Goal: Task Accomplishment & Management: Manage account settings

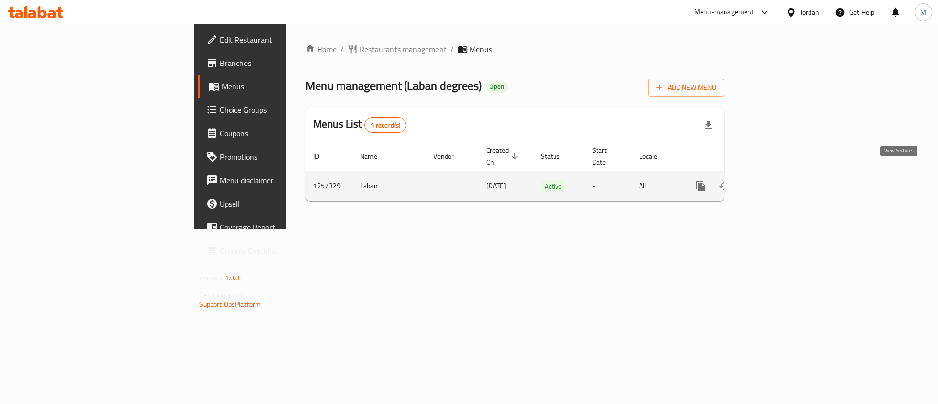
click at [783, 177] on link "enhanced table" at bounding box center [770, 185] width 23 height 23
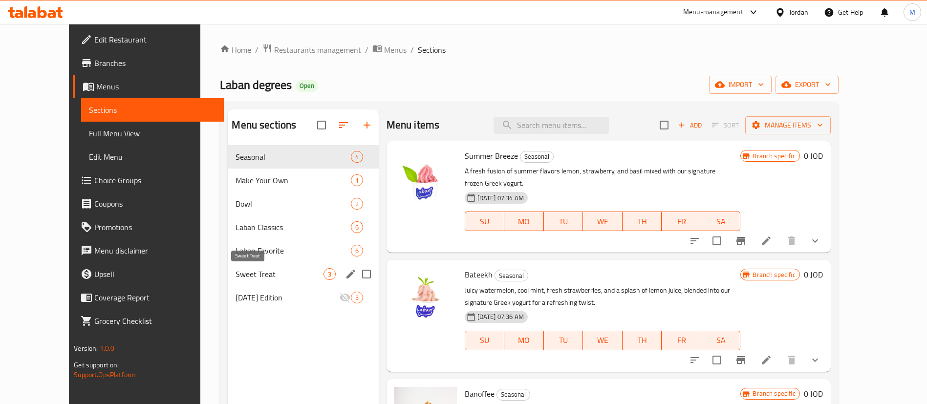
click at [259, 274] on span "Sweet Treat" at bounding box center [278, 274] width 87 height 12
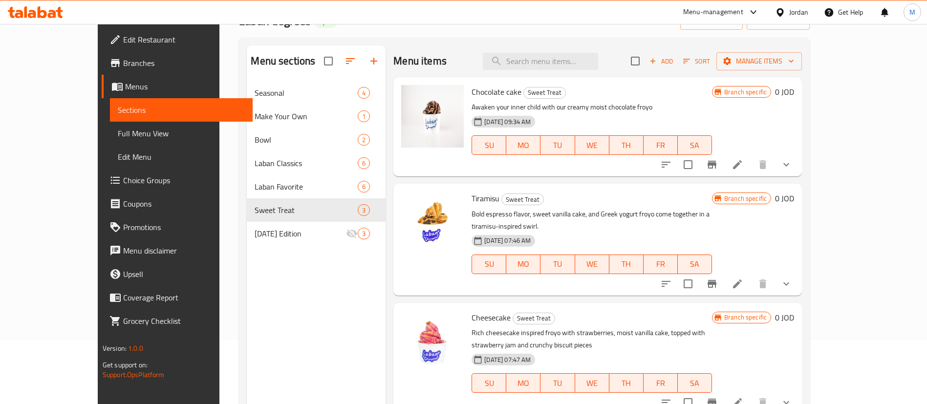
scroll to position [63, 0]
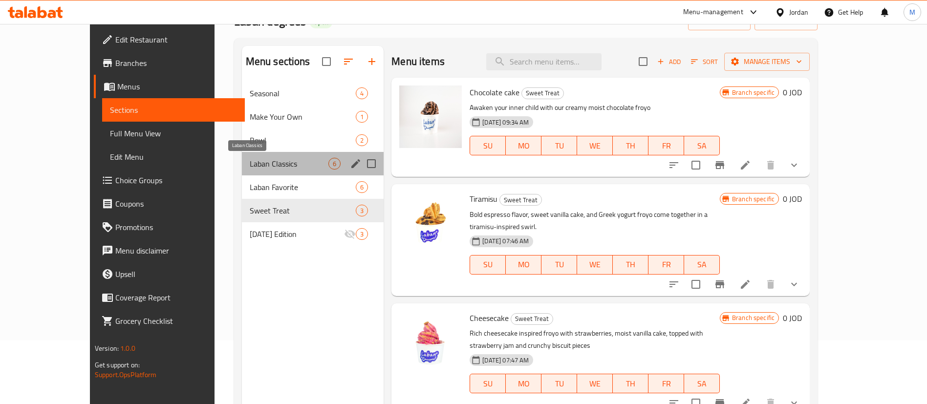
click at [250, 162] on span "Laban Classics" at bounding box center [289, 164] width 79 height 12
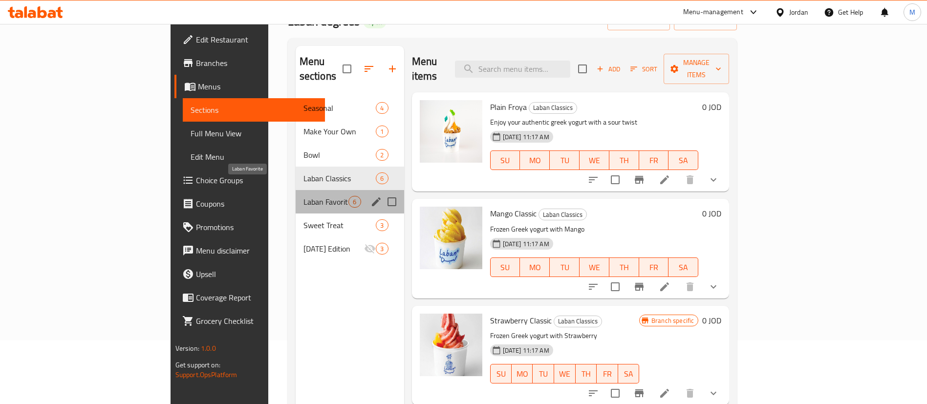
click at [303, 196] on span "Laban Favorite" at bounding box center [325, 202] width 45 height 12
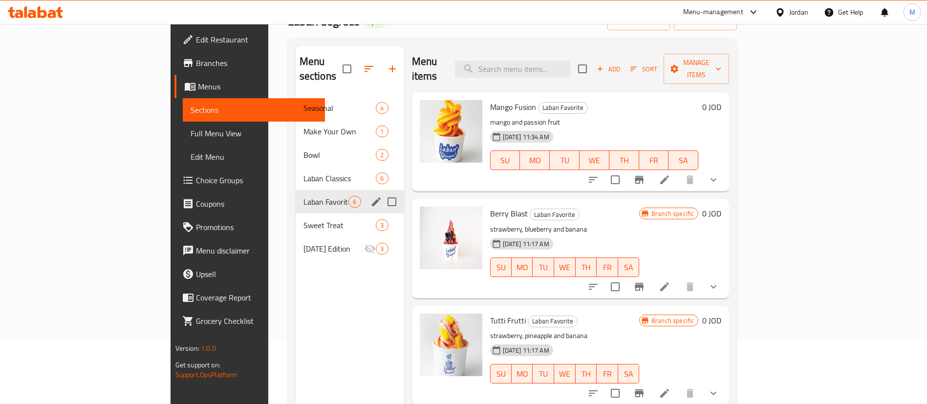
click at [372, 197] on icon "edit" at bounding box center [376, 201] width 9 height 9
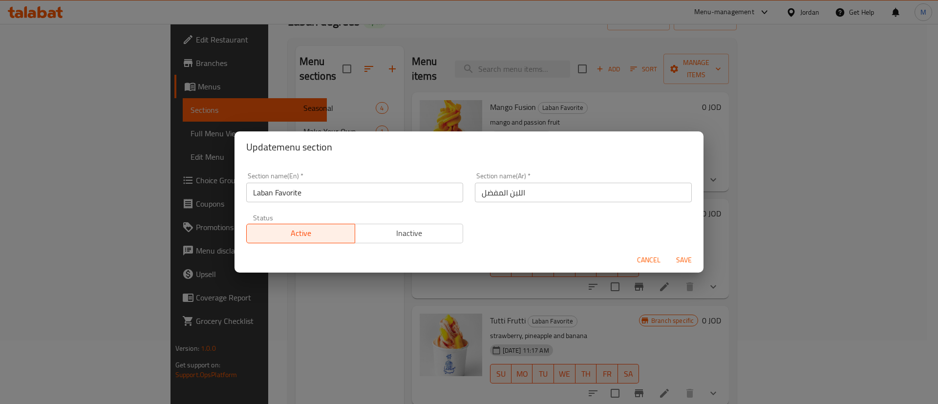
click at [372, 233] on span "Inactive" at bounding box center [409, 233] width 101 height 14
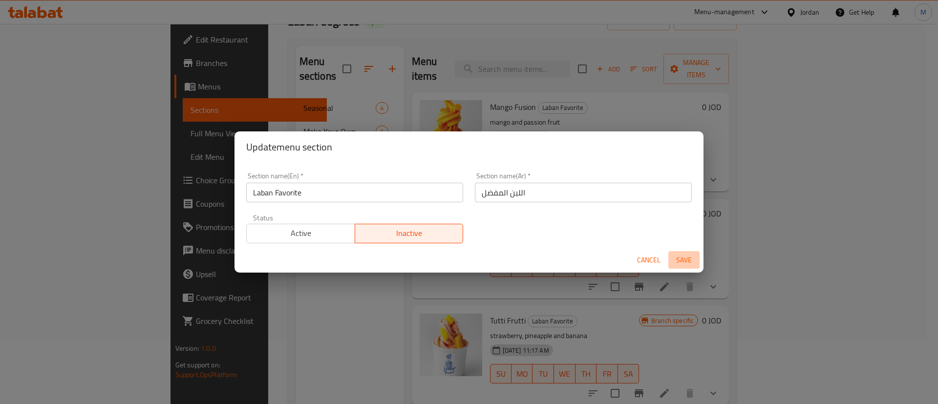
click at [680, 255] on span "Save" at bounding box center [683, 260] width 23 height 12
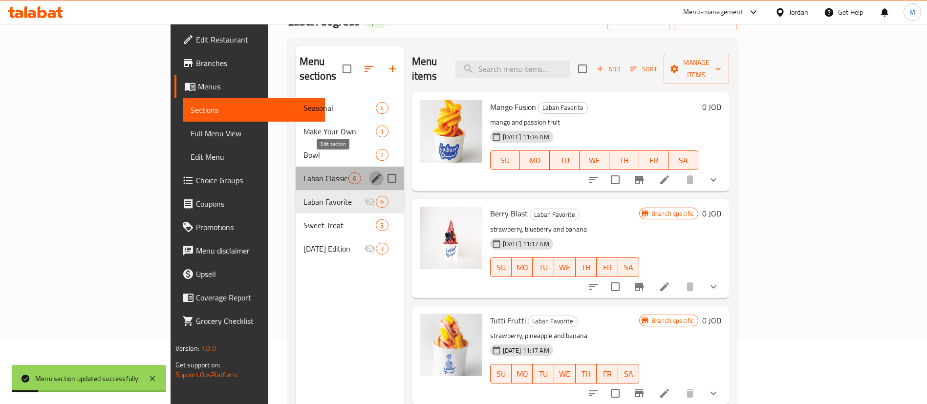
click at [370, 172] on icon "edit" at bounding box center [376, 178] width 12 height 12
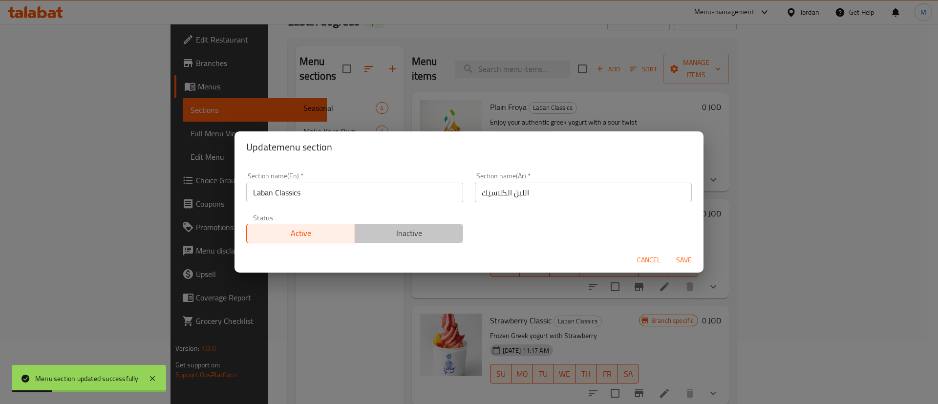
click at [413, 232] on span "Inactive" at bounding box center [409, 233] width 101 height 14
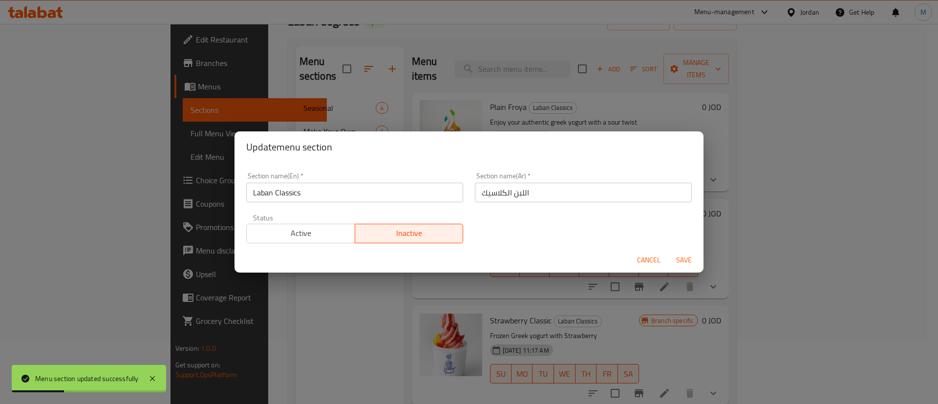
click at [686, 260] on span "Save" at bounding box center [683, 260] width 23 height 12
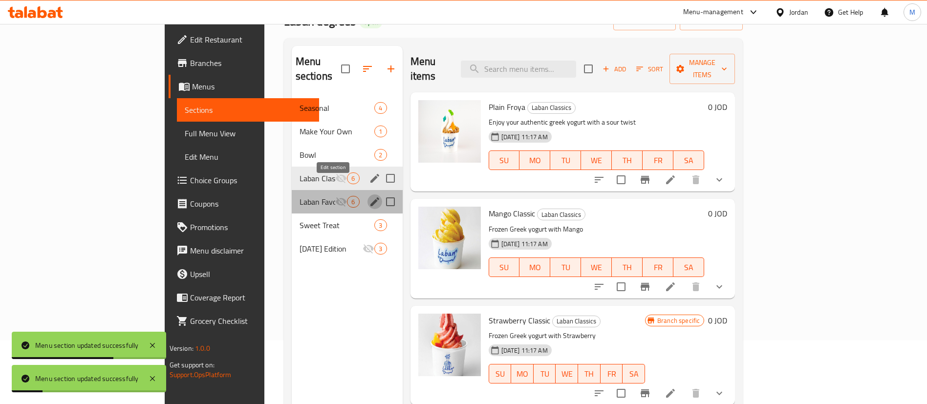
click at [369, 196] on icon "edit" at bounding box center [375, 202] width 12 height 12
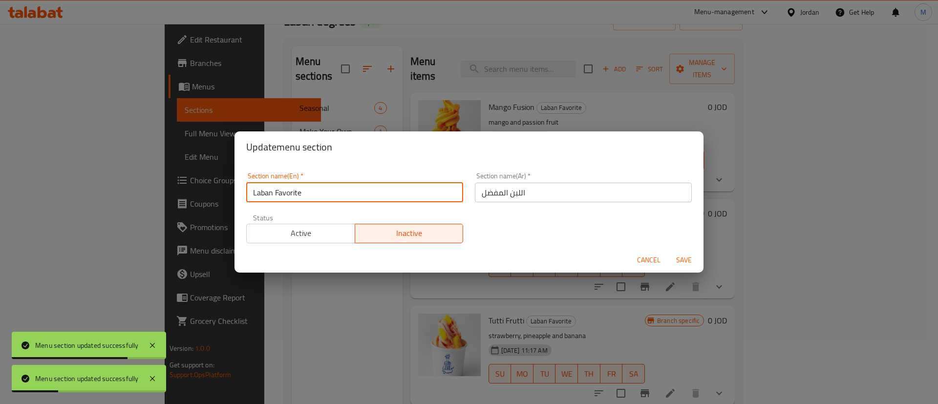
click at [325, 193] on input "Laban Favorite" at bounding box center [354, 193] width 217 height 20
paste input "Favorite Mixes"
type input "Favorite Mixes"
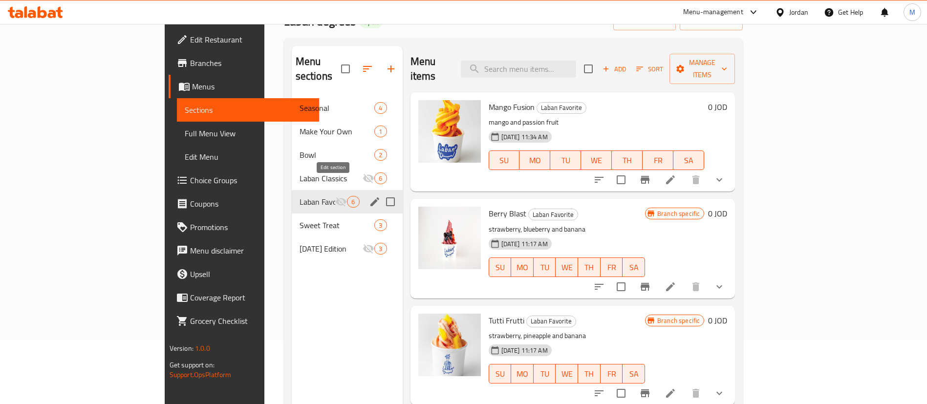
click at [369, 196] on icon "edit" at bounding box center [375, 202] width 12 height 12
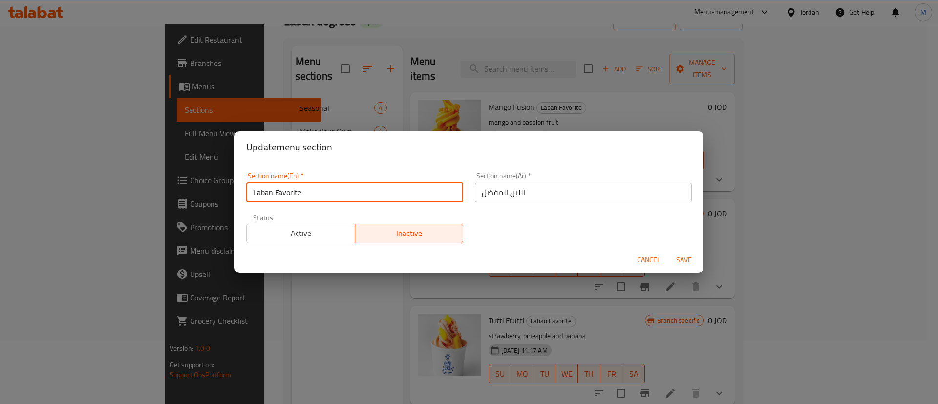
click at [321, 190] on input "Laban Favorite" at bounding box center [354, 193] width 217 height 20
paste input "Favorite Mixes"
type input "Favorite Mixes"
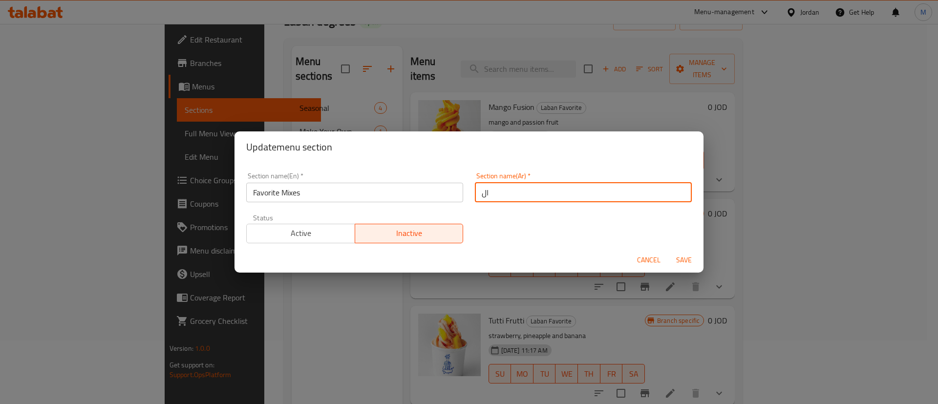
type input "ا"
type input "في"
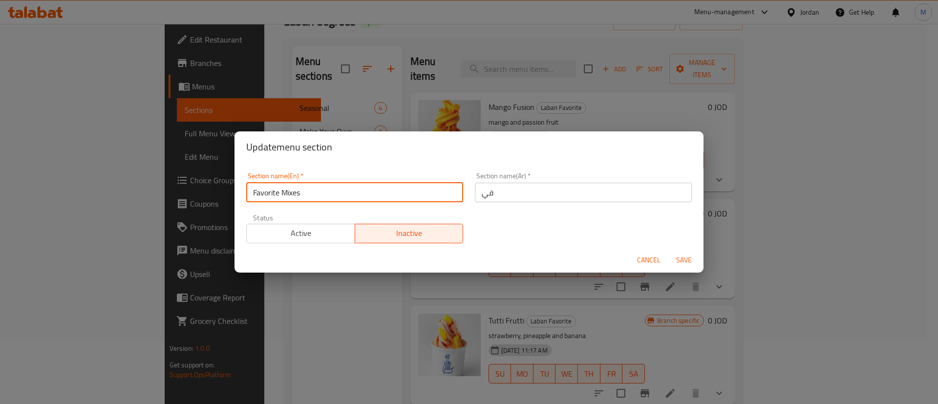
click at [321, 190] on input "Favorite Mixes" at bounding box center [354, 193] width 217 height 20
type input "Favorite Mixes"
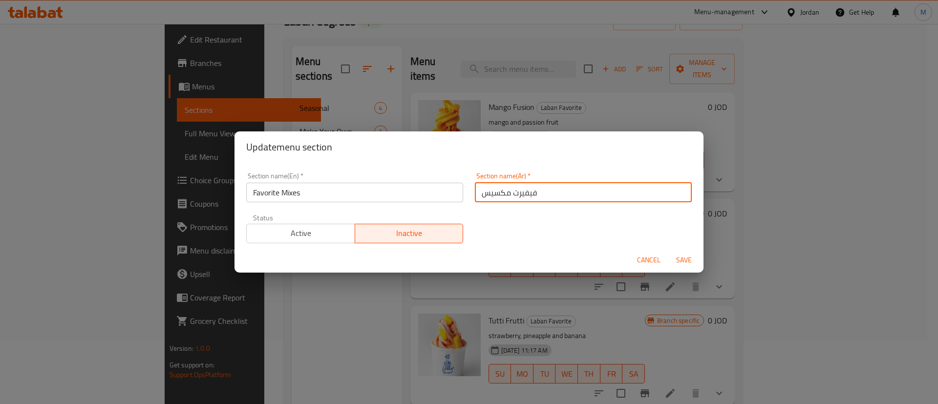
type input "فيفيرت مكسيس"
type button "0"
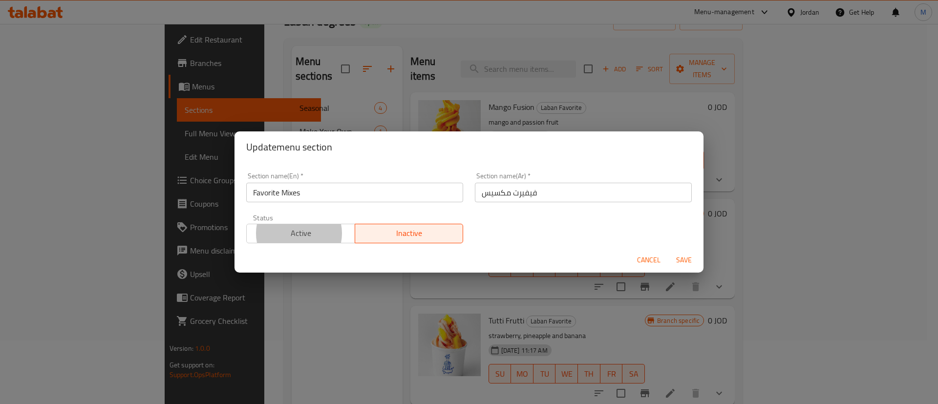
type button "1"
click at [668, 251] on button "Save" at bounding box center [683, 260] width 31 height 18
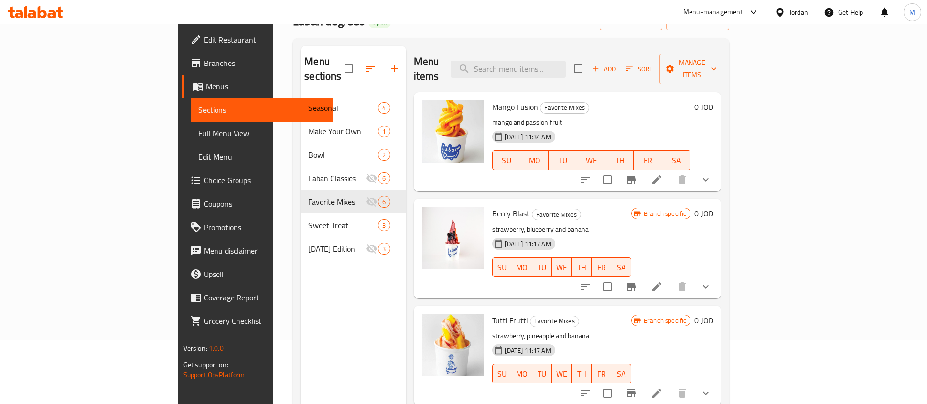
click at [670, 278] on li at bounding box center [656, 287] width 27 height 18
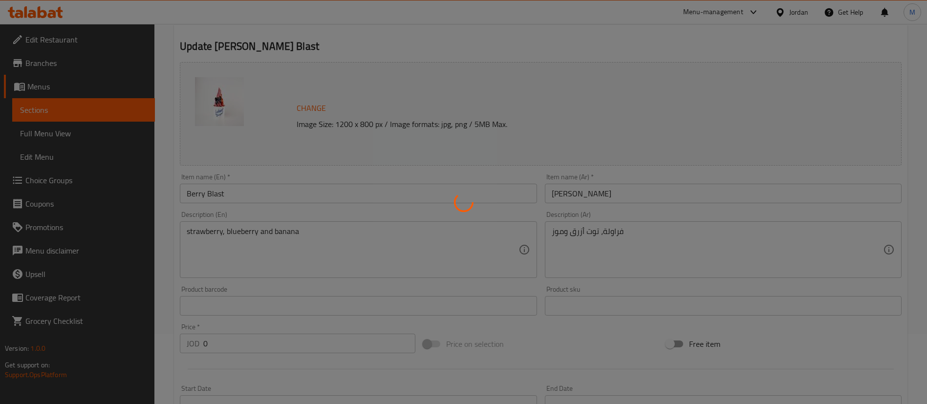
type input "إختيارك من الحجم:"
type input "1"
type input "إختيارك من الإضافات:"
type input "1"
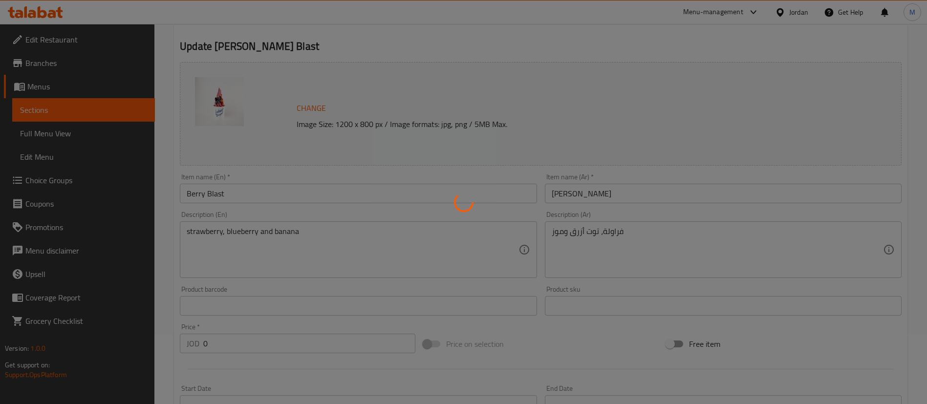
type input "3"
type input "اختر الطبقة الأخرى"
type input "0"
type input "10"
type input "اختيارك من السيرب"
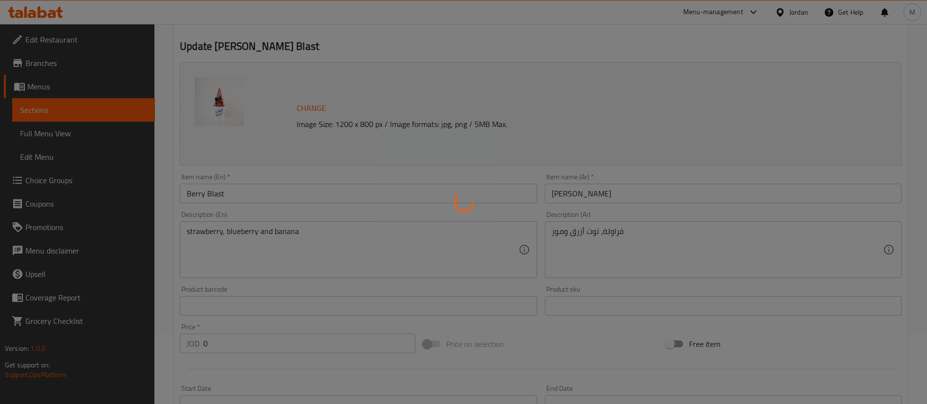
type input "0"
type input "6"
type input "حسب الطلب:"
type input "0"
type input "1"
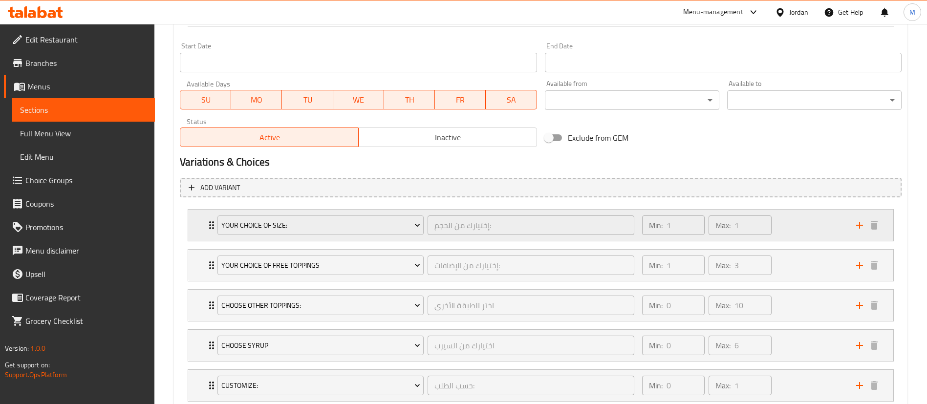
scroll to position [440, 0]
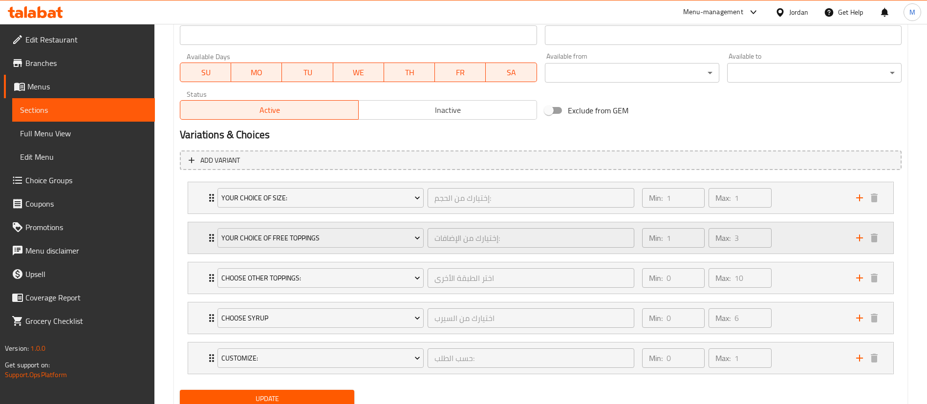
click at [780, 239] on div "Min: 1 ​ Max: 3 ​" at bounding box center [743, 237] width 214 height 31
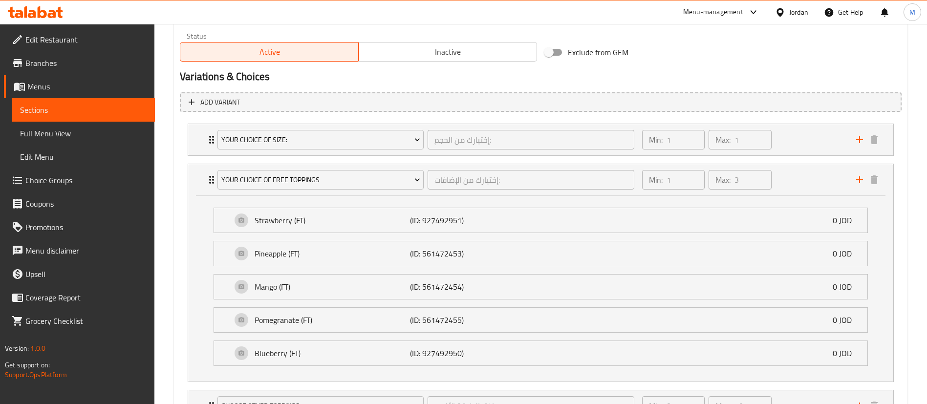
scroll to position [586, 0]
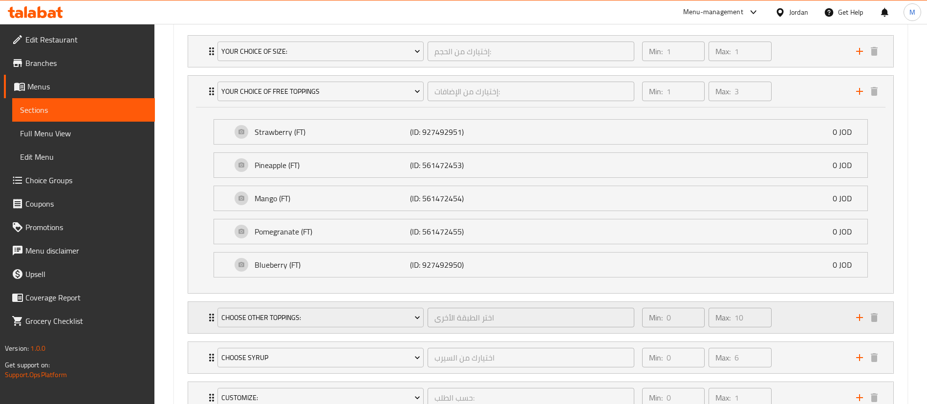
click at [787, 319] on div "Min: 0 ​ Max: 10 ​" at bounding box center [743, 317] width 214 height 31
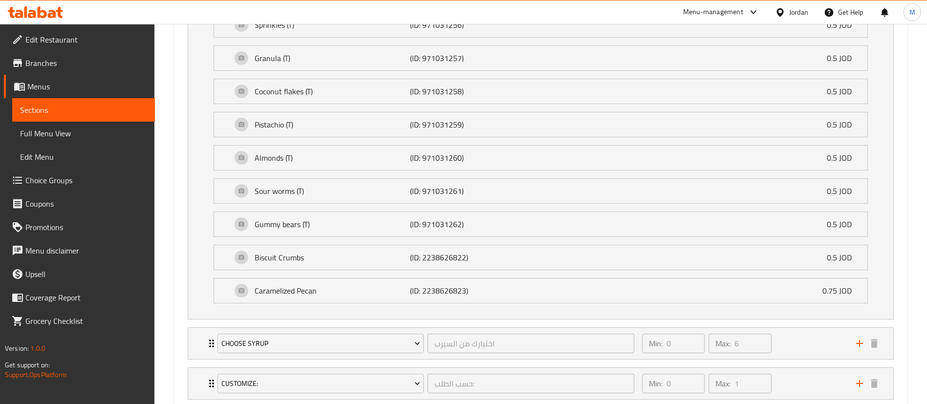
scroll to position [1015, 0]
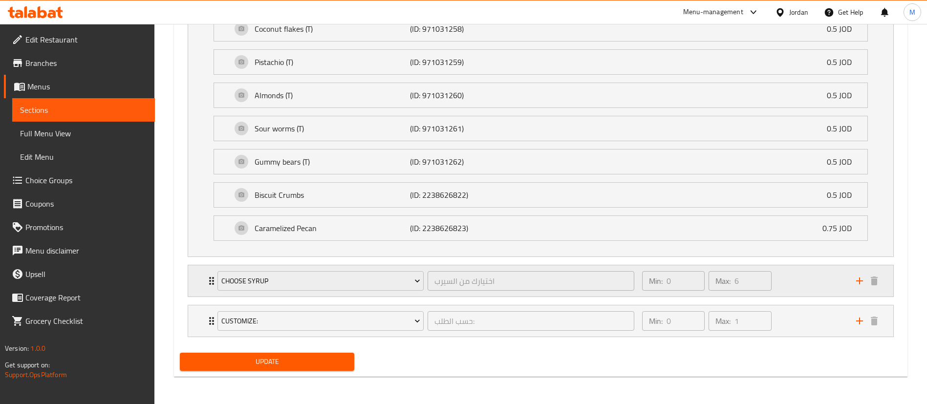
click at [802, 294] on div "Min: 0 ​ Max: 6 ​" at bounding box center [743, 280] width 214 height 31
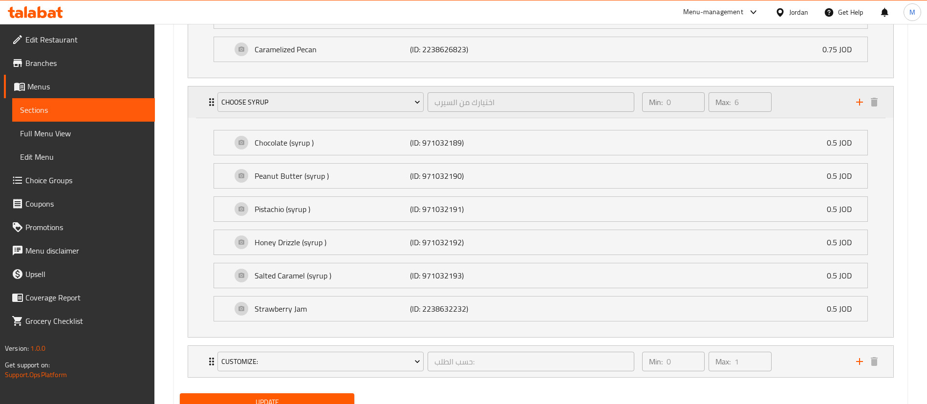
scroll to position [1234, 0]
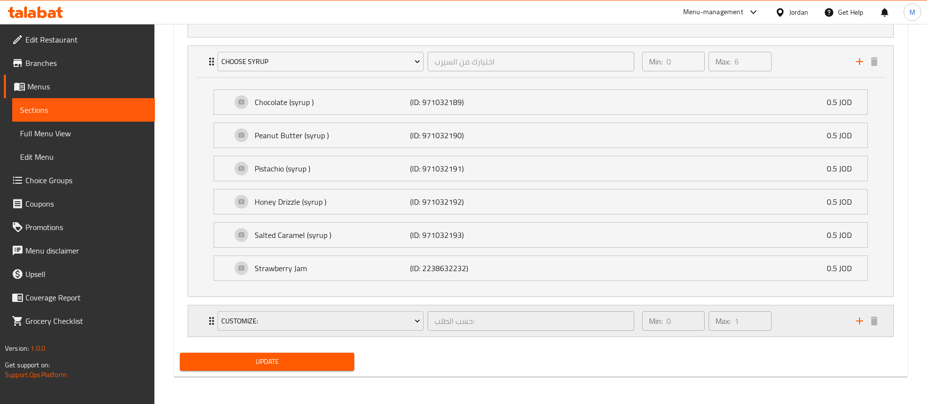
click at [807, 319] on div "Min: 0 ​ Max: 1 ​" at bounding box center [743, 320] width 214 height 31
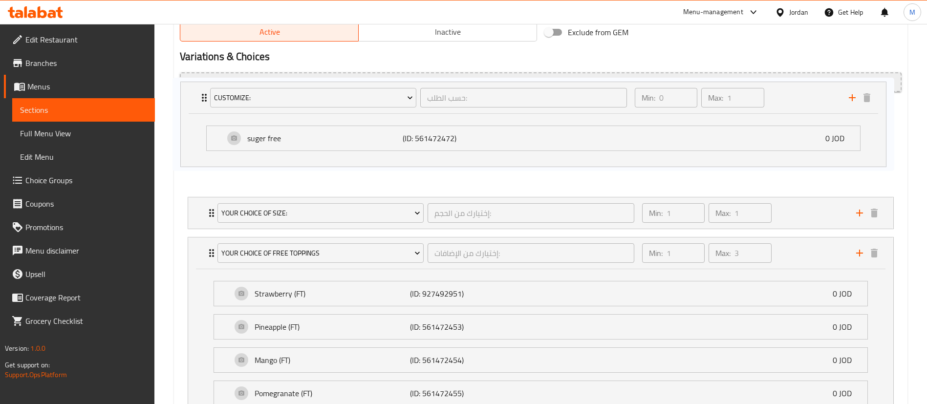
scroll to position [501, 0]
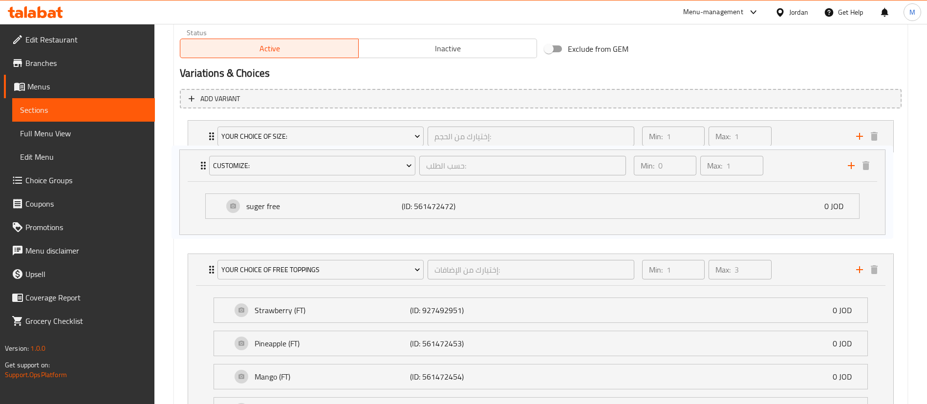
drag, startPoint x: 212, startPoint y: 322, endPoint x: 204, endPoint y: 163, distance: 159.9
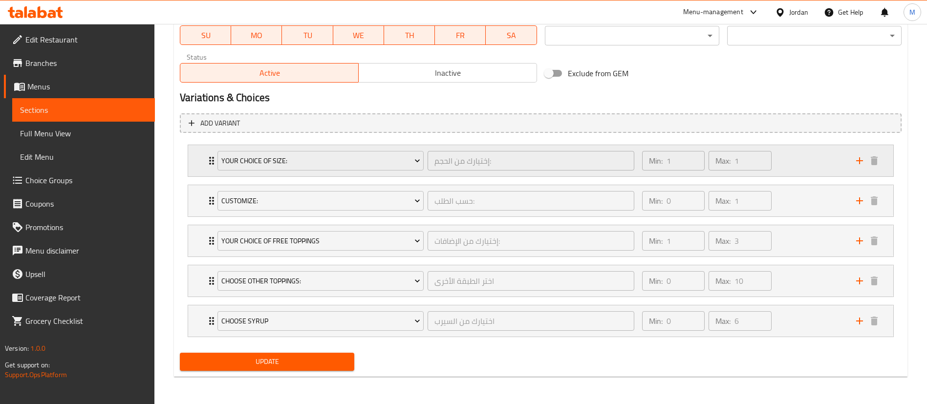
click at [788, 159] on div "Min: 1 ​ Max: 1 ​" at bounding box center [743, 160] width 214 height 31
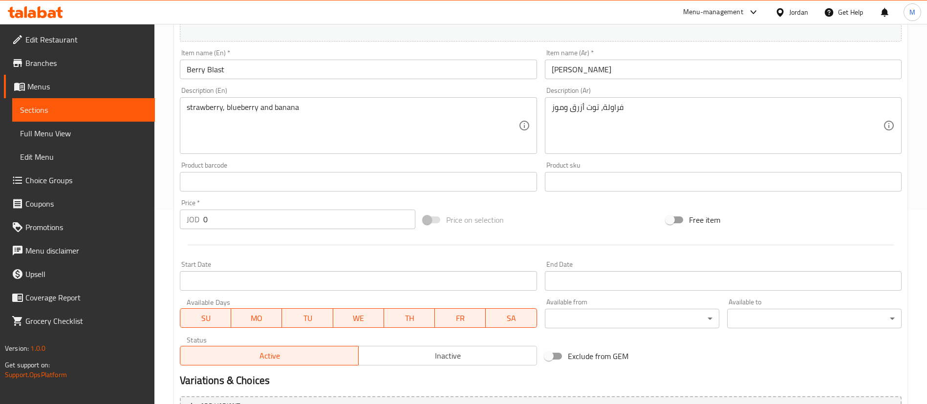
scroll to position [157, 0]
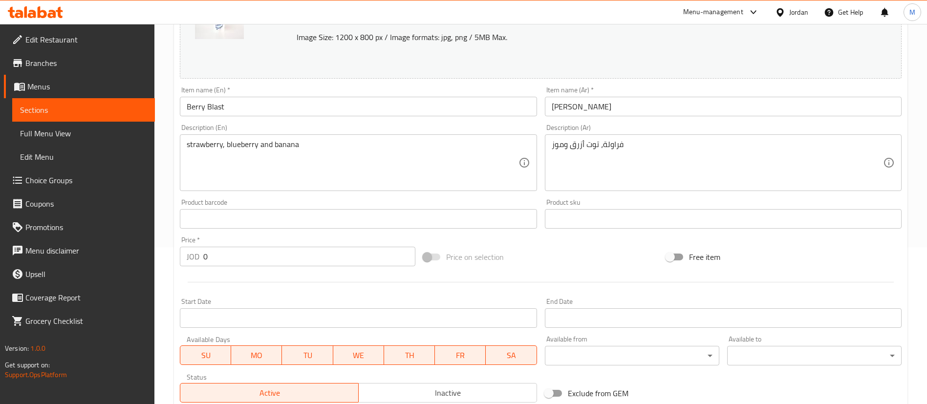
click at [349, 106] on input "Berry Blast" at bounding box center [358, 107] width 357 height 20
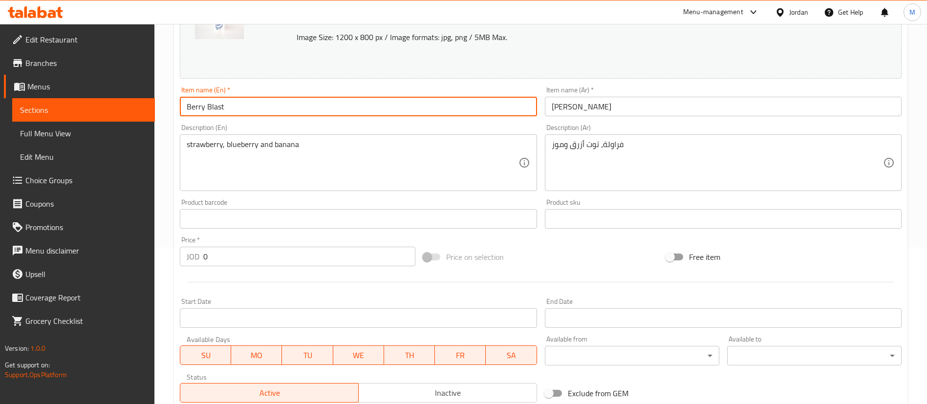
click at [349, 106] on input "Berry Blast" at bounding box center [358, 107] width 357 height 20
click at [626, 107] on input "بلاست بيري" at bounding box center [723, 107] width 357 height 20
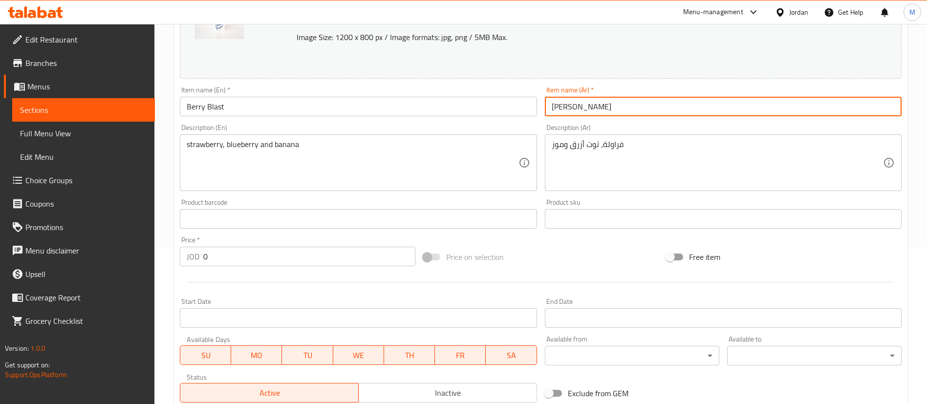
click at [626, 107] on input "بلاست بيري" at bounding box center [723, 107] width 357 height 20
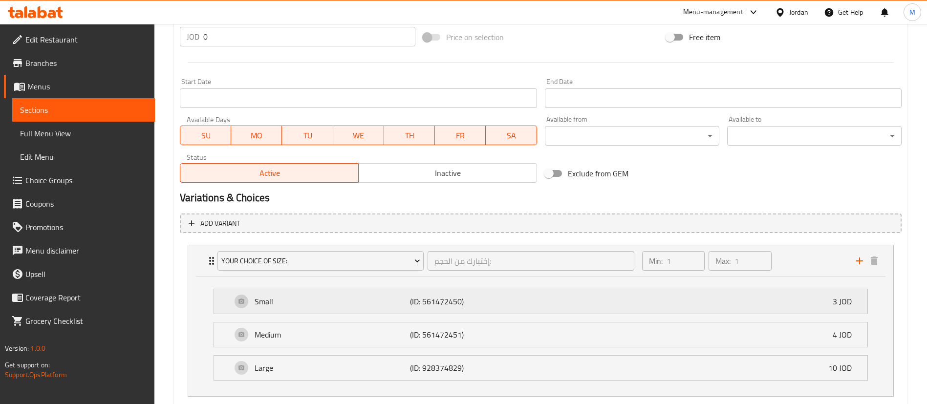
scroll to position [523, 0]
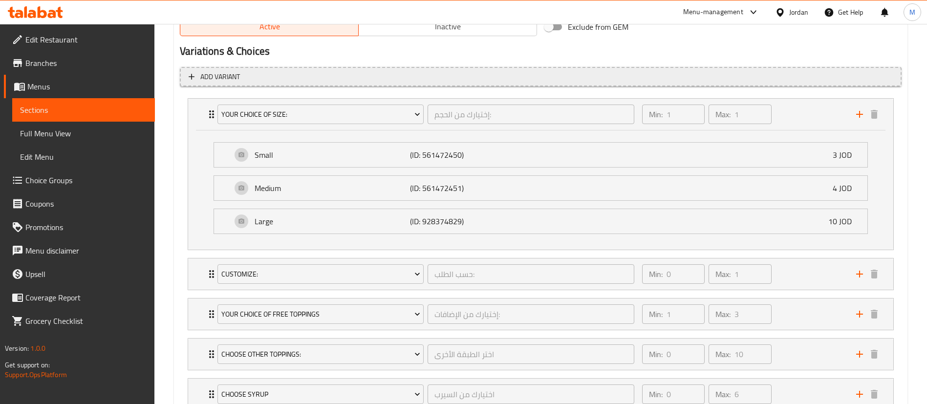
click at [464, 81] on span "Add variant" at bounding box center [541, 77] width 704 height 12
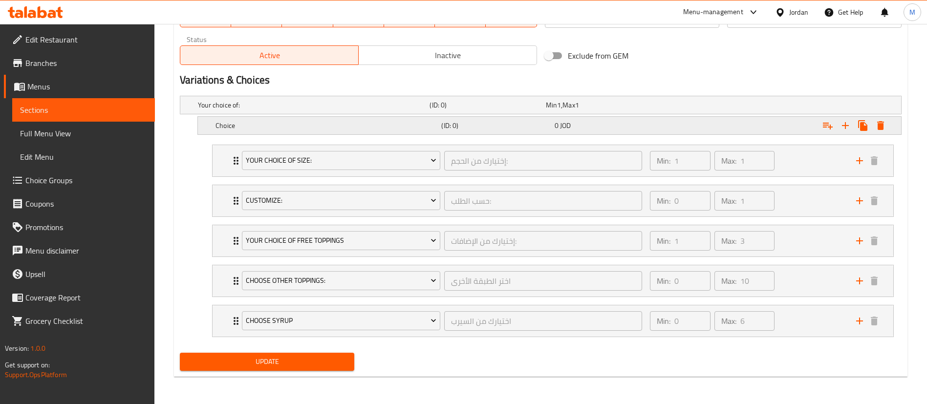
scroll to position [494, 0]
click at [340, 110] on h5 "Choice" at bounding box center [312, 105] width 228 height 10
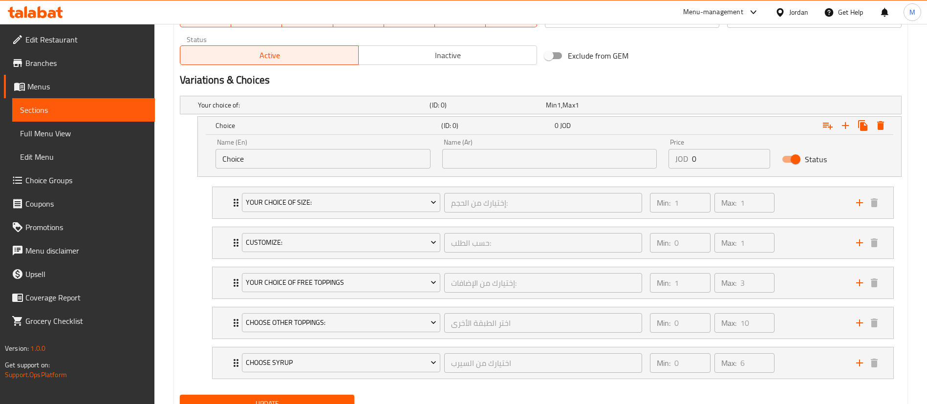
click at [336, 159] on input "Choice" at bounding box center [322, 159] width 215 height 20
paste input "Berry Blast"
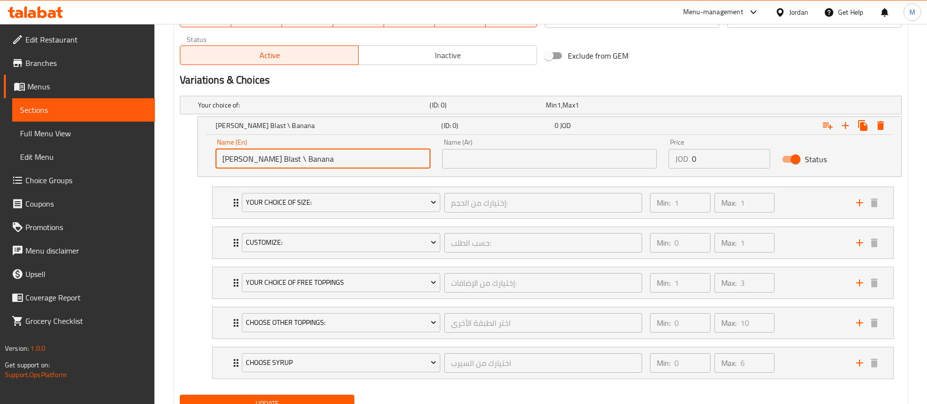
type input "[PERSON_NAME] Blast \ Banana"
click at [496, 160] on input "text" at bounding box center [549, 159] width 215 height 20
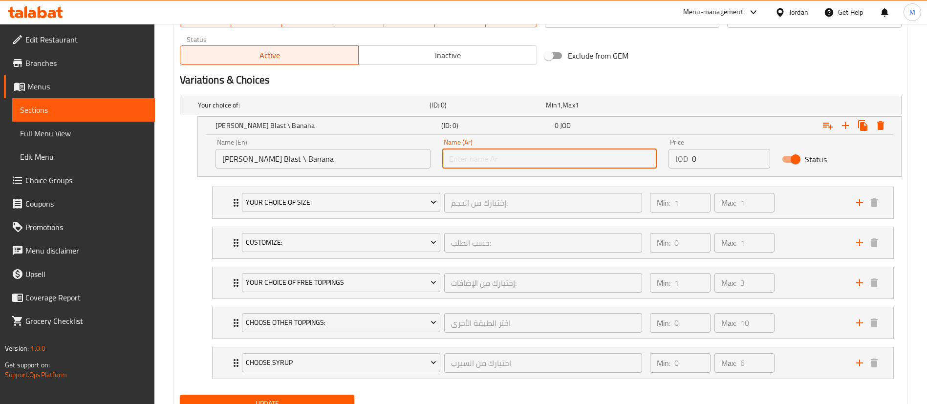
paste input "بلاست بيري"
click at [539, 150] on input "بلاست بيري \ موز" at bounding box center [549, 159] width 215 height 20
type input "بلاست بيري \ موز"
click at [861, 126] on icon "Expand" at bounding box center [862, 125] width 9 height 11
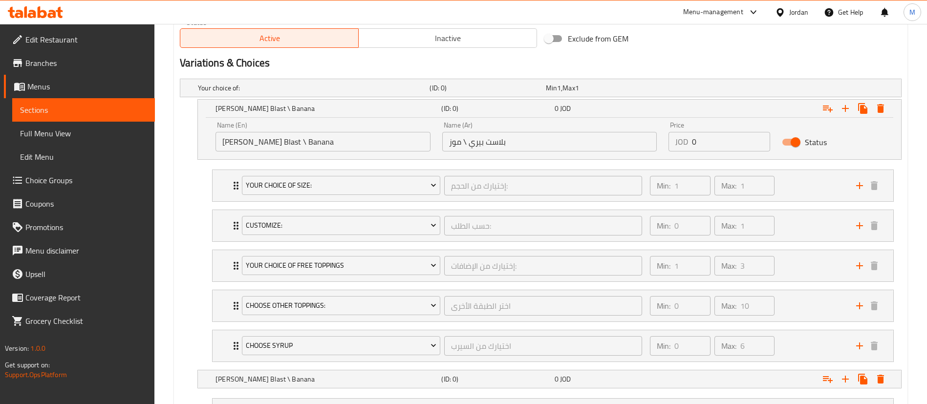
scroll to position [641, 0]
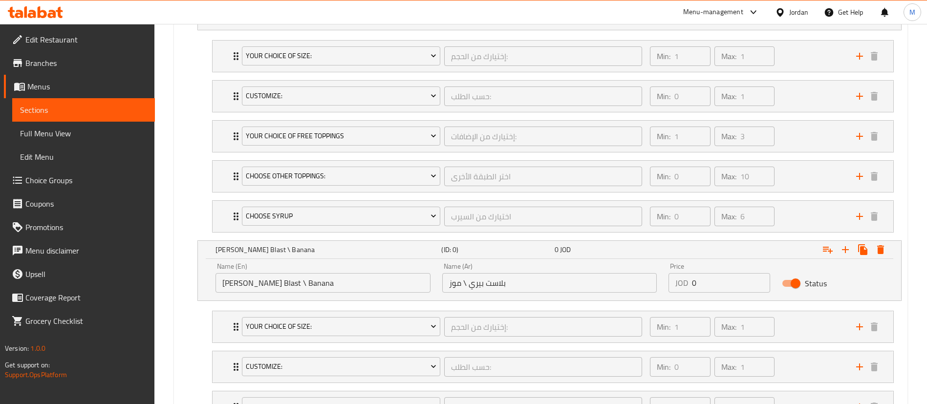
click at [341, 281] on input "[PERSON_NAME] Blast \ Banana" at bounding box center [322, 283] width 215 height 20
type input "Berry Blast \ ل"
click at [454, 282] on input "بلاست بيري \ موز" at bounding box center [549, 283] width 215 height 20
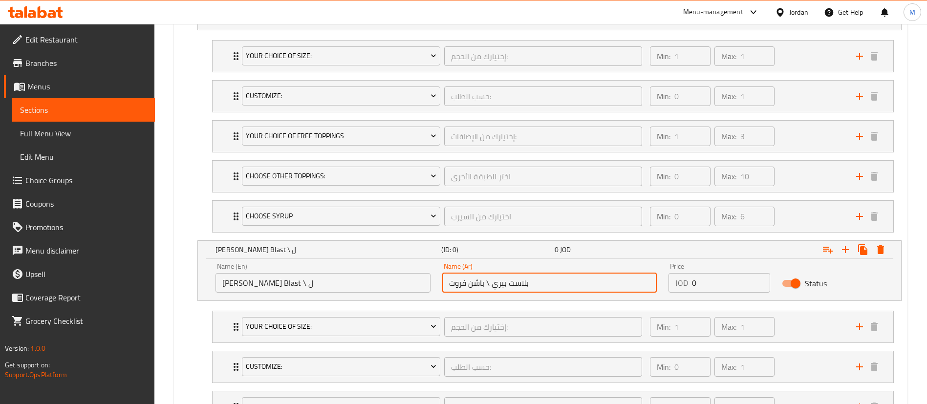
type input "بلاست بيري \ باشن فروت"
click at [364, 272] on div "Name (En) Berry Blast \ ل Name (En)" at bounding box center [322, 278] width 215 height 30
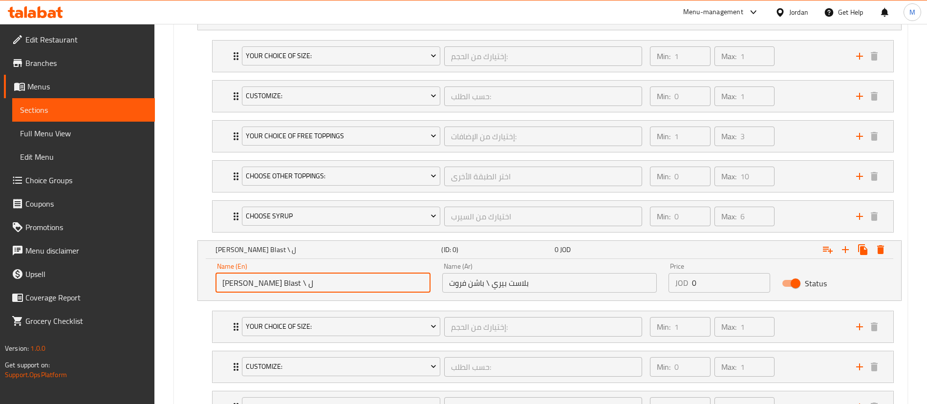
click at [363, 281] on input "Berry Blast \ ل" at bounding box center [322, 283] width 215 height 20
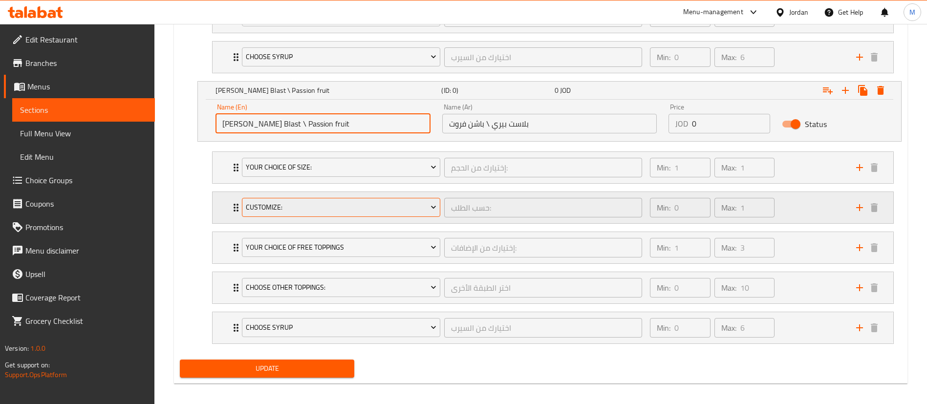
scroll to position [807, 0]
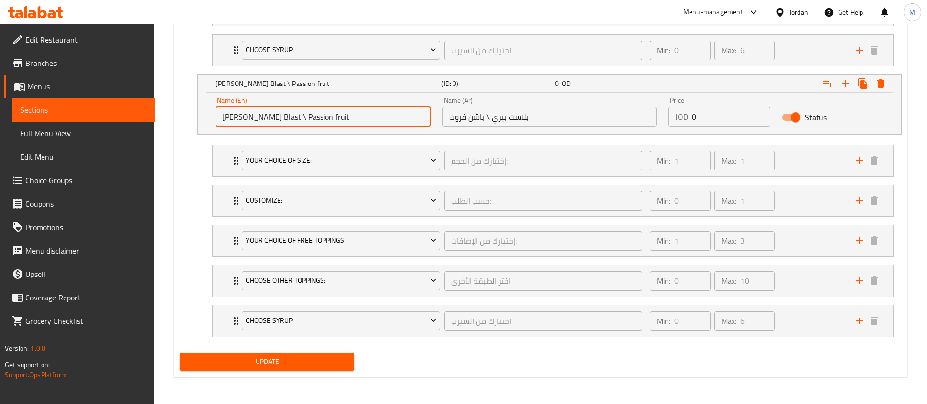
type input "Berry Blast \ Passion fruit"
click at [346, 358] on span "Update" at bounding box center [267, 362] width 159 height 12
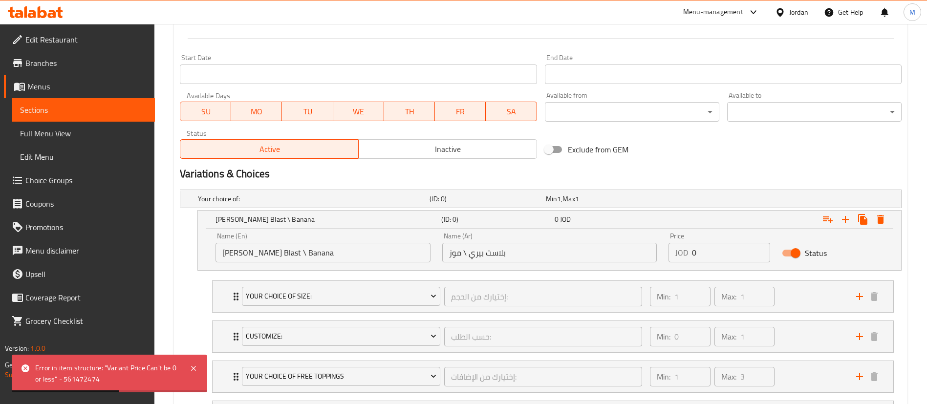
scroll to position [440, 0]
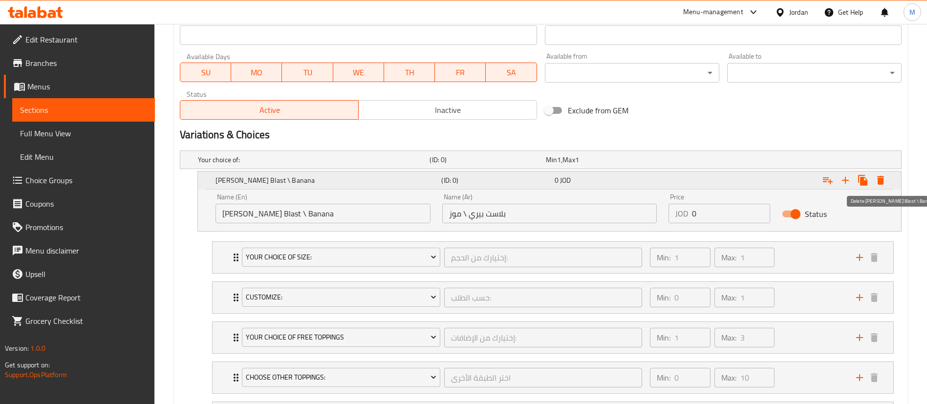
click at [882, 182] on icon "Expand" at bounding box center [880, 180] width 7 height 9
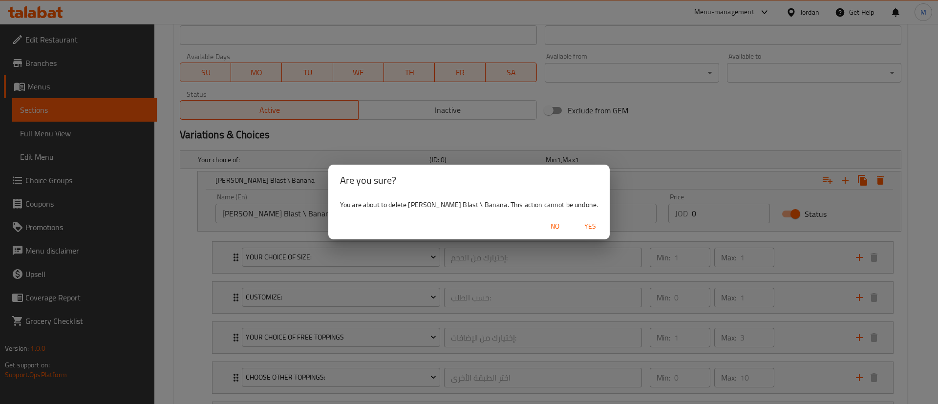
click at [578, 228] on span "Yes" at bounding box center [589, 226] width 23 height 12
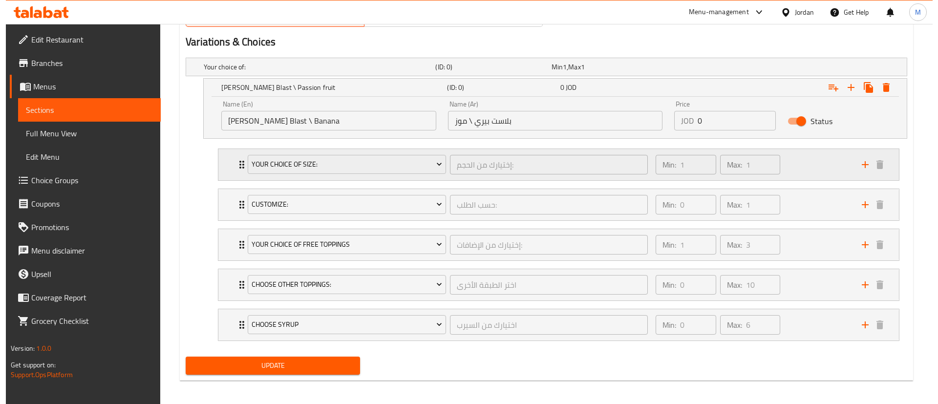
scroll to position [536, 0]
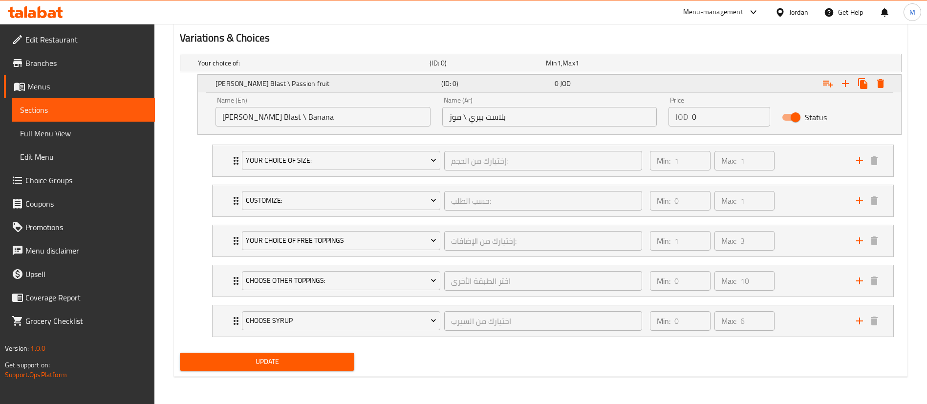
click at [881, 84] on icon "Expand" at bounding box center [880, 83] width 7 height 9
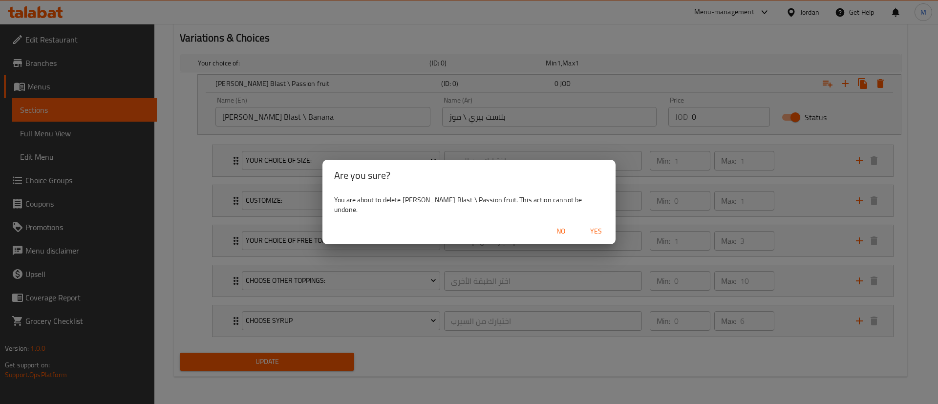
click at [585, 225] on span "Yes" at bounding box center [595, 231] width 23 height 12
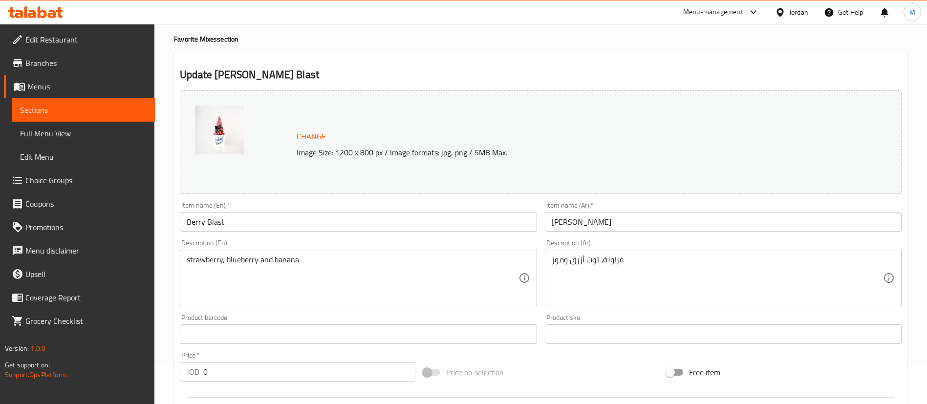
scroll to position [37, 0]
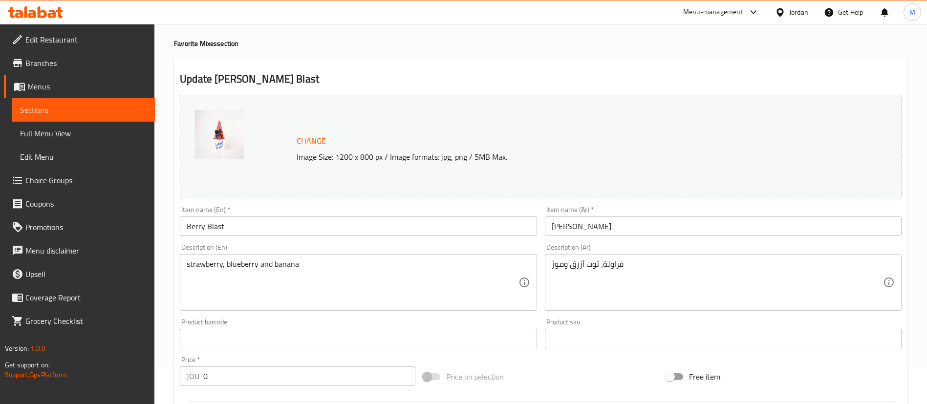
click at [392, 229] on input "Berry Blast" at bounding box center [358, 226] width 357 height 20
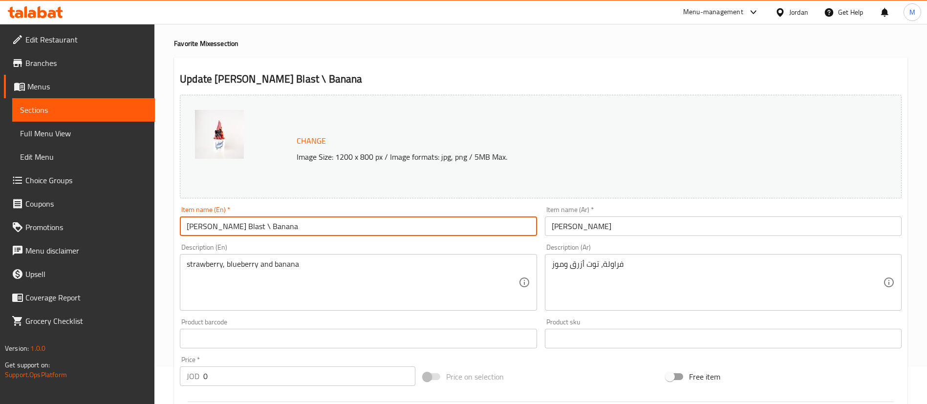
type input "[PERSON_NAME] Blast \ Banana"
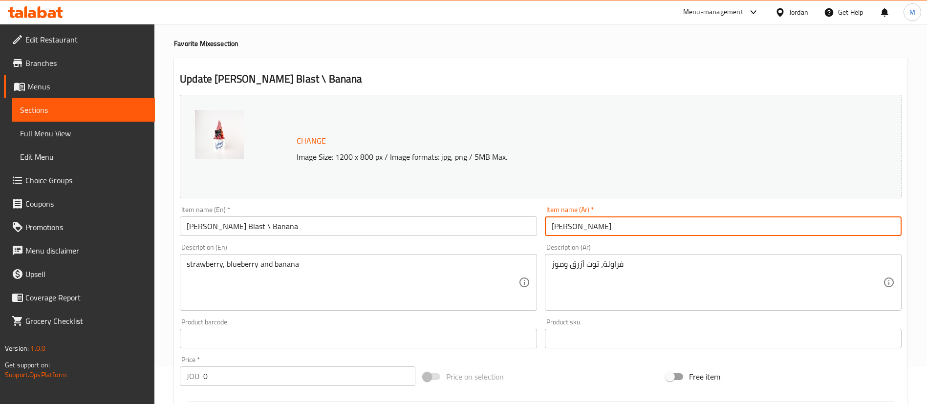
click at [601, 229] on input "بلاست بيري" at bounding box center [723, 226] width 357 height 20
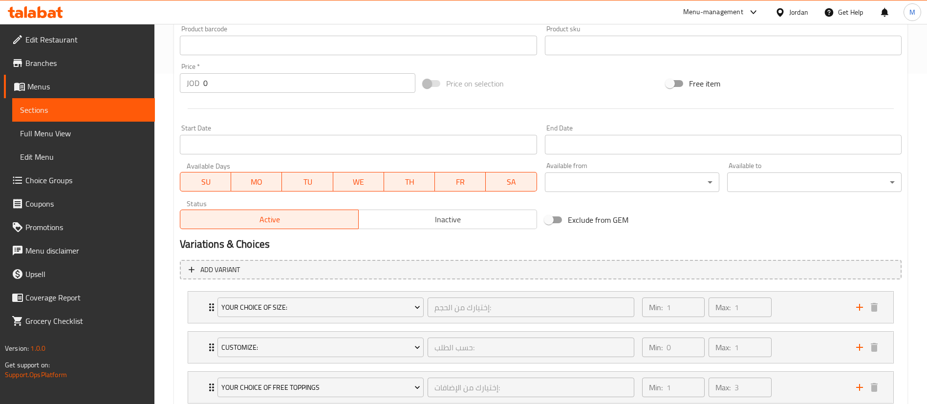
scroll to position [477, 0]
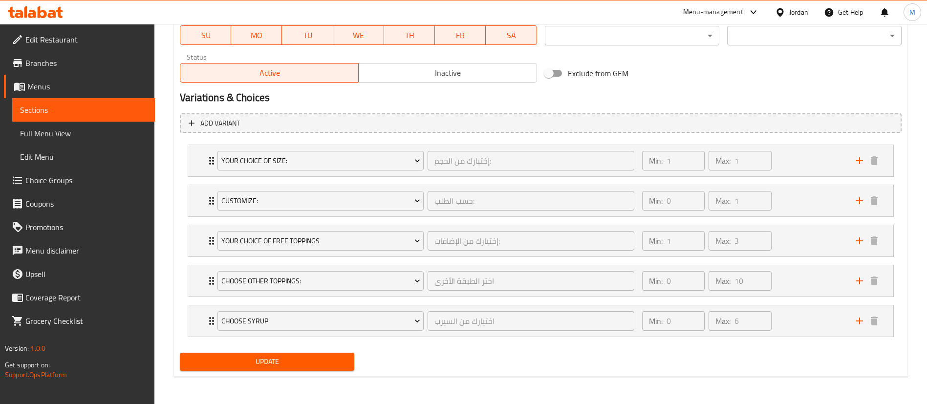
type input "بلاست بيري \ موز"
click at [338, 357] on span "Update" at bounding box center [267, 362] width 159 height 12
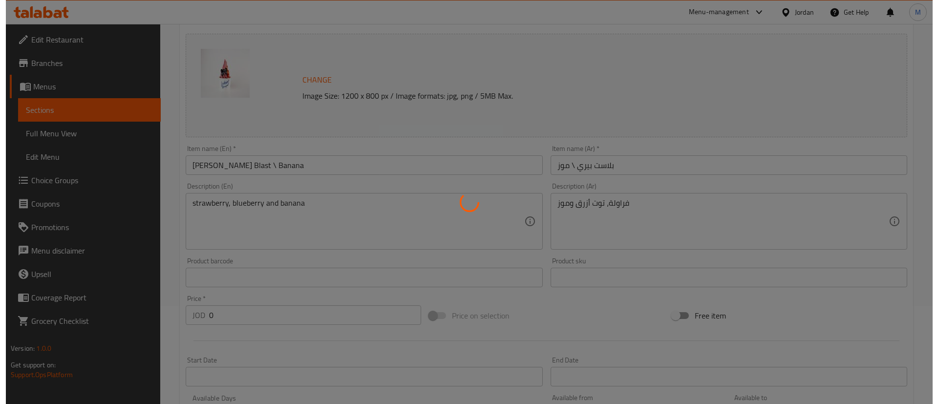
scroll to position [0, 0]
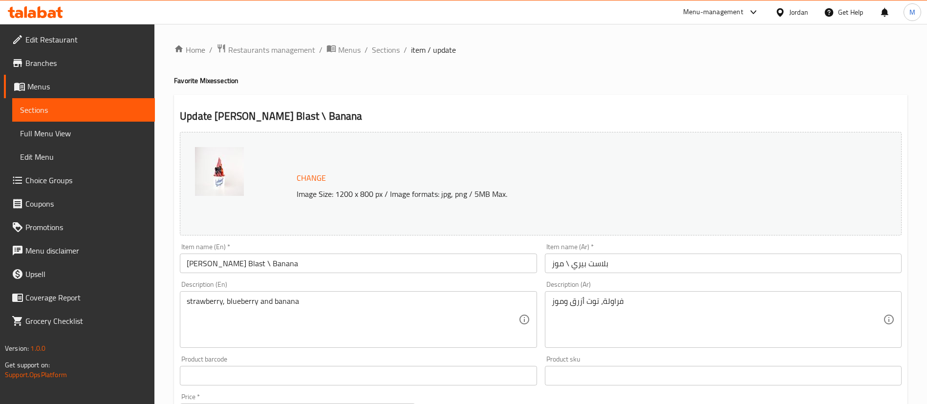
click at [387, 52] on span "Sections" at bounding box center [386, 50] width 28 height 12
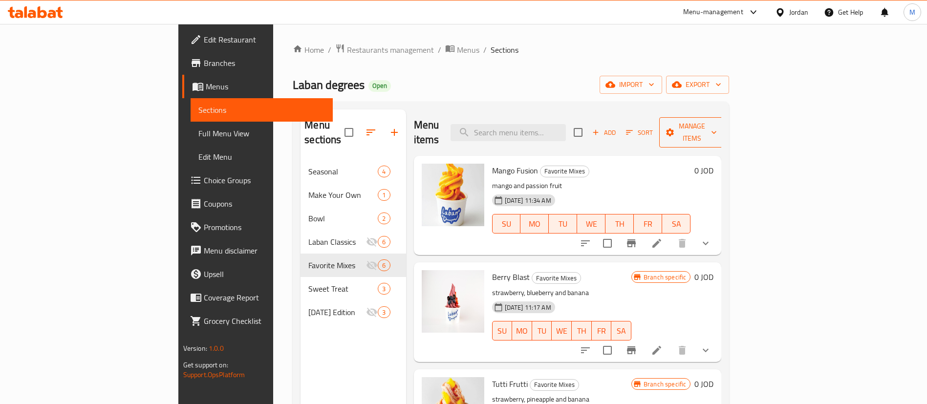
click at [724, 131] on button "Manage items" at bounding box center [691, 132] width 65 height 30
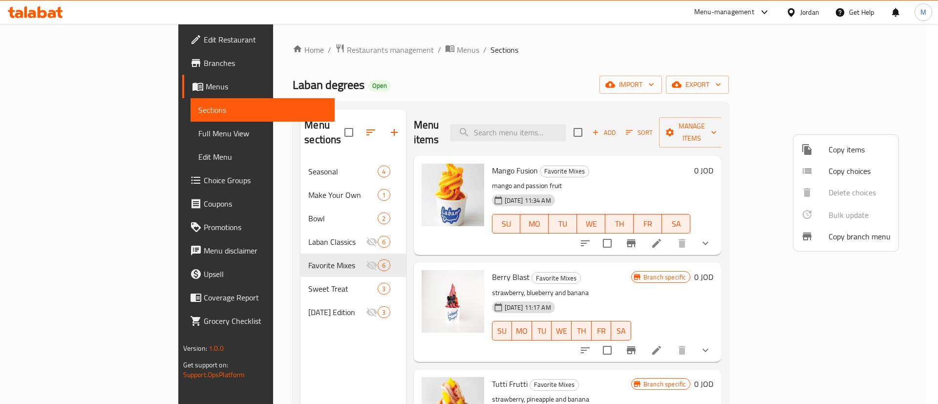
click at [857, 149] on span "Copy items" at bounding box center [859, 150] width 62 height 12
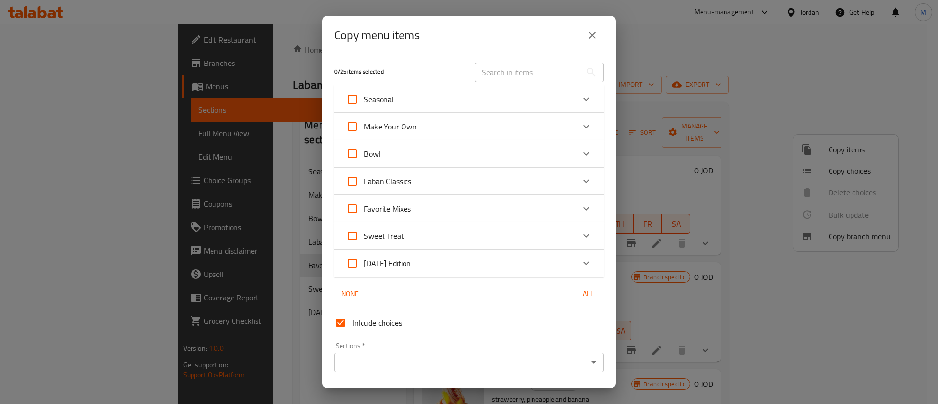
click at [437, 198] on div "Favorite Mixes" at bounding box center [460, 208] width 229 height 23
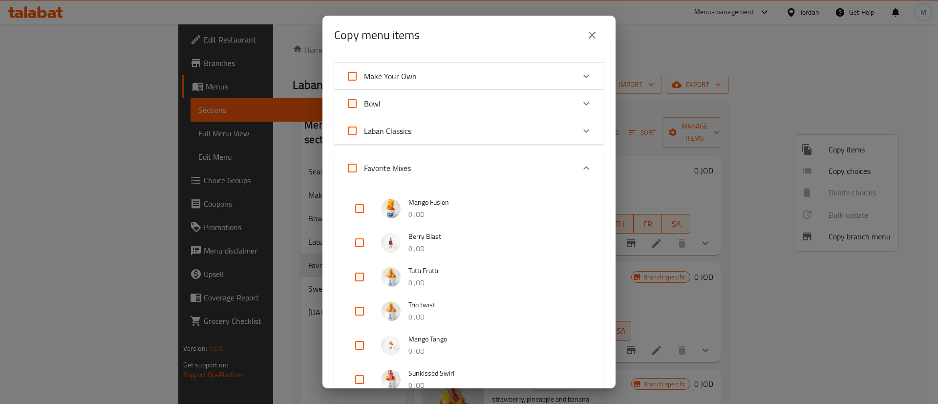
scroll to position [73, 0]
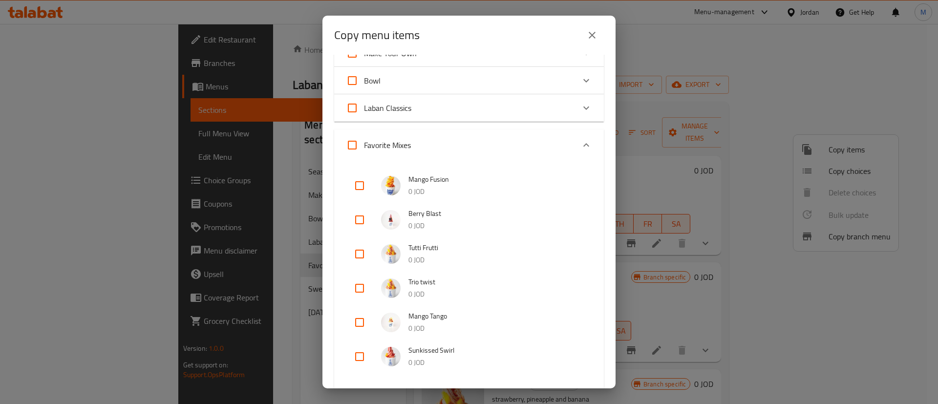
click at [363, 218] on input "checkbox" at bounding box center [359, 219] width 23 height 23
checkbox input "true"
click at [355, 256] on input "checkbox" at bounding box center [359, 253] width 23 height 23
checkbox input "true"
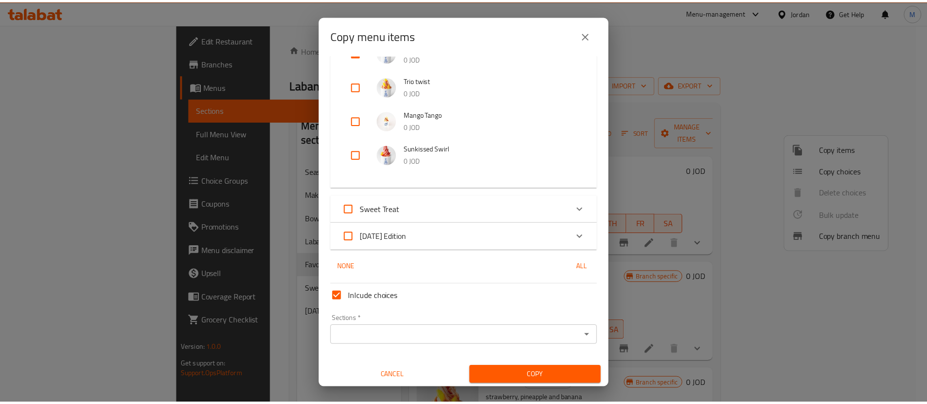
scroll to position [277, 0]
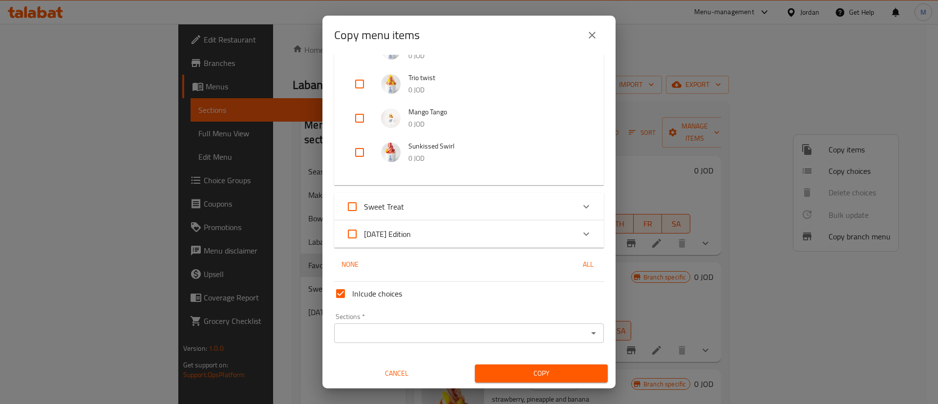
click at [532, 338] on input "Sections   *" at bounding box center [461, 333] width 248 height 14
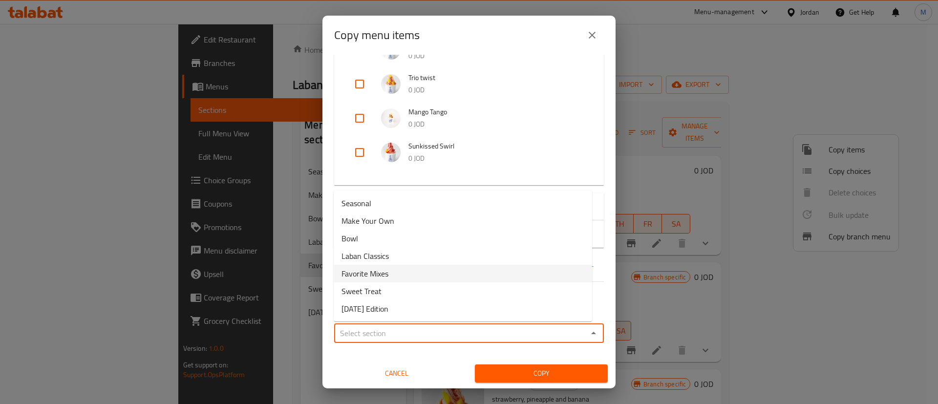
click at [471, 277] on li "Favorite Mixes" at bounding box center [463, 274] width 258 height 18
type input "Favorite Mixes"
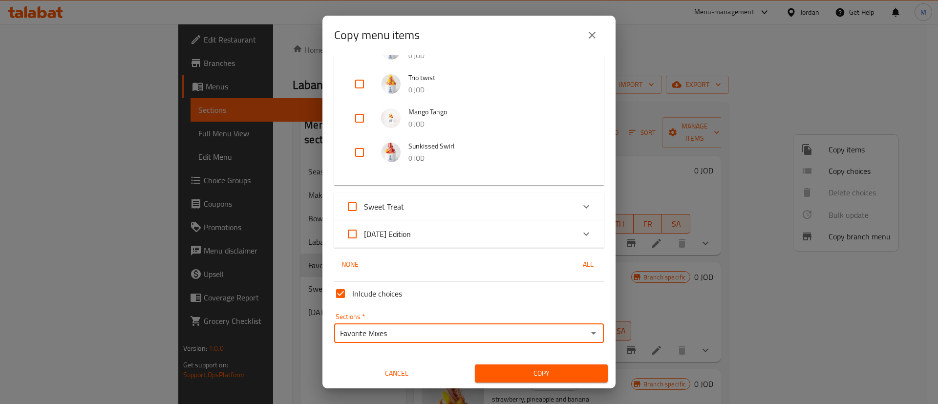
click at [535, 369] on span "Copy" at bounding box center [541, 373] width 117 height 12
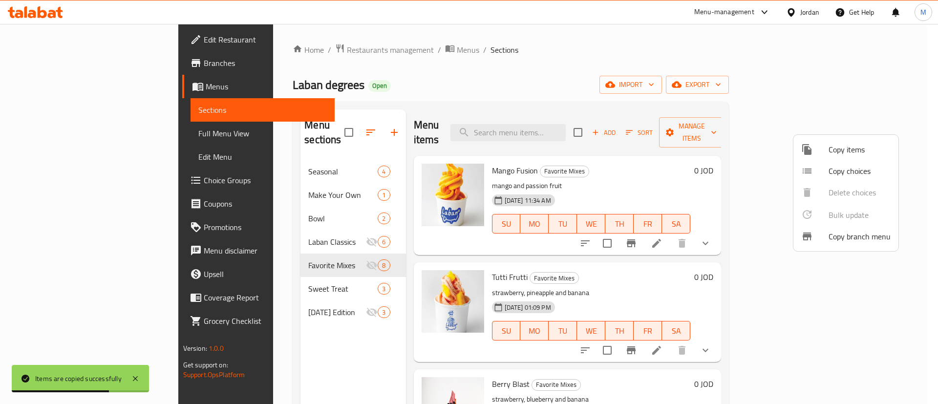
click at [644, 50] on div at bounding box center [469, 202] width 938 height 404
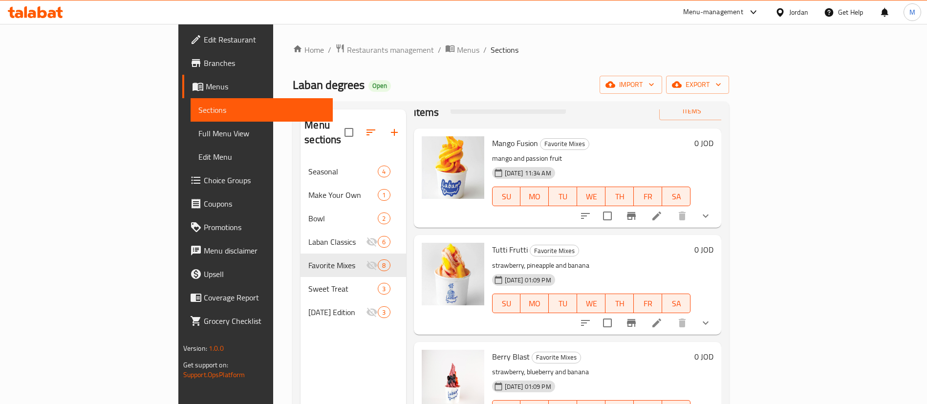
scroll to position [0, 0]
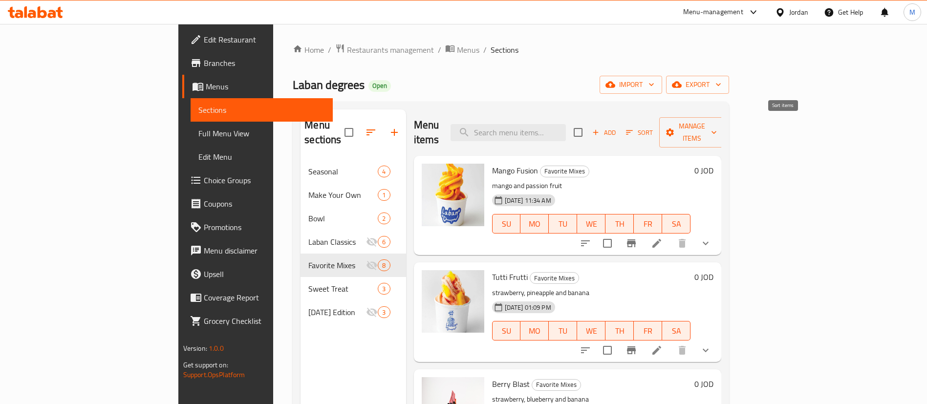
click at [633, 128] on icon "button" at bounding box center [629, 132] width 9 height 9
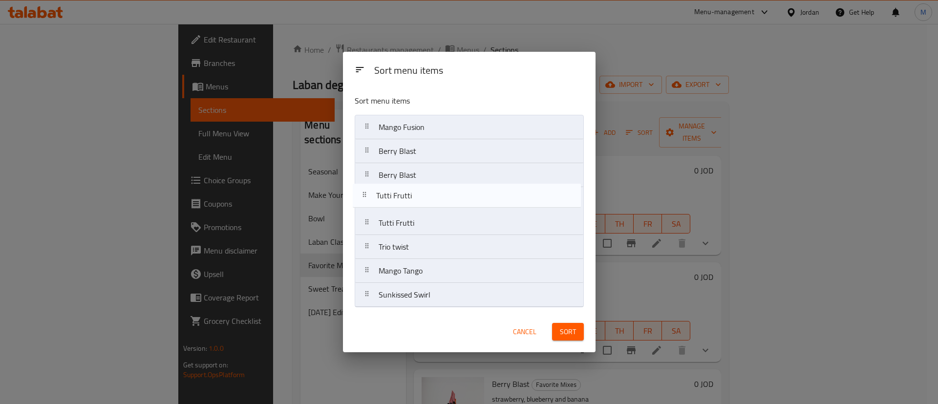
drag, startPoint x: 499, startPoint y: 158, endPoint x: 495, endPoint y: 205, distance: 47.0
click at [495, 205] on nav "Mango Fusion Tutti Frutti Berry Blast Berry Blast Tutti Frutti Trio twist Mango…" at bounding box center [469, 211] width 229 height 192
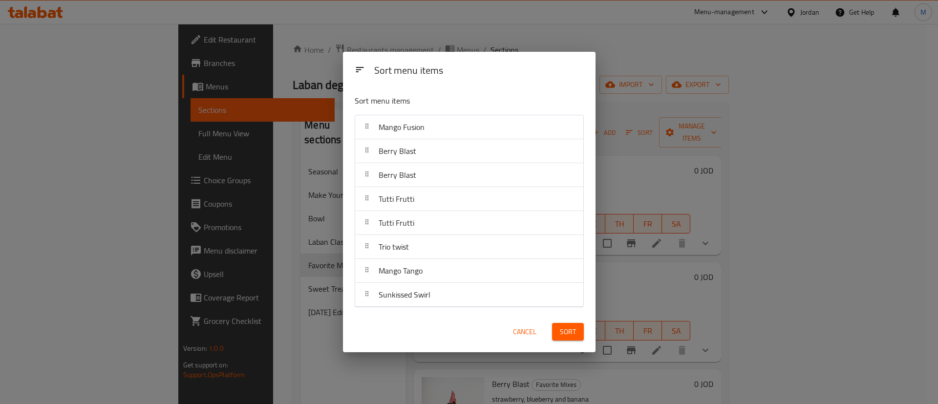
click at [581, 324] on button "Sort" at bounding box center [568, 332] width 32 height 18
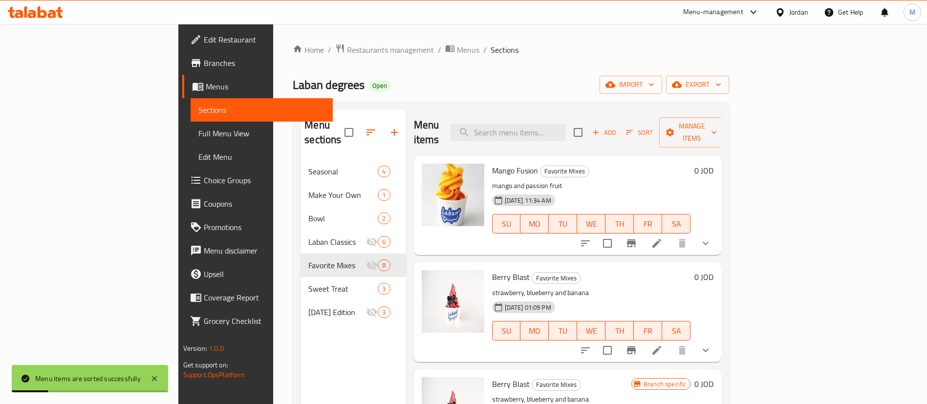
click at [670, 341] on li at bounding box center [656, 350] width 27 height 18
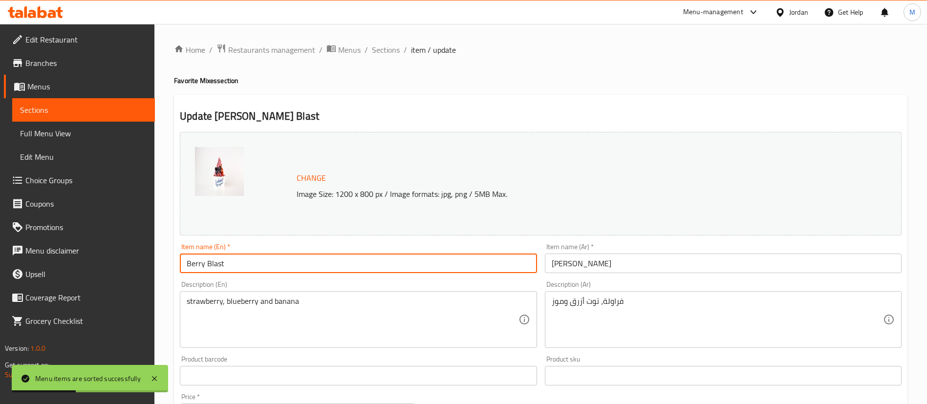
click at [430, 264] on input "Berry Blast" at bounding box center [358, 263] width 357 height 20
type input "[PERSON_NAME] Blast \ Banana"
click at [598, 263] on input "بلاست بيري" at bounding box center [723, 263] width 357 height 20
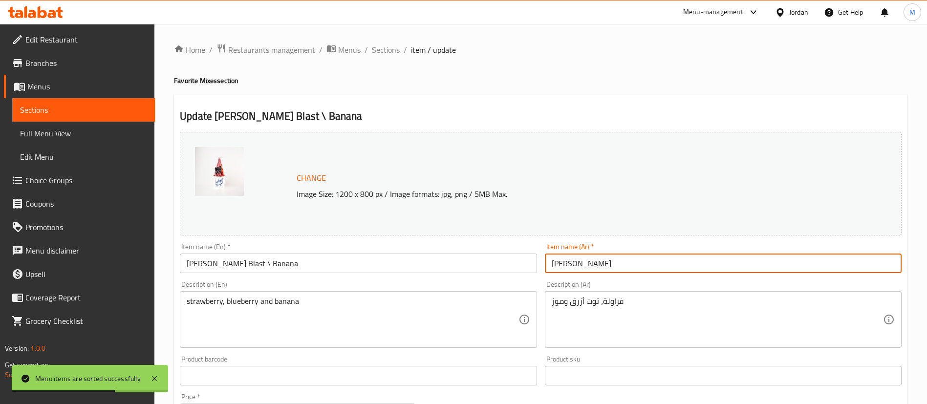
type input "بلاست بيري \ موز"
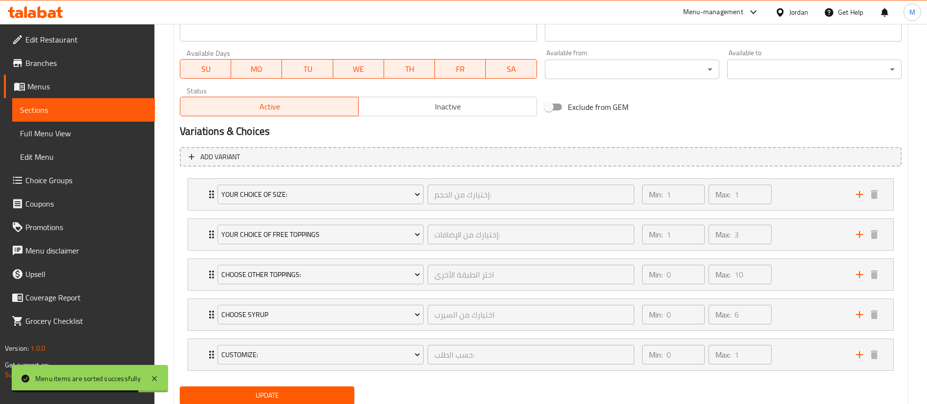
scroll to position [477, 0]
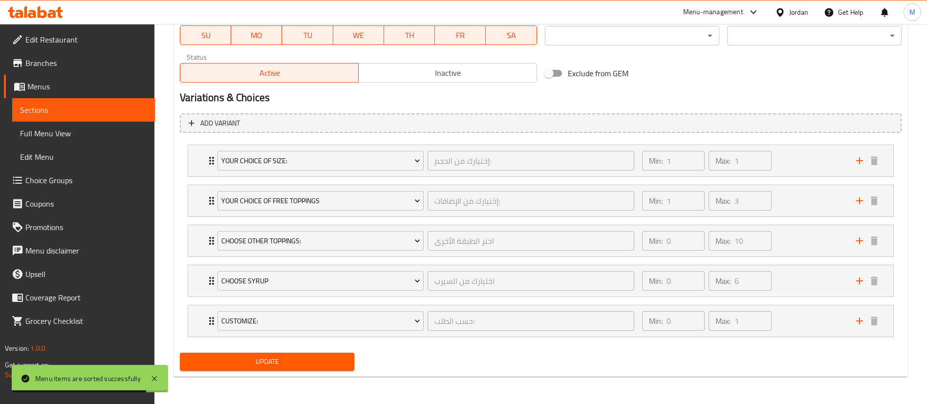
click at [333, 364] on span "Update" at bounding box center [267, 362] width 159 height 12
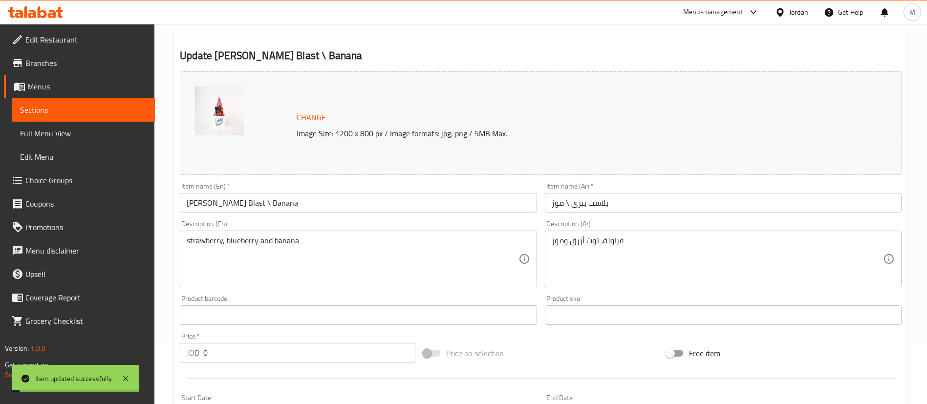
scroll to position [0, 0]
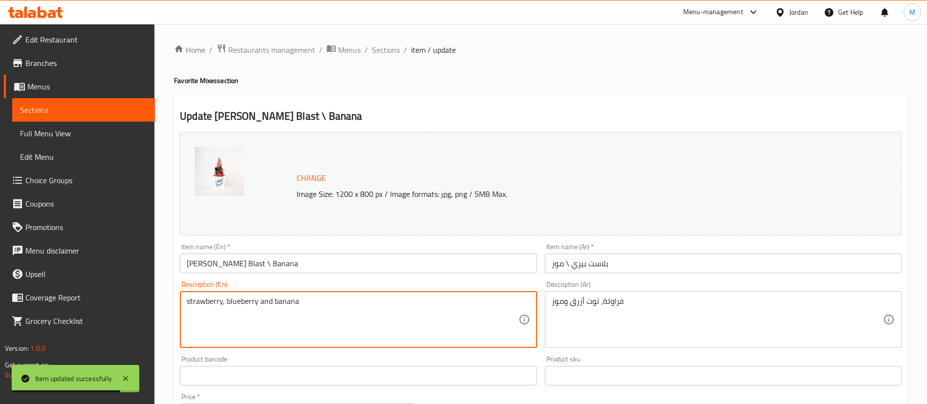
click at [360, 311] on textarea "strawberry, blueberry and banana" at bounding box center [352, 319] width 331 height 46
paste textarea "Greek yogurt mixed with Strawberry , Bluberry and B"
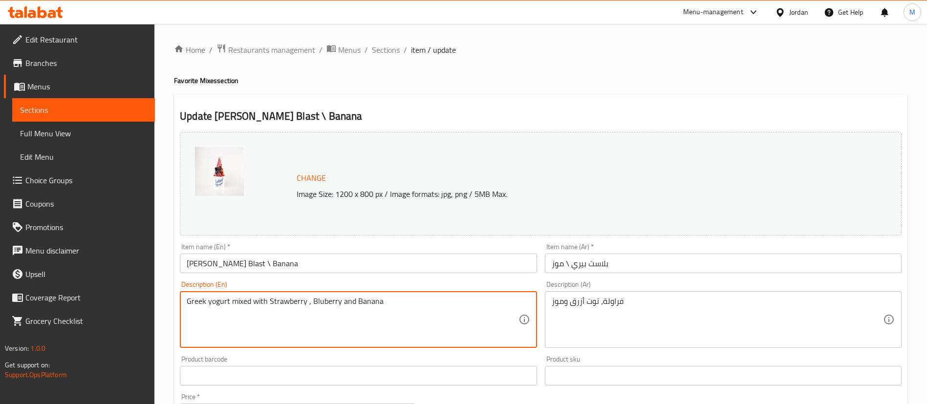
type textarea "Greek yogurt mixed with Strawberry , Bluberry and Banana"
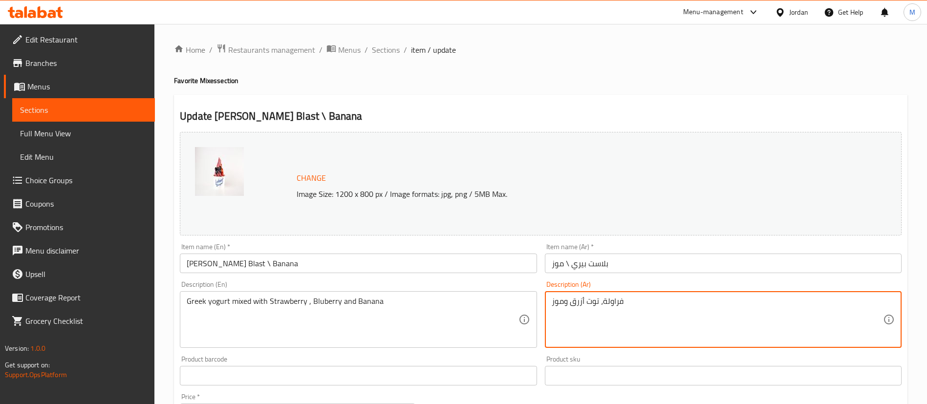
click at [620, 301] on textarea "فراولة، توت أزرق وموز" at bounding box center [716, 319] width 331 height 46
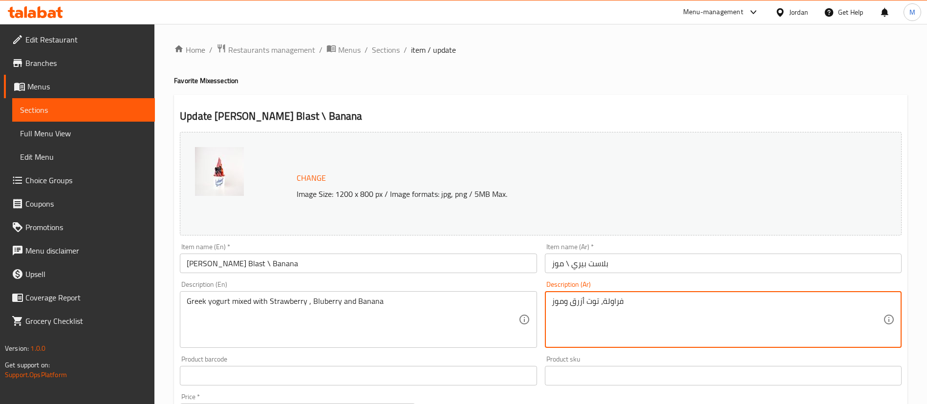
paste textarea "زبادي يوناني ممزوج بالفراولة والتوت الأزرق وال"
click at [639, 321] on textarea "زبادي يوناني ممزوج بالفراولة والتوت الأزرق والموز" at bounding box center [716, 319] width 331 height 46
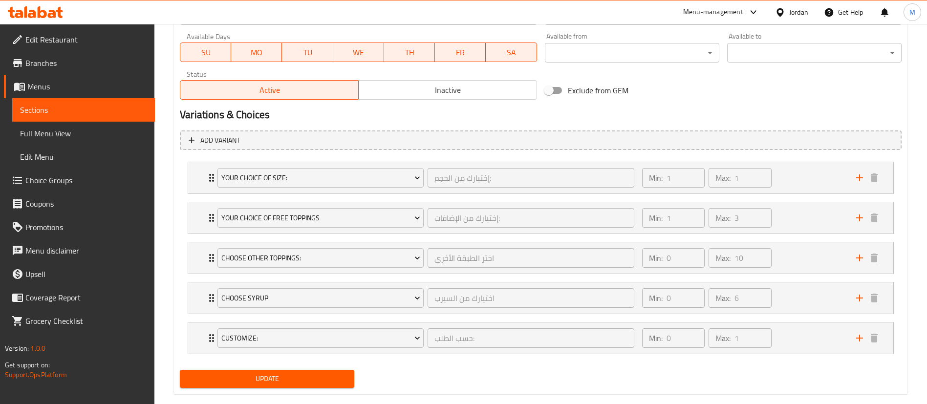
scroll to position [477, 0]
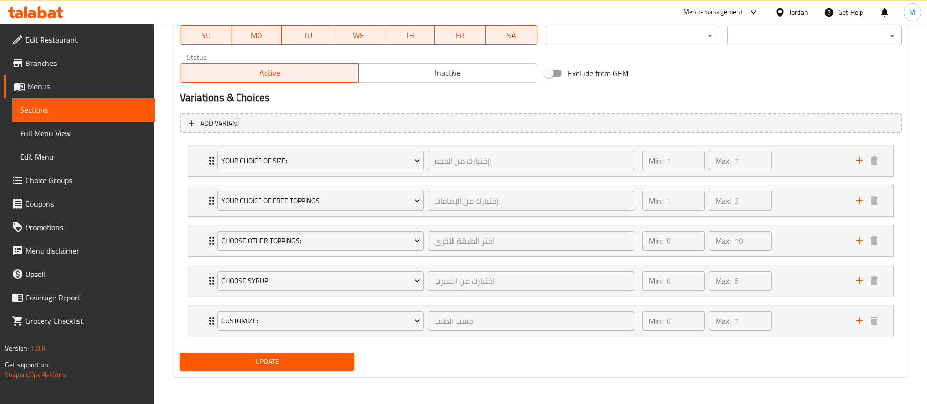
type textarea "زبادي يوناني ممزوج بالفراولة والتوت الأزرق والموز"
click at [331, 358] on span "Update" at bounding box center [267, 362] width 159 height 12
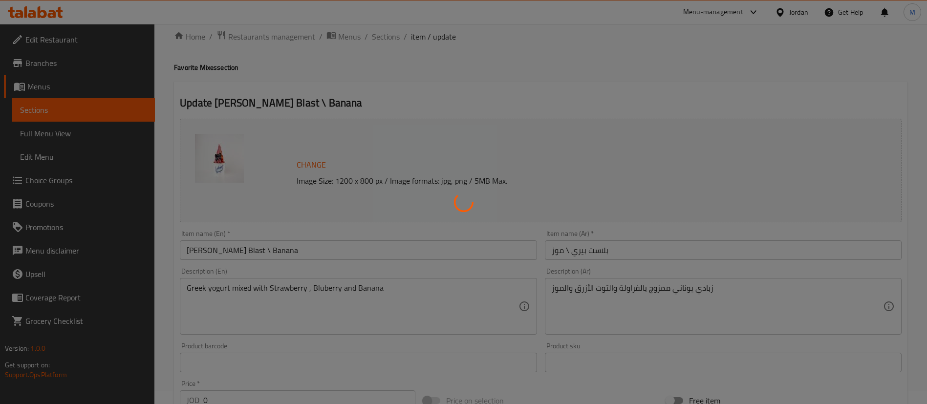
scroll to position [0, 0]
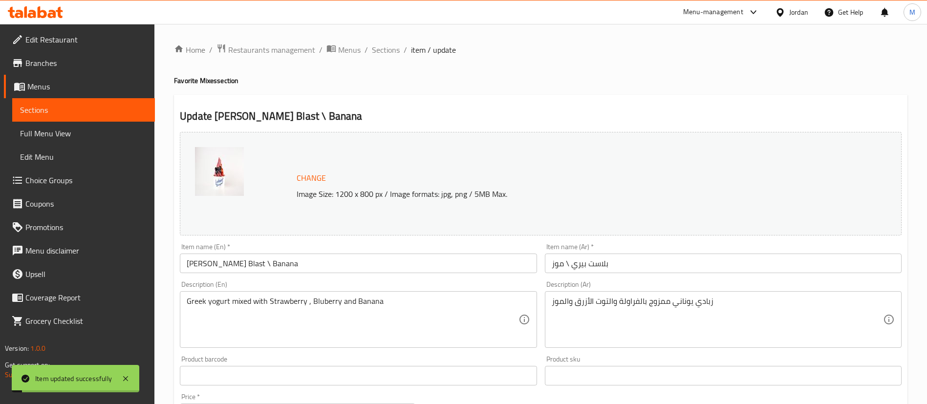
drag, startPoint x: 389, startPoint y: 48, endPoint x: 476, endPoint y: 99, distance: 100.3
click at [389, 48] on span "Sections" at bounding box center [386, 50] width 28 height 12
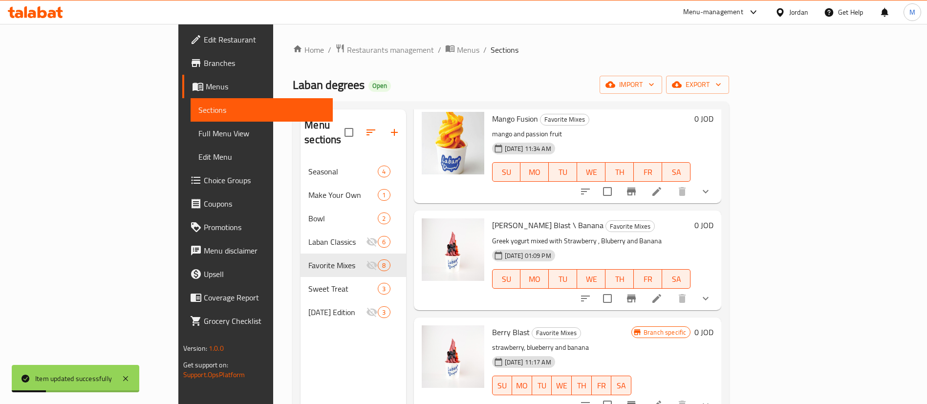
scroll to position [147, 0]
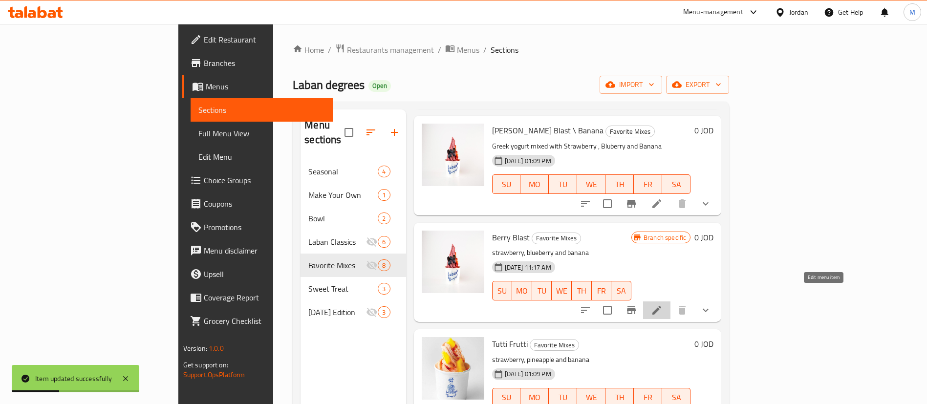
click at [662, 304] on icon at bounding box center [657, 310] width 12 height 12
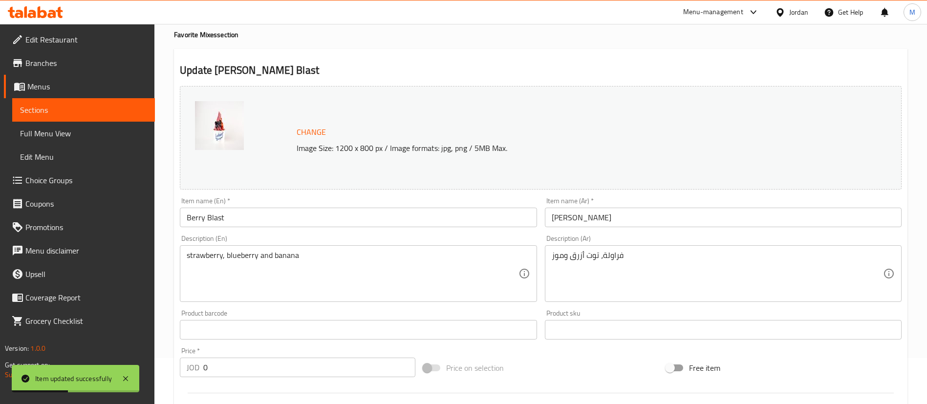
scroll to position [73, 0]
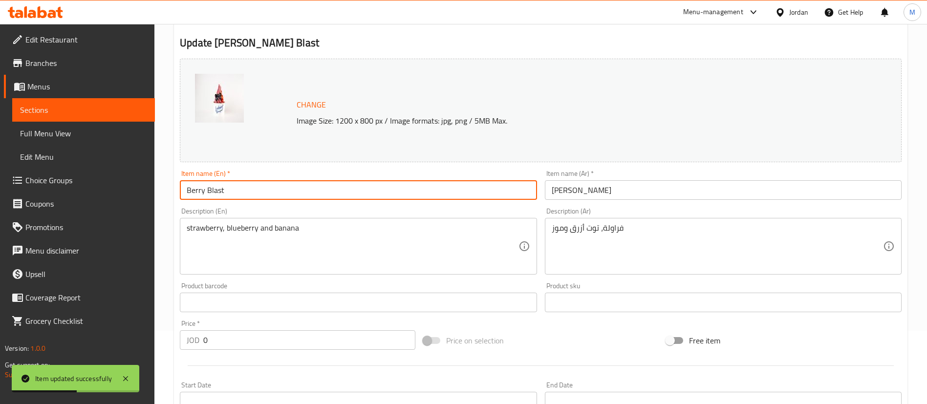
click at [305, 188] on input "Berry Blast" at bounding box center [358, 190] width 357 height 20
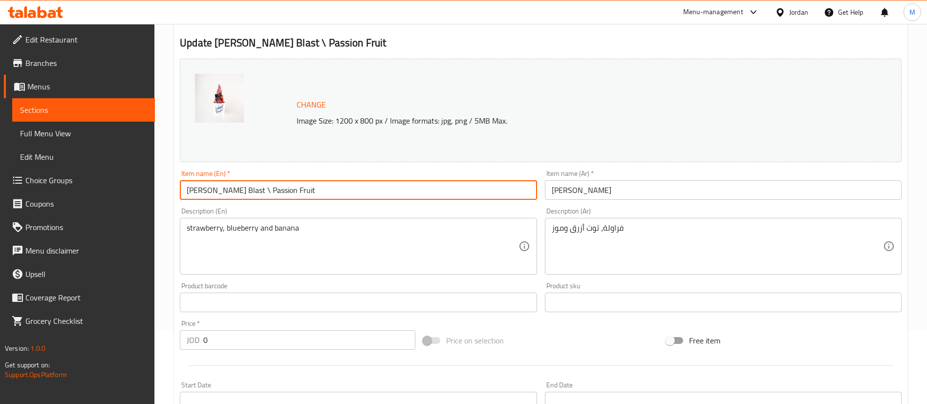
type input "[PERSON_NAME] Blast \ Passion Fruit"
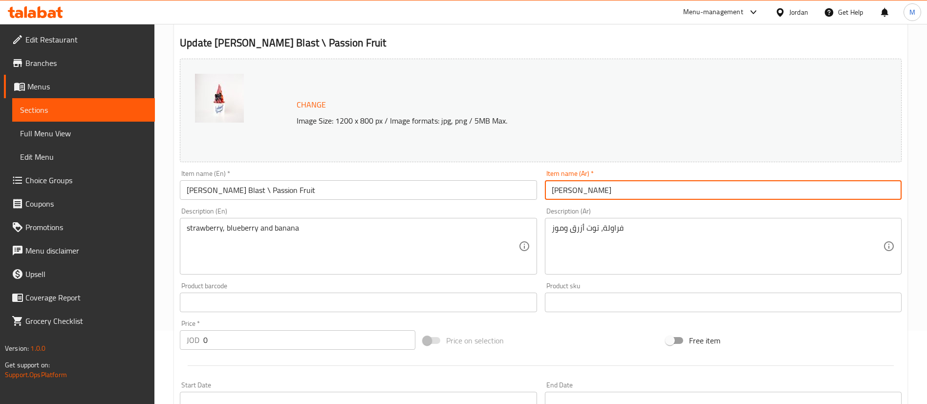
click at [613, 185] on input "بلاست بيري" at bounding box center [723, 190] width 357 height 20
type input "بلاست بيري \ باشن فروت"
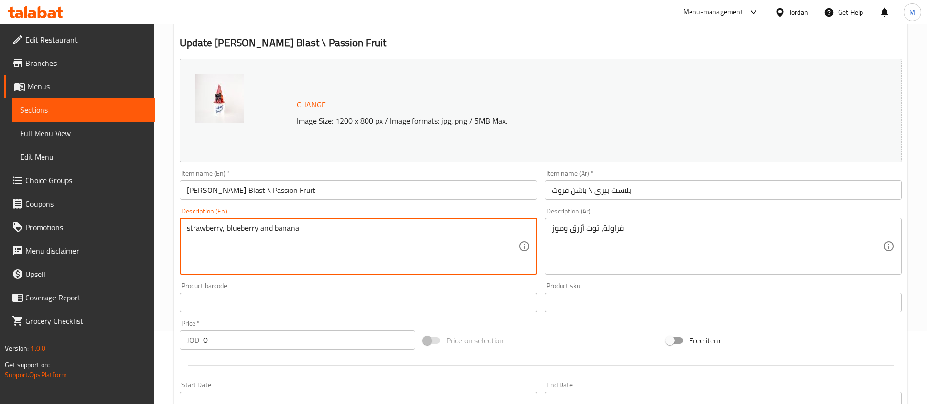
click at [390, 230] on textarea "strawberry, blueberry and banana" at bounding box center [352, 246] width 331 height 46
paste textarea "Greek yogurt mixed with Strawberry , Bluberry and Passion fruit"
type textarea "Greek yogurt mixed with Strawberry , Bluberry and Passion fruit"
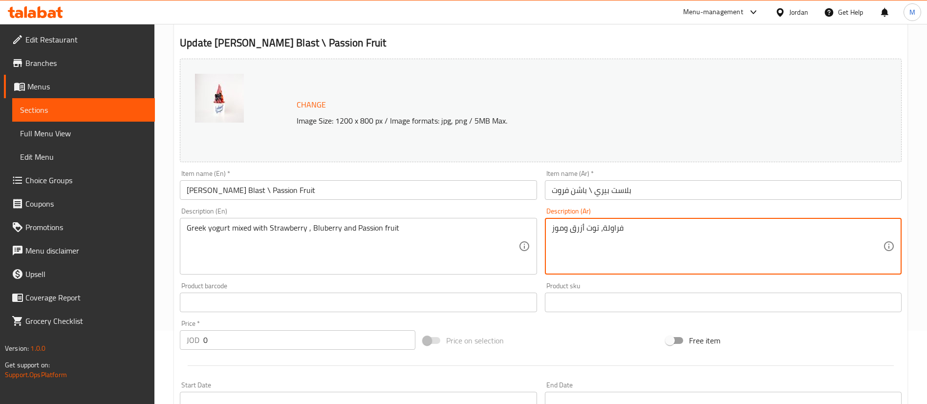
click at [614, 232] on textarea "فراولة، توت أزرق وموز" at bounding box center [716, 246] width 331 height 46
paste textarea "زبادي يوناني ممزوج بالفراولة والتوت الأزرق والباشن فروت"
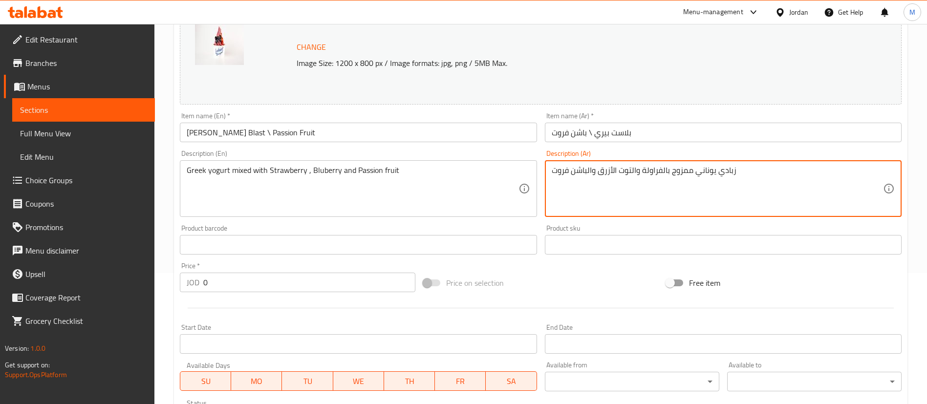
scroll to position [477, 0]
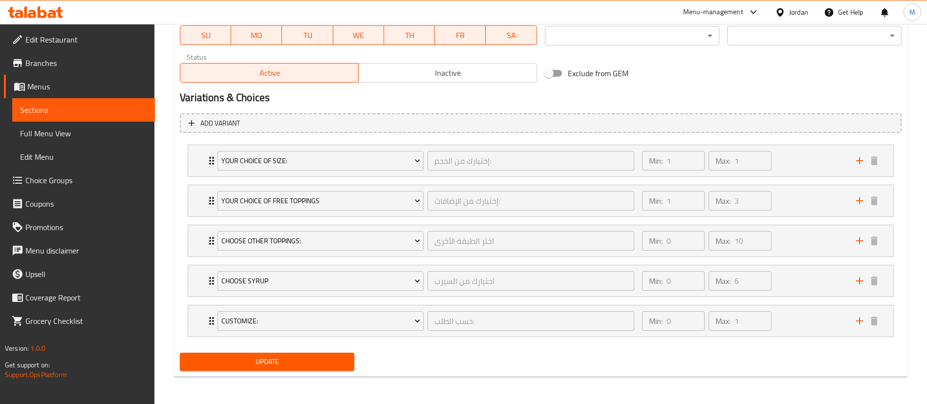
type textarea "زبادي يوناني ممزوج بالفراولة والتوت الأزرق والباشن فروت"
click at [309, 364] on span "Update" at bounding box center [267, 362] width 159 height 12
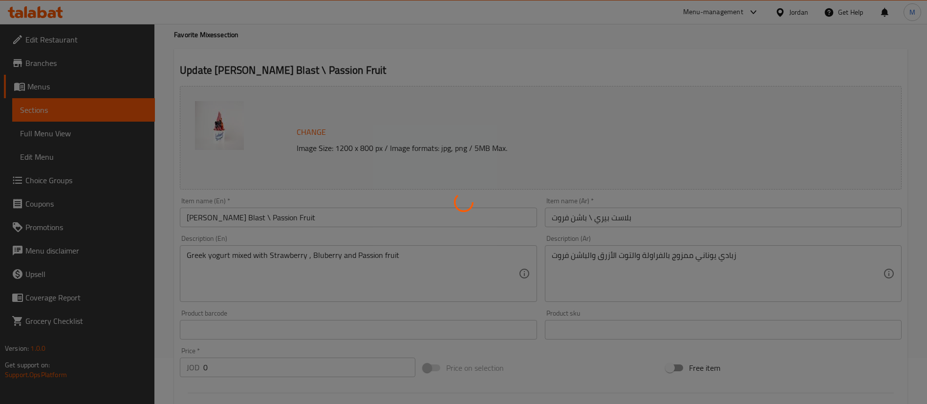
scroll to position [0, 0]
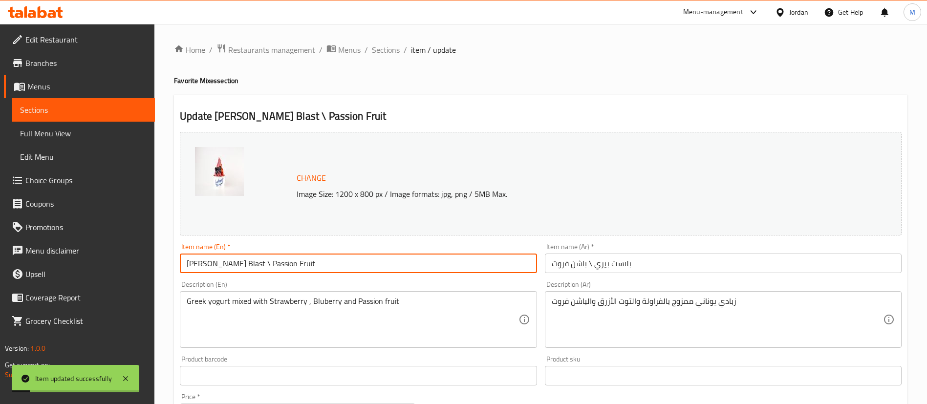
drag, startPoint x: 294, startPoint y: 265, endPoint x: 231, endPoint y: 262, distance: 62.6
click at [231, 262] on input "[PERSON_NAME] Blast \ Passion Fruit" at bounding box center [358, 263] width 357 height 20
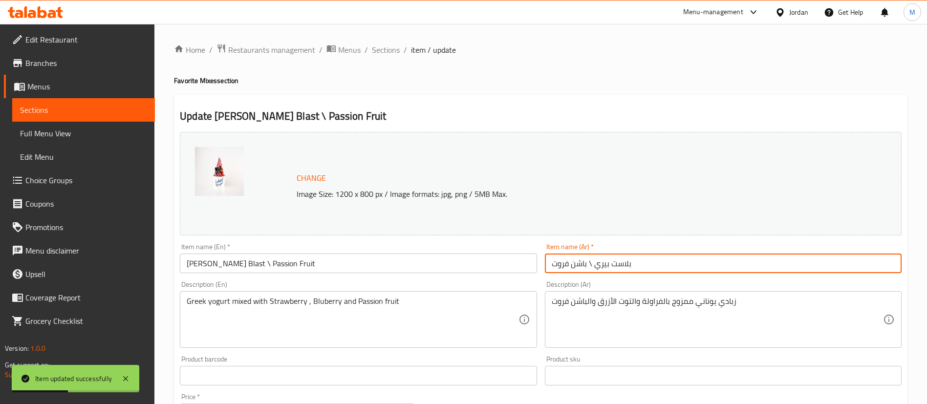
drag, startPoint x: 551, startPoint y: 263, endPoint x: 589, endPoint y: 264, distance: 37.1
click at [589, 264] on input "بلاست بيري \ باشن فروت" at bounding box center [723, 263] width 357 height 20
drag, startPoint x: 389, startPoint y: 47, endPoint x: 398, endPoint y: 64, distance: 18.8
click at [389, 47] on span "Sections" at bounding box center [386, 50] width 28 height 12
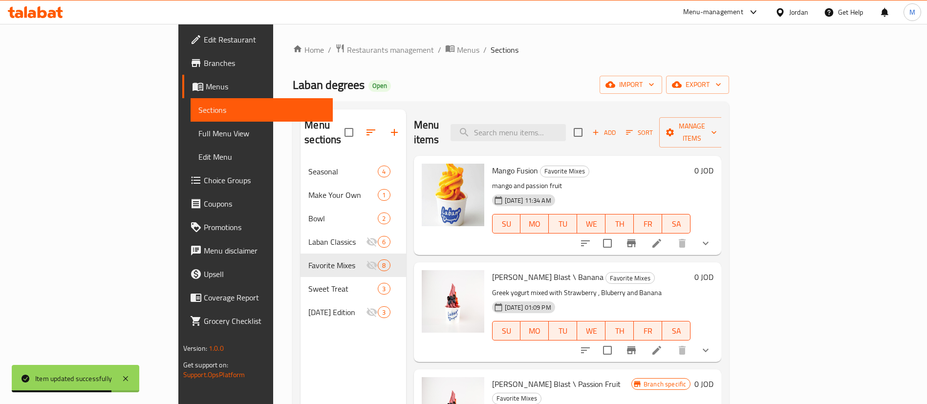
click at [662, 344] on icon at bounding box center [657, 350] width 12 height 12
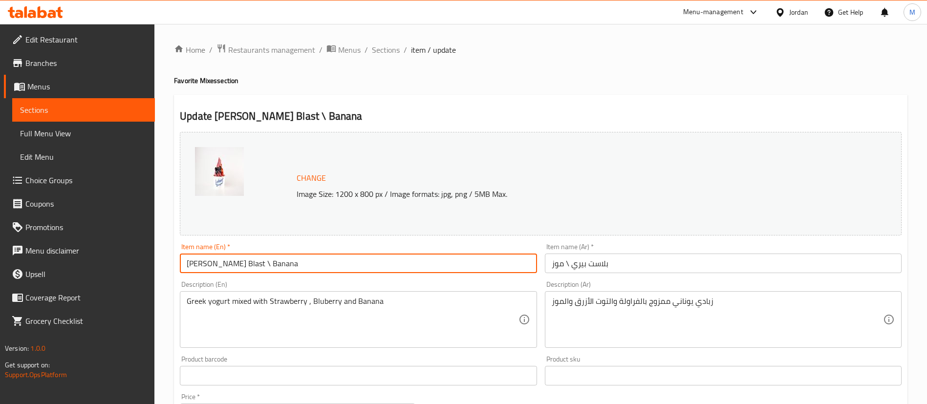
drag, startPoint x: 316, startPoint y: 272, endPoint x: 232, endPoint y: 260, distance: 84.8
click at [232, 260] on input "[PERSON_NAME] Blast \ Banana" at bounding box center [358, 263] width 357 height 20
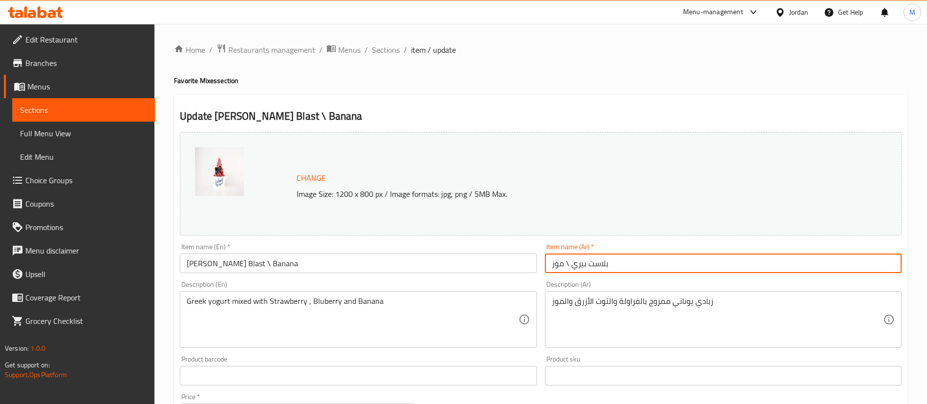
drag, startPoint x: 550, startPoint y: 263, endPoint x: 563, endPoint y: 265, distance: 12.5
click at [563, 265] on input "بلاست بيري \ موز" at bounding box center [723, 263] width 357 height 20
click at [387, 48] on span "Sections" at bounding box center [386, 50] width 28 height 12
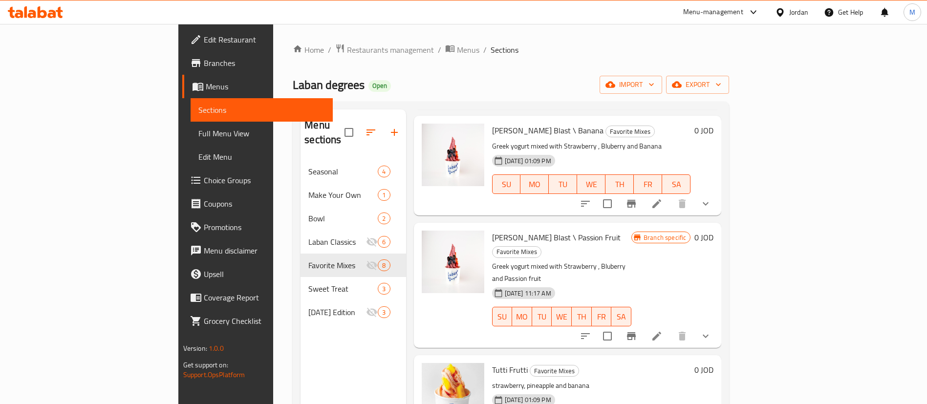
scroll to position [220, 0]
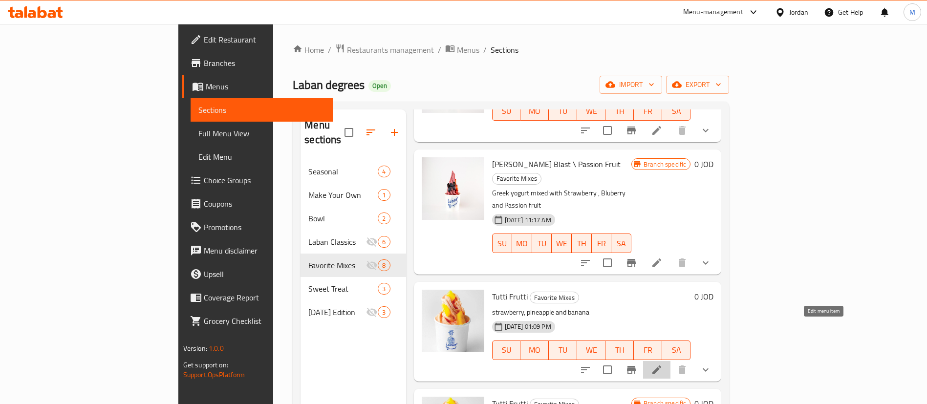
click at [661, 365] on icon at bounding box center [656, 369] width 9 height 9
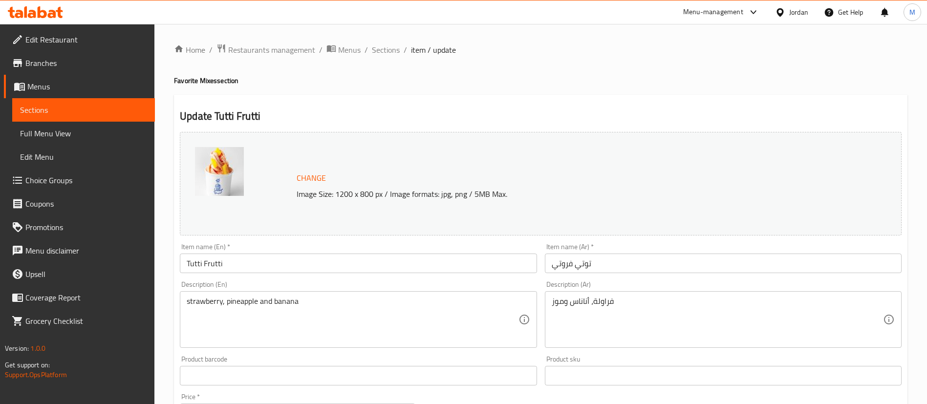
scroll to position [73, 0]
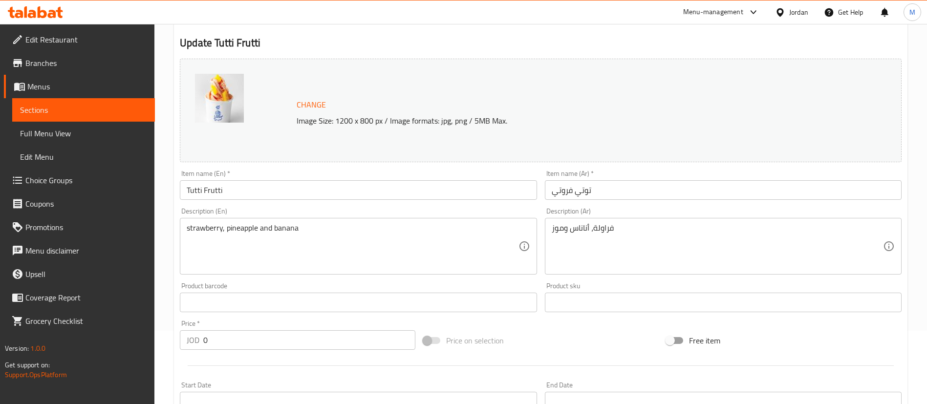
click at [334, 192] on input "Tutti Frutti" at bounding box center [358, 190] width 357 height 20
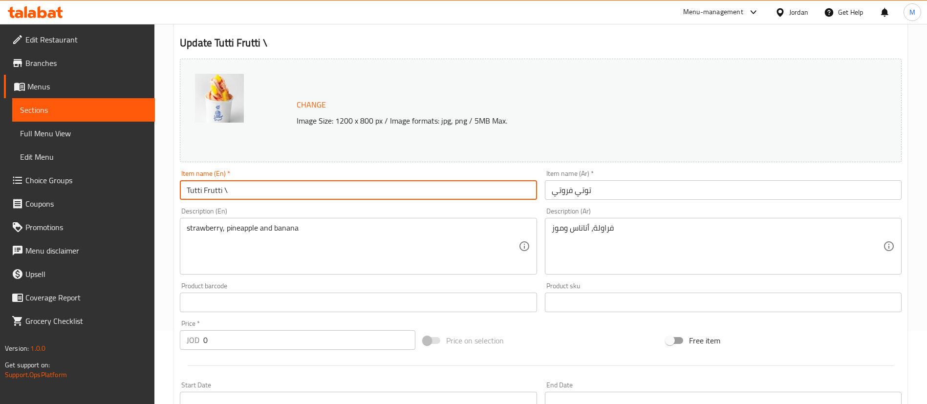
paste input "Banana"
type input "Tutti Frutti \ Banana"
click at [621, 182] on input "توتي فروتي" at bounding box center [723, 190] width 357 height 20
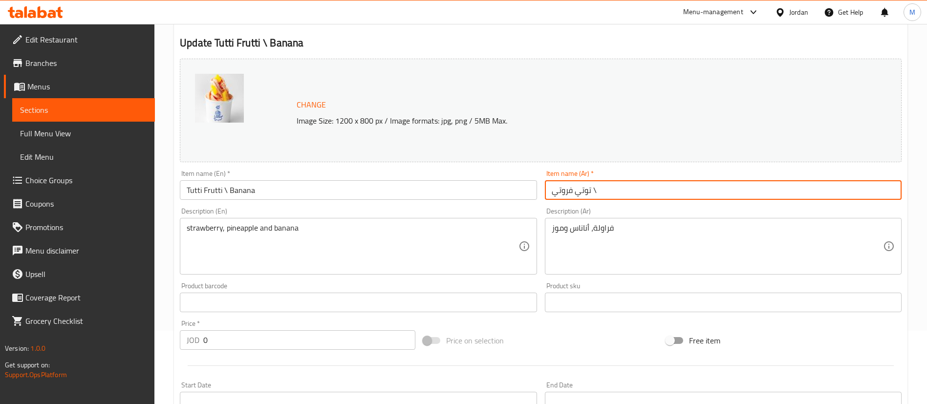
paste input "موز"
type input "توتي فروتي \ موز"
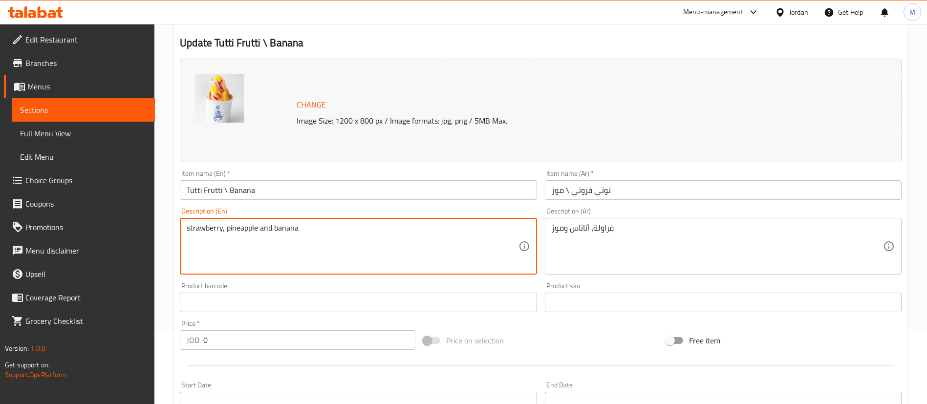
click at [382, 231] on textarea "strawberry, pineapple and banana" at bounding box center [352, 246] width 331 height 46
paste textarea "Greek yogurt mixed with Strawberry , Pineapple and B"
type textarea "Greek yogurt mixed with Strawberry , Pineapple and Banana"
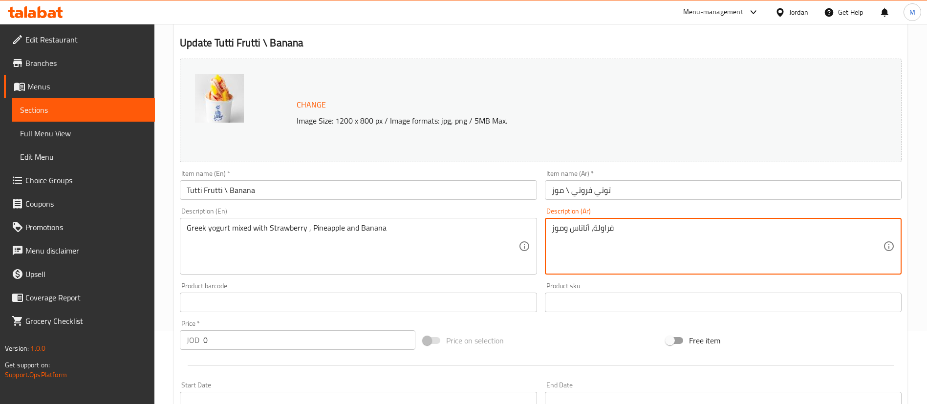
click at [608, 237] on textarea "فراولة، أناناس وموز" at bounding box center [716, 246] width 331 height 46
paste textarea "زبادي يوناني ممزوج بالفراولة والأناناس وال"
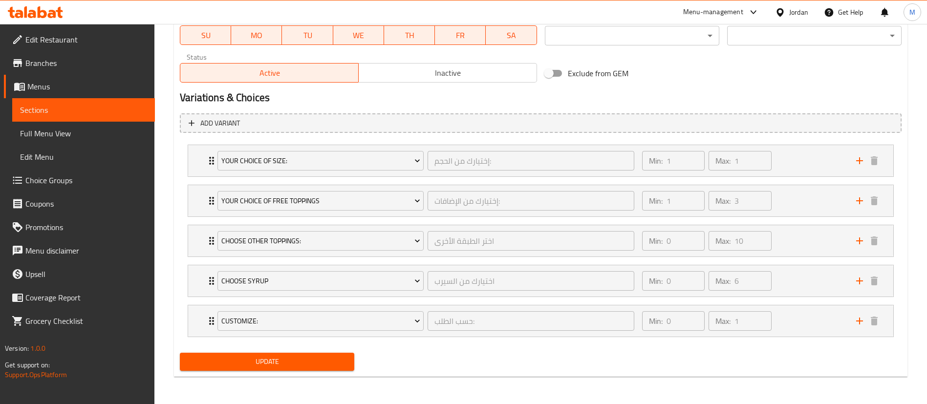
type textarea "زبادي يوناني ممزوج بالفراولة والأناناس والموز"
drag, startPoint x: 338, startPoint y: 359, endPoint x: 416, endPoint y: 259, distance: 126.6
click at [338, 359] on span "Update" at bounding box center [267, 362] width 159 height 12
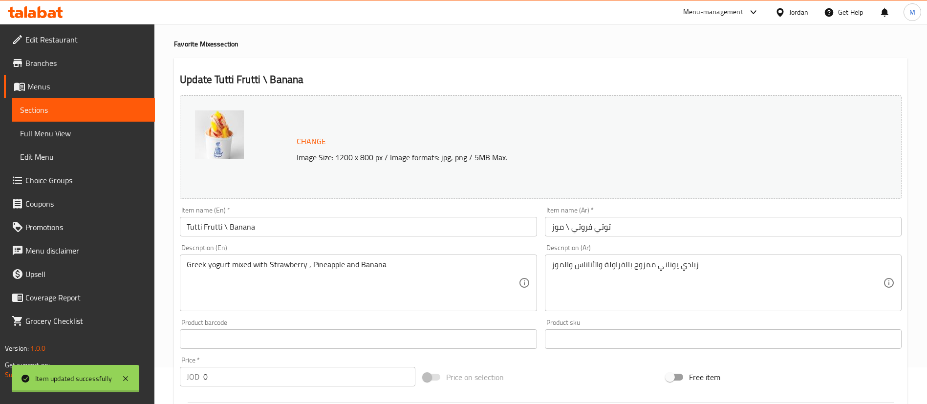
scroll to position [0, 0]
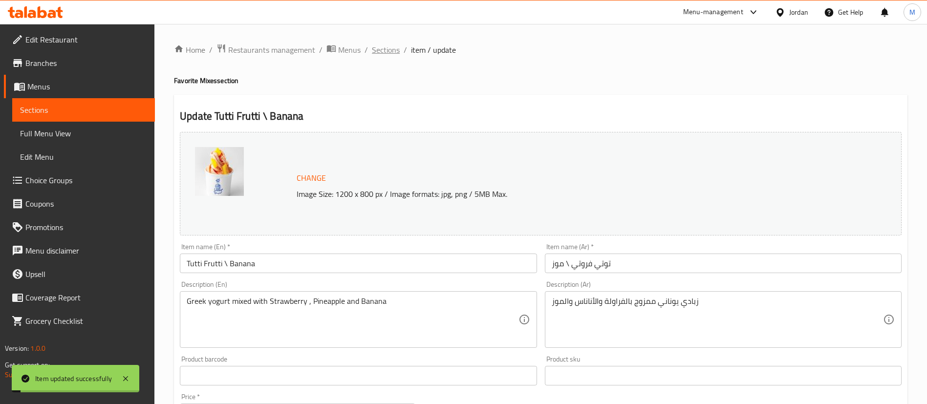
click at [392, 46] on span "Sections" at bounding box center [386, 50] width 28 height 12
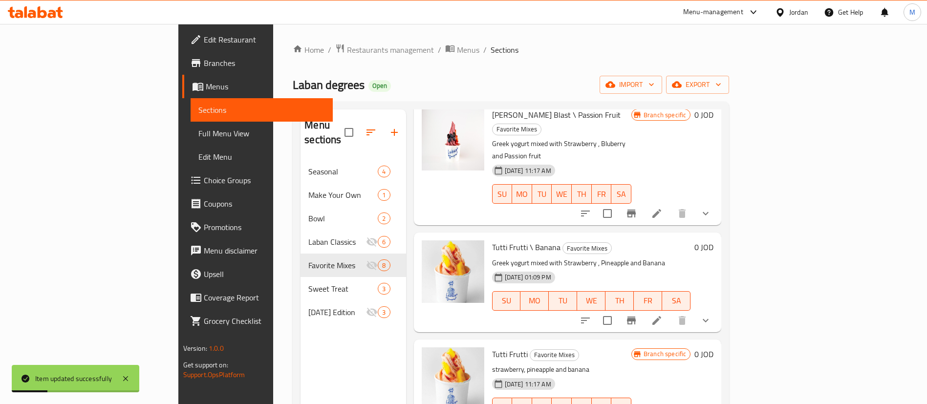
scroll to position [293, 0]
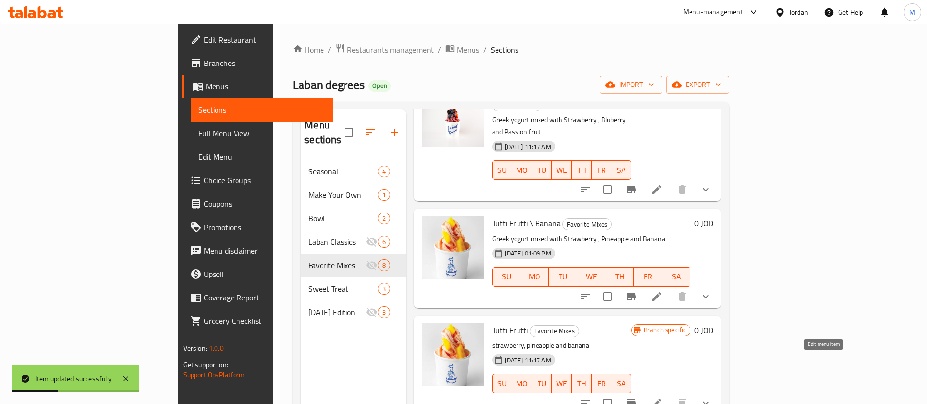
click at [662, 397] on icon at bounding box center [657, 403] width 12 height 12
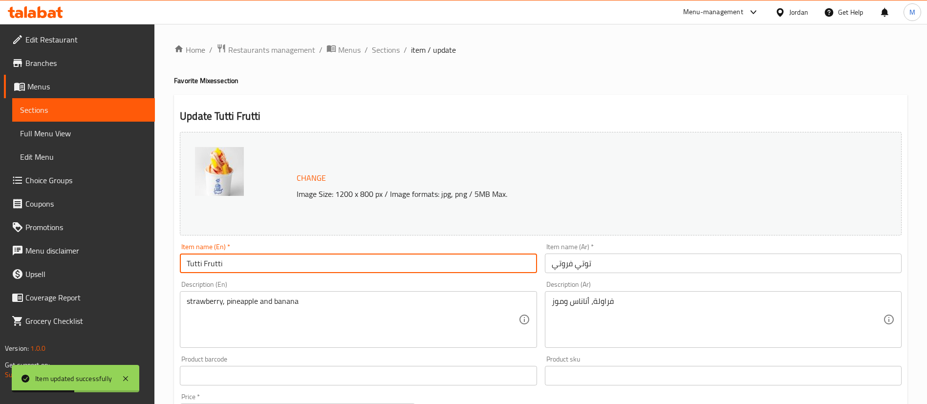
click at [302, 266] on input "Tutti Frutti" at bounding box center [358, 263] width 357 height 20
paste input "Passion Fruit"
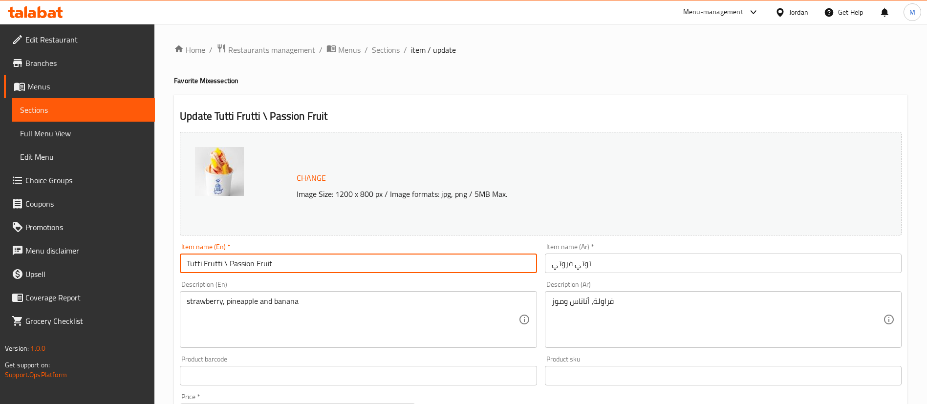
type input "Tutti Frutti \ Passion Fruit"
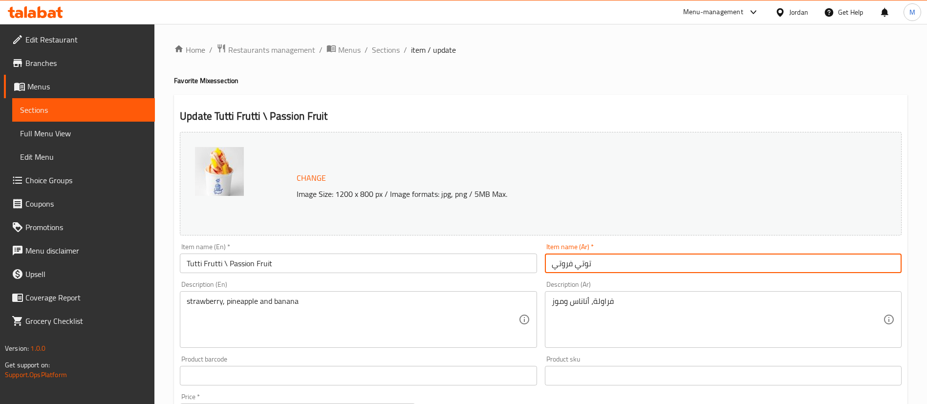
click at [620, 268] on input "توتي فروتي" at bounding box center [723, 263] width 357 height 20
paste input "باشن فروت"
type input "توتي فروتي \ باشن فروت"
click at [515, 129] on div "Change Image Size: 1200 x 800 px / Image formats: jpg, png / 5MB Max." at bounding box center [540, 183] width 729 height 111
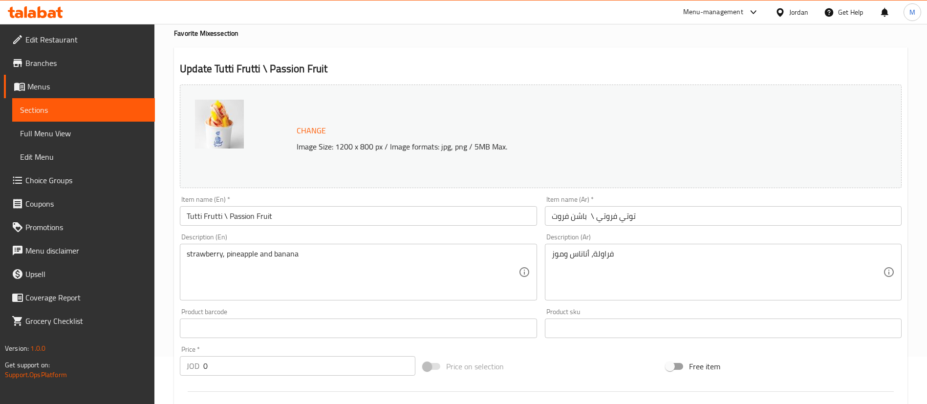
scroll to position [73, 0]
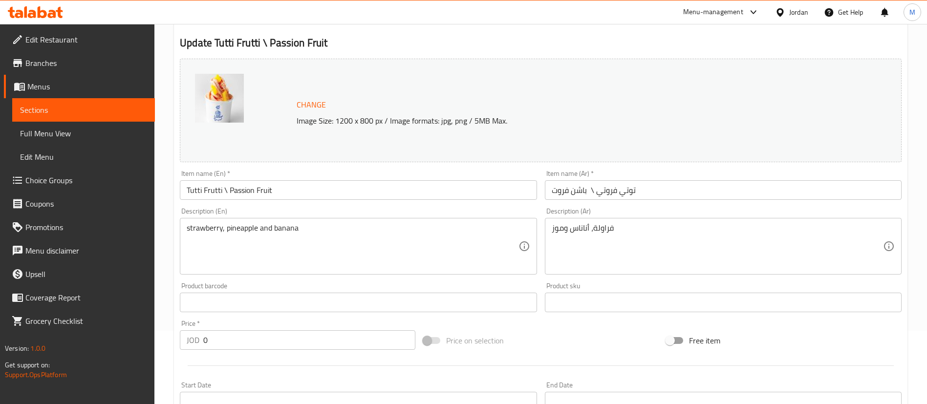
click at [367, 221] on div "strawberry, pineapple and banana Description (En)" at bounding box center [358, 246] width 357 height 57
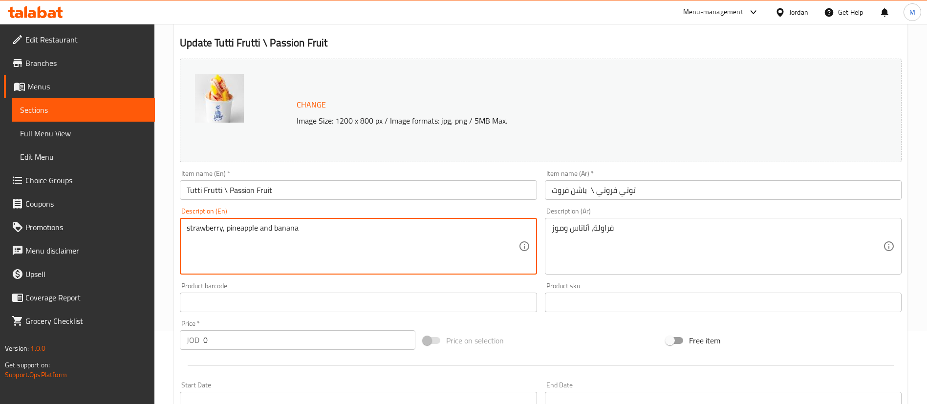
click at [367, 221] on div "strawberry, pineapple and banana Description (En)" at bounding box center [358, 246] width 357 height 57
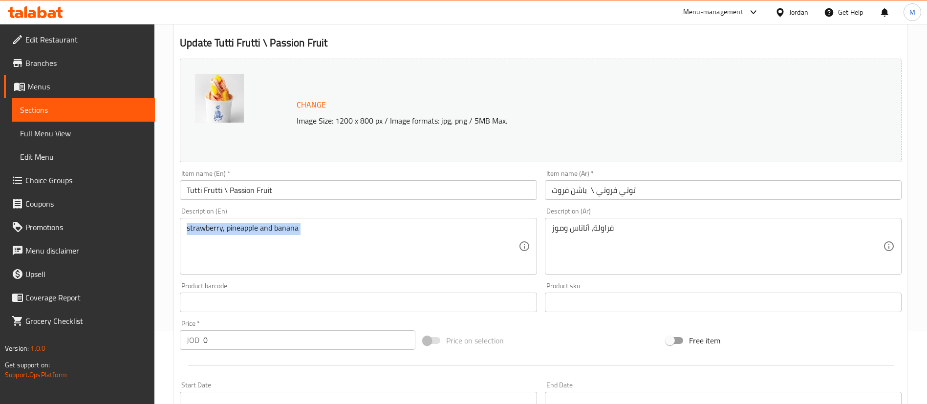
click at [367, 221] on div "strawberry, pineapple and banana Description (En)" at bounding box center [358, 246] width 357 height 57
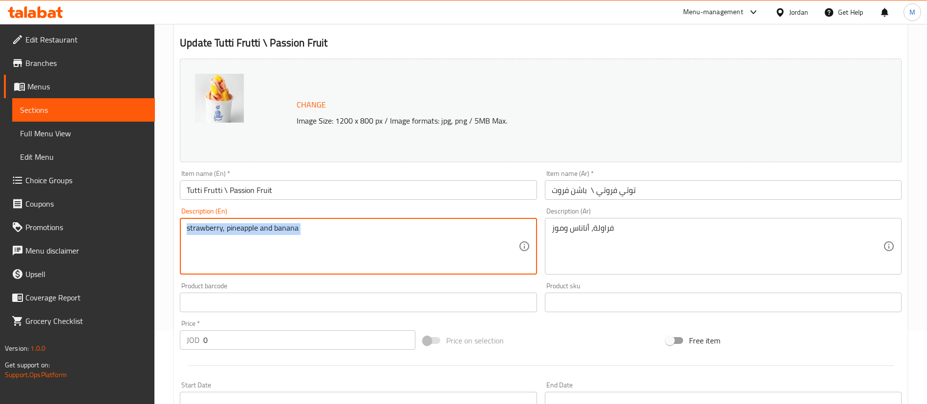
click at [367, 221] on div "strawberry, pineapple and banana Description (En)" at bounding box center [358, 246] width 357 height 57
click at [365, 234] on textarea "strawberry, pineapple and banana" at bounding box center [352, 246] width 331 height 46
paste textarea "Greek yogurt mixed with Strawberry , Pineapple and Passion fruit"
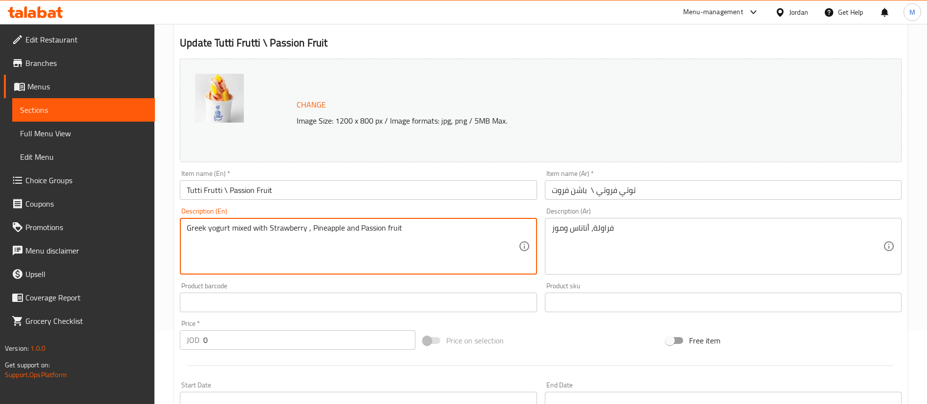
type textarea "Greek yogurt mixed with Strawberry , Pineapple and Passion fruit"
click at [629, 234] on textarea "فراولة، أناناس وموز" at bounding box center [716, 246] width 331 height 46
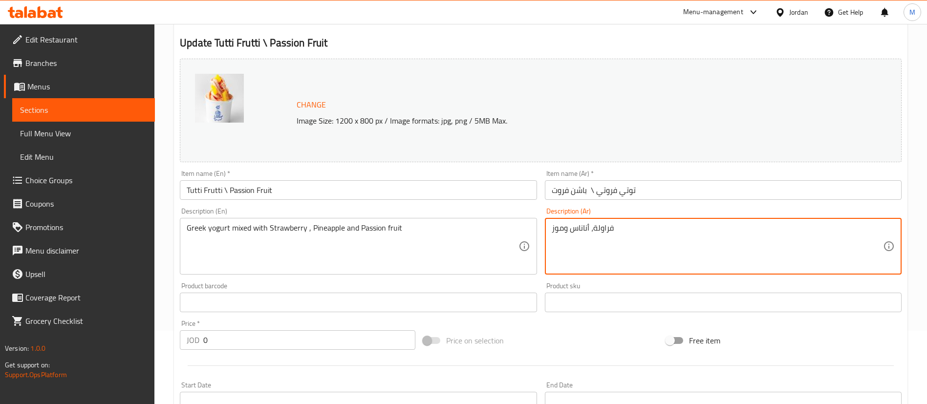
click at [629, 234] on textarea "فراولة، أناناس وموز" at bounding box center [716, 246] width 331 height 46
paste textarea "زبادي يوناني ممزوج بالفراولة والأناناس والباشن فروت"
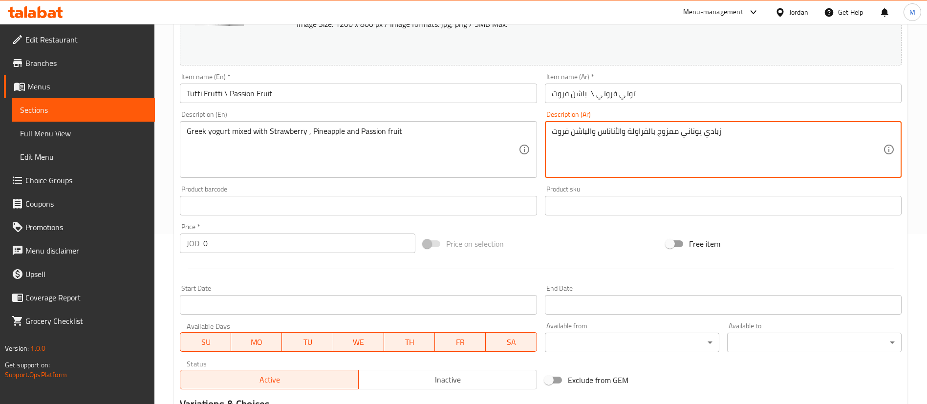
scroll to position [477, 0]
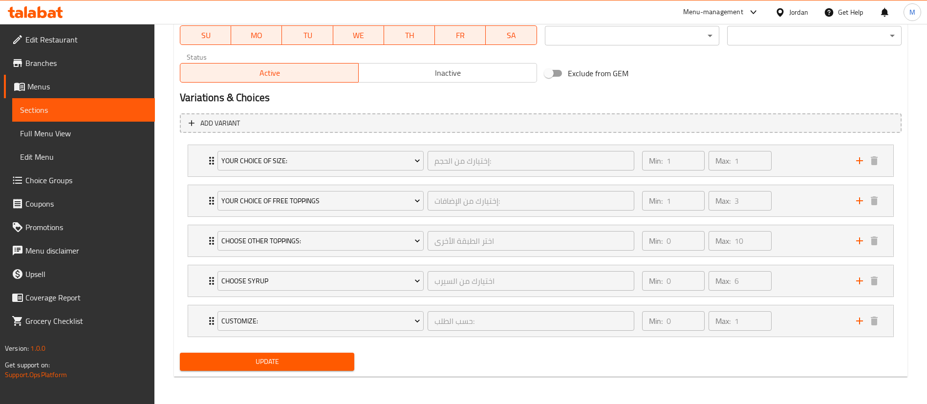
type textarea "زبادي يوناني ممزوج بالفراولة والأناناس والباشن فروت"
click at [344, 368] on button "Update" at bounding box center [267, 362] width 174 height 18
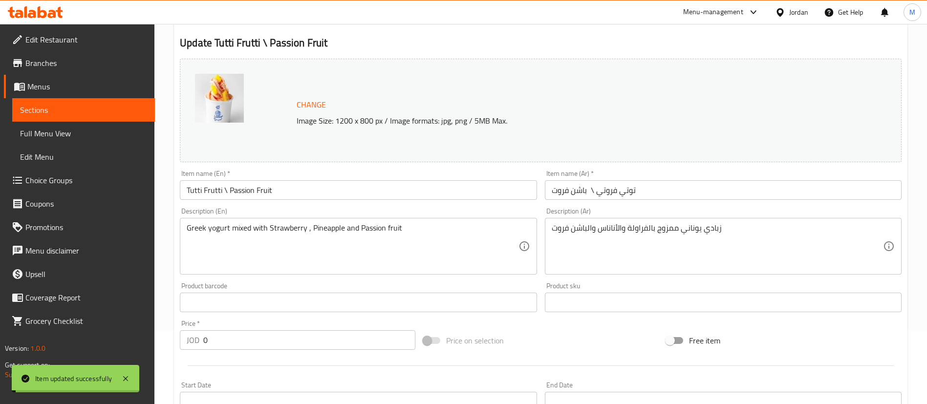
scroll to position [0, 0]
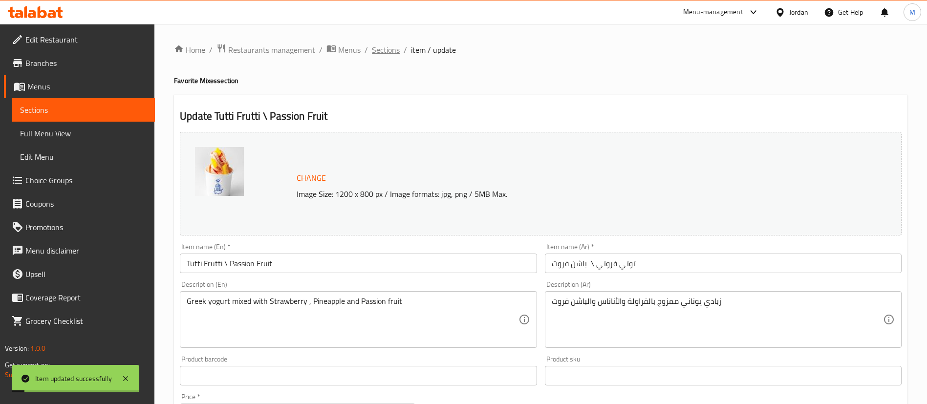
click at [390, 48] on span "Sections" at bounding box center [386, 50] width 28 height 12
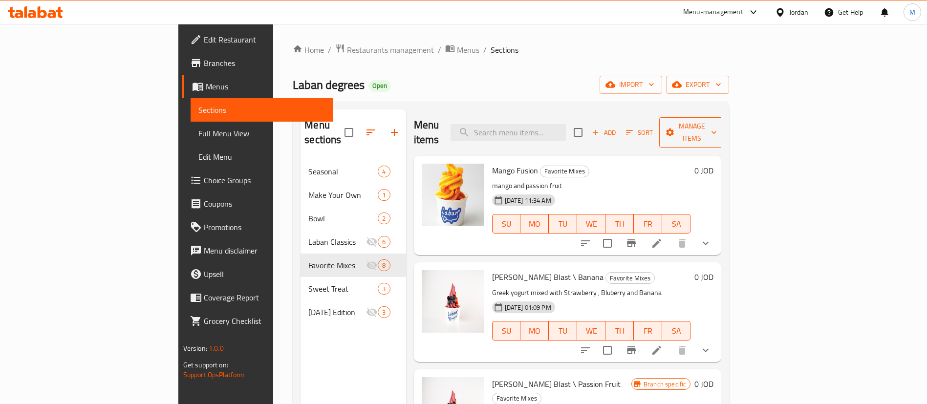
click at [717, 127] on span "Manage items" at bounding box center [692, 132] width 50 height 24
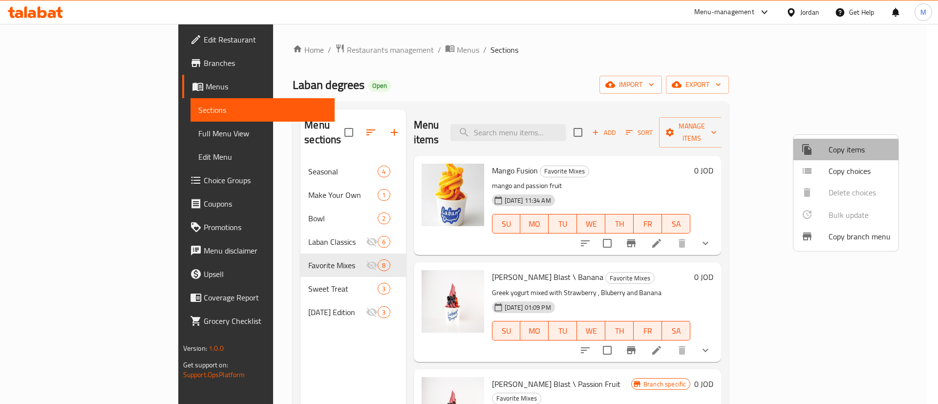
click at [841, 154] on span "Copy items" at bounding box center [859, 150] width 62 height 12
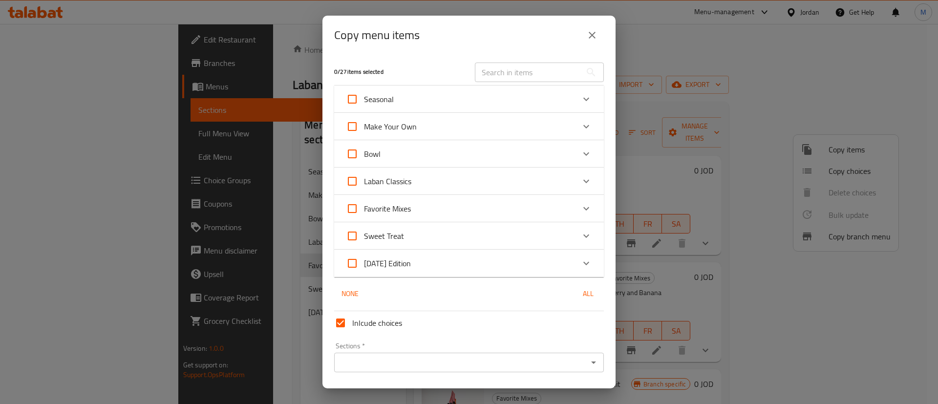
click at [500, 71] on input "text" at bounding box center [528, 73] width 106 height 20
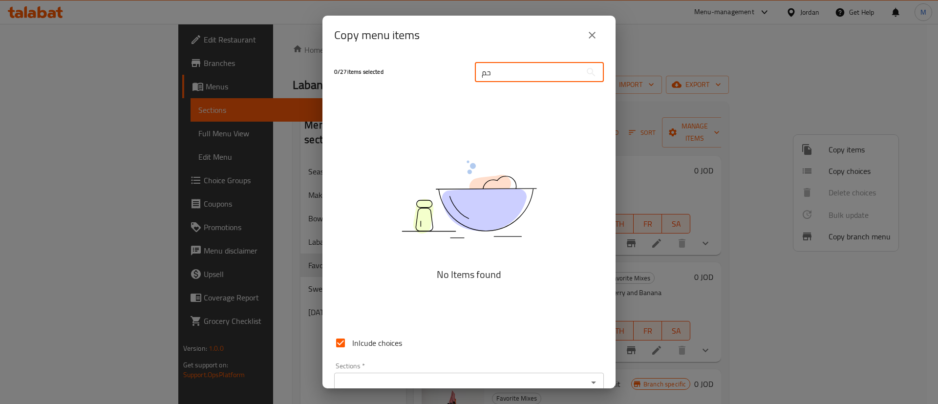
type input "ح"
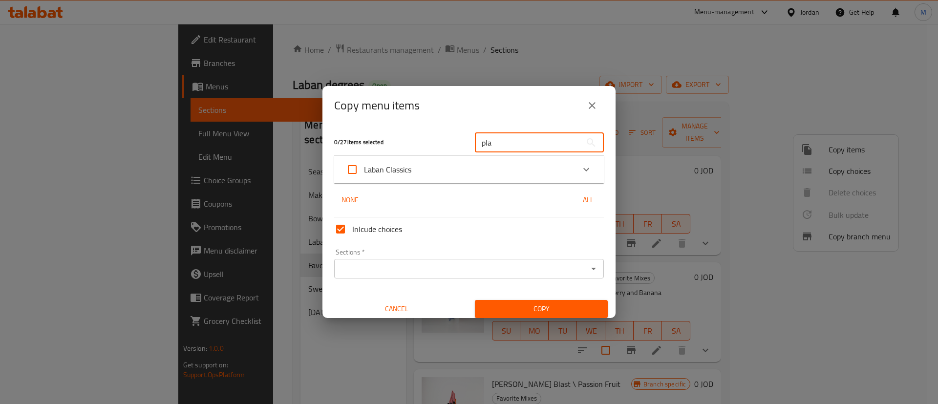
type input "pla"
click at [417, 171] on div "Laban Classics" at bounding box center [460, 169] width 229 height 23
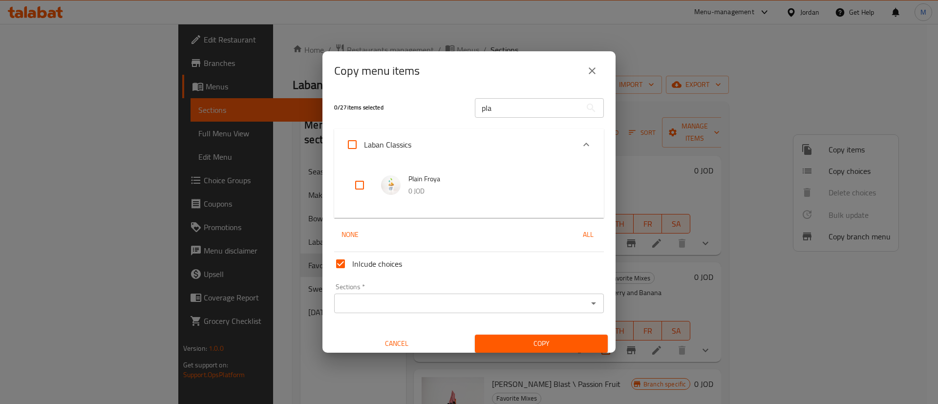
click at [361, 186] on input "checkbox" at bounding box center [359, 184] width 23 height 23
checkbox input "true"
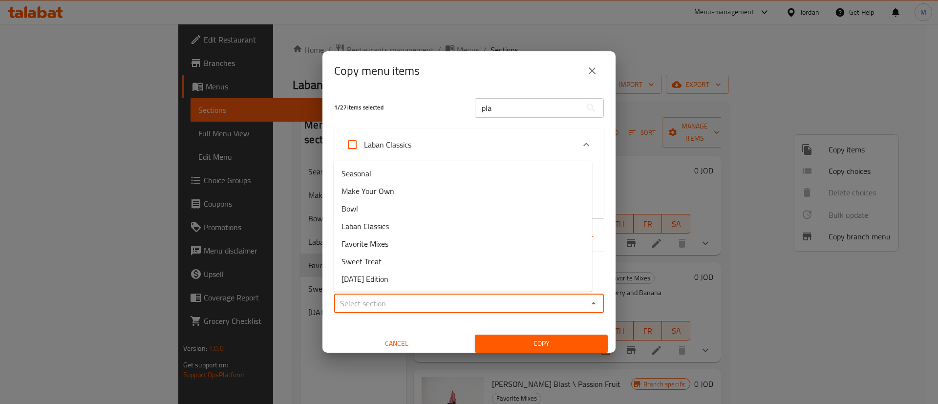
click at [491, 301] on input "Sections   *" at bounding box center [461, 303] width 248 height 14
click at [431, 243] on li "Favorite Mixes" at bounding box center [463, 244] width 258 height 18
type input "Favorite Mixes"
click at [513, 338] on span "Copy" at bounding box center [541, 343] width 117 height 12
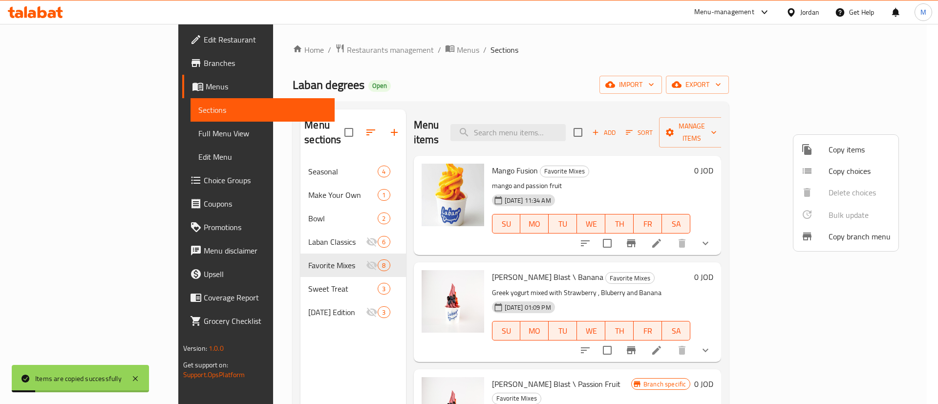
click at [836, 154] on span "Copy items" at bounding box center [859, 150] width 62 height 12
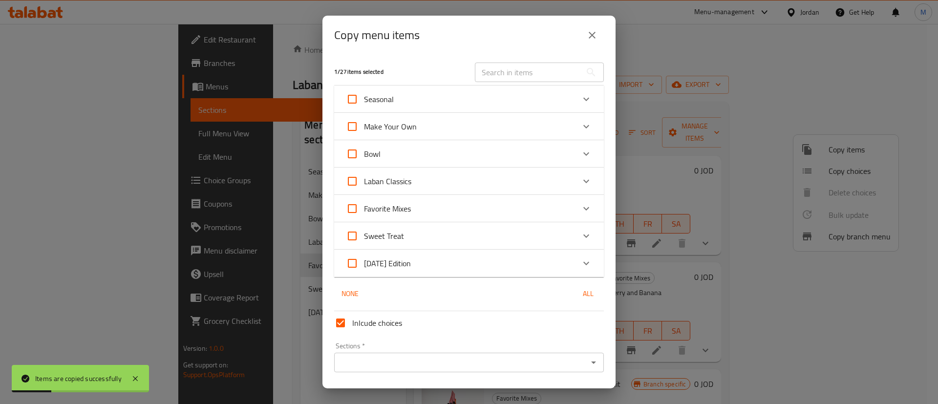
click at [499, 72] on input "text" at bounding box center [528, 73] width 106 height 20
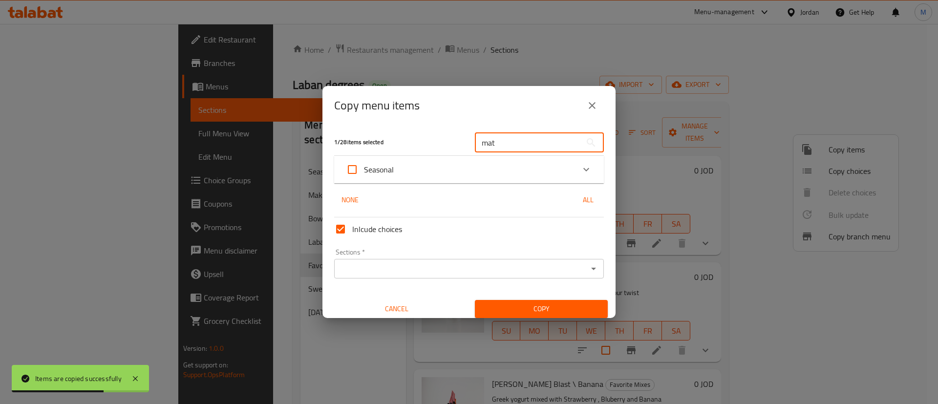
type input "mat"
click at [407, 167] on div "Seasonal" at bounding box center [460, 169] width 229 height 23
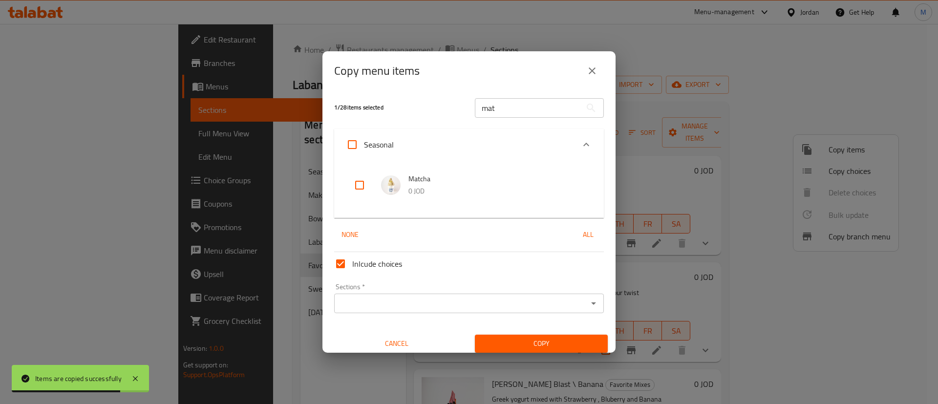
click at [364, 183] on input "checkbox" at bounding box center [359, 184] width 23 height 23
checkbox input "true"
click at [434, 296] on input "Sections   *" at bounding box center [461, 303] width 248 height 14
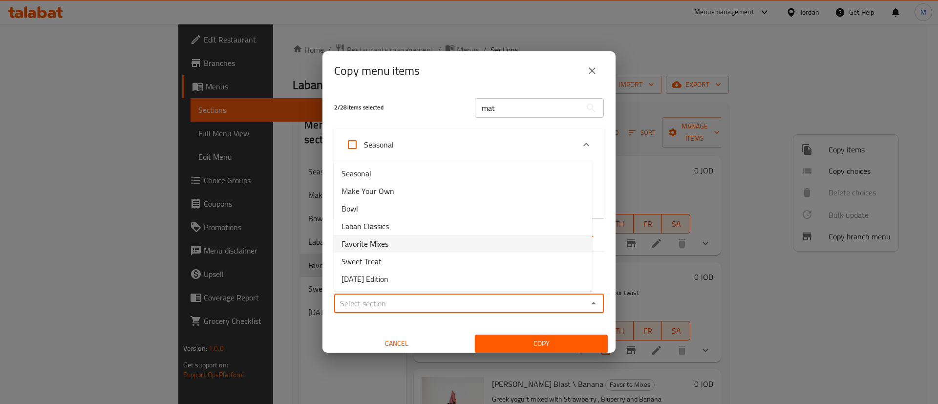
click at [417, 245] on li "Favorite Mixes" at bounding box center [463, 244] width 258 height 18
type input "Favorite Mixes"
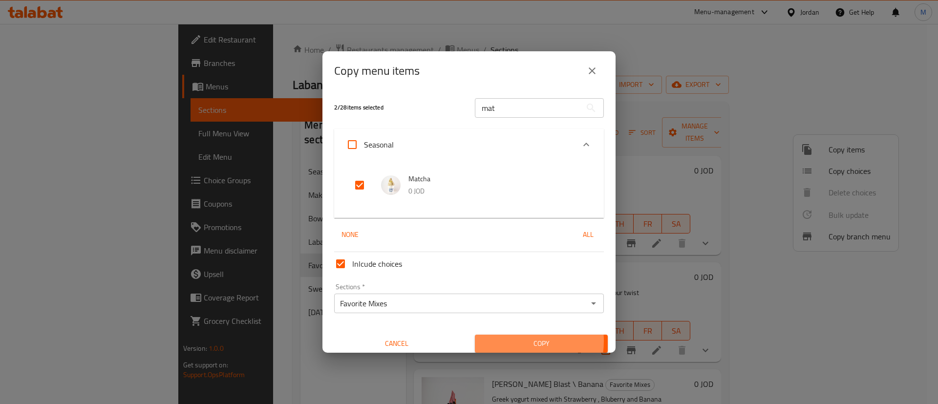
click at [507, 341] on span "Copy" at bounding box center [541, 343] width 117 height 12
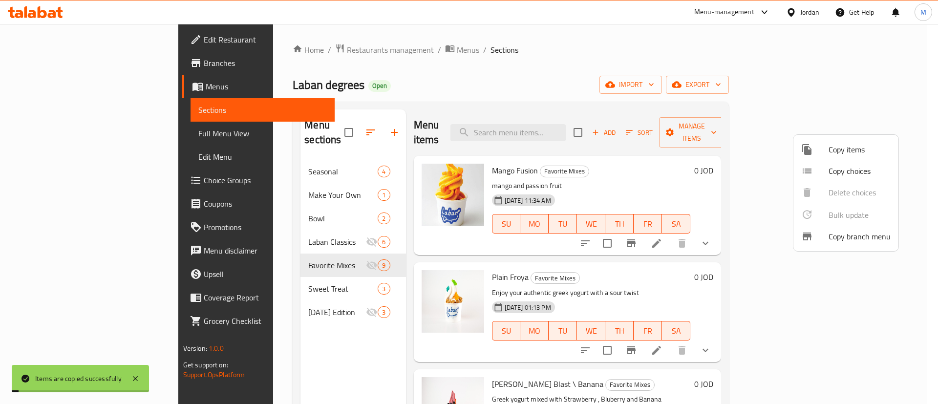
click at [260, 345] on div at bounding box center [469, 202] width 938 height 404
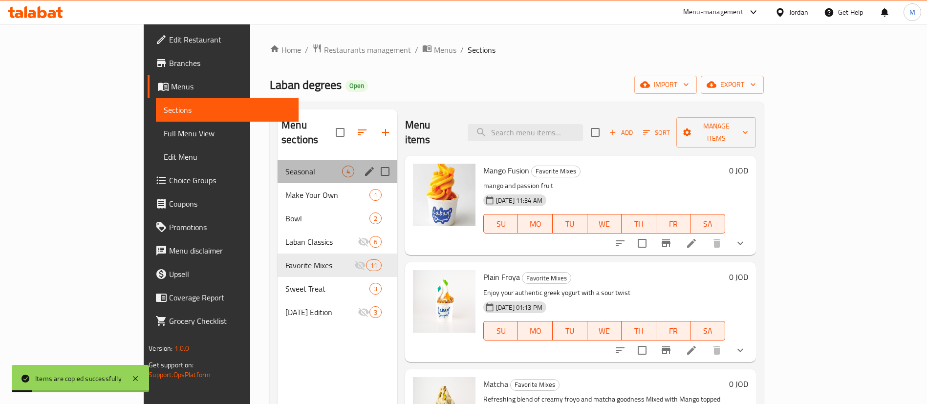
click at [285, 166] on span "Seasonal" at bounding box center [313, 172] width 57 height 12
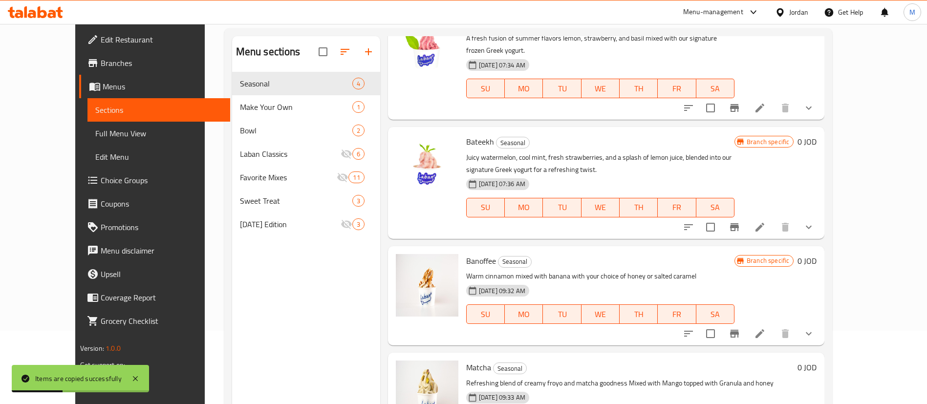
scroll to position [137, 0]
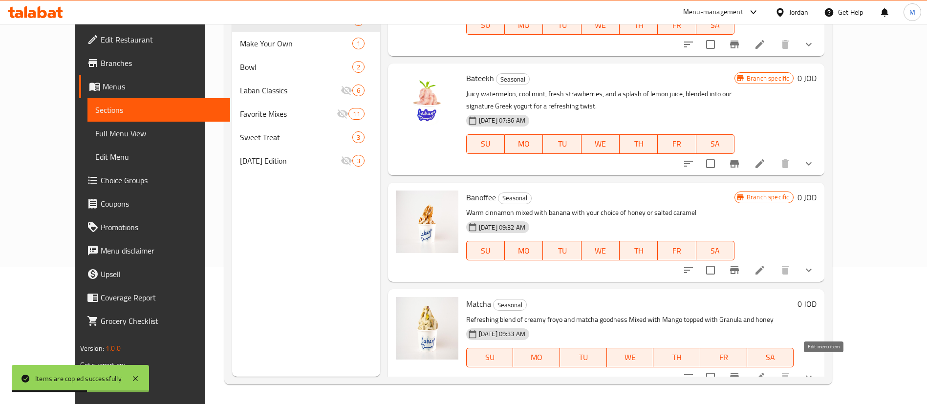
click at [764, 373] on icon at bounding box center [759, 377] width 9 height 9
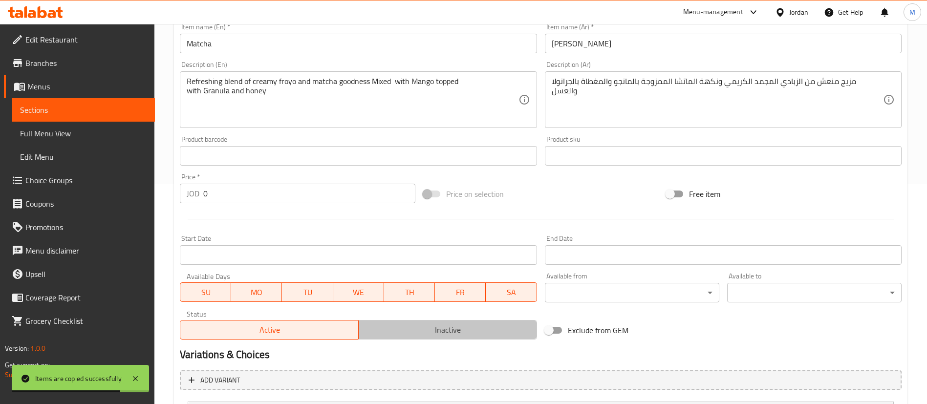
click at [462, 327] on span "Inactive" at bounding box center [447, 330] width 170 height 14
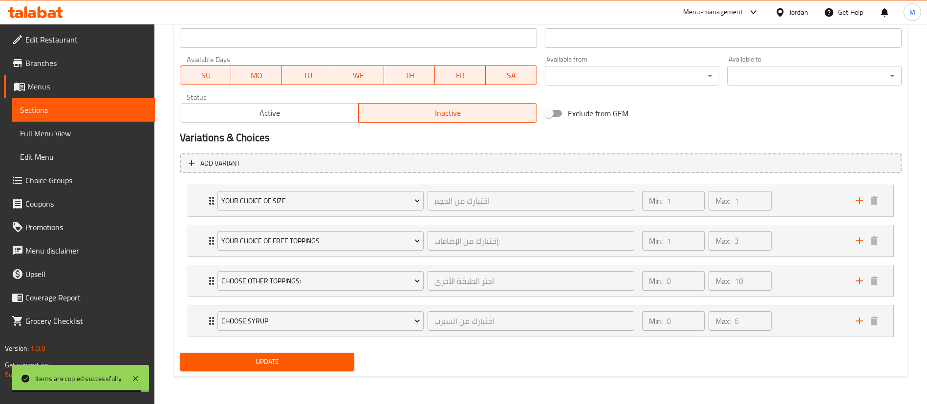
click at [333, 359] on span "Update" at bounding box center [267, 362] width 159 height 12
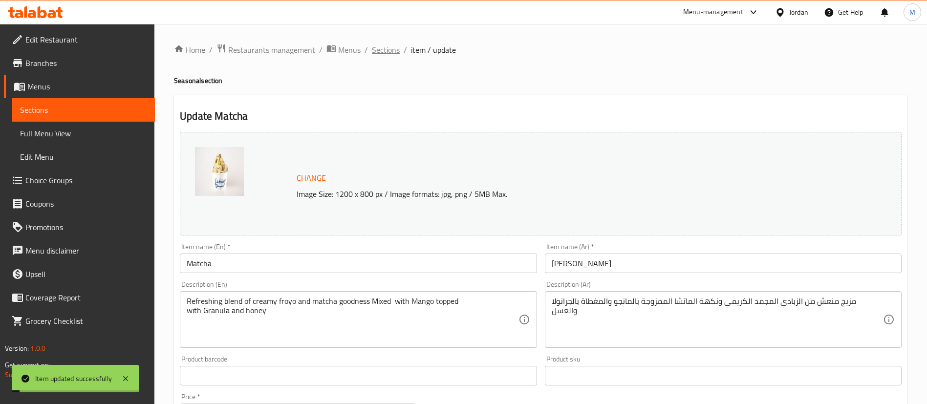
click at [378, 54] on span "Sections" at bounding box center [386, 50] width 28 height 12
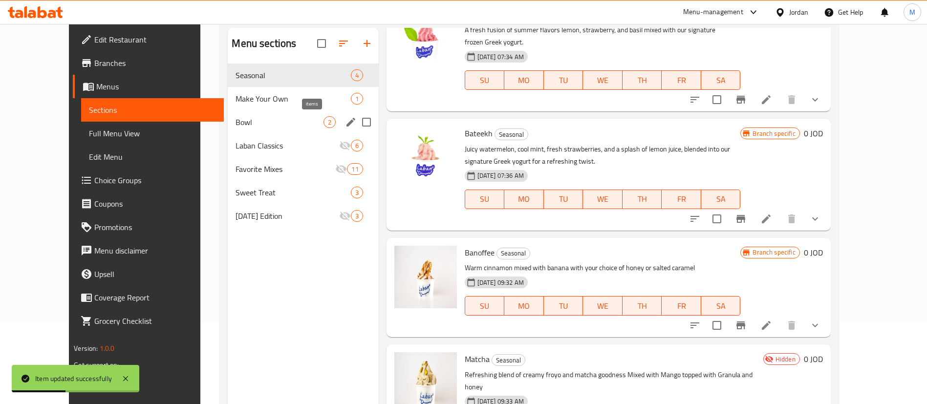
scroll to position [63, 0]
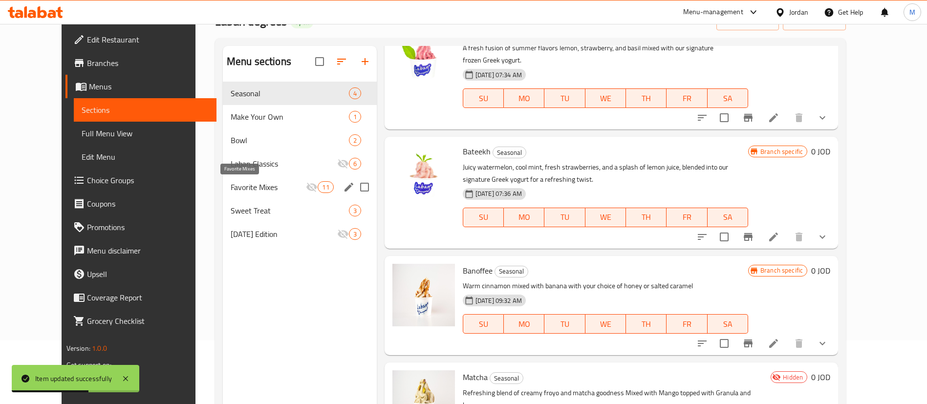
click at [248, 181] on span "Favorite Mixes" at bounding box center [269, 187] width 76 height 12
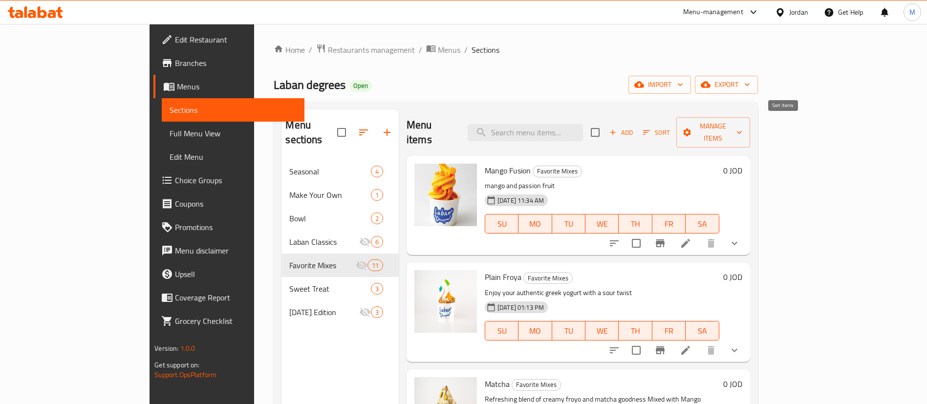
click at [670, 130] on span "Sort" at bounding box center [656, 132] width 27 height 11
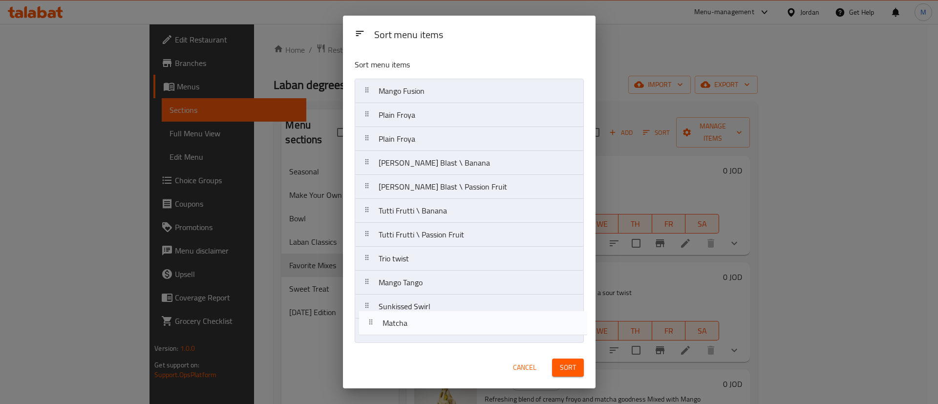
drag, startPoint x: 470, startPoint y: 142, endPoint x: 474, endPoint y: 334, distance: 192.0
click at [474, 334] on nav "Mango Fusion Plain Froya Matcha Plain Froya Berry Blast \ Banana Berry Blast \ …" at bounding box center [469, 211] width 229 height 264
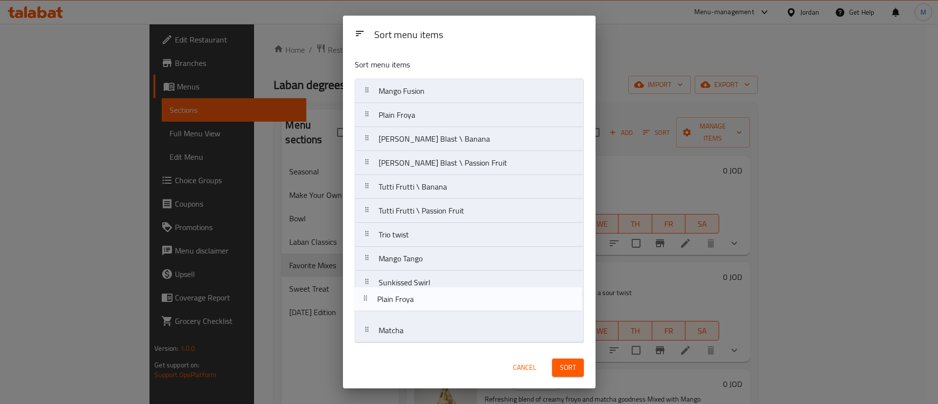
drag, startPoint x: 457, startPoint y: 117, endPoint x: 454, endPoint y: 315, distance: 198.3
click at [454, 315] on nav "Mango Fusion Plain Froya Plain Froya Berry Blast \ Banana Berry Blast \ Passion…" at bounding box center [469, 211] width 229 height 264
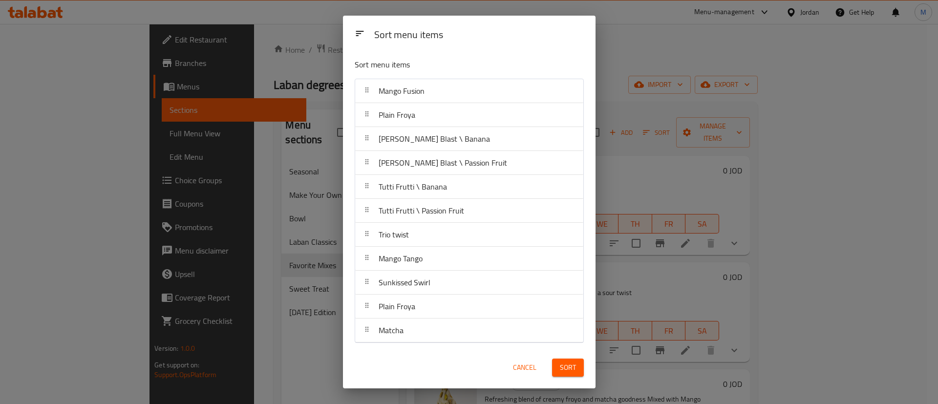
click at [560, 369] on span "Sort" at bounding box center [568, 367] width 16 height 12
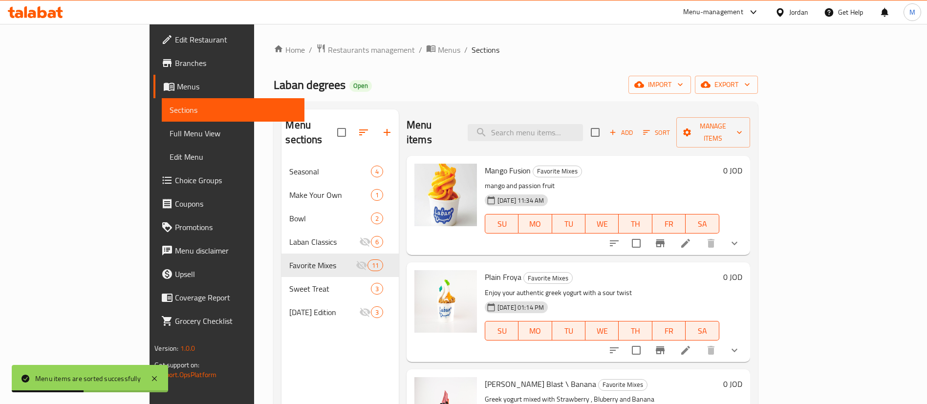
click at [175, 175] on span "Choice Groups" at bounding box center [236, 180] width 122 height 12
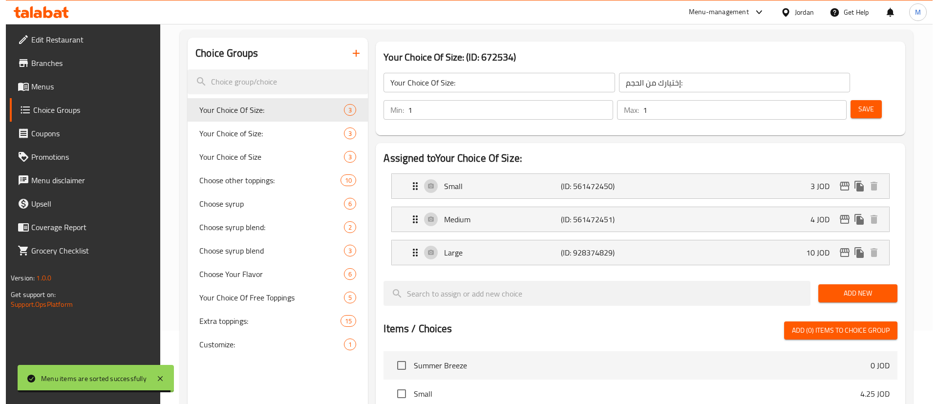
scroll to position [339, 0]
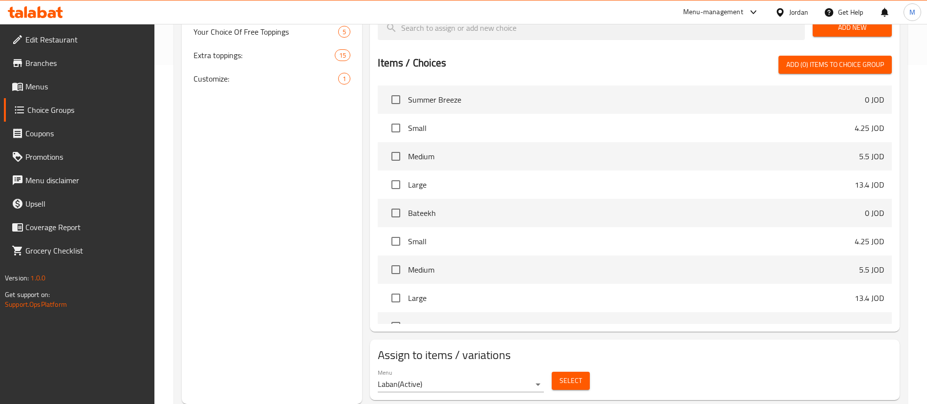
click at [565, 375] on span "Select" at bounding box center [570, 381] width 22 height 12
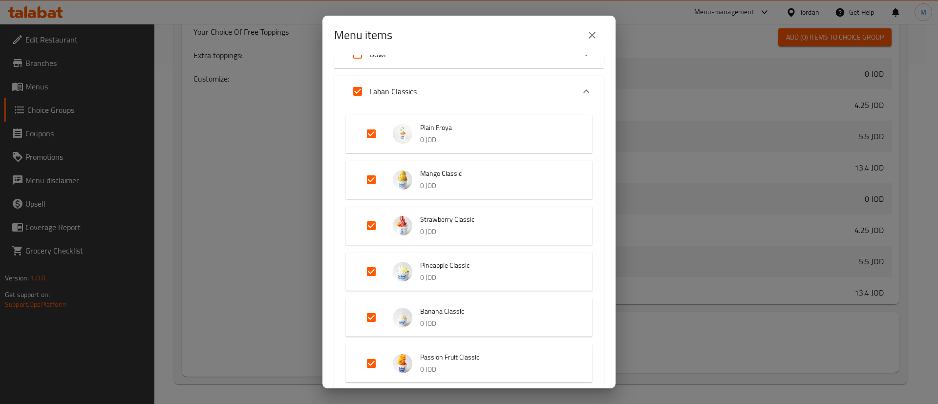
scroll to position [73, 0]
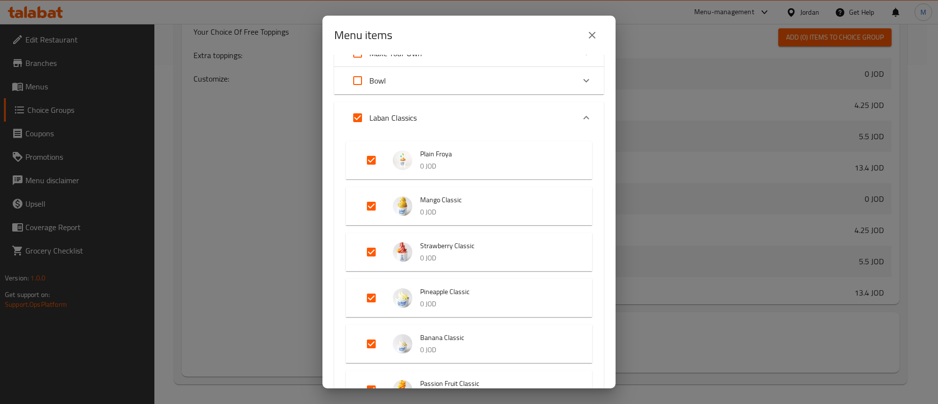
click at [359, 116] on input "Expand" at bounding box center [357, 117] width 23 height 23
checkbox input "false"
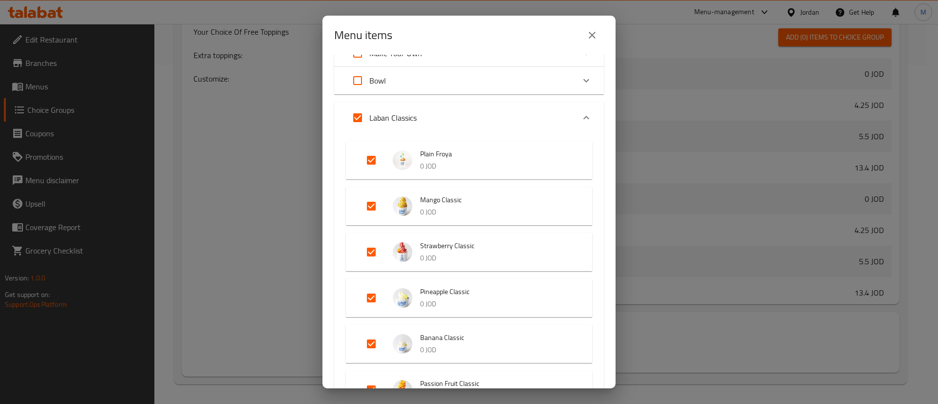
checkbox input "false"
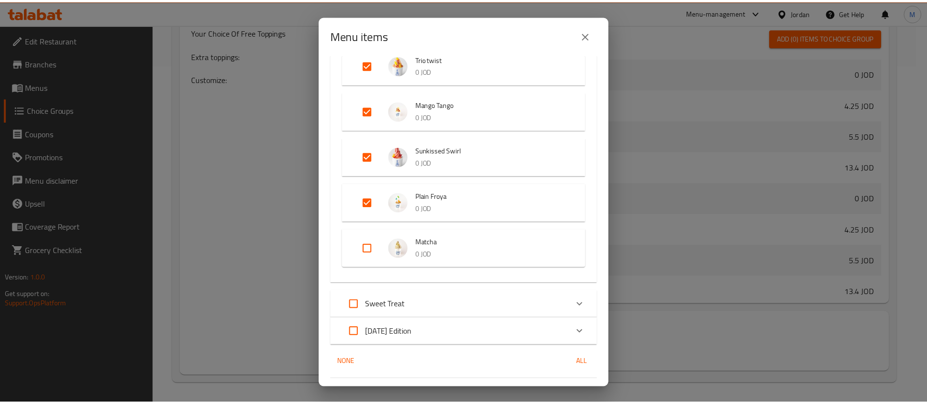
scroll to position [800, 0]
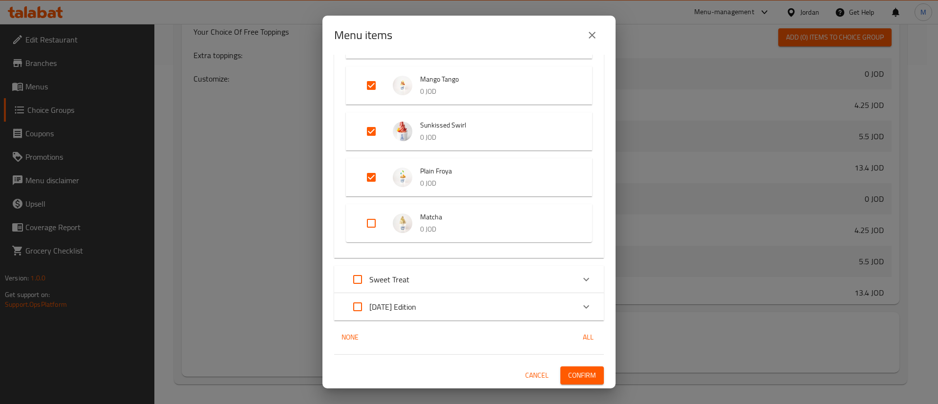
click at [584, 371] on span "Confirm" at bounding box center [582, 375] width 28 height 12
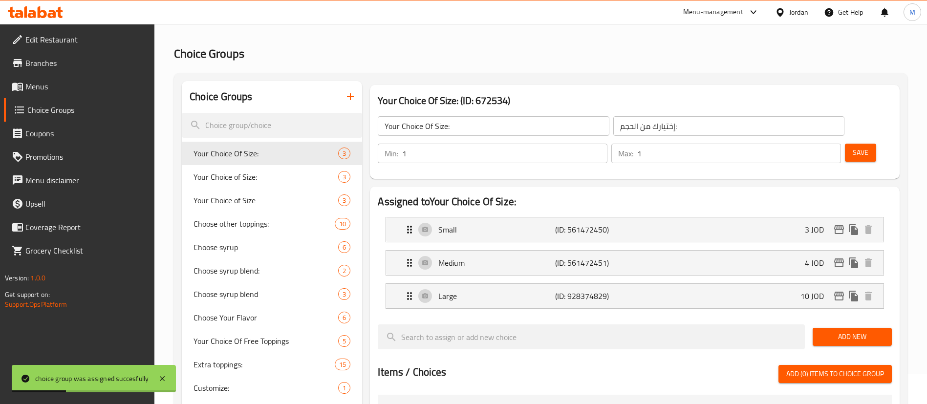
scroll to position [0, 0]
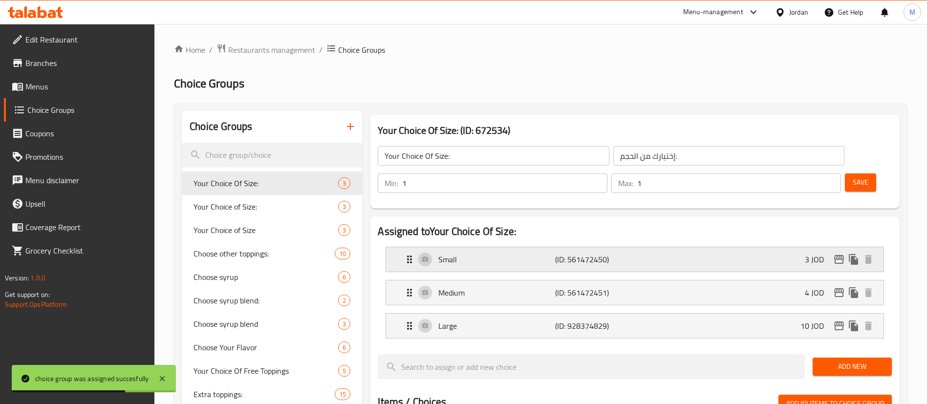
click at [714, 247] on div "Small (ID: 561472450) 3 JOD" at bounding box center [637, 259] width 468 height 24
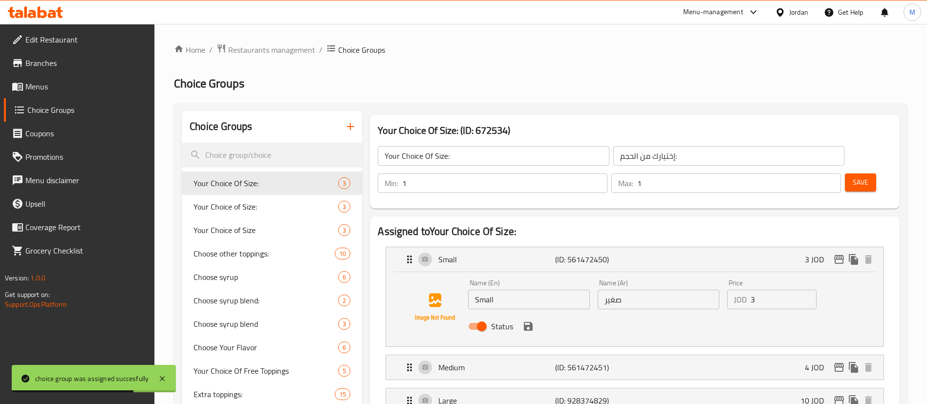
click at [764, 290] on input "3" at bounding box center [783, 300] width 66 height 20
paste input ".66"
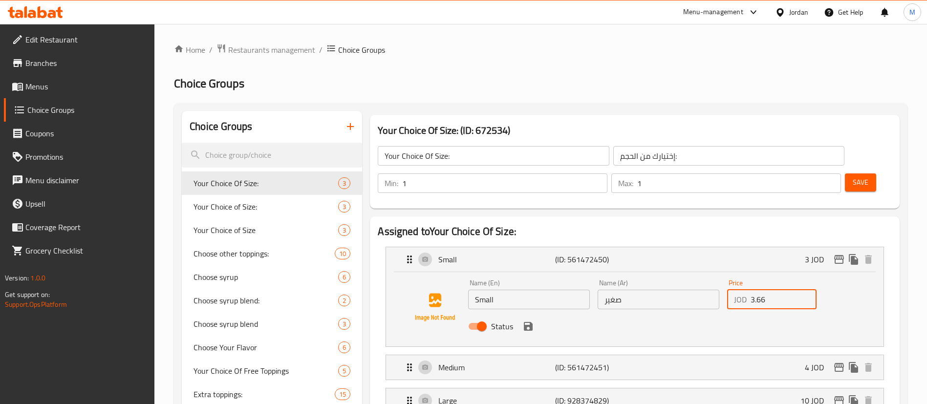
click at [530, 322] on icon "save" at bounding box center [528, 326] width 9 height 9
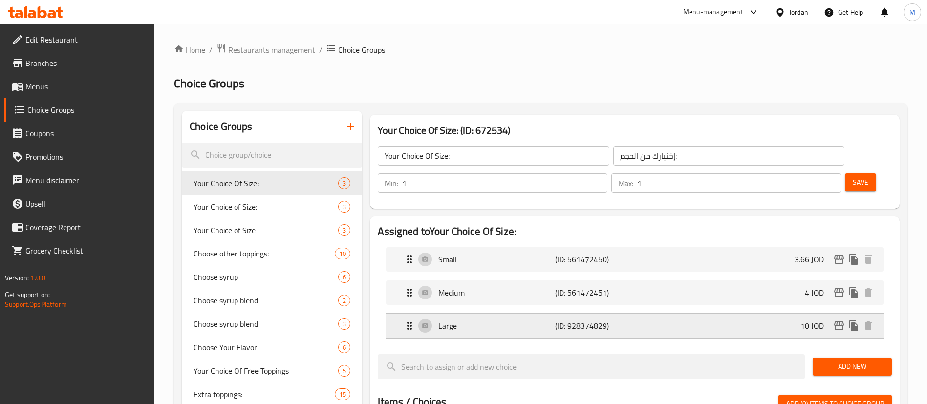
type input "3.66"
click at [717, 280] on div "Medium (ID: 561472451) 4 JOD" at bounding box center [637, 292] width 468 height 24
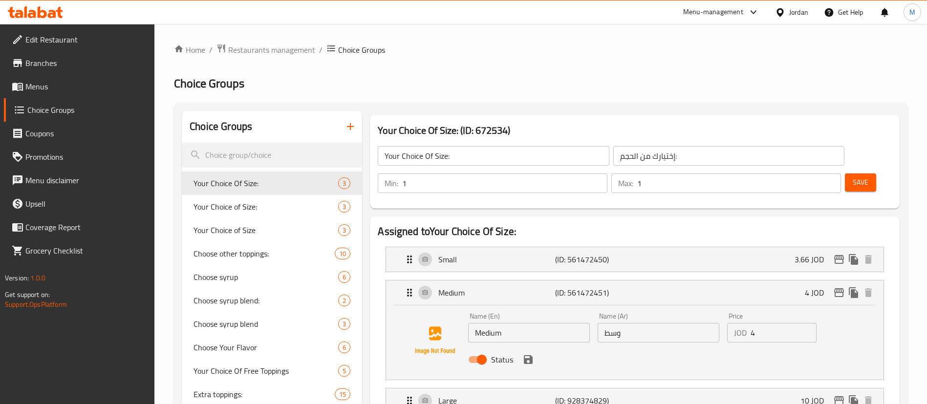
click at [784, 323] on input "4" at bounding box center [783, 333] width 66 height 20
click at [783, 323] on input "4" at bounding box center [783, 333] width 66 height 20
paste input ".88"
type input "4.88"
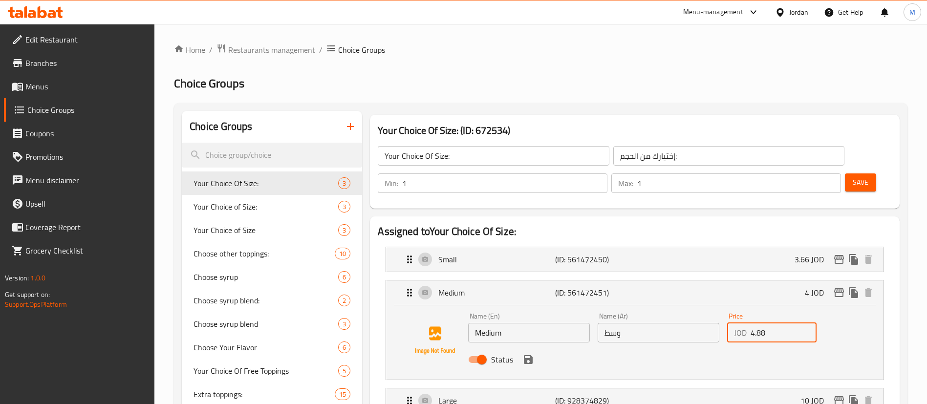
click at [534, 352] on button "save" at bounding box center [528, 359] width 15 height 15
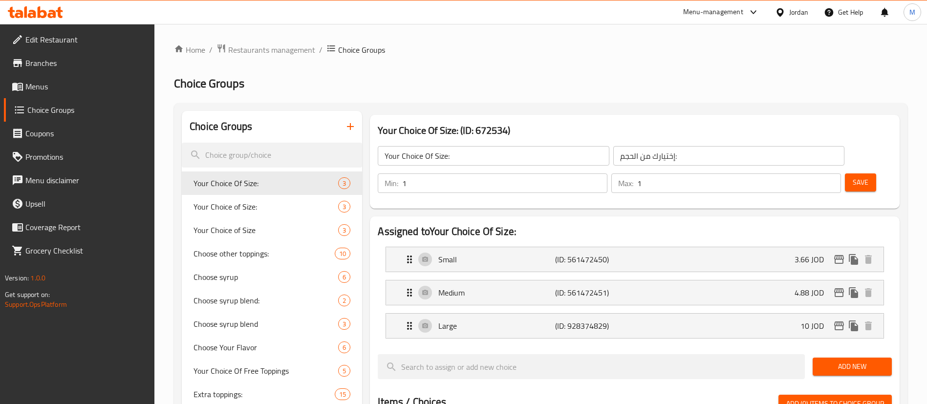
click at [531, 354] on input "search" at bounding box center [591, 366] width 427 height 25
click at [641, 280] on div "Medium (ID: 561472451) 4.88 JOD" at bounding box center [637, 292] width 468 height 24
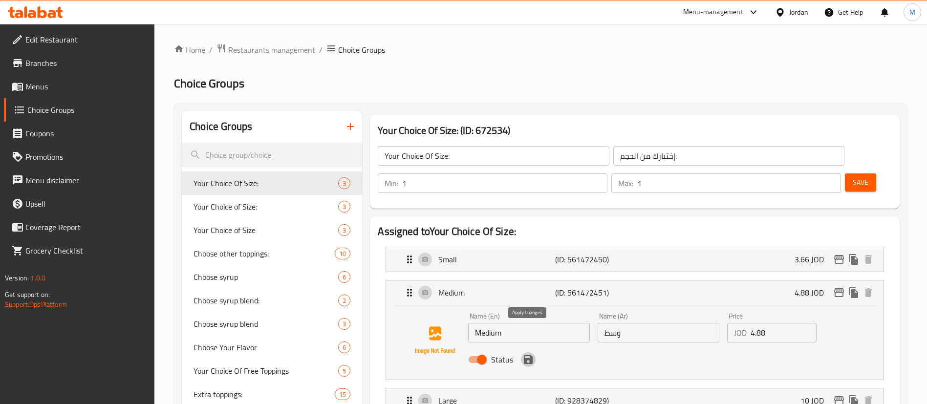
click at [528, 355] on icon "save" at bounding box center [528, 359] width 9 height 9
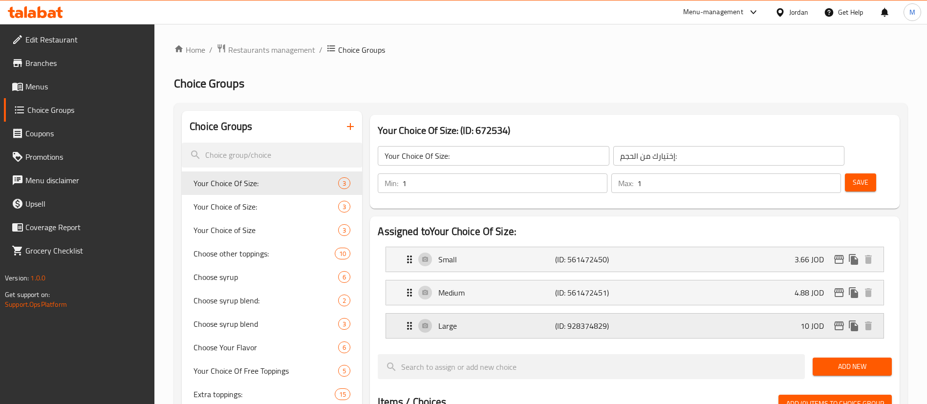
click at [652, 314] on div "Large (ID: 928374829) 10 JOD" at bounding box center [637, 326] width 468 height 24
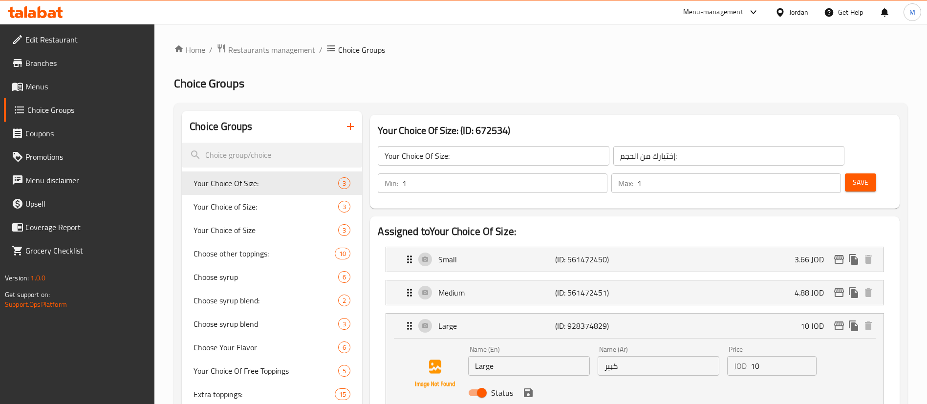
click at [761, 356] on input "10" at bounding box center [783, 366] width 66 height 20
paste input "2.2"
click at [529, 388] on icon "save" at bounding box center [528, 392] width 9 height 9
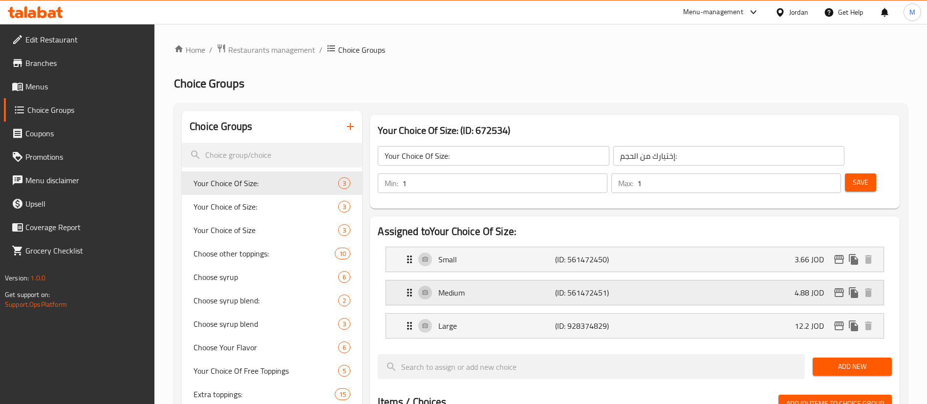
type input "12.2"
click at [852, 176] on span "Save" at bounding box center [860, 182] width 16 height 12
click at [276, 207] on span "Your Choice of Size:" at bounding box center [250, 207] width 115 height 12
type input "Your Choice of Size:"
type input "اختيارك من الحجم"
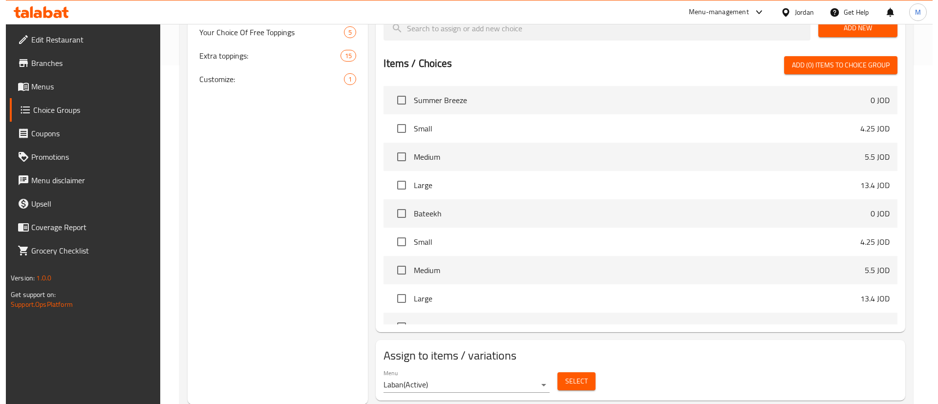
scroll to position [339, 0]
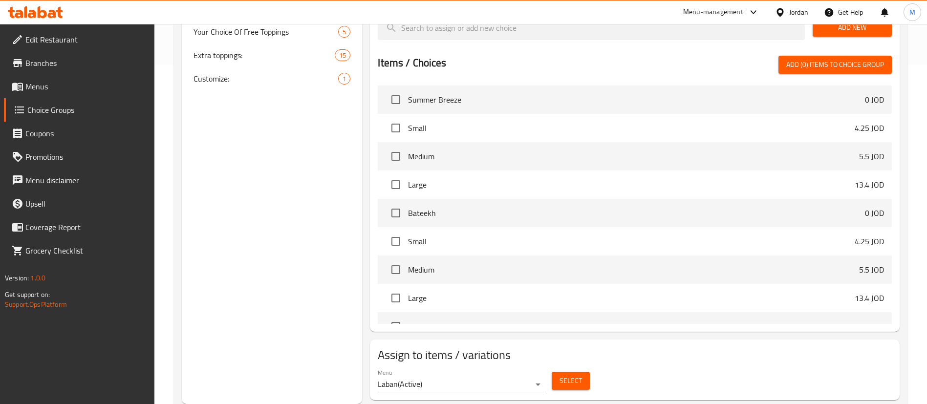
click at [569, 375] on span "Select" at bounding box center [570, 381] width 22 height 12
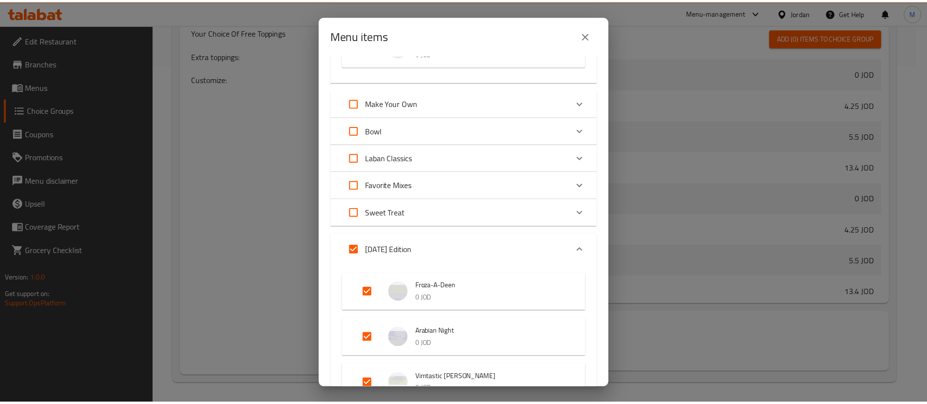
scroll to position [186, 0]
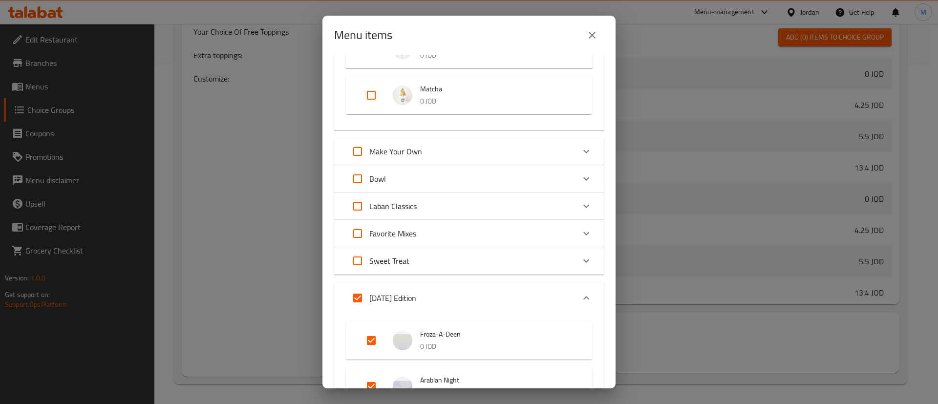
drag, startPoint x: 591, startPoint y: 39, endPoint x: 546, endPoint y: 57, distance: 48.4
click at [591, 38] on icon "close" at bounding box center [592, 35] width 12 height 12
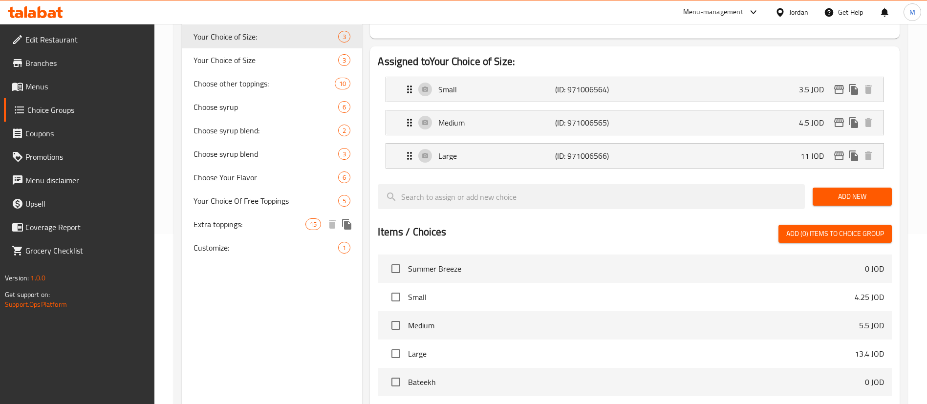
scroll to position [119, 0]
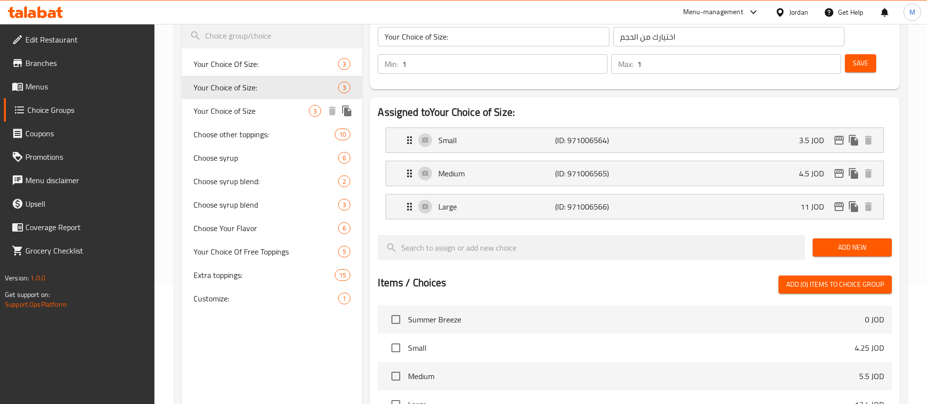
click at [274, 114] on span "Your Choice of Size" at bounding box center [250, 111] width 115 height 12
type input "Your Choice of Size"
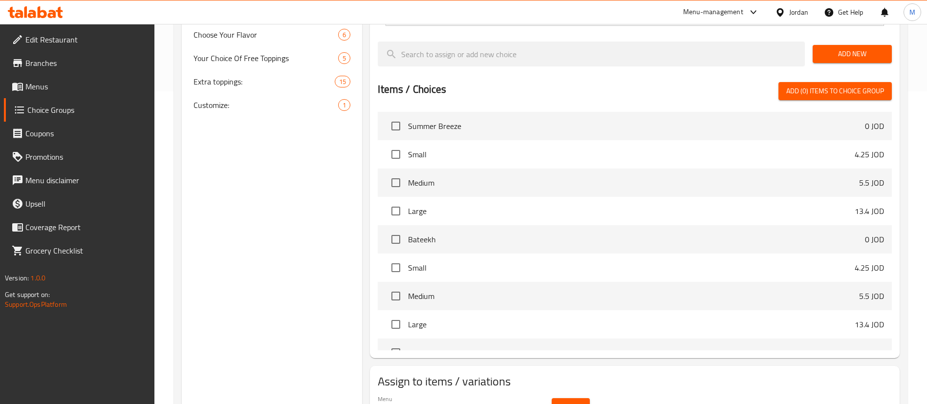
scroll to position [339, 0]
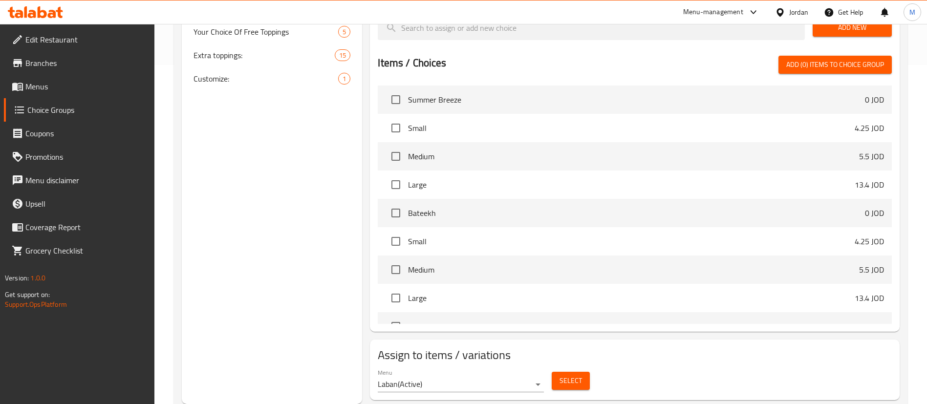
click at [570, 375] on span "Select" at bounding box center [570, 381] width 22 height 12
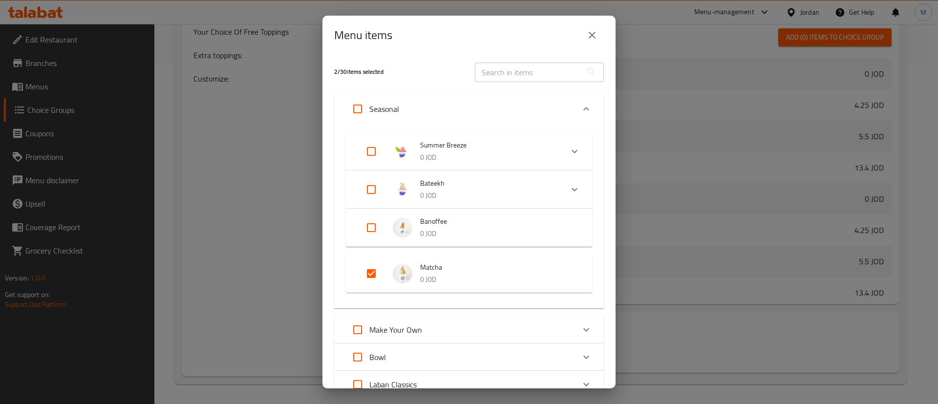
click at [591, 40] on icon "close" at bounding box center [592, 35] width 12 height 12
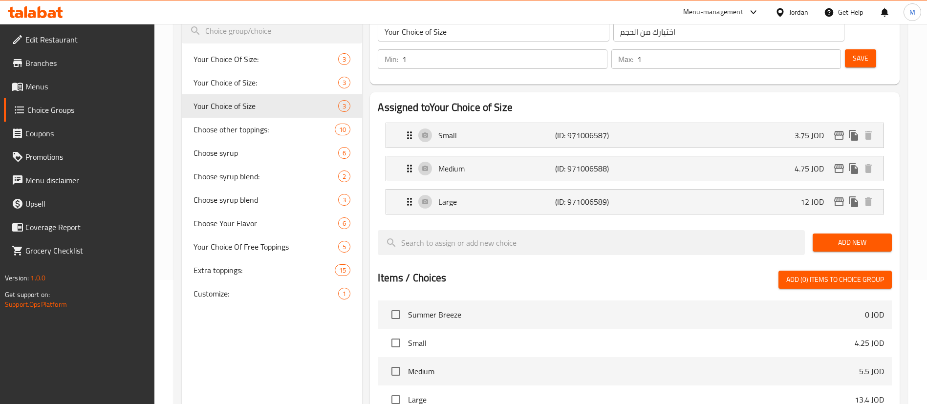
scroll to position [119, 0]
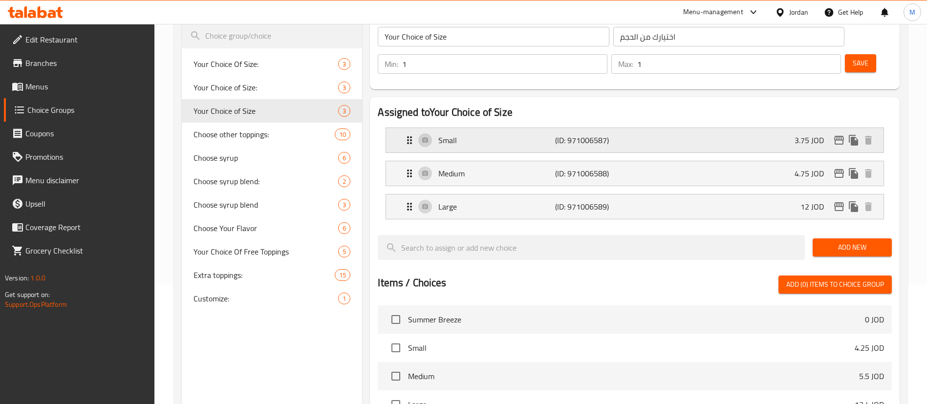
click at [808, 134] on p "3.75 JOD" at bounding box center [812, 140] width 37 height 12
click at [790, 128] on div "Small (ID: 971006587) 3.75 JOD" at bounding box center [637, 140] width 468 height 24
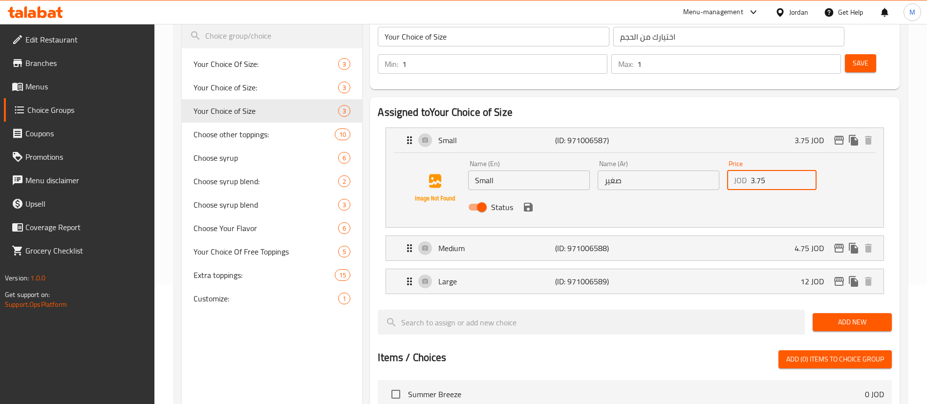
click at [796, 170] on input "3.75" at bounding box center [783, 180] width 66 height 20
paste input "4.5"
click at [530, 203] on icon "save" at bounding box center [528, 207] width 9 height 9
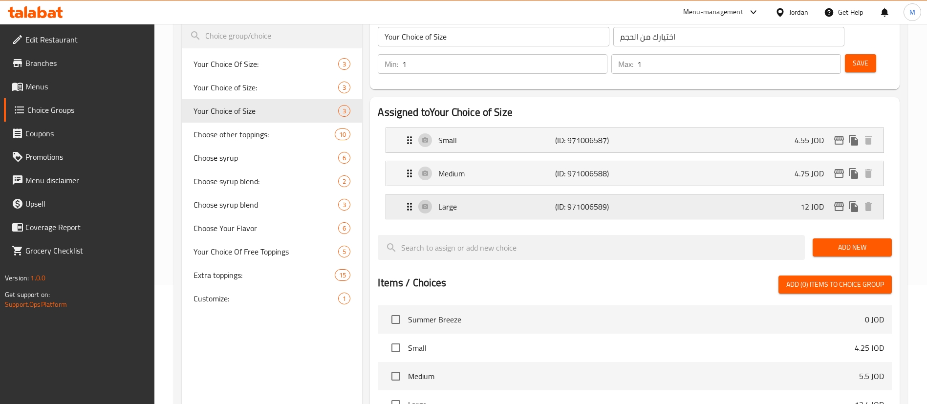
type input "4.55"
click at [717, 161] on div "Medium (ID: 971006588) 4.75 JOD" at bounding box center [637, 173] width 468 height 24
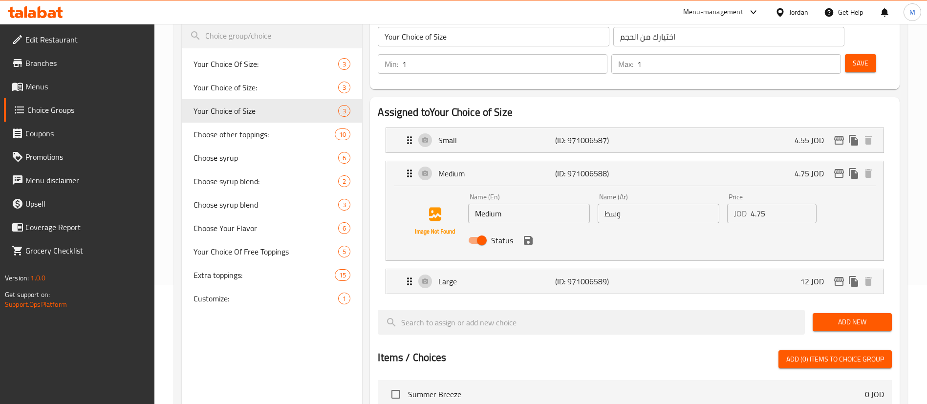
click at [778, 204] on input "4.75" at bounding box center [783, 214] width 66 height 20
paste input "5.8"
click at [525, 236] on icon "save" at bounding box center [528, 240] width 9 height 9
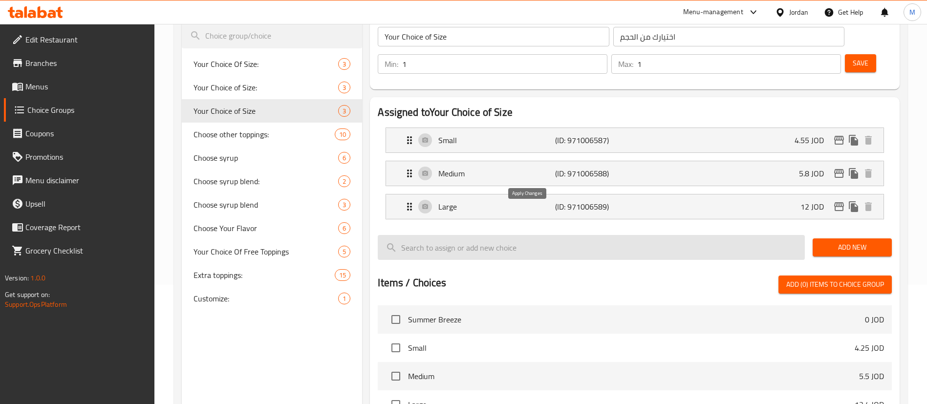
type input "5.8"
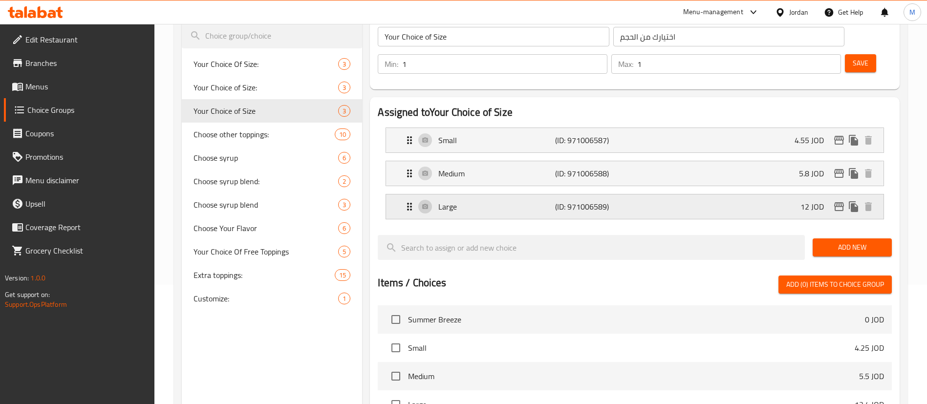
click at [658, 194] on div "Large (ID: 971006589) 12 JOD" at bounding box center [637, 206] width 468 height 24
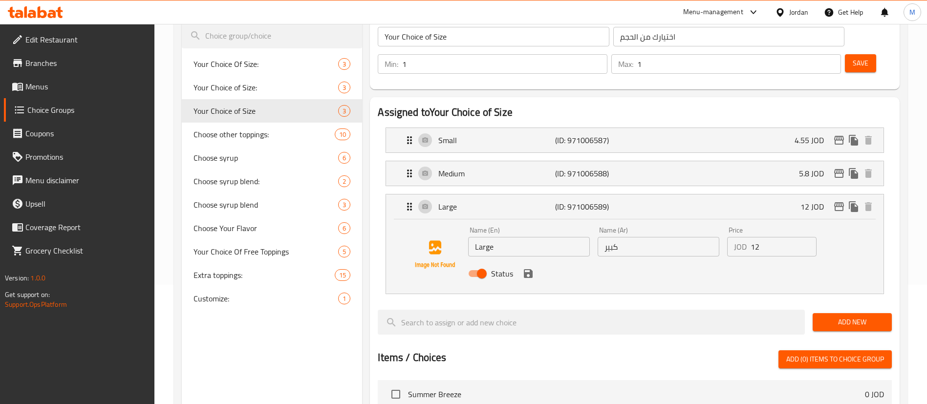
click at [753, 237] on input "12" at bounding box center [783, 247] width 66 height 20
paste input "4.65"
click at [531, 269] on icon "save" at bounding box center [528, 273] width 9 height 9
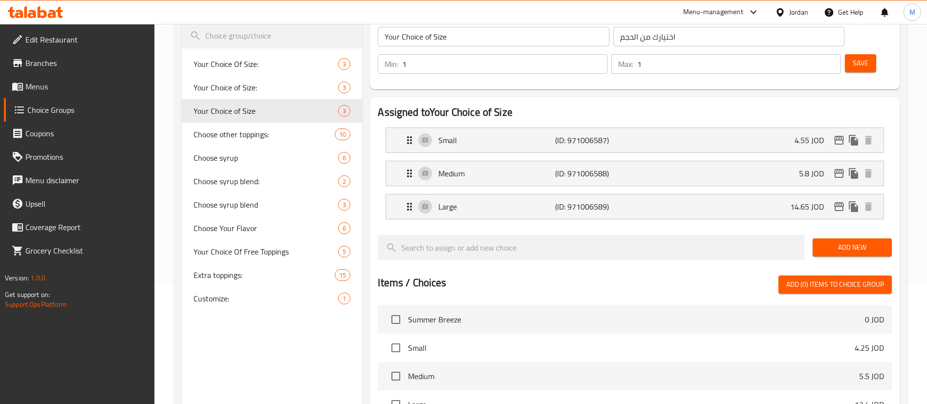
type input "14.65"
click at [852, 57] on span "Save" at bounding box center [860, 63] width 16 height 12
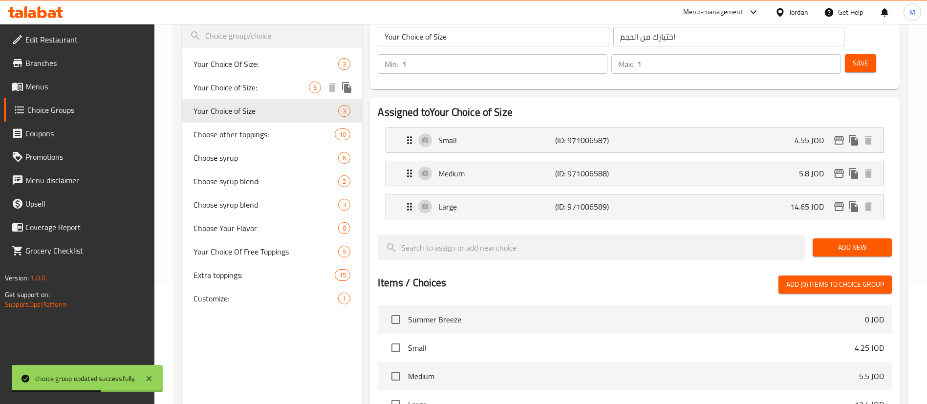
click at [274, 84] on span "Your Choice of Size:" at bounding box center [250, 88] width 115 height 12
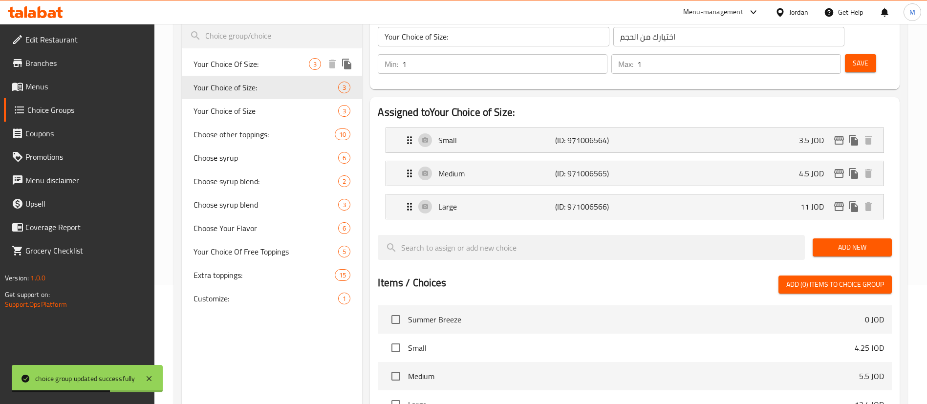
click at [271, 63] on span "Your Choice Of Size:" at bounding box center [250, 64] width 115 height 12
type input "Your Choice Of Size:"
type input "إختيارك من الحجم:"
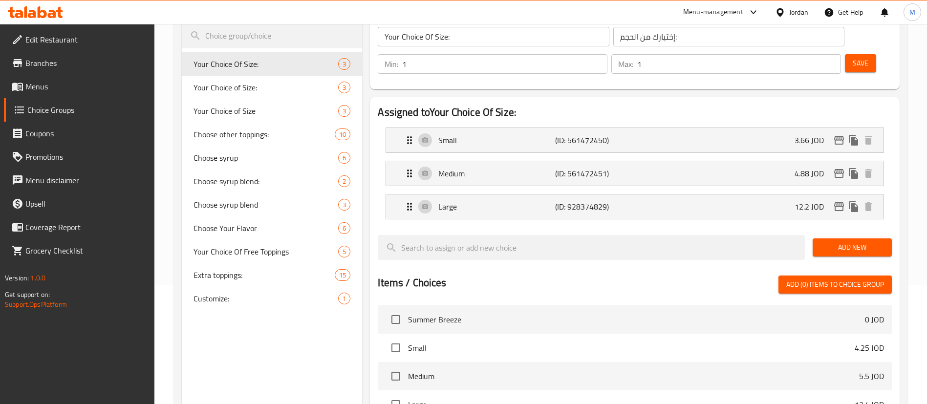
click at [107, 90] on span "Menus" at bounding box center [86, 87] width 122 height 12
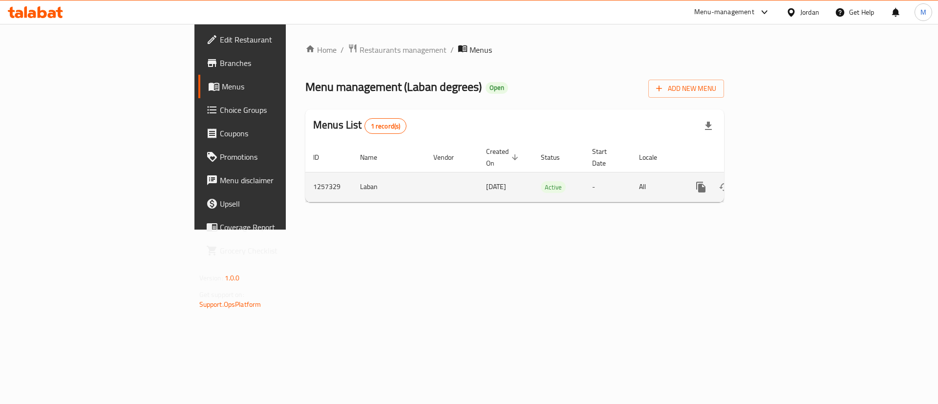
click at [777, 181] on icon "enhanced table" at bounding box center [771, 187] width 12 height 12
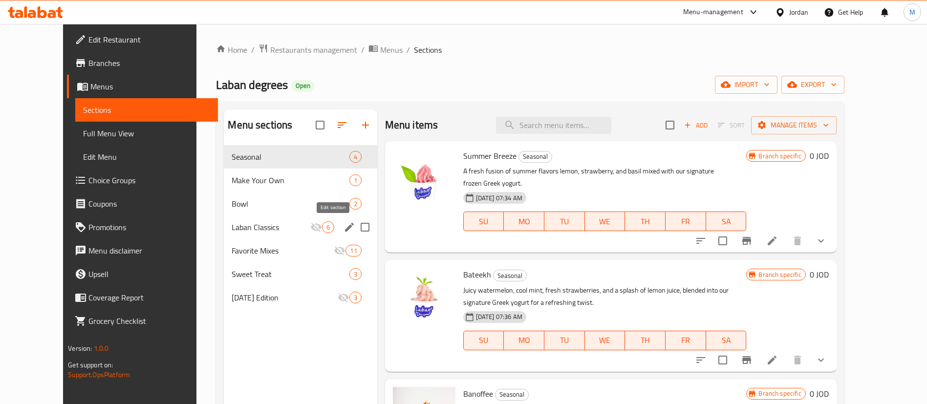
click at [343, 227] on icon "edit" at bounding box center [349, 227] width 12 height 12
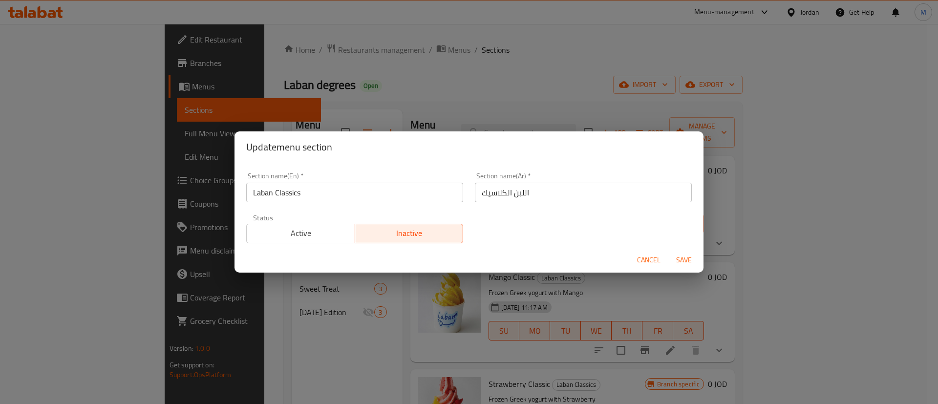
click at [298, 193] on input "Laban Classics" at bounding box center [354, 193] width 217 height 20
paste input "Seasonal"
type input "Seasonal"
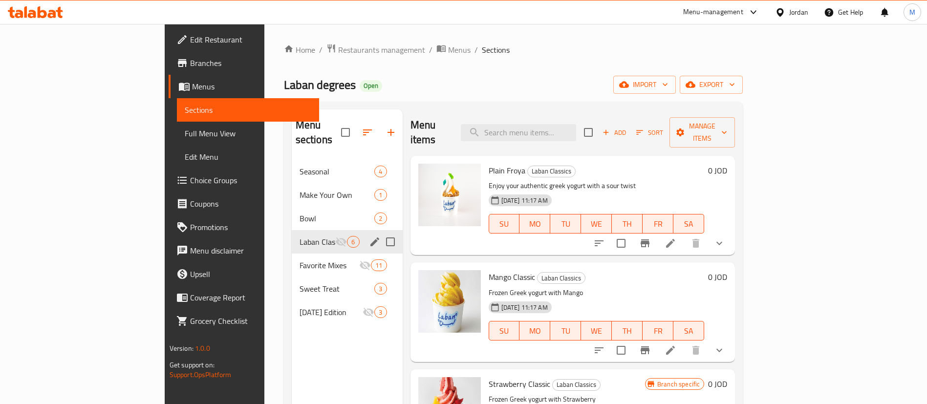
click at [369, 236] on icon "edit" at bounding box center [375, 242] width 12 height 12
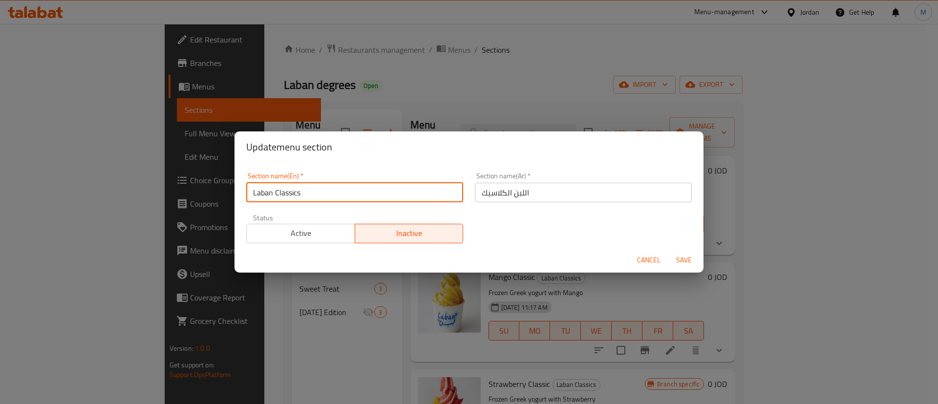
click at [317, 195] on input "Laban Classics" at bounding box center [354, 193] width 217 height 20
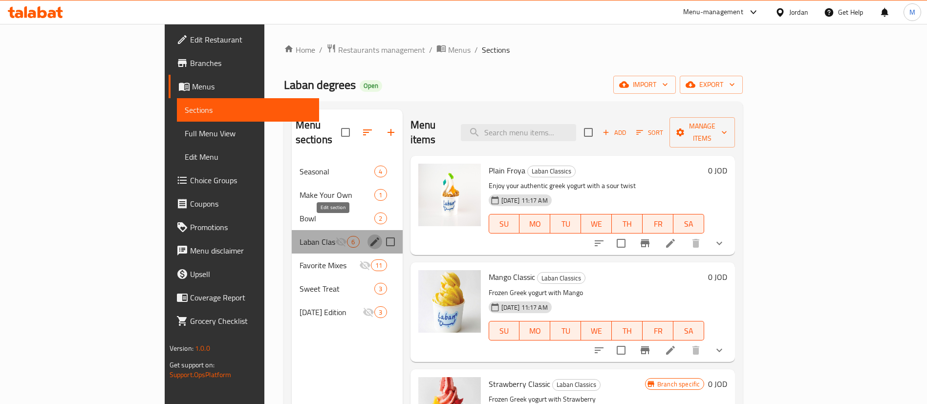
click at [369, 236] on icon "edit" at bounding box center [375, 242] width 12 height 12
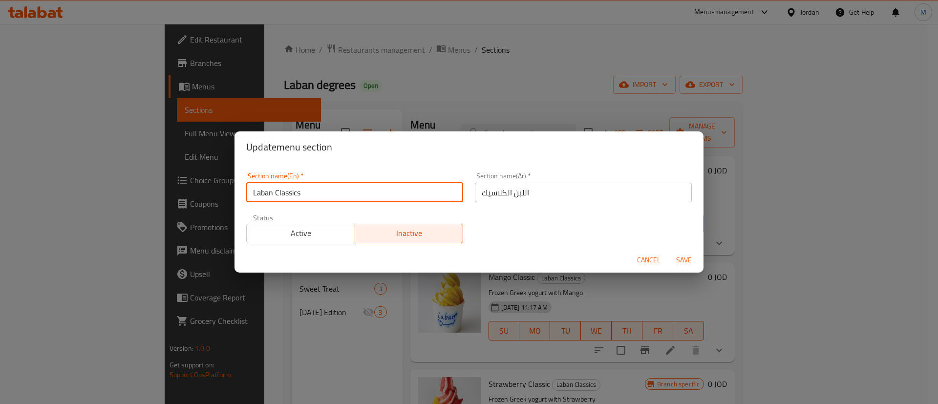
click at [317, 192] on input "Laban Classics" at bounding box center [354, 193] width 217 height 20
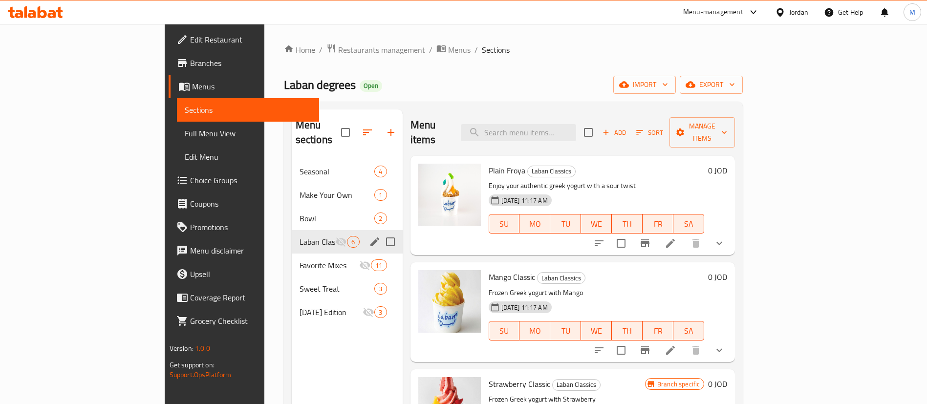
click at [369, 236] on icon "edit" at bounding box center [375, 242] width 12 height 12
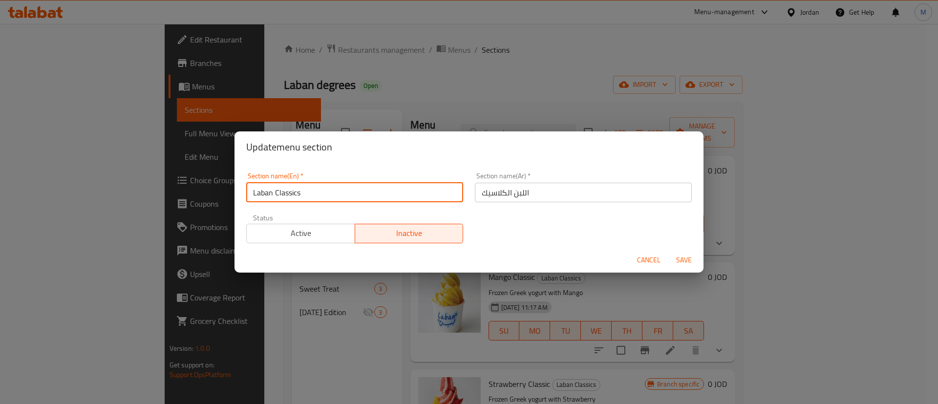
click at [332, 198] on input "Laban Classics" at bounding box center [354, 193] width 217 height 20
paste input "Seasonal"
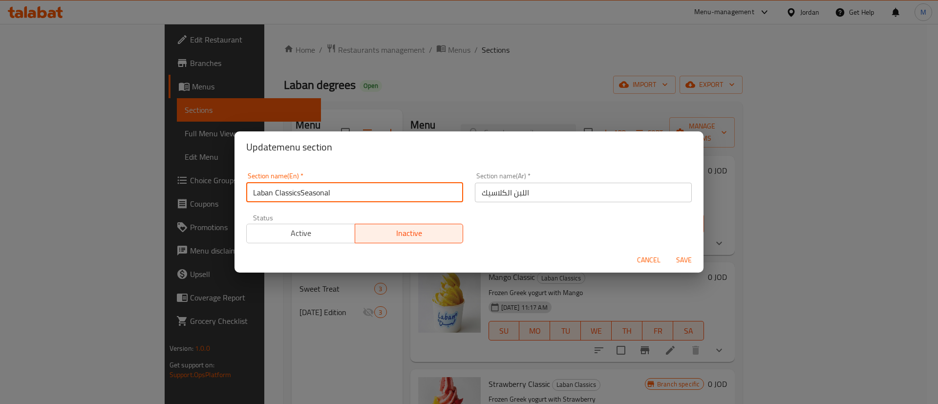
click at [301, 193] on input "Laban ClassicsSeasonal" at bounding box center [354, 193] width 217 height 20
type input "Seasonal"
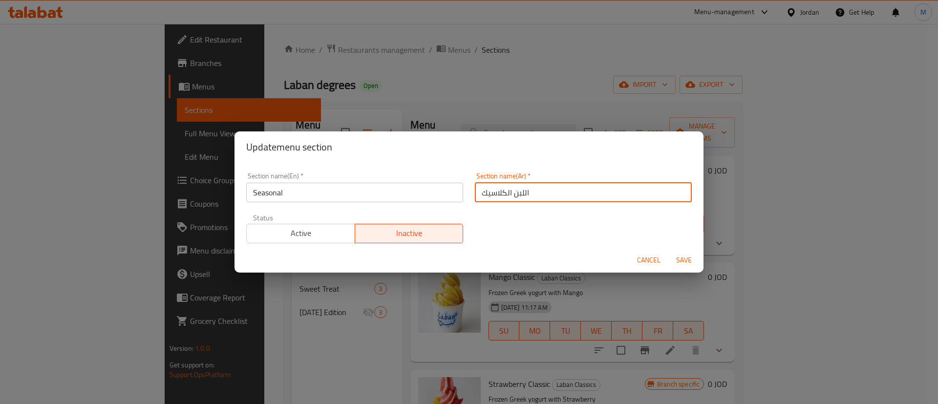
type button "0"
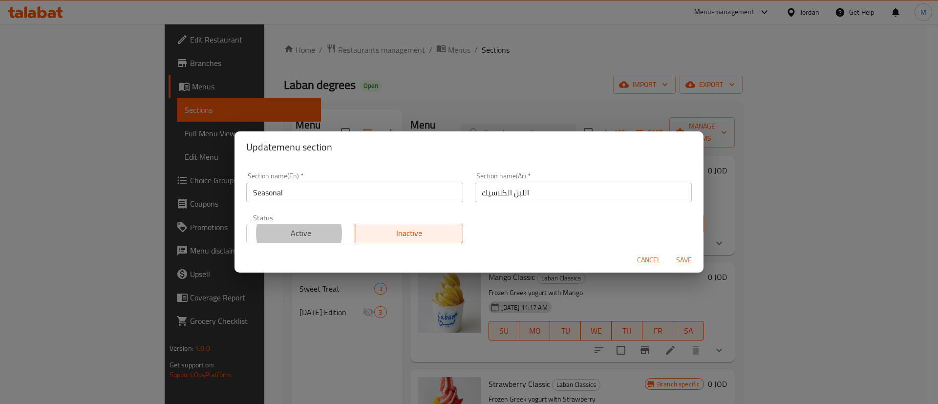
type button "1"
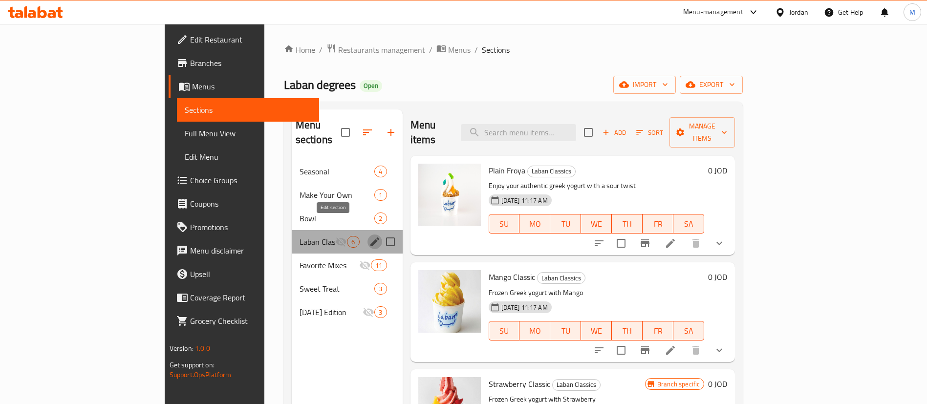
click at [370, 237] on icon "edit" at bounding box center [374, 241] width 9 height 9
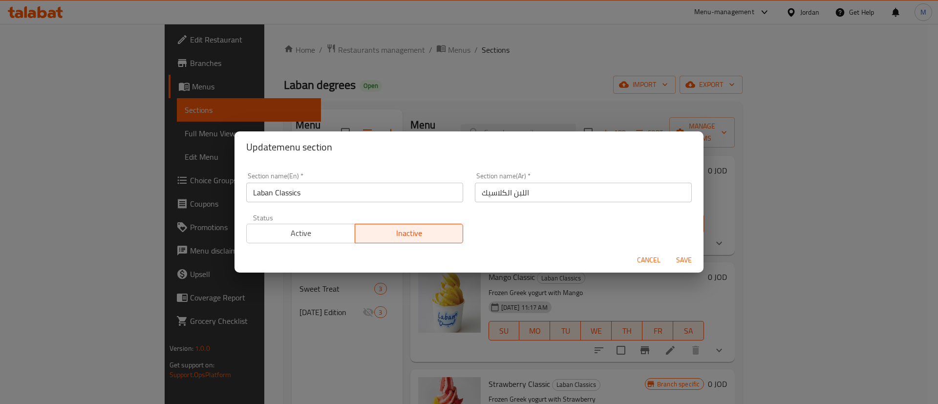
click at [389, 190] on input "Laban Classics" at bounding box center [354, 193] width 217 height 20
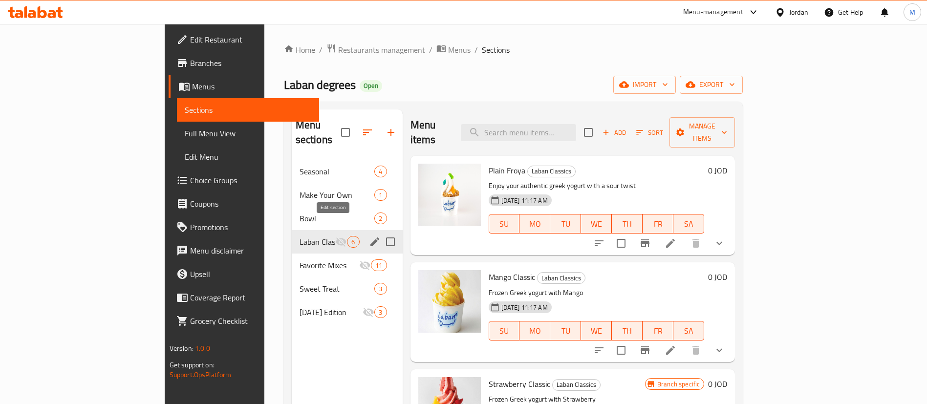
click at [367, 234] on button "edit" at bounding box center [374, 241] width 15 height 15
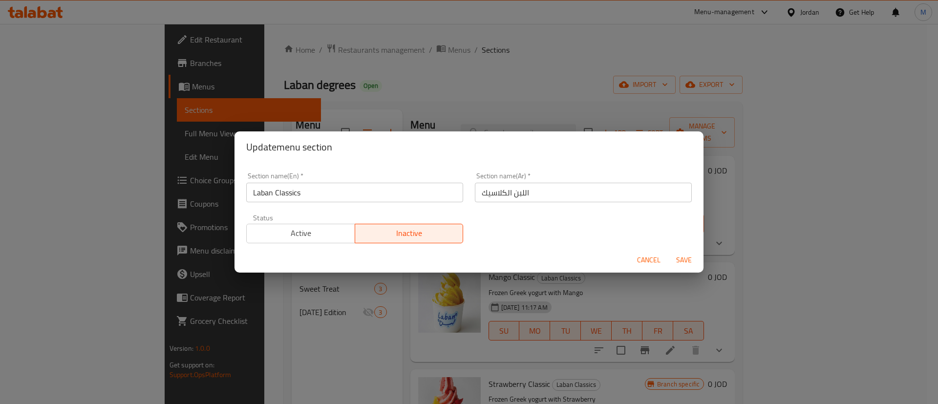
click at [352, 200] on input "Laban Classics" at bounding box center [354, 193] width 217 height 20
paste input "Seasonal"
type input "Seasonal"
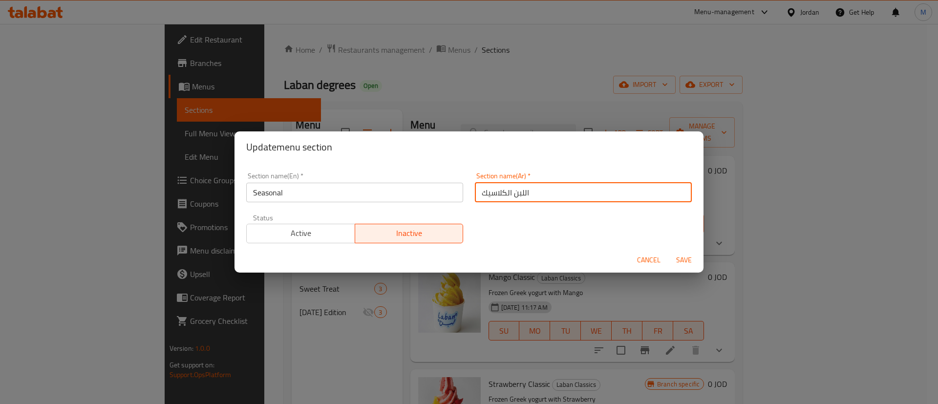
click at [572, 192] on input "اللبن الكلاسيك" at bounding box center [583, 193] width 217 height 20
paste input "موسمي"
drag, startPoint x: 563, startPoint y: 195, endPoint x: 506, endPoint y: 190, distance: 57.0
click at [506, 190] on input "اللبن الكلاسيكموسمي" at bounding box center [583, 193] width 217 height 20
click at [540, 190] on input "اللبن الكلاسيكموسمي" at bounding box center [583, 193] width 217 height 20
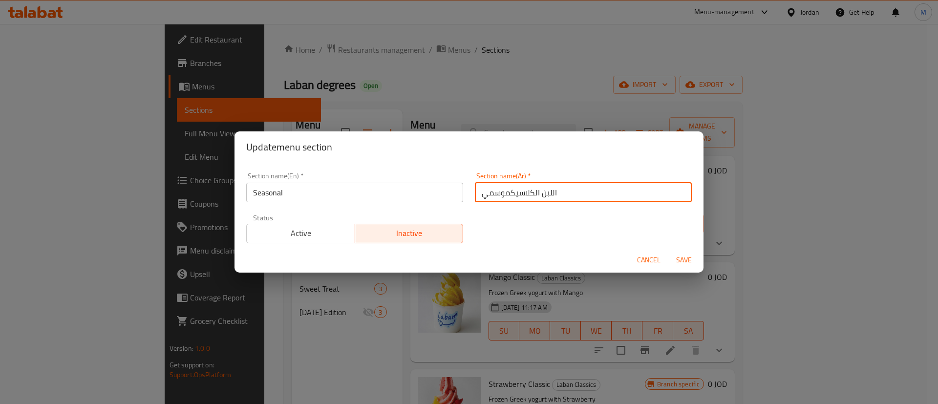
drag, startPoint x: 546, startPoint y: 193, endPoint x: 505, endPoint y: 192, distance: 41.0
click at [505, 192] on input "اللبن الكلاسيكموسمي" at bounding box center [583, 193] width 217 height 20
type input "الموسمي"
type button "0"
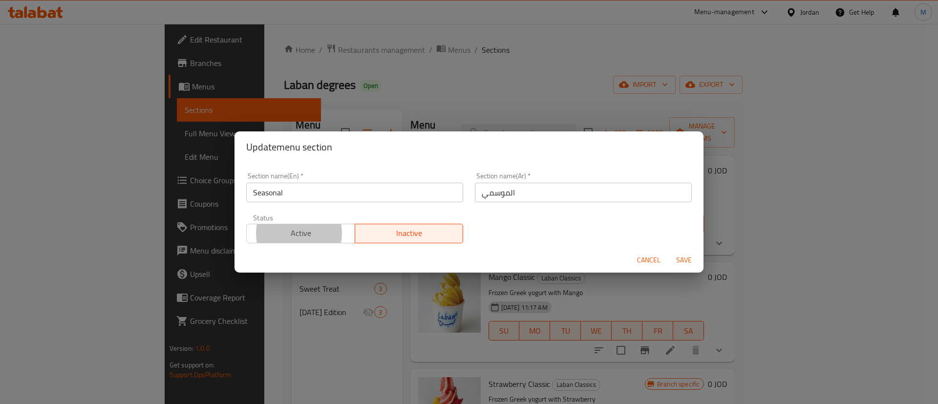
type button "1"
click at [668, 251] on button "Save" at bounding box center [683, 260] width 31 height 18
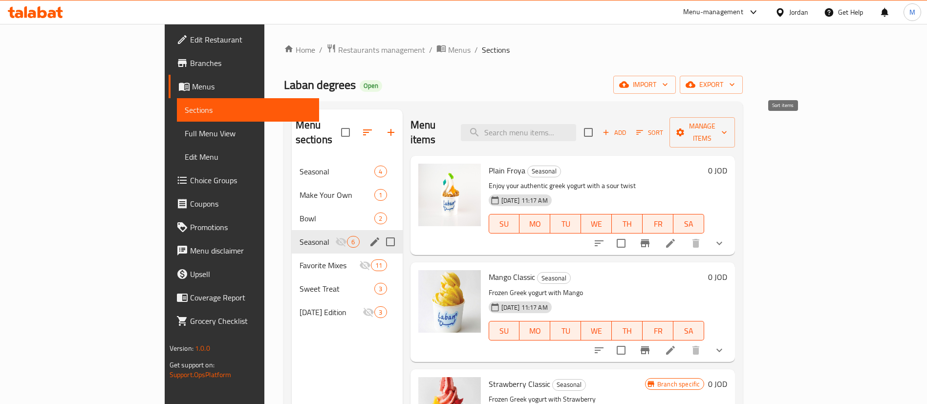
click at [669, 127] on span "Sort" at bounding box center [650, 132] width 40 height 15
click at [644, 128] on icon "button" at bounding box center [639, 132] width 9 height 9
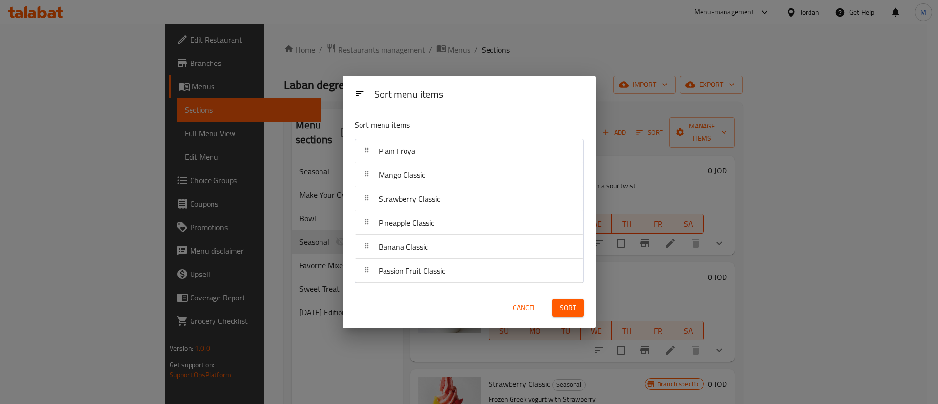
click at [602, 59] on div "Sort menu items Sort menu items Plain Froya Mango Classic Strawberry Classic Pi…" at bounding box center [469, 202] width 938 height 404
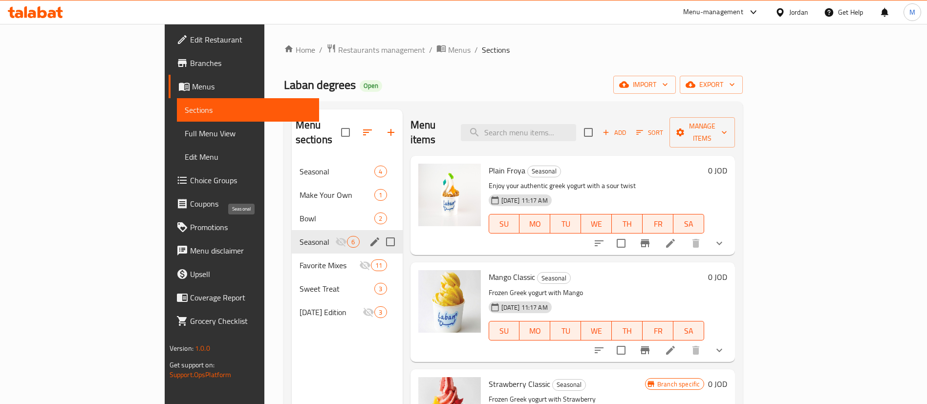
click at [299, 236] on span "Seasonal" at bounding box center [317, 242] width 36 height 12
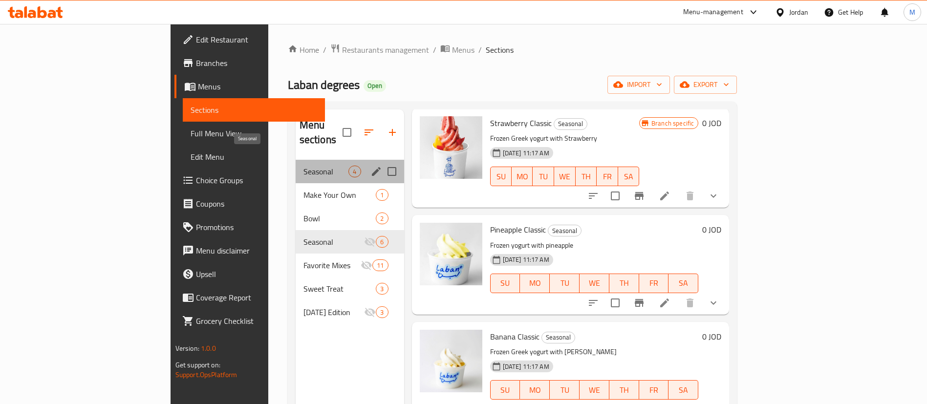
click at [303, 166] on span "Seasonal" at bounding box center [325, 172] width 45 height 12
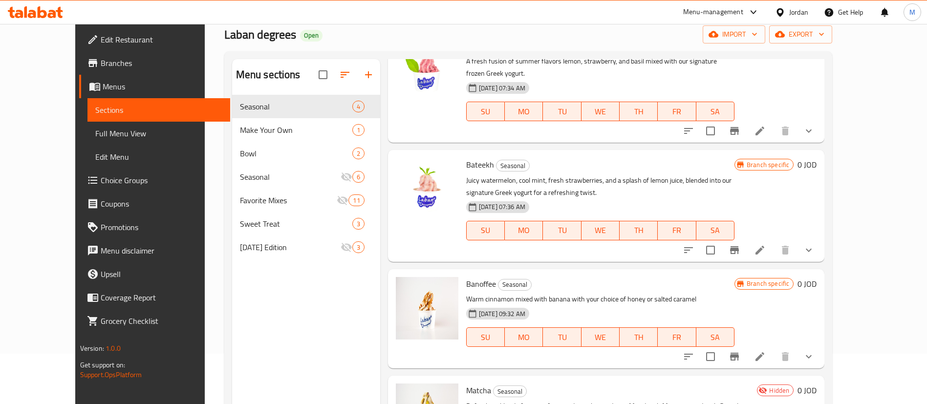
scroll to position [73, 0]
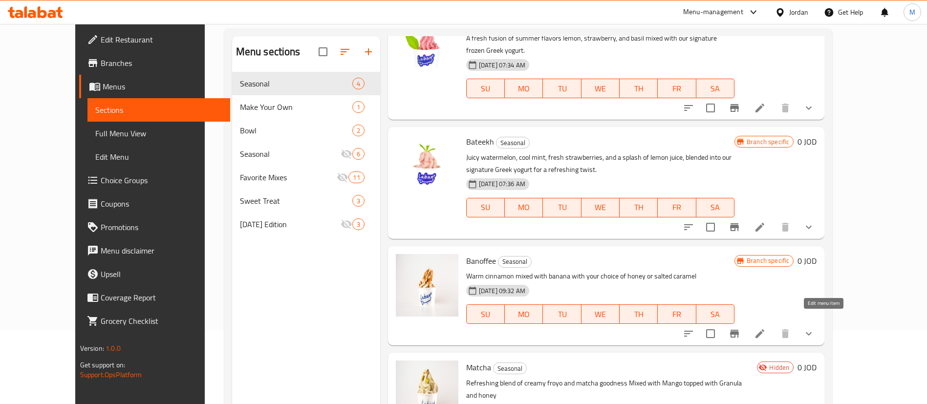
click at [764, 329] on icon at bounding box center [759, 333] width 9 height 9
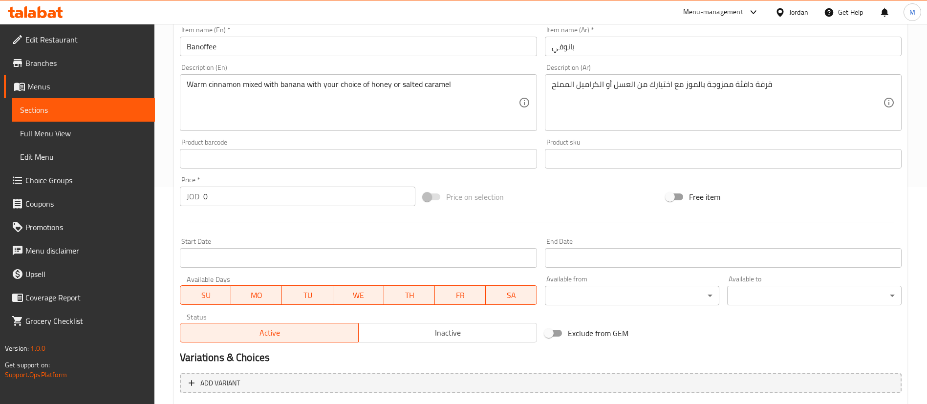
scroll to position [293, 0]
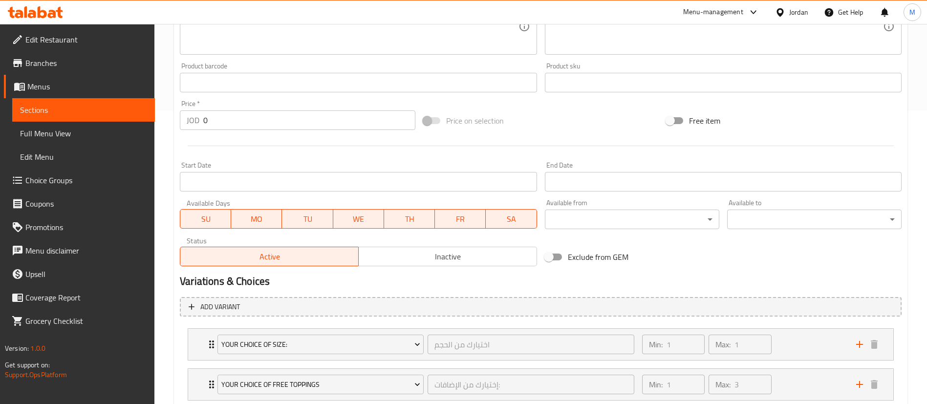
click at [468, 260] on span "Inactive" at bounding box center [447, 257] width 170 height 14
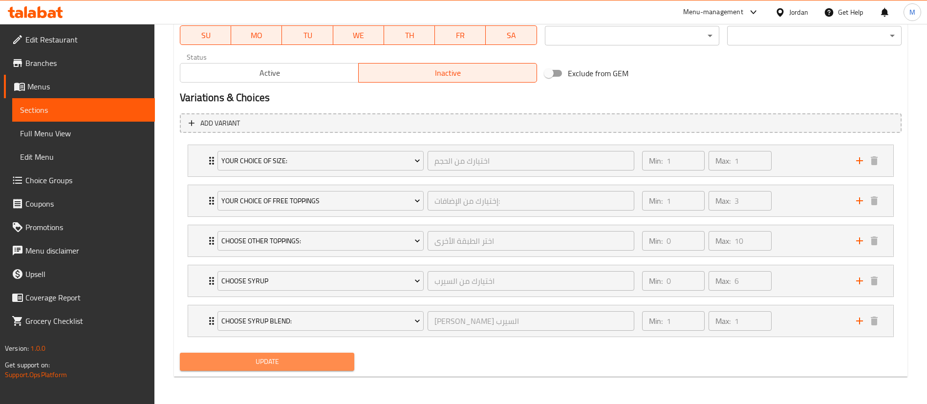
click at [317, 357] on span "Update" at bounding box center [267, 362] width 159 height 12
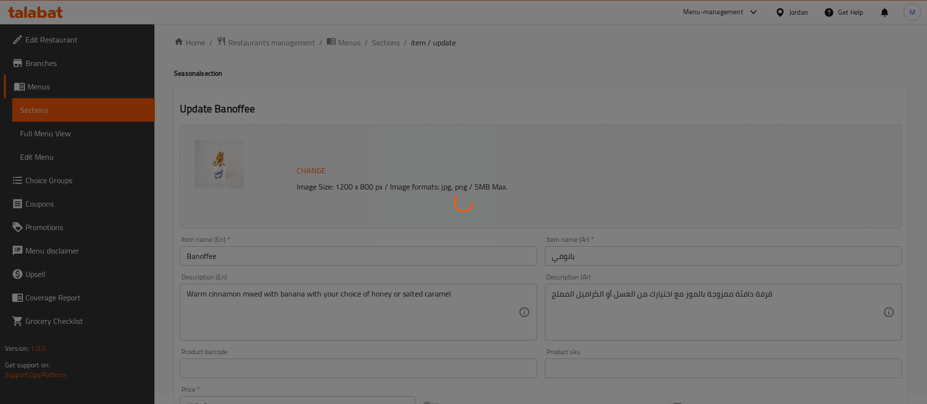
scroll to position [0, 0]
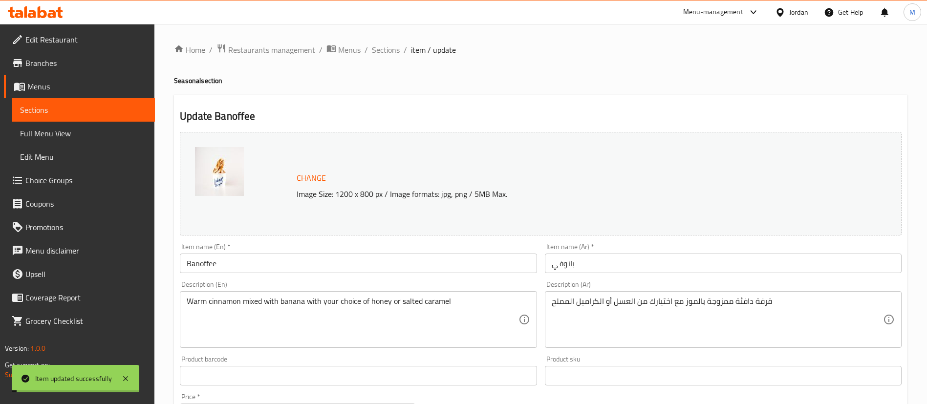
click at [390, 52] on span "Sections" at bounding box center [386, 50] width 28 height 12
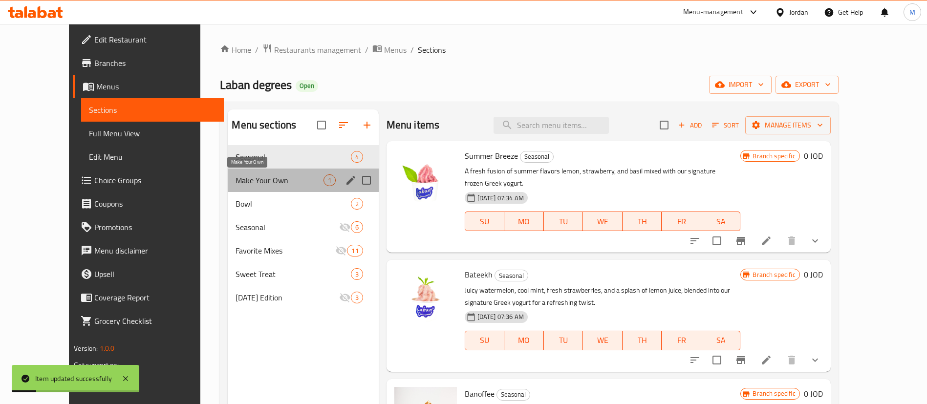
click at [275, 179] on span "Make Your Own" at bounding box center [278, 180] width 87 height 12
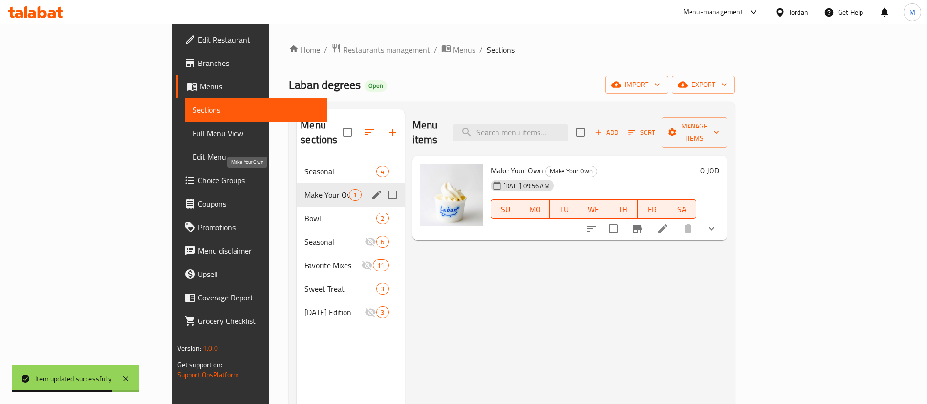
click at [304, 212] on span "Bowl" at bounding box center [340, 218] width 72 height 12
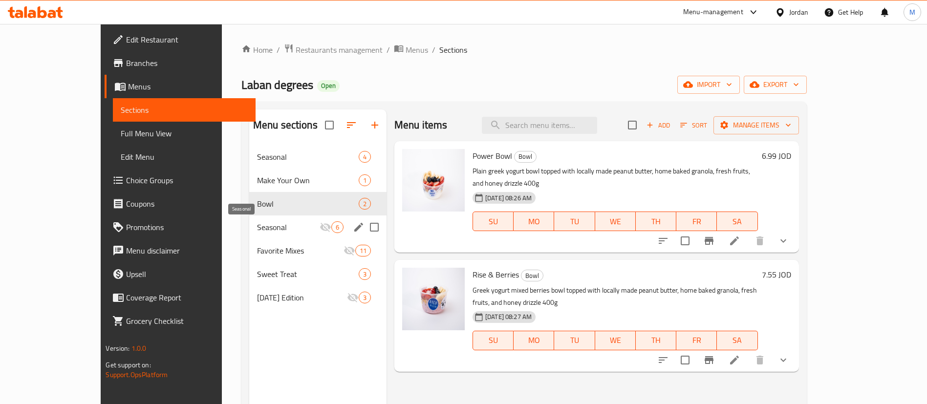
click at [265, 224] on span "Seasonal" at bounding box center [288, 227] width 63 height 12
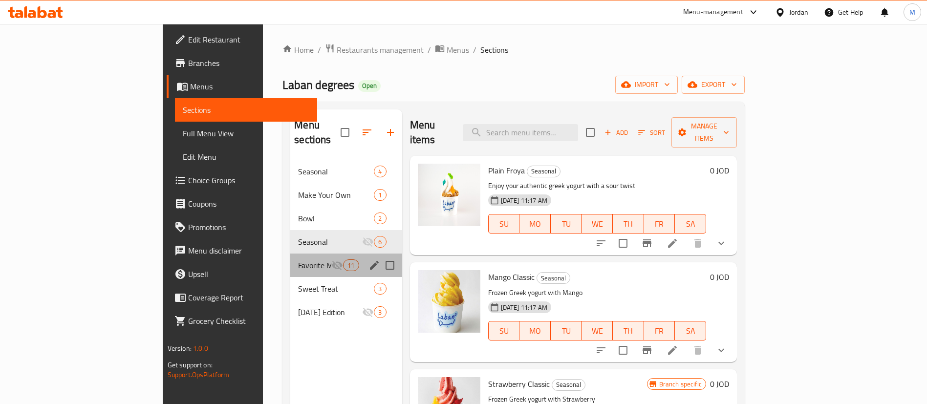
click at [290, 253] on div "Favorite Mixes 11" at bounding box center [345, 264] width 111 height 23
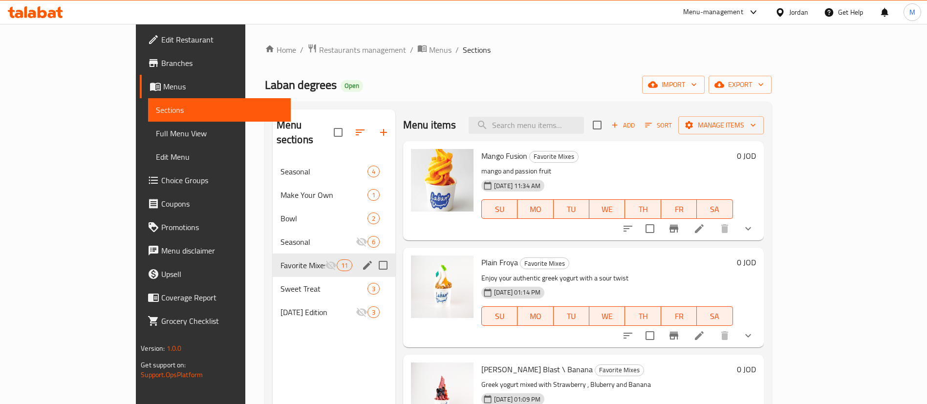
click at [361, 259] on icon "edit" at bounding box center [367, 265] width 12 height 12
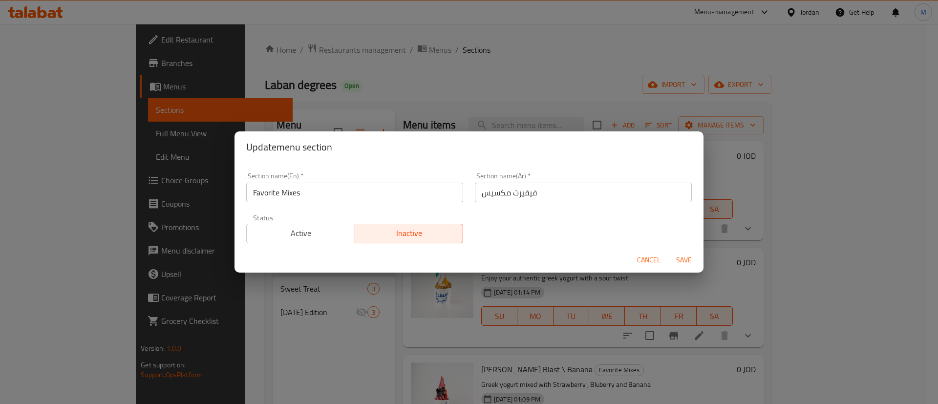
click at [341, 233] on span "Active" at bounding box center [301, 233] width 101 height 14
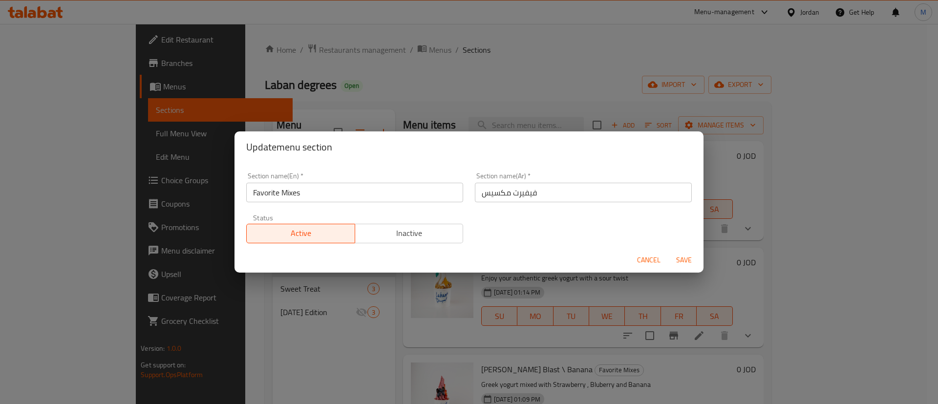
click at [678, 262] on span "Save" at bounding box center [683, 260] width 23 height 12
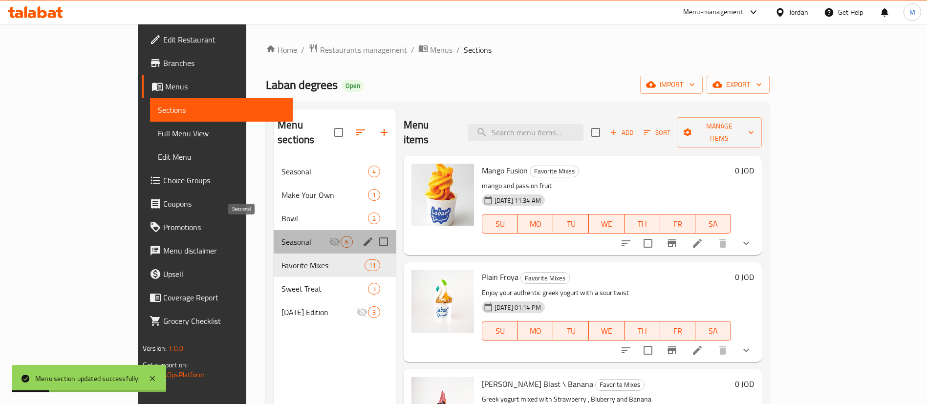
click at [281, 236] on span "Seasonal" at bounding box center [304, 242] width 47 height 12
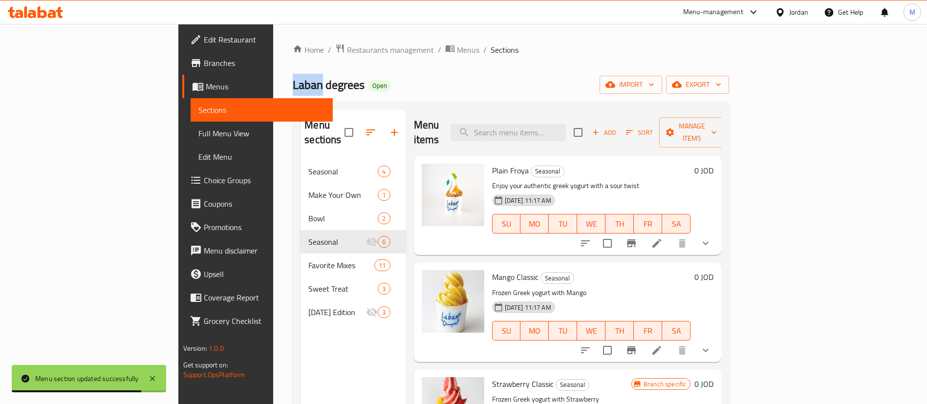
drag, startPoint x: 204, startPoint y: 86, endPoint x: 173, endPoint y: 79, distance: 31.5
click at [273, 79] on div "Home / Restaurants management / Menus / Sections Laban degrees Open import expo…" at bounding box center [510, 282] width 475 height 517
copy span "Laban"
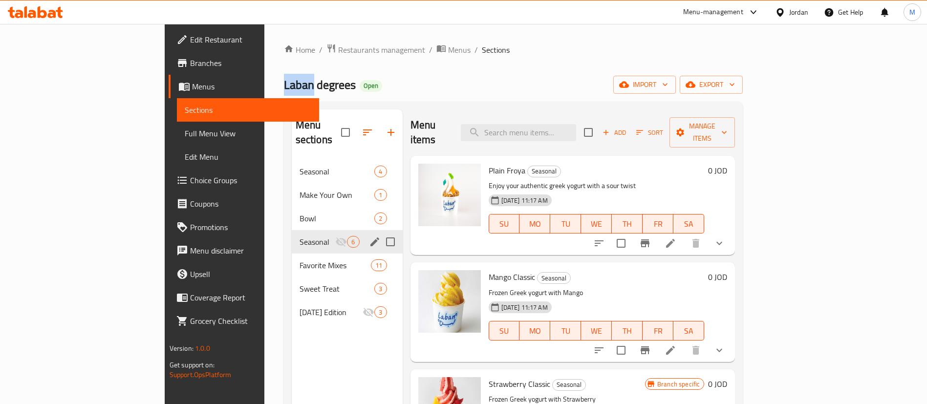
click at [369, 236] on icon "edit" at bounding box center [375, 242] width 12 height 12
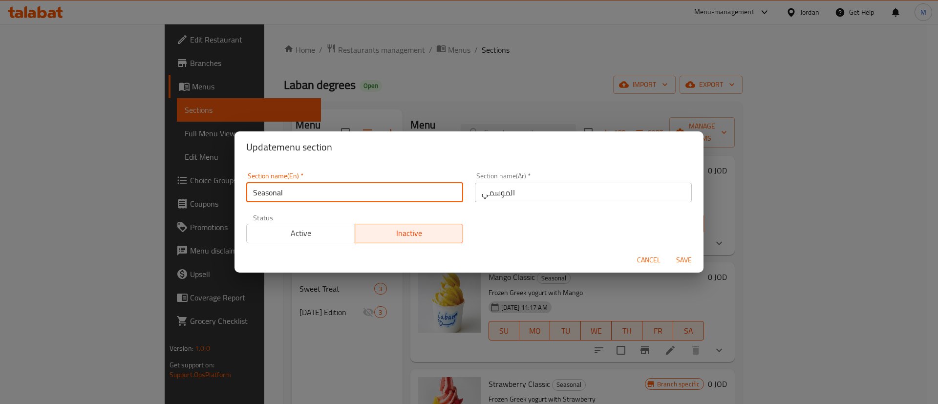
click at [297, 197] on input "Seasonal" at bounding box center [354, 193] width 217 height 20
paste input "Laban"
type input "Laban"
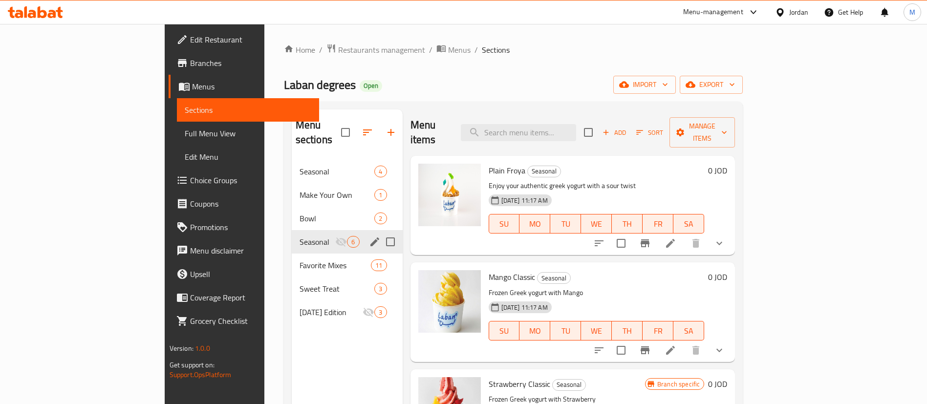
click at [324, 230] on div "Seasonal 6" at bounding box center [347, 241] width 111 height 23
click at [370, 237] on icon "edit" at bounding box center [374, 241] width 9 height 9
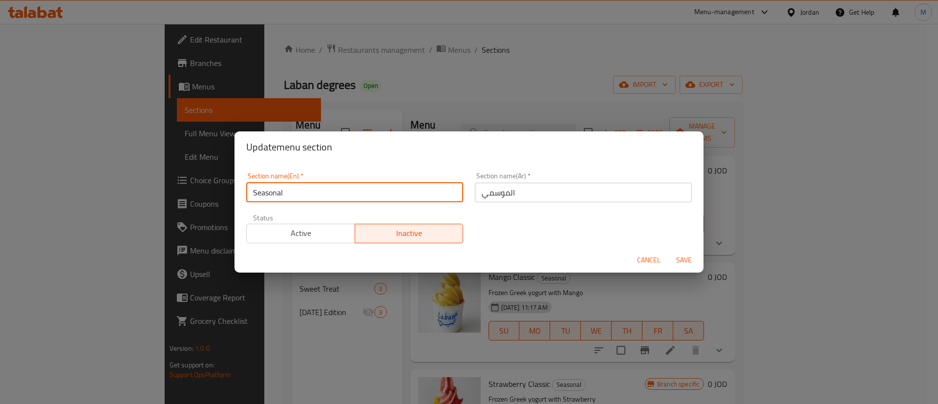
click at [318, 200] on input "Seasonal" at bounding box center [354, 193] width 217 height 20
paste input "Laban"
type input "Laban Classics"
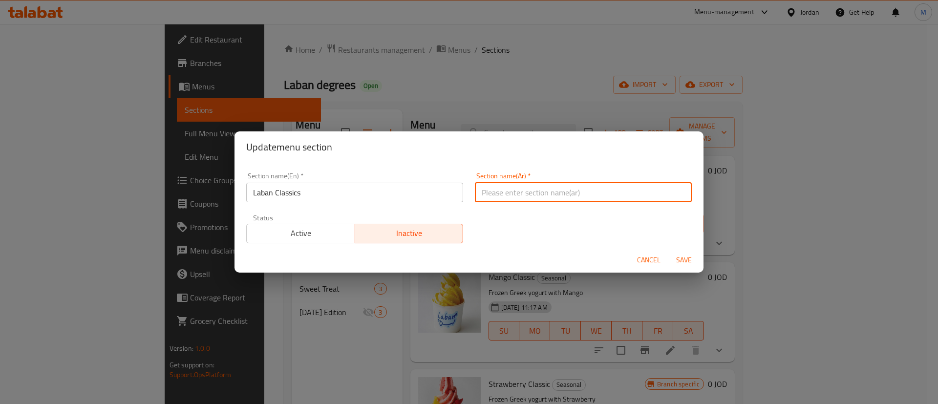
click at [490, 192] on input "text" at bounding box center [583, 193] width 217 height 20
type input "ل"
type input "كلاسيك لابن"
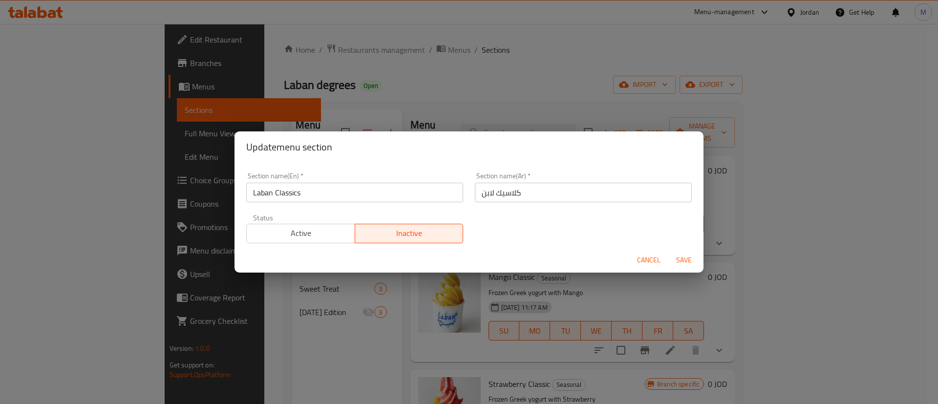
type button "0"
type button "1"
click at [668, 251] on button "Save" at bounding box center [683, 260] width 31 height 18
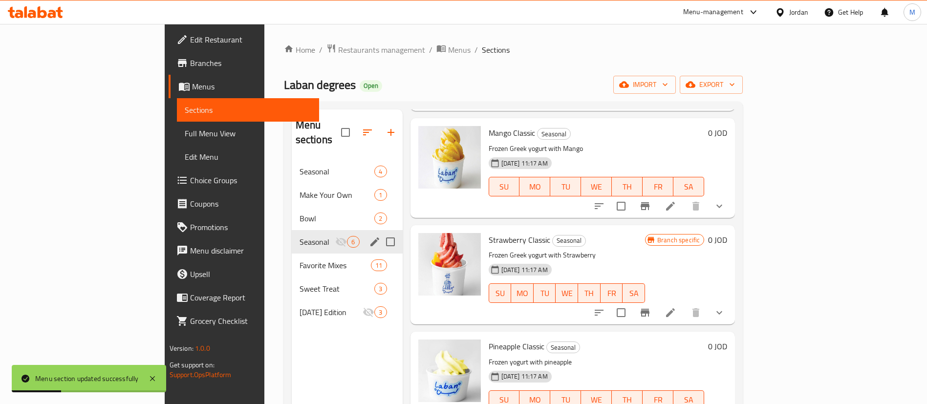
scroll to position [147, 0]
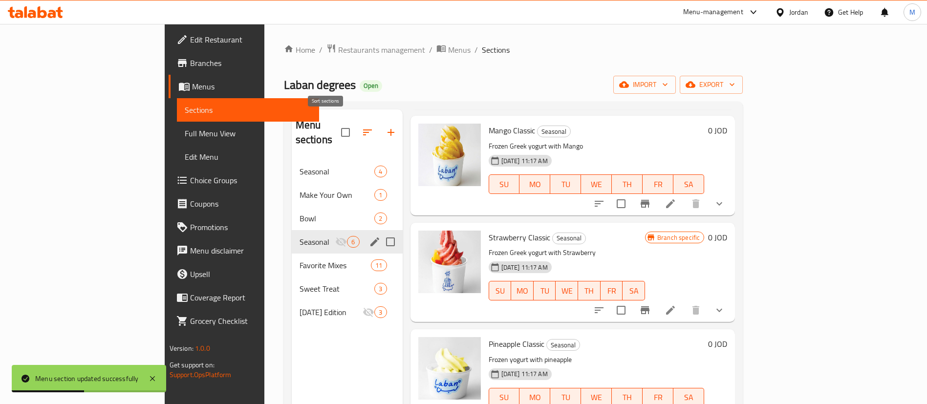
click at [361, 130] on icon "button" at bounding box center [367, 133] width 12 height 12
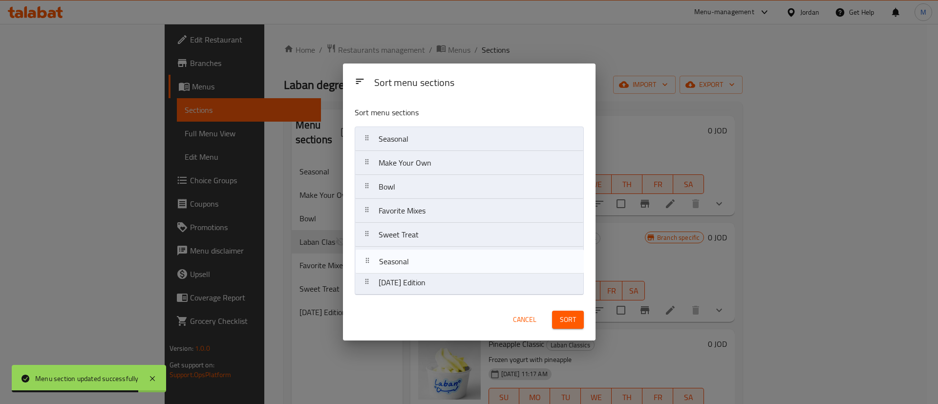
drag, startPoint x: 486, startPoint y: 219, endPoint x: 486, endPoint y: 272, distance: 53.2
click at [486, 272] on nav "Seasonal Make Your Own Bowl Seasonal Favorite Mixes Sweet Treat Ramadan Edition" at bounding box center [469, 211] width 229 height 169
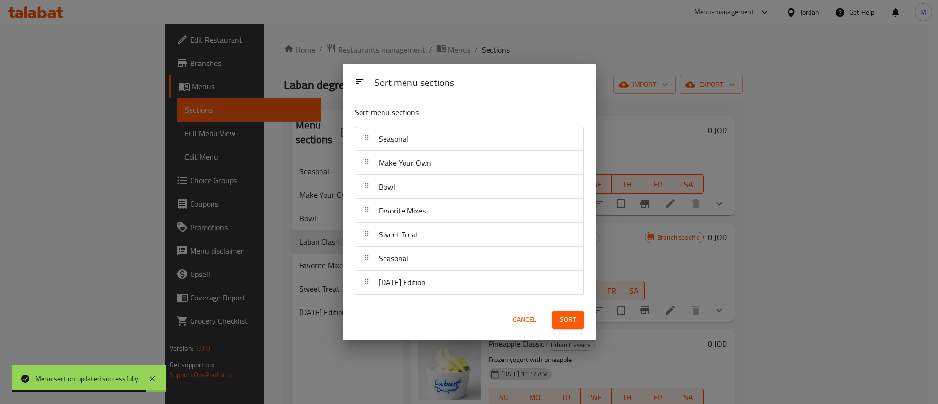
click at [567, 316] on span "Sort" at bounding box center [568, 320] width 16 height 12
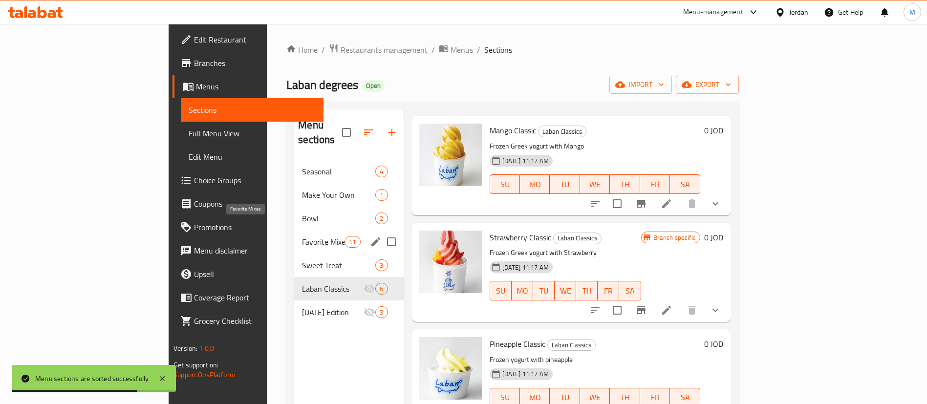
click at [302, 236] on span "Favorite Mixes" at bounding box center [323, 242] width 42 height 12
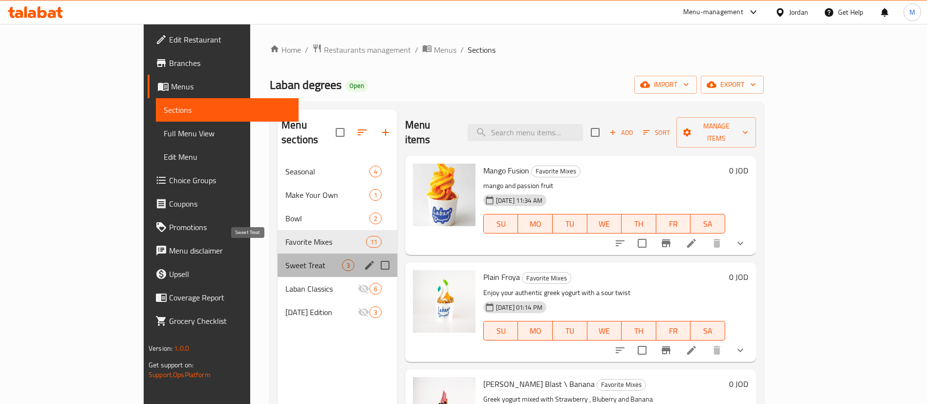
click at [285, 259] on span "Sweet Treat" at bounding box center [313, 265] width 57 height 12
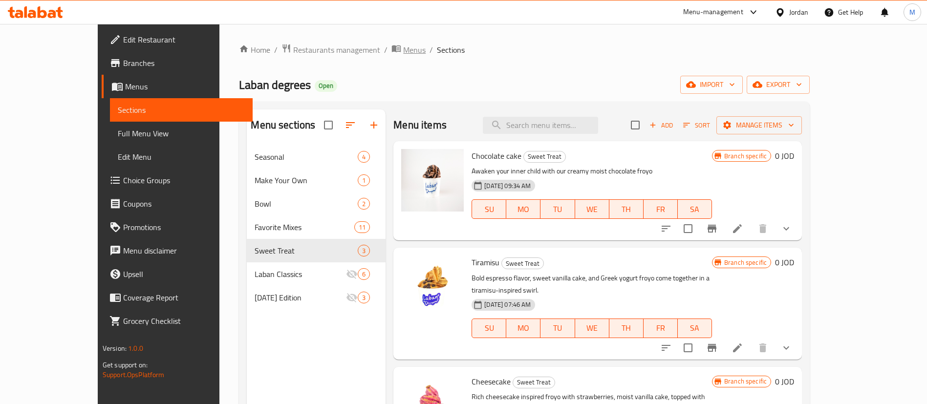
click at [403, 50] on span "Menus" at bounding box center [414, 50] width 22 height 12
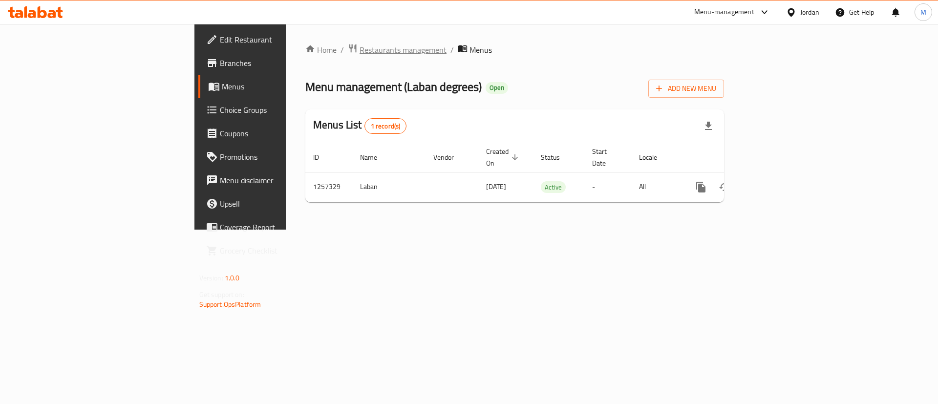
click at [359, 49] on span "Restaurants management" at bounding box center [402, 50] width 87 height 12
click at [777, 180] on icon "enhanced table" at bounding box center [771, 186] width 12 height 12
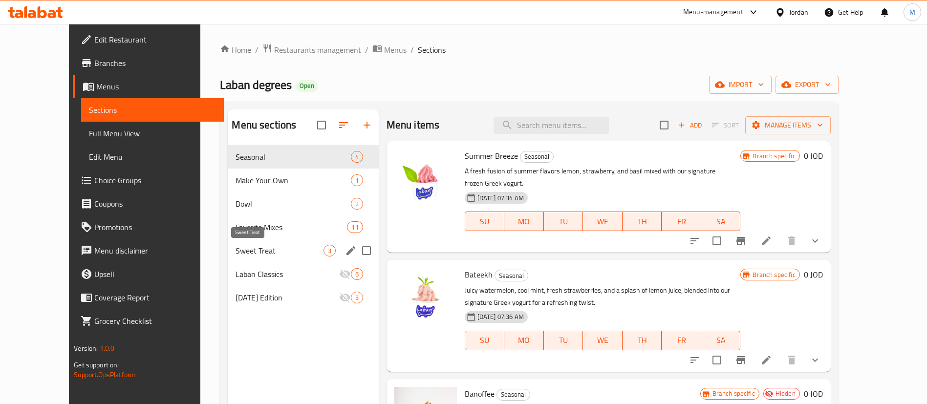
click at [268, 248] on span "Sweet Treat" at bounding box center [278, 251] width 87 height 12
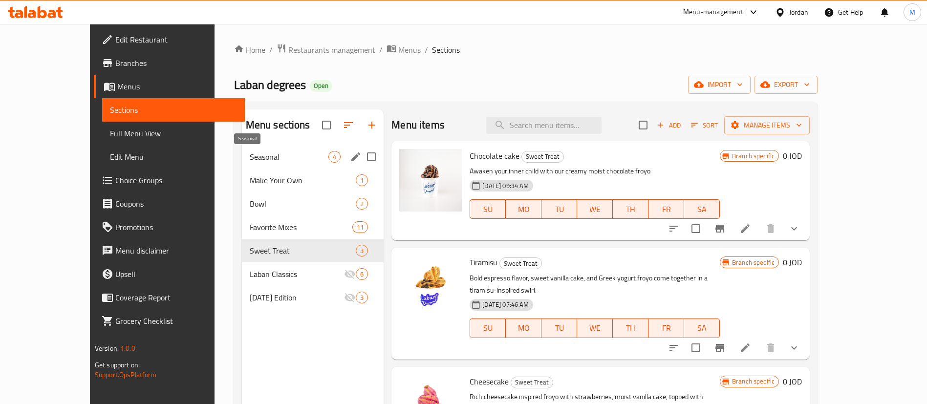
click at [250, 155] on span "Seasonal" at bounding box center [289, 157] width 79 height 12
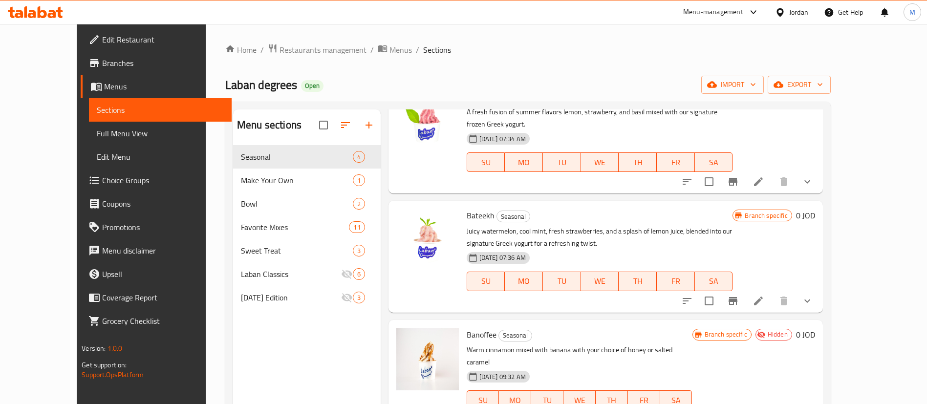
scroll to position [60, 0]
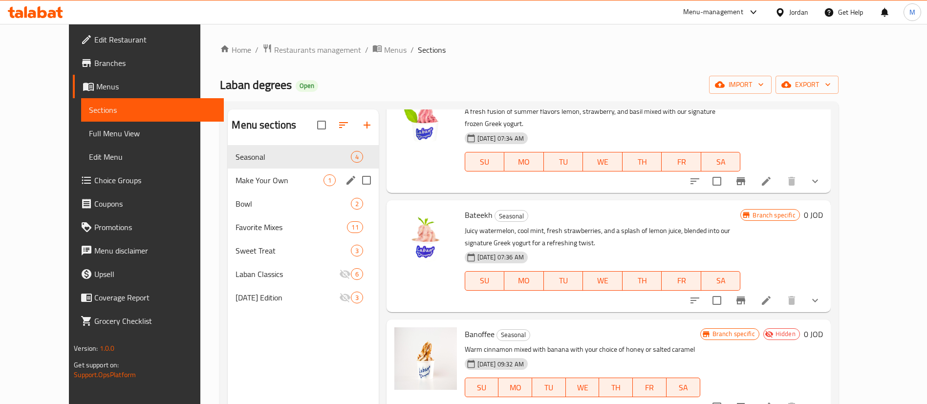
click at [267, 174] on span "Make Your Own" at bounding box center [278, 180] width 87 height 12
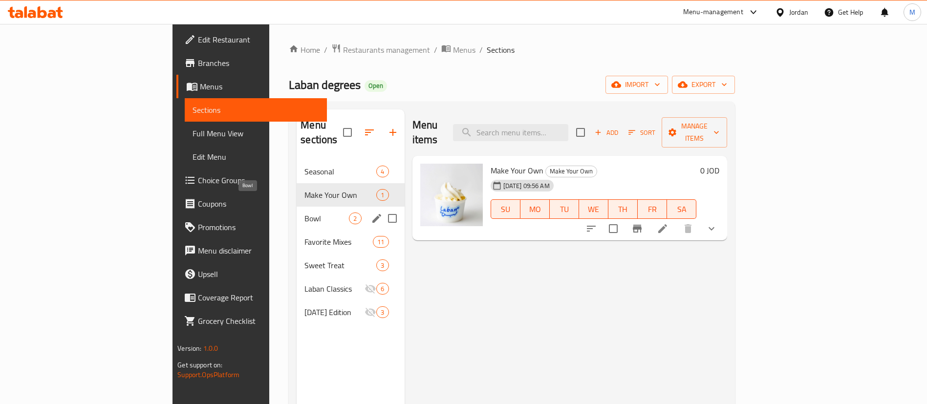
click at [304, 212] on span "Bowl" at bounding box center [326, 218] width 44 height 12
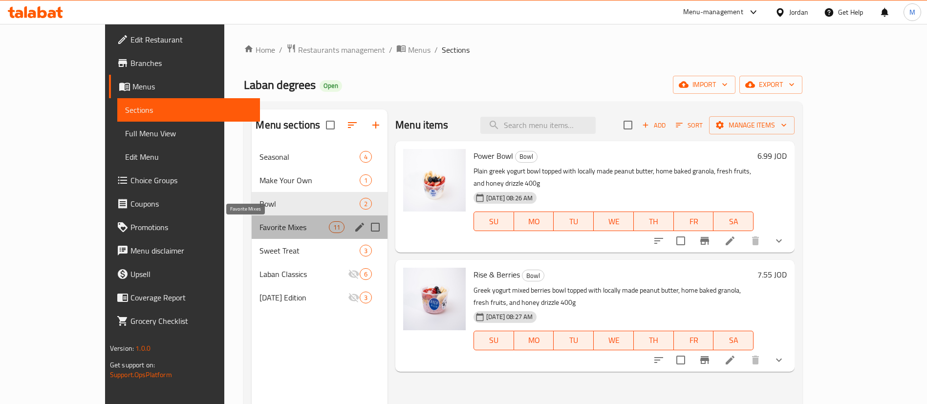
click at [259, 222] on span "Favorite Mixes" at bounding box center [293, 227] width 69 height 12
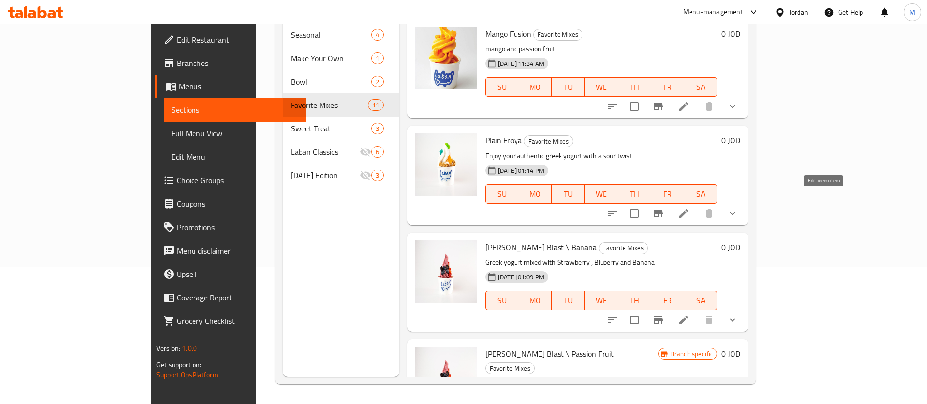
click at [689, 208] on icon at bounding box center [683, 214] width 12 height 12
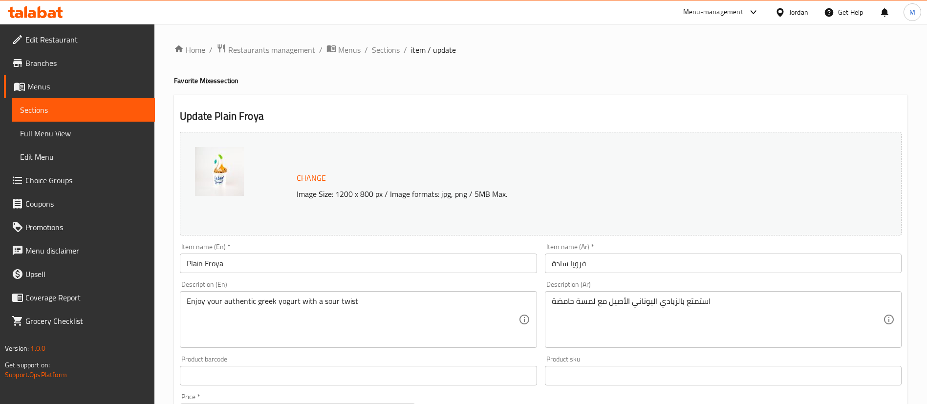
scroll to position [293, 0]
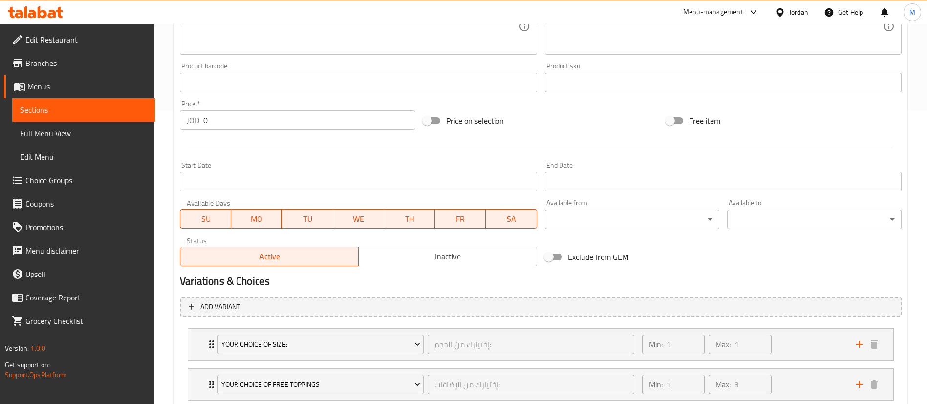
click at [438, 260] on span "Inactive" at bounding box center [447, 257] width 170 height 14
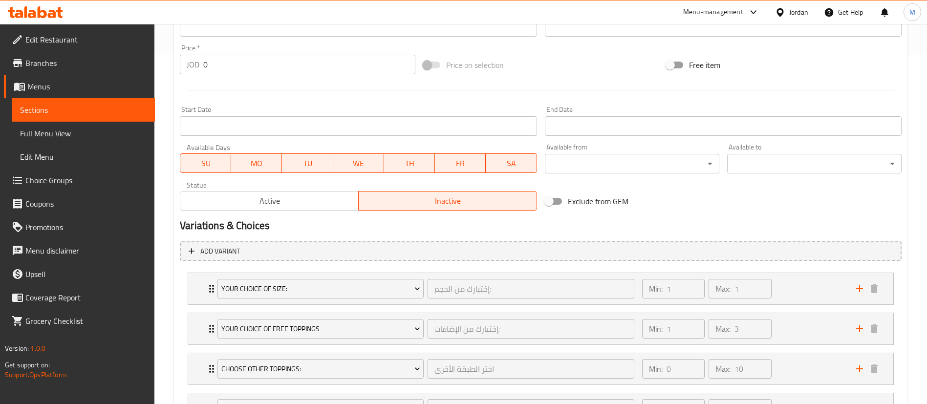
scroll to position [437, 0]
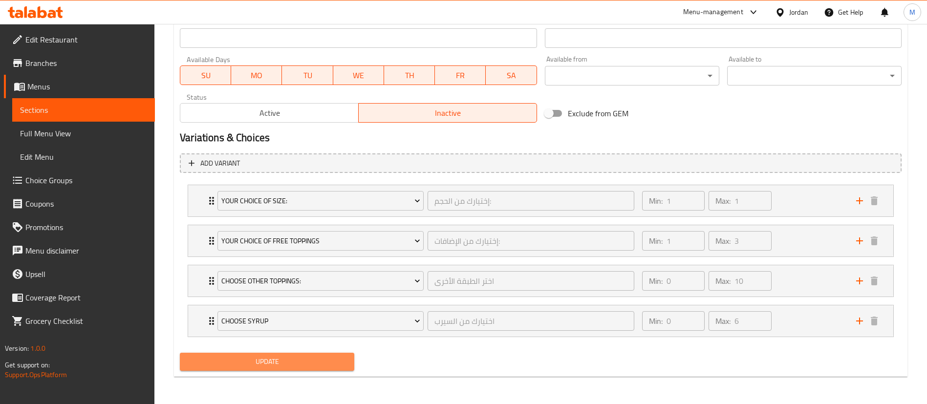
click at [339, 363] on span "Update" at bounding box center [267, 362] width 159 height 12
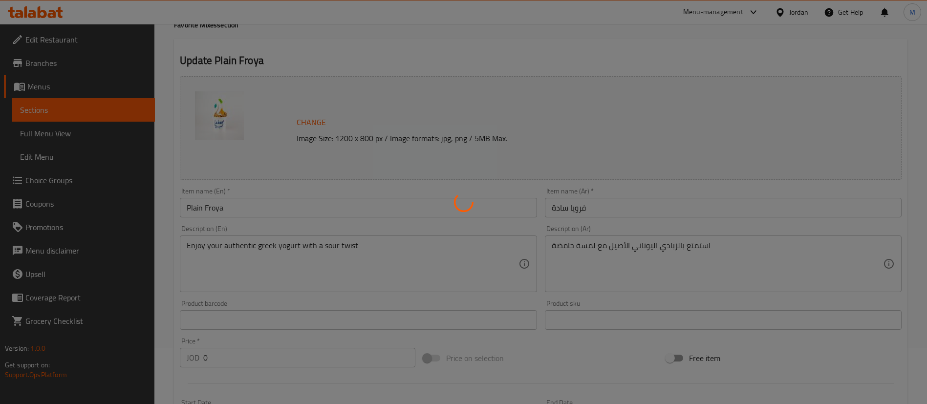
scroll to position [0, 0]
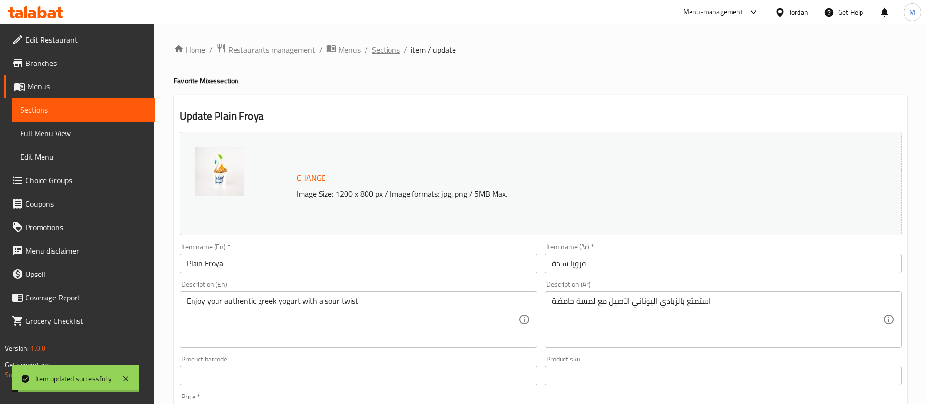
click at [387, 49] on span "Sections" at bounding box center [386, 50] width 28 height 12
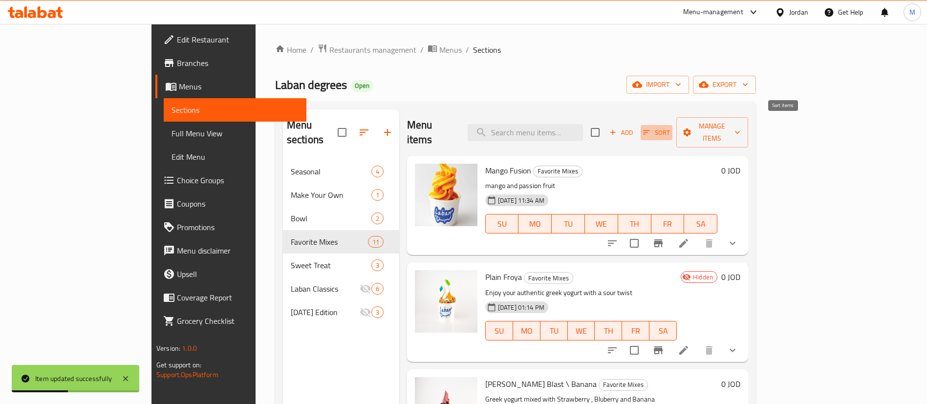
click at [651, 129] on icon "button" at bounding box center [646, 132] width 9 height 9
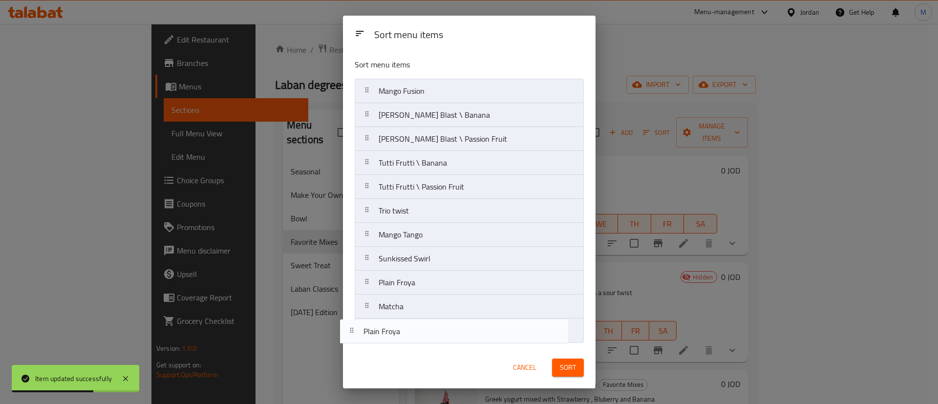
drag, startPoint x: 512, startPoint y: 118, endPoint x: 495, endPoint y: 339, distance: 221.9
click at [495, 339] on nav "Mango Fusion Plain Froya Berry Blast \ Banana Berry Blast \ Passion Fruit Tutti…" at bounding box center [469, 211] width 229 height 264
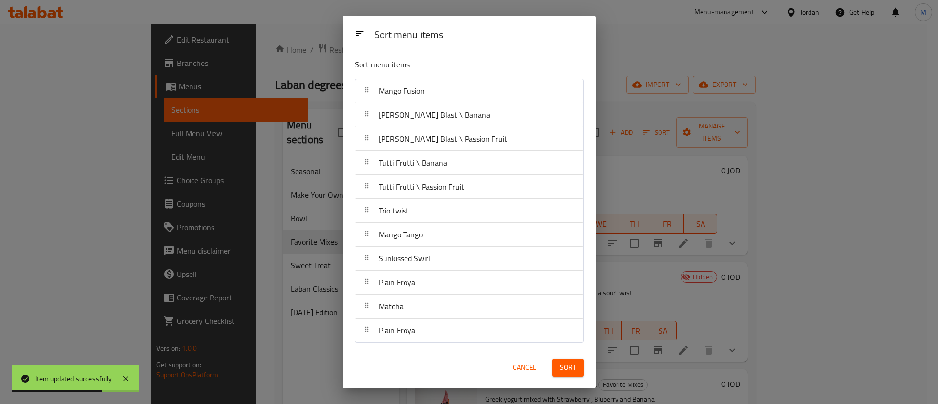
click at [576, 368] on button "Sort" at bounding box center [568, 368] width 32 height 18
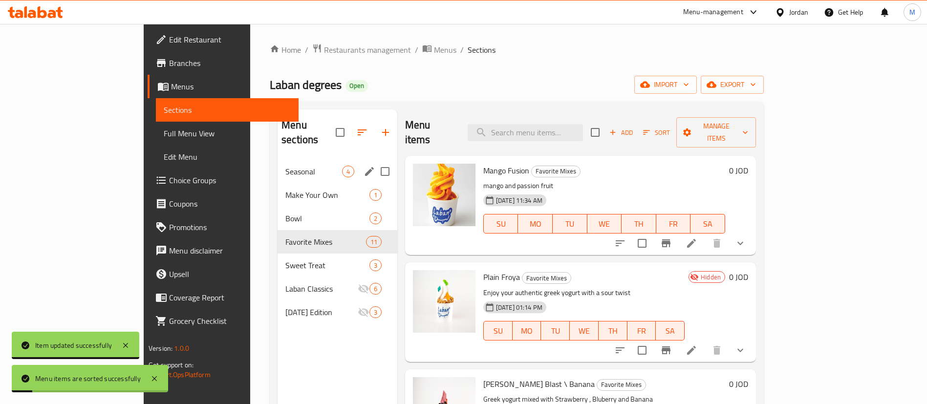
click at [285, 166] on span "Seasonal" at bounding box center [313, 172] width 57 height 12
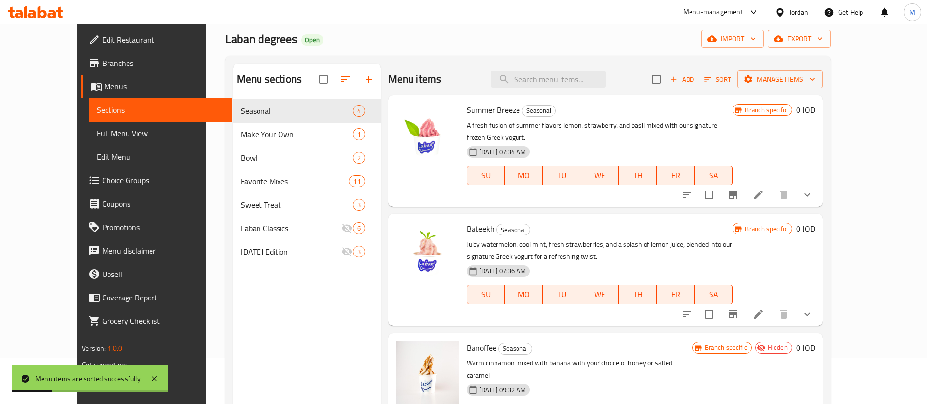
scroll to position [73, 0]
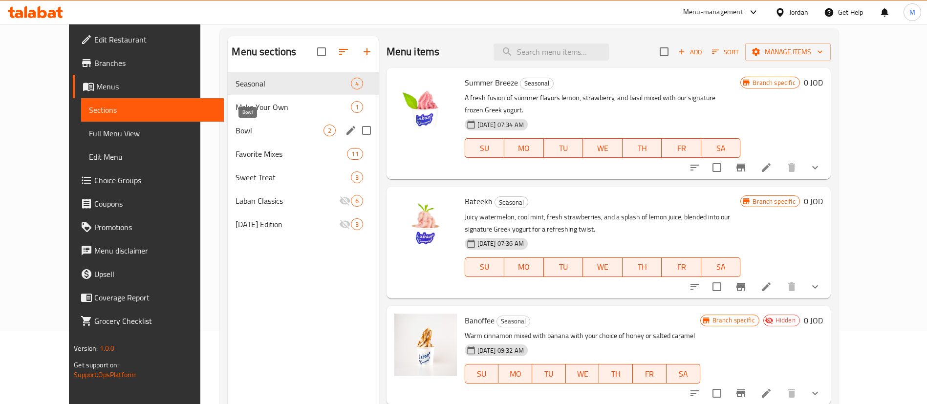
click at [236, 128] on span "Bowl" at bounding box center [278, 131] width 87 height 12
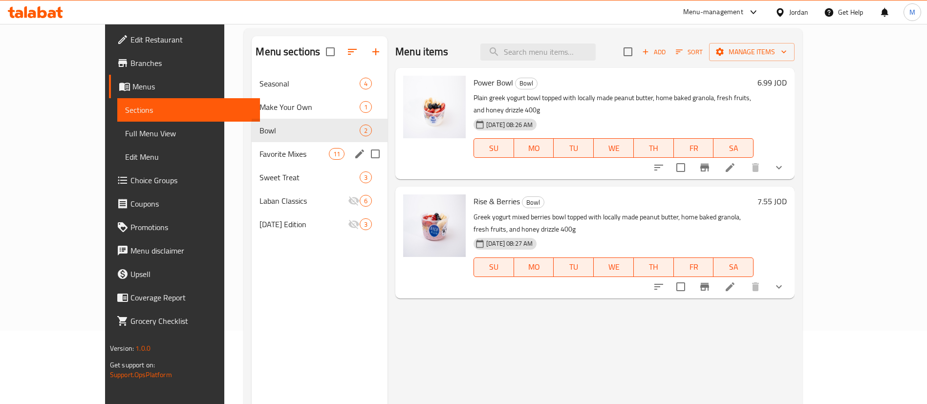
click at [259, 152] on span "Favorite Mixes" at bounding box center [293, 154] width 69 height 12
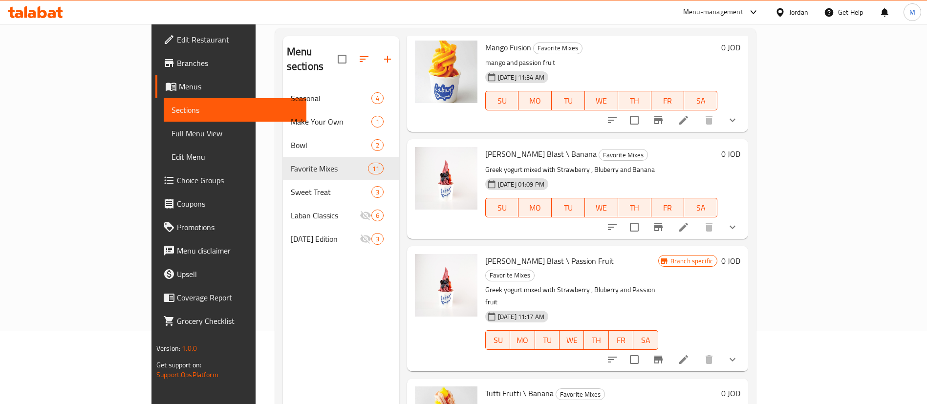
scroll to position [73, 0]
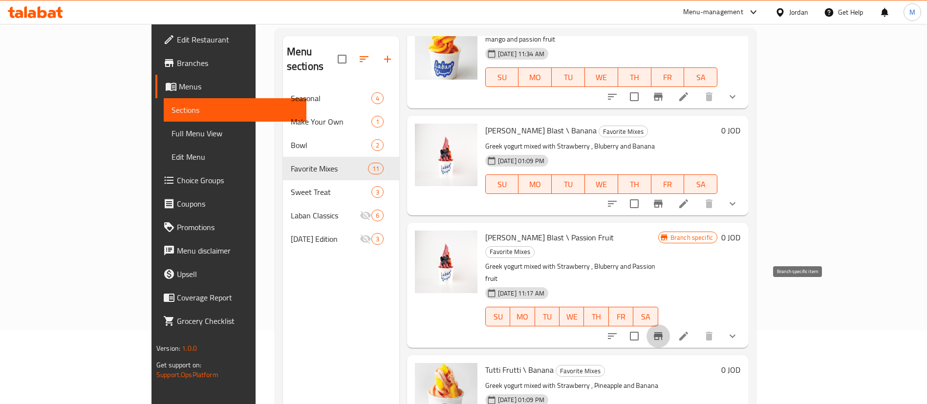
click at [662, 332] on icon "Branch-specific-item" at bounding box center [658, 336] width 9 height 8
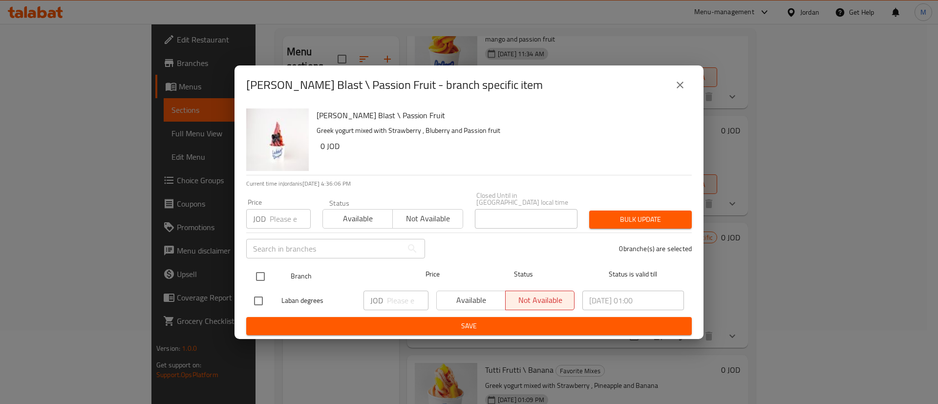
click at [265, 269] on input "checkbox" at bounding box center [260, 276] width 21 height 21
checkbox input "true"
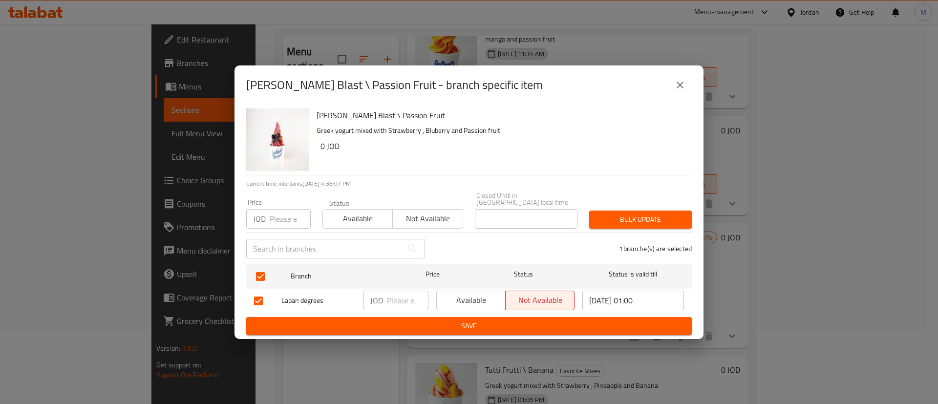
click at [680, 87] on icon "close" at bounding box center [679, 85] width 7 height 7
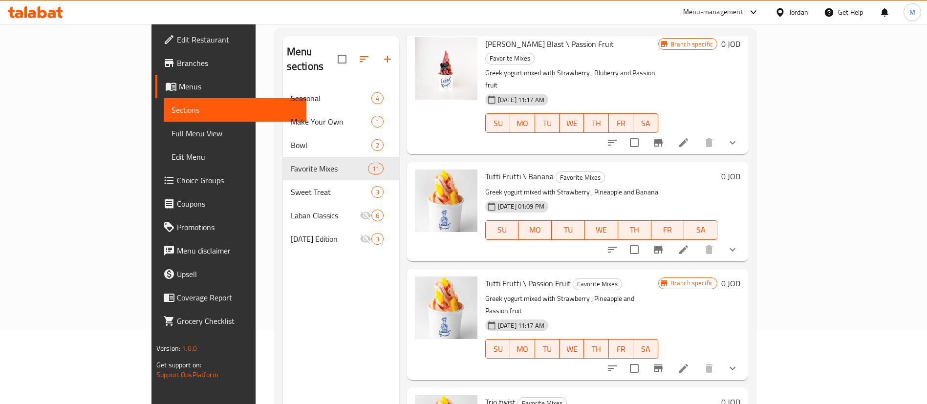
scroll to position [293, 0]
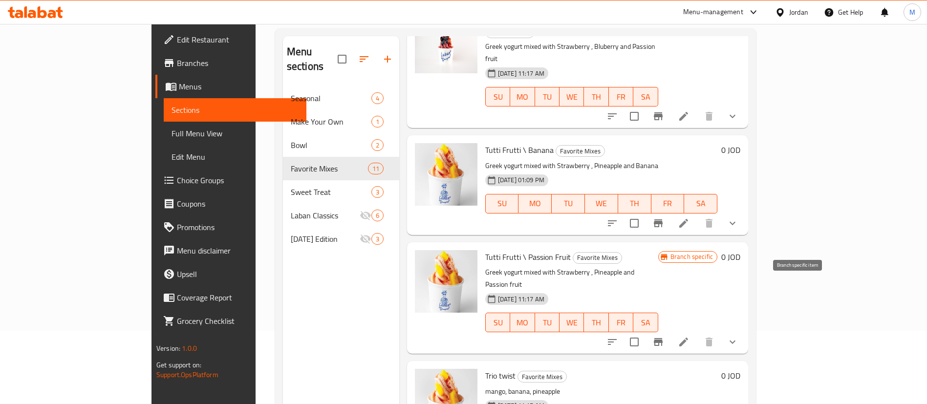
click at [670, 330] on button "Branch-specific-item" at bounding box center [657, 341] width 23 height 23
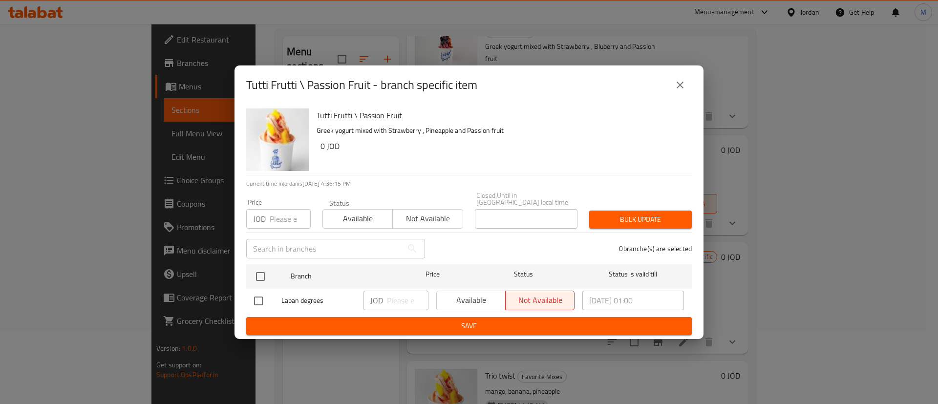
click at [678, 88] on icon "close" at bounding box center [680, 85] width 12 height 12
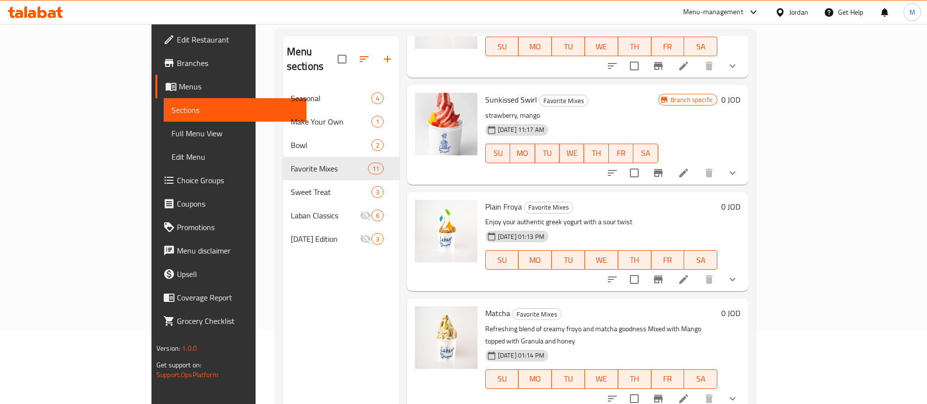
scroll to position [794, 0]
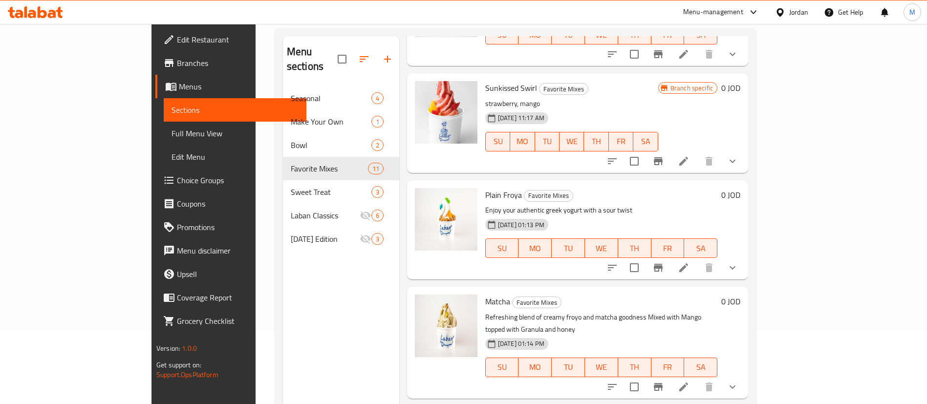
click at [177, 179] on span "Choice Groups" at bounding box center [238, 180] width 122 height 12
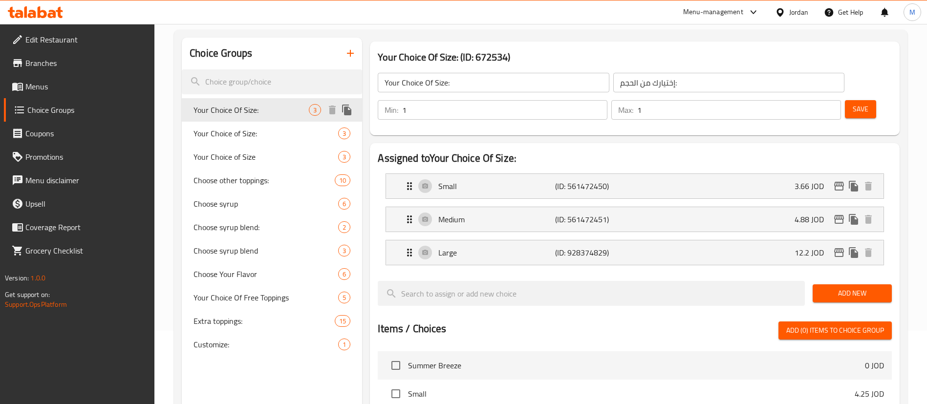
click at [271, 115] on span "Your Choice Of Size:" at bounding box center [250, 110] width 115 height 12
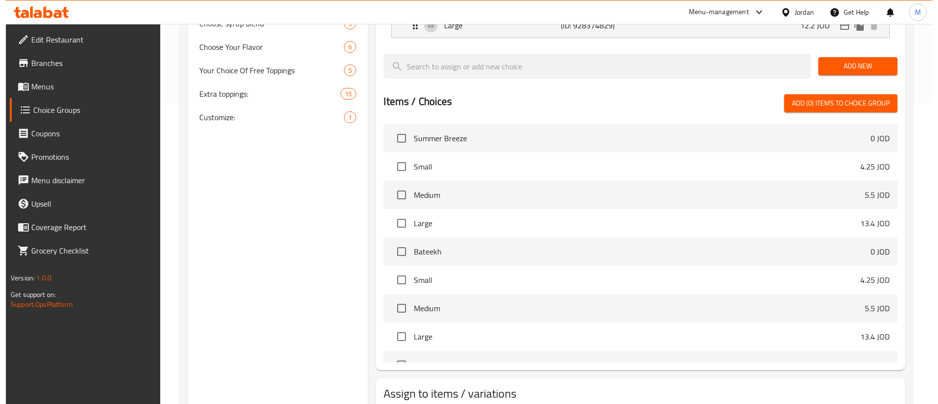
scroll to position [339, 0]
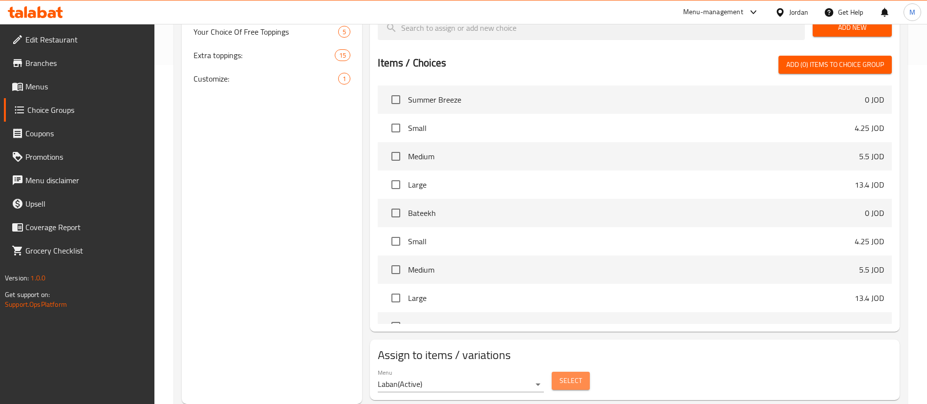
click at [582, 372] on button "Select" at bounding box center [570, 381] width 38 height 18
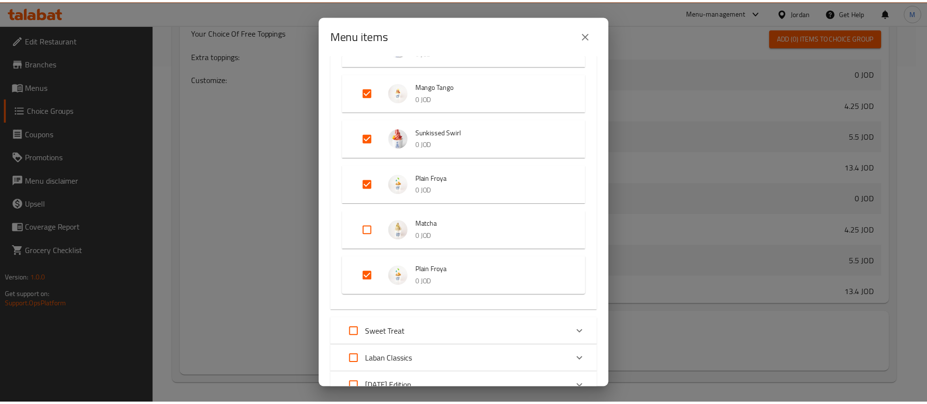
scroll to position [440, 0]
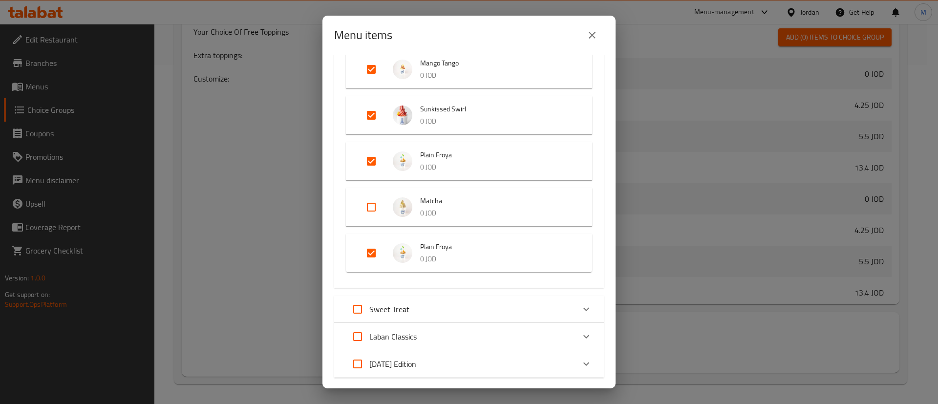
click at [590, 35] on icon "close" at bounding box center [592, 35] width 12 height 12
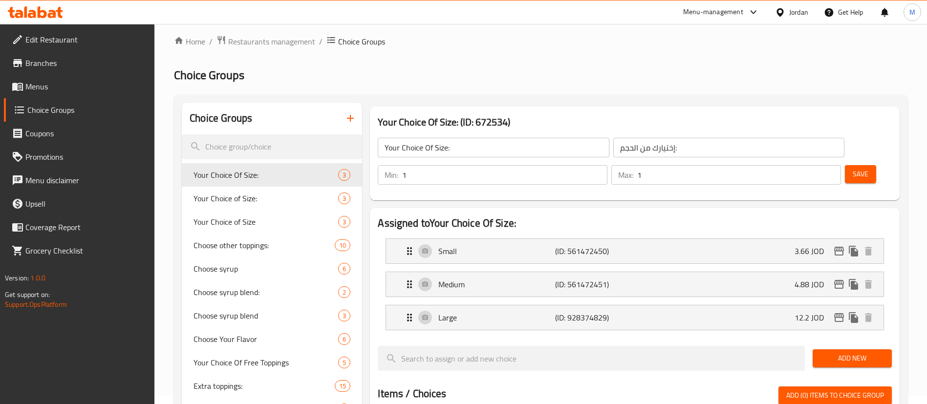
scroll to position [0, 0]
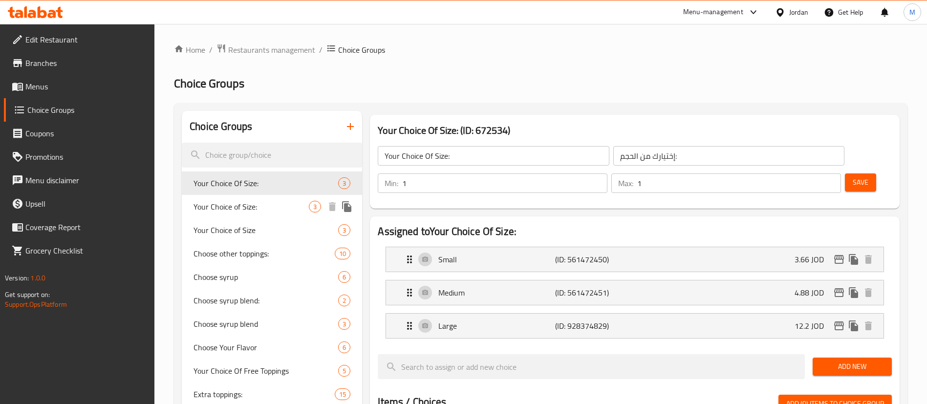
click at [258, 210] on span "Your Choice of Size:" at bounding box center [250, 207] width 115 height 12
type input "Your Choice of Size:"
type input "اختيارك من الحجم"
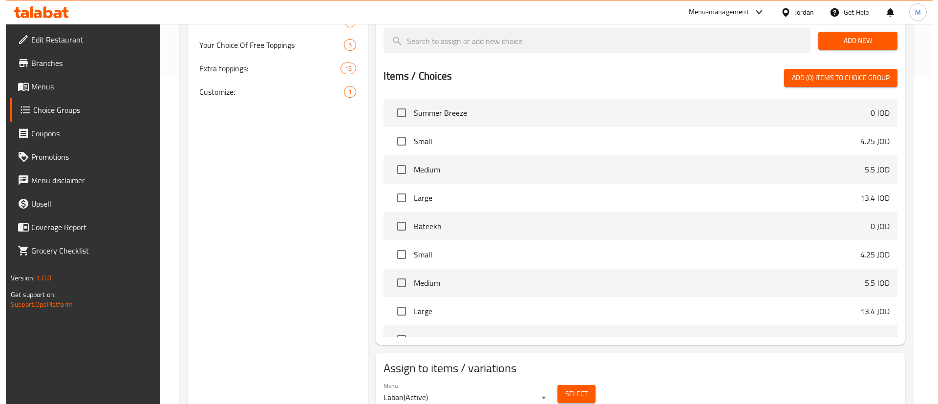
scroll to position [339, 0]
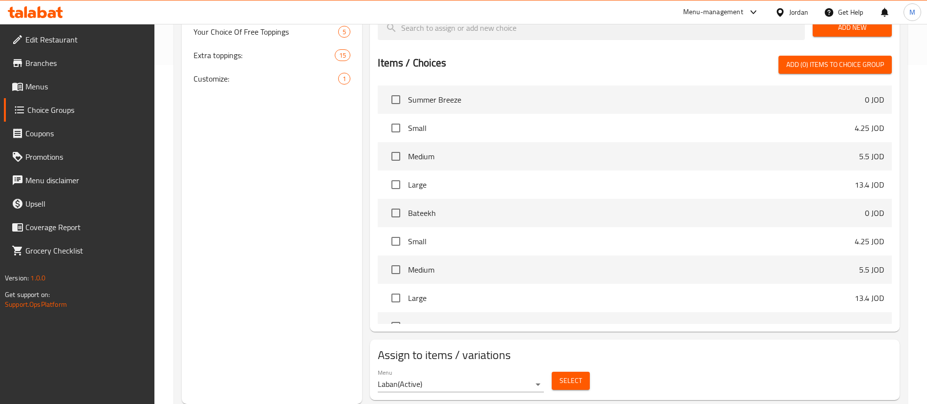
click at [575, 375] on span "Select" at bounding box center [570, 381] width 22 height 12
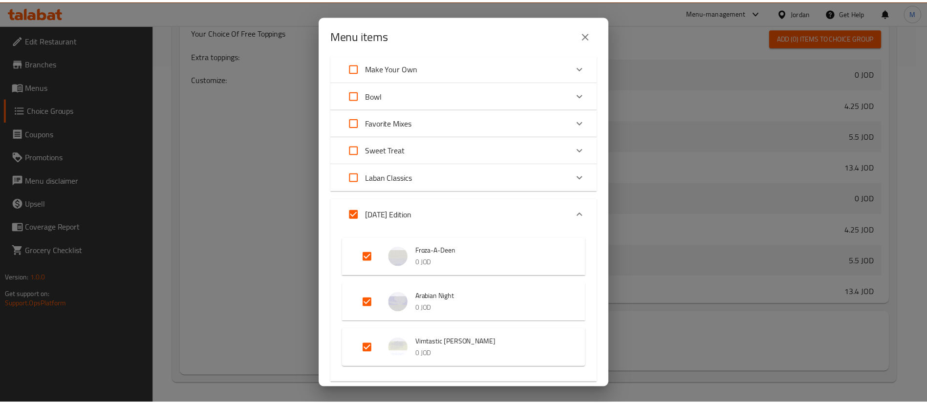
scroll to position [259, 0]
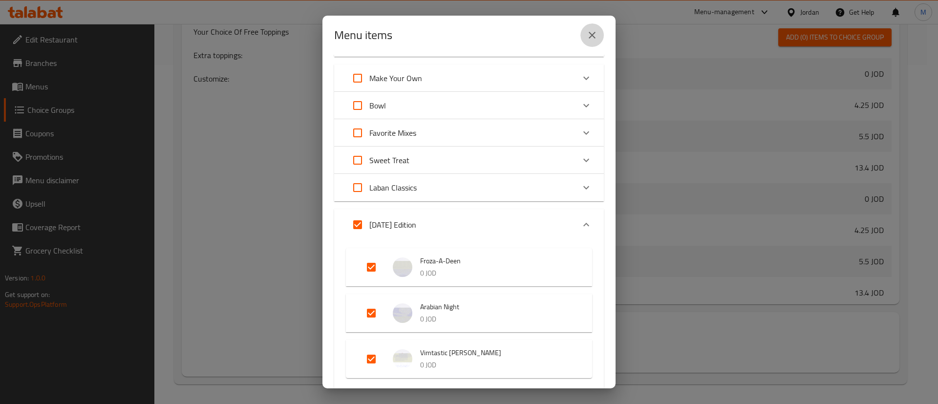
click at [589, 37] on icon "close" at bounding box center [592, 35] width 12 height 12
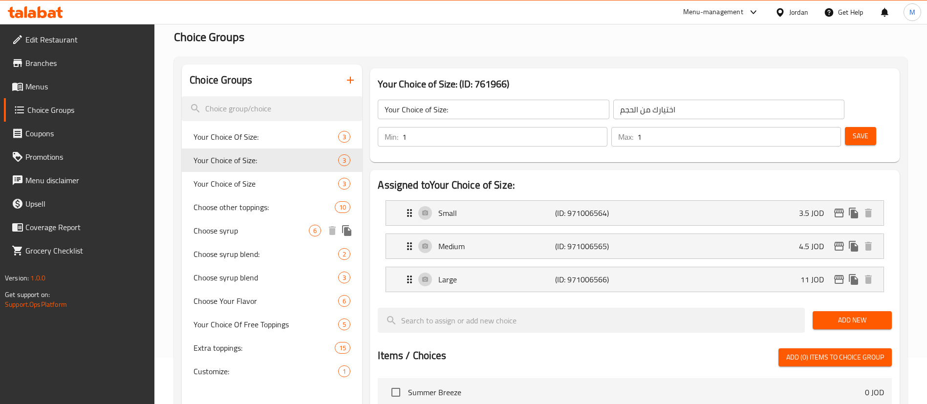
scroll to position [46, 0]
click at [243, 187] on span "Your Choice of Size" at bounding box center [250, 184] width 115 height 12
type input "Your Choice of Size"
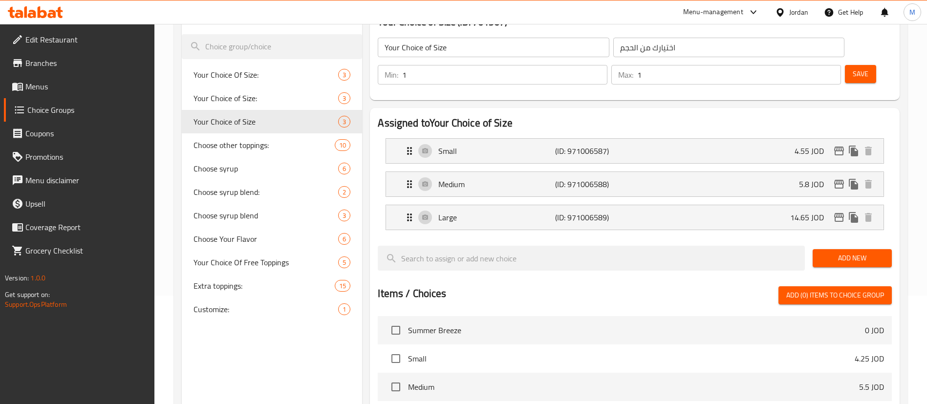
scroll to position [119, 0]
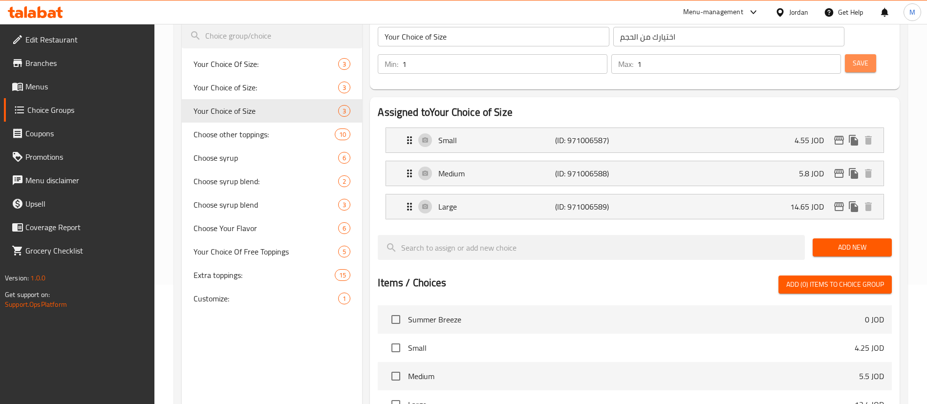
click at [852, 57] on span "Save" at bounding box center [860, 63] width 16 height 12
click at [88, 93] on link "Menus" at bounding box center [79, 86] width 151 height 23
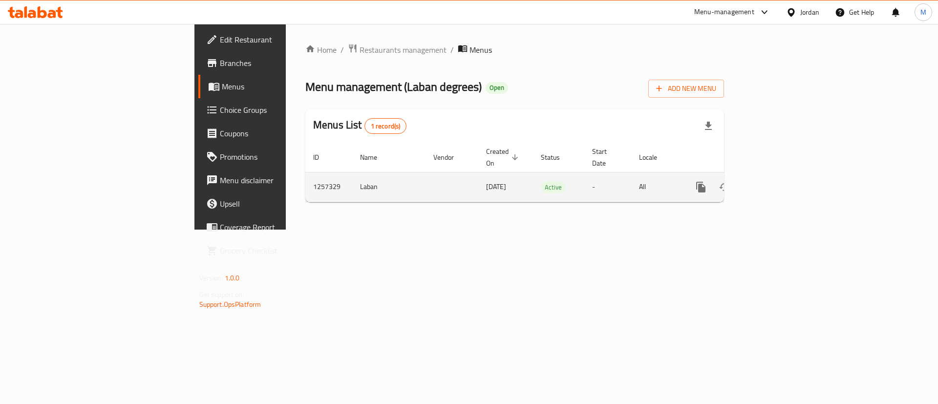
click at [776, 183] on icon "enhanced table" at bounding box center [771, 187] width 9 height 9
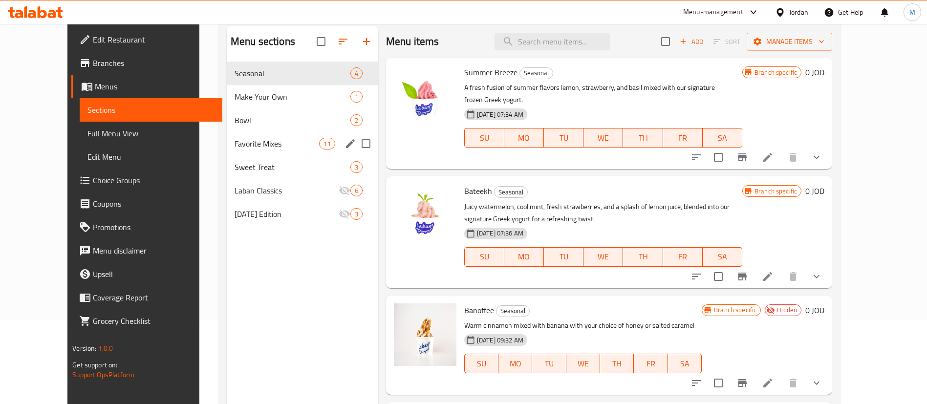
scroll to position [73, 0]
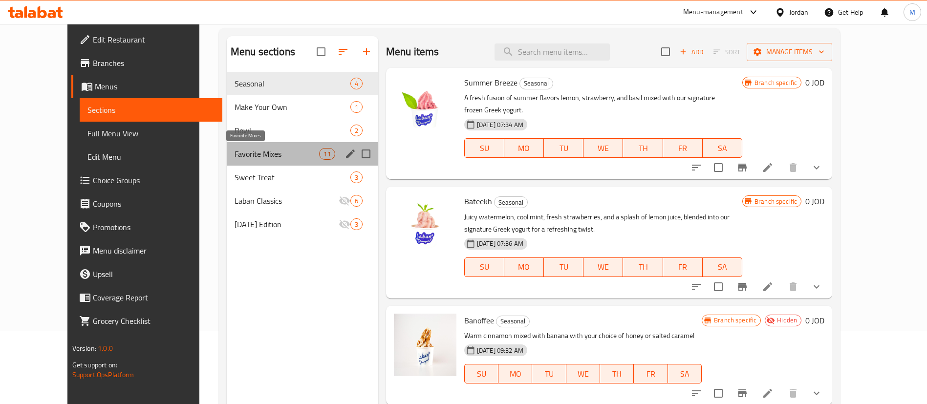
click at [246, 150] on span "Favorite Mixes" at bounding box center [276, 154] width 85 height 12
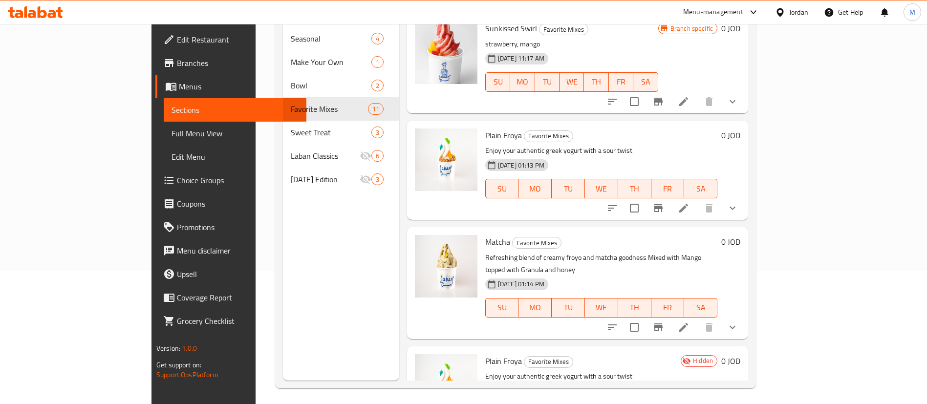
scroll to position [137, 0]
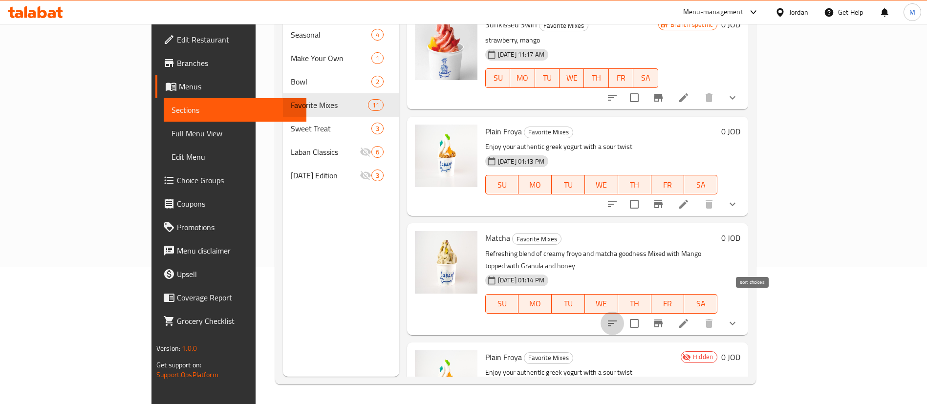
click at [616, 320] on icon "sort-choices" at bounding box center [612, 323] width 9 height 6
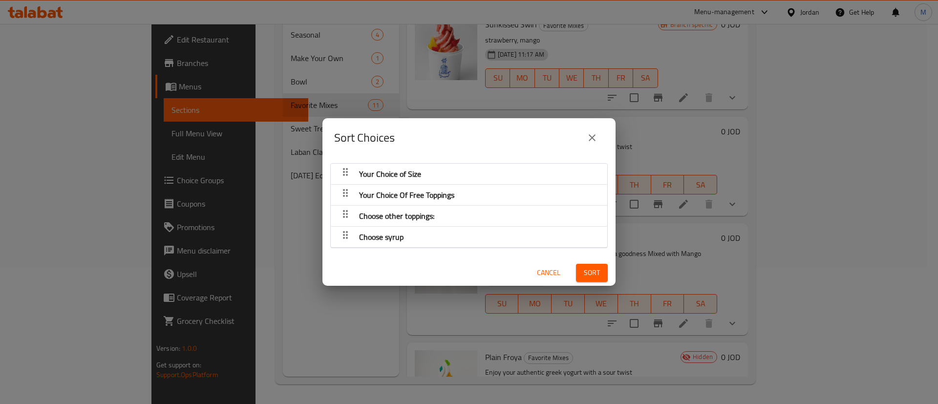
click at [595, 136] on icon "close" at bounding box center [592, 138] width 12 height 12
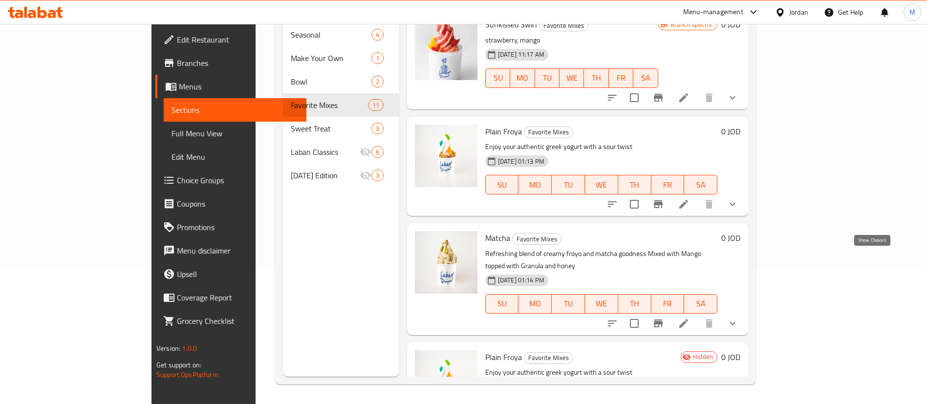
click at [738, 317] on icon "show more" at bounding box center [732, 323] width 12 height 12
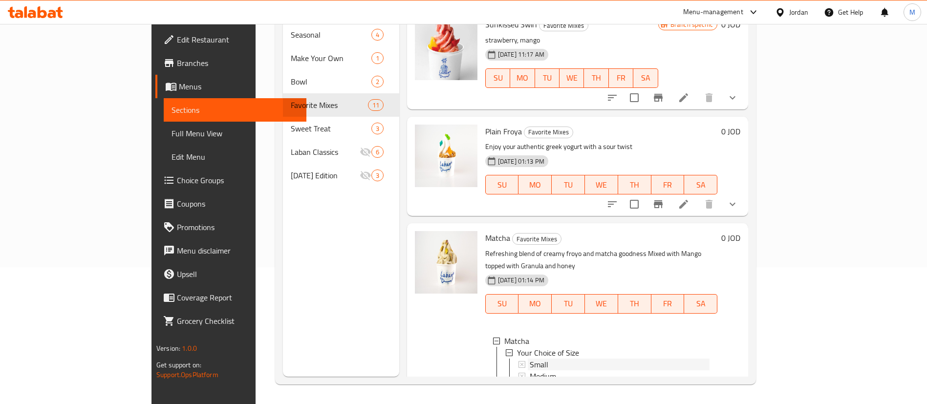
click at [558, 359] on div "Small" at bounding box center [619, 365] width 180 height 12
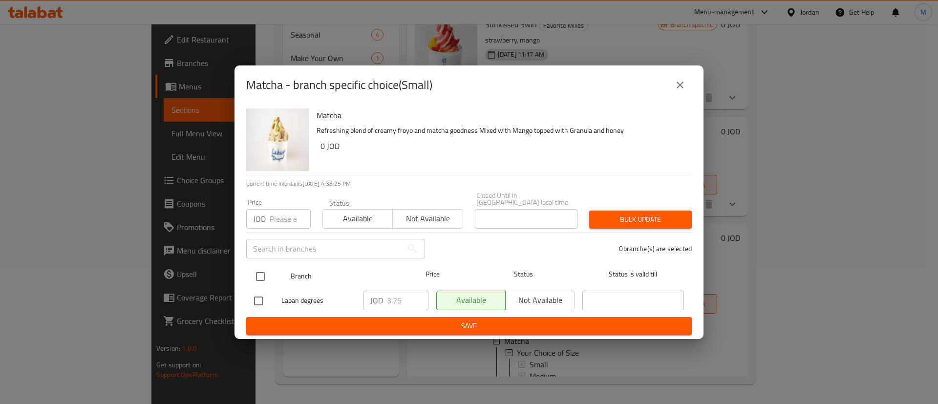
click at [261, 268] on input "checkbox" at bounding box center [260, 276] width 21 height 21
checkbox input "true"
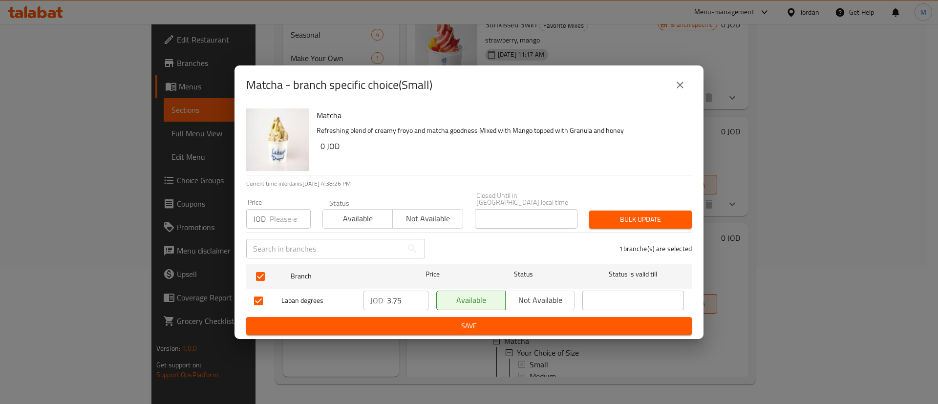
click at [399, 298] on input "3.75" at bounding box center [408, 301] width 42 height 20
click at [432, 323] on span "Save" at bounding box center [469, 326] width 430 height 12
click at [681, 87] on icon "close" at bounding box center [680, 85] width 12 height 12
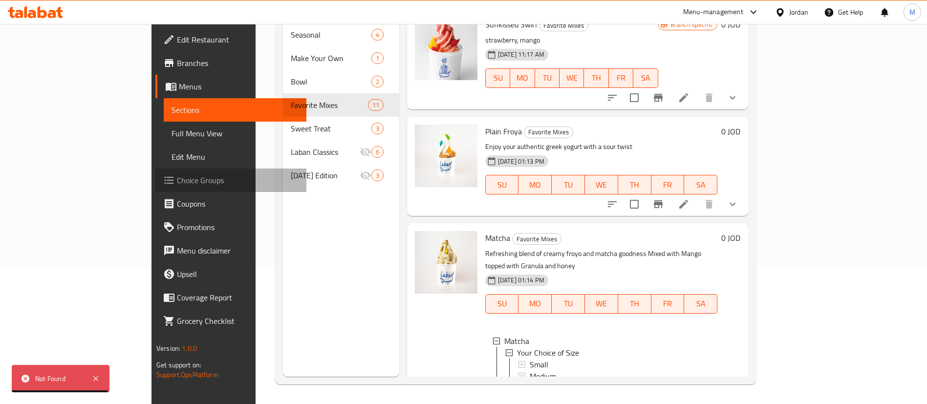
click at [177, 183] on span "Choice Groups" at bounding box center [238, 180] width 122 height 12
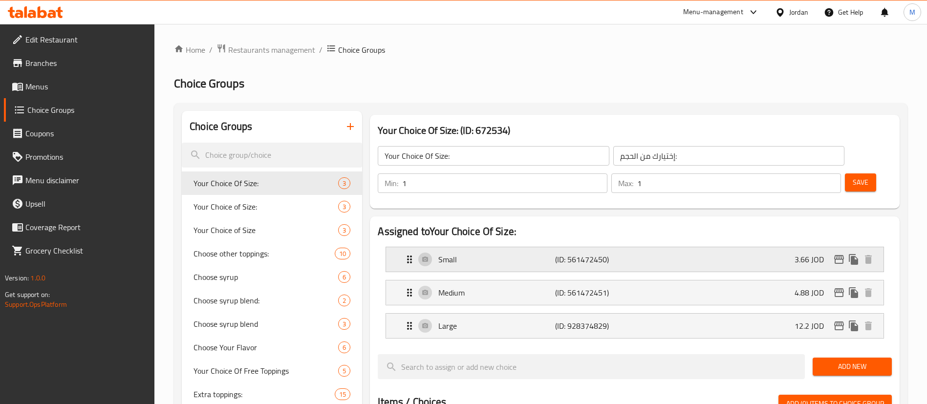
click at [837, 253] on icon "edit" at bounding box center [839, 259] width 12 height 12
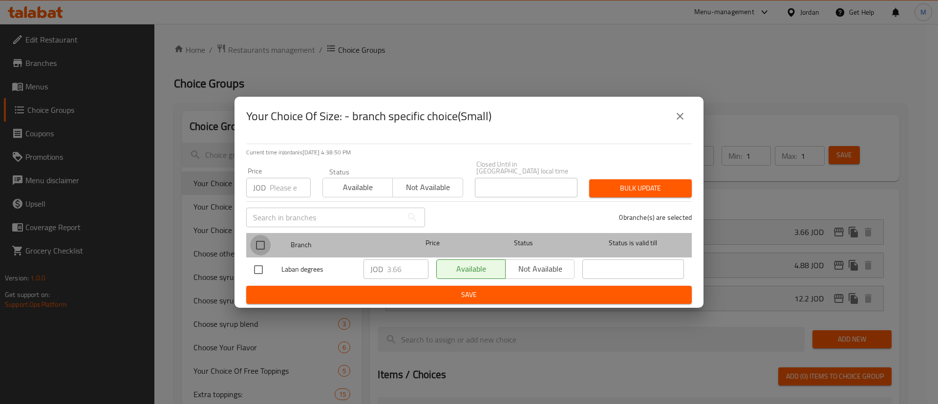
click at [265, 242] on input "checkbox" at bounding box center [260, 245] width 21 height 21
checkbox input "true"
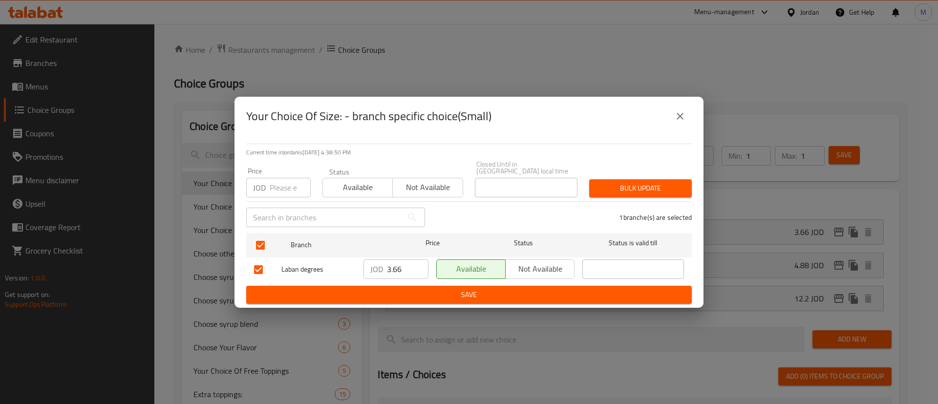
click at [404, 260] on input "3.66" at bounding box center [408, 269] width 42 height 20
click at [438, 299] on button "Save" at bounding box center [468, 295] width 445 height 18
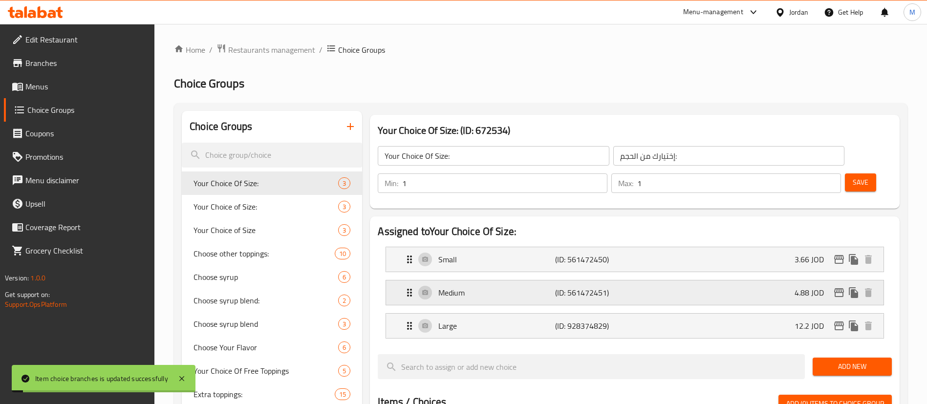
click at [803, 287] on p "4.88 JOD" at bounding box center [812, 293] width 37 height 12
click at [839, 287] on icon "edit" at bounding box center [839, 293] width 12 height 12
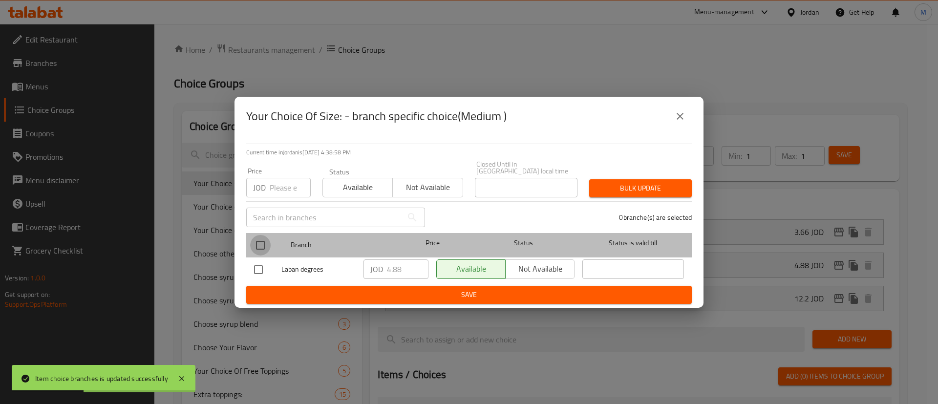
click at [264, 243] on input "checkbox" at bounding box center [260, 245] width 21 height 21
checkbox input "true"
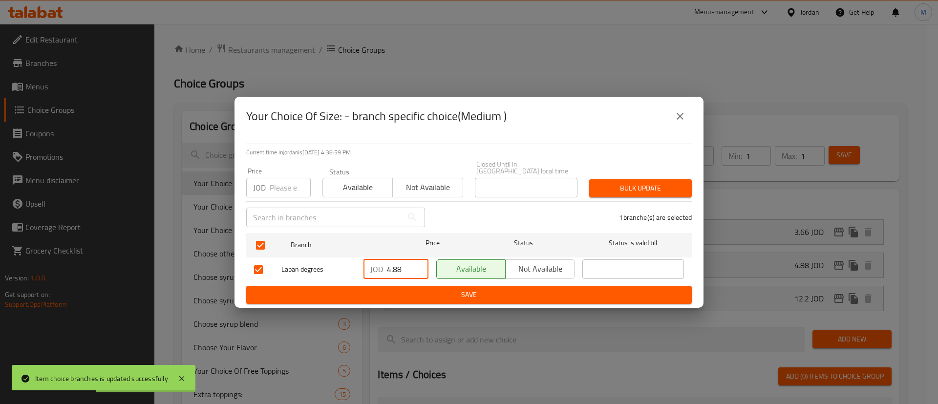
click at [392, 265] on input "4.88" at bounding box center [408, 269] width 42 height 20
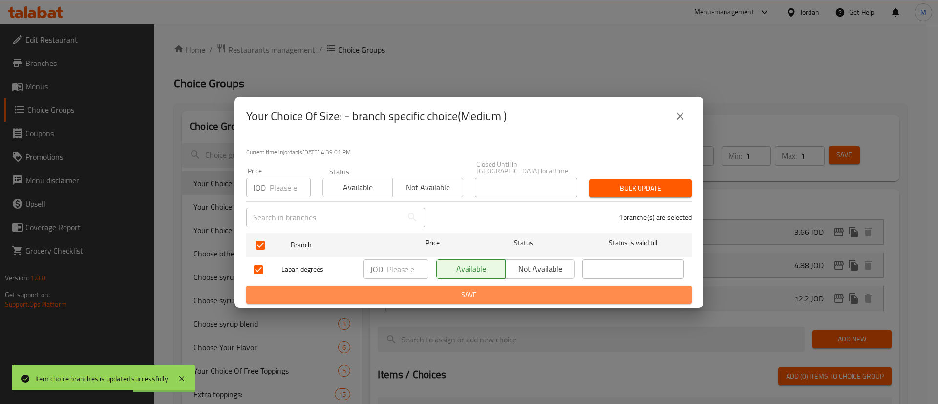
click at [415, 289] on span "Save" at bounding box center [469, 295] width 430 height 12
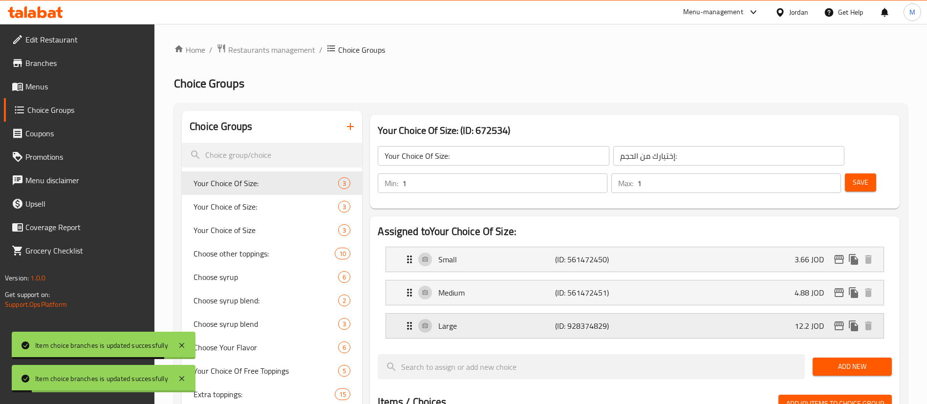
click at [835, 320] on icon "edit" at bounding box center [839, 326] width 12 height 12
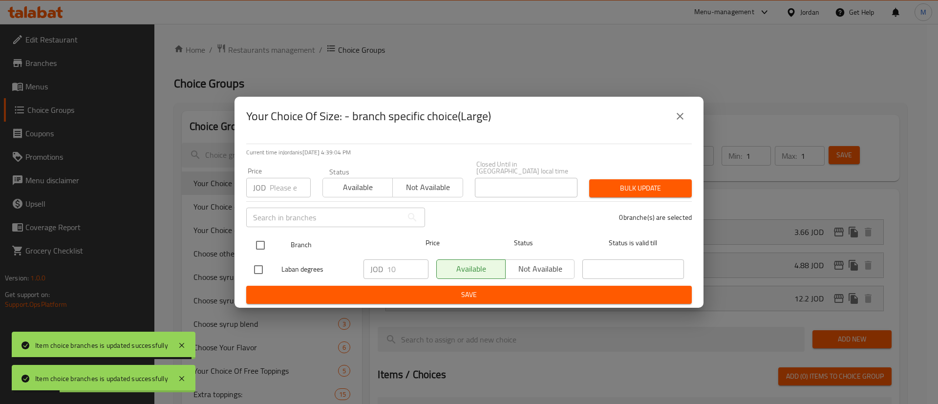
click at [263, 242] on input "checkbox" at bounding box center [260, 245] width 21 height 21
checkbox input "true"
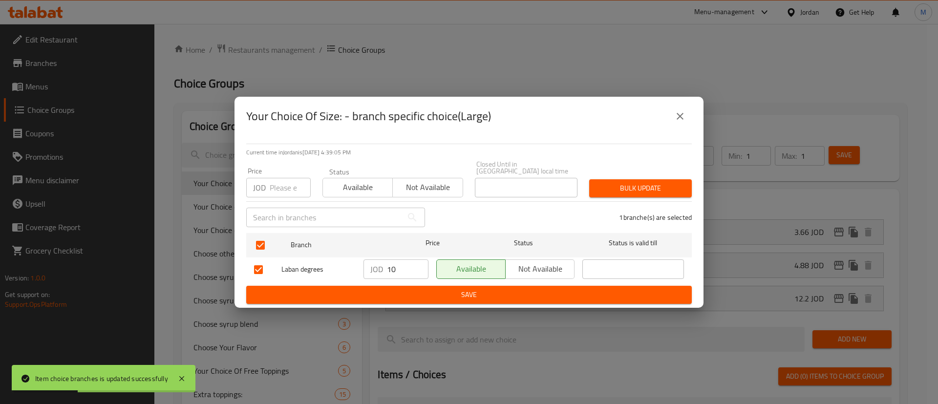
click at [402, 267] on input "10" at bounding box center [408, 269] width 42 height 20
click at [418, 292] on span "Save" at bounding box center [469, 295] width 430 height 12
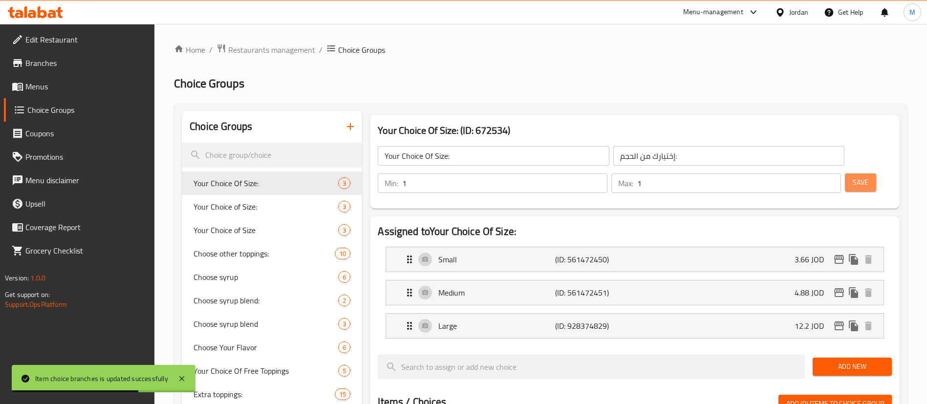
click at [852, 176] on span "Save" at bounding box center [860, 182] width 16 height 12
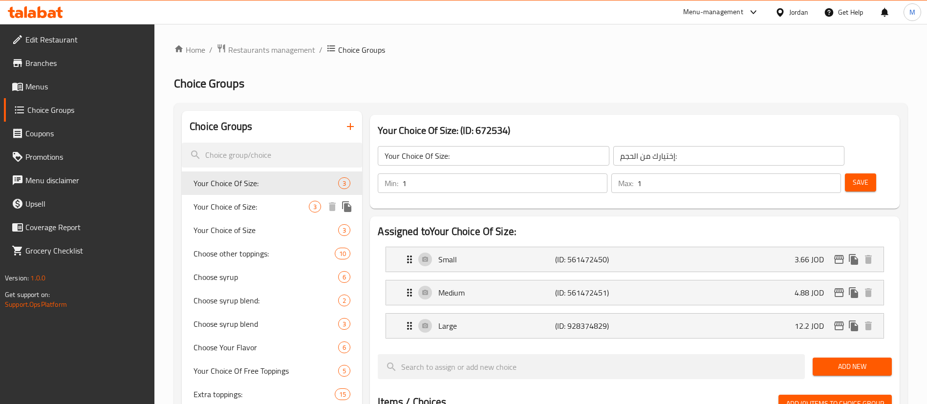
click at [258, 212] on div "Your Choice of Size: 3" at bounding box center [272, 206] width 180 height 23
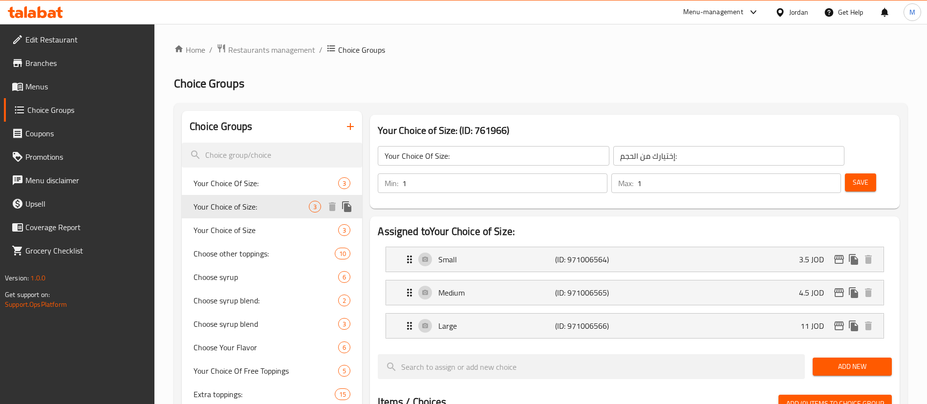
type input "Your Choice of Size:"
type input "اختيارك من الحجم"
click at [834, 255] on icon "edit" at bounding box center [839, 259] width 10 height 9
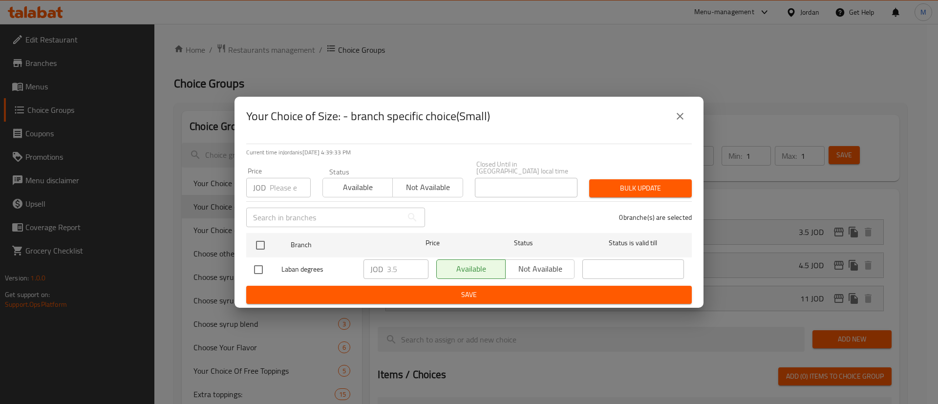
click at [678, 115] on icon "close" at bounding box center [680, 116] width 12 height 12
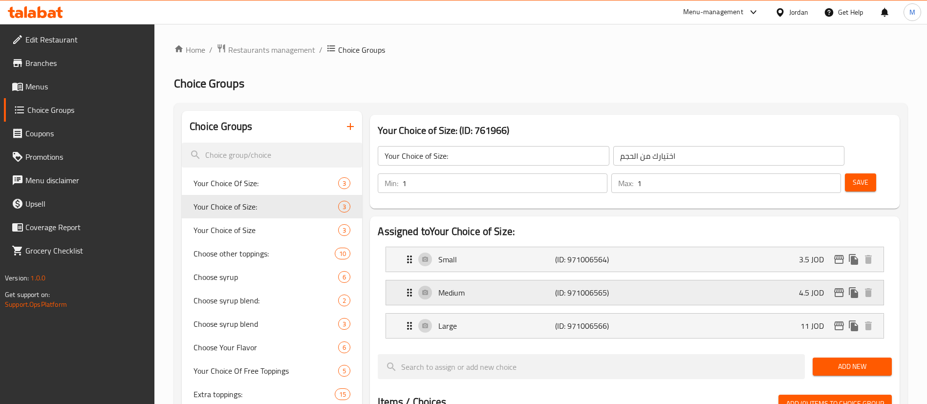
click at [840, 287] on icon "edit" at bounding box center [839, 293] width 12 height 12
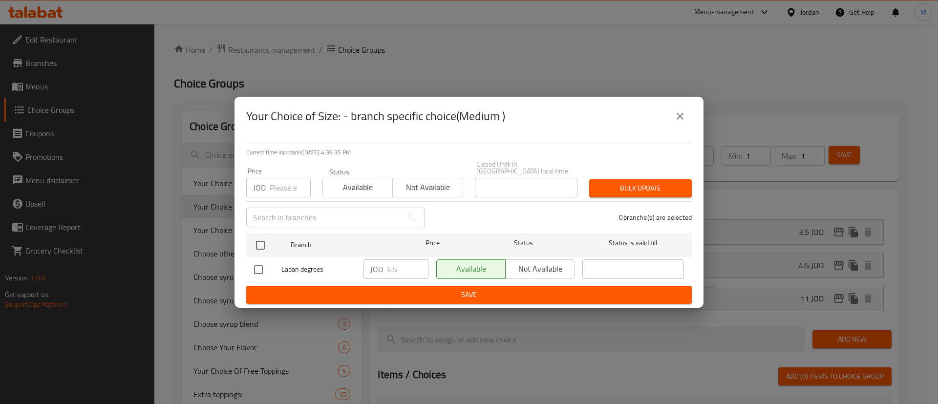
click at [678, 122] on icon "close" at bounding box center [680, 116] width 12 height 12
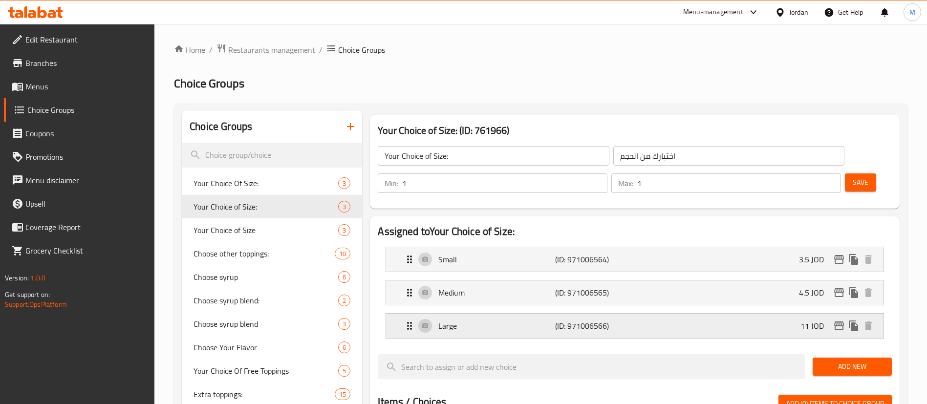
click at [835, 321] on icon "edit" at bounding box center [839, 325] width 10 height 9
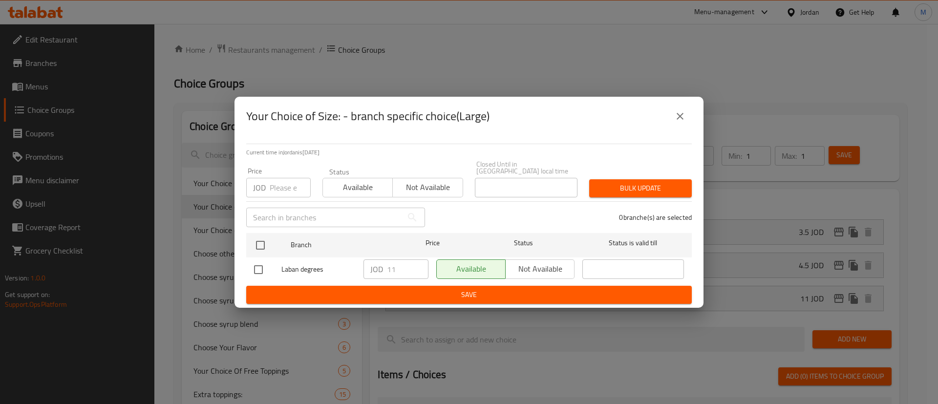
click at [681, 122] on icon "close" at bounding box center [680, 116] width 12 height 12
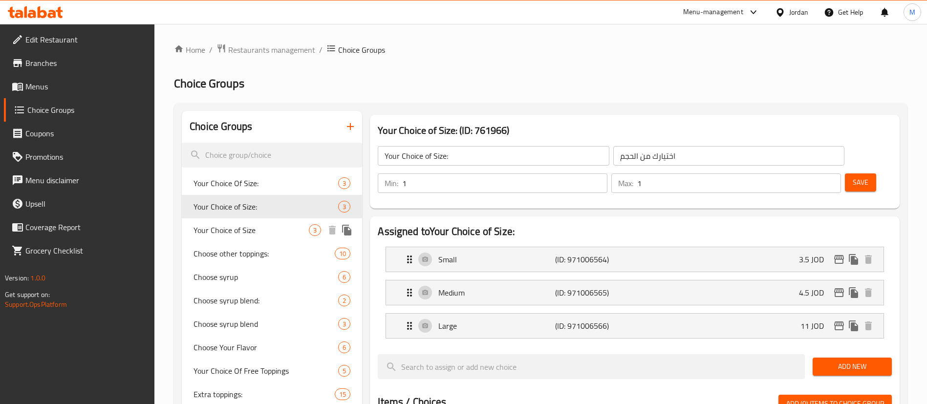
click at [256, 229] on span "Your Choice of Size" at bounding box center [250, 230] width 115 height 12
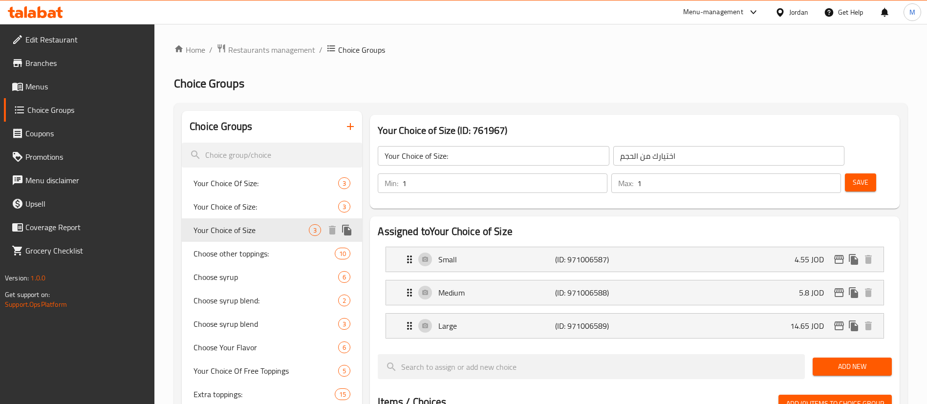
type input "Your Choice of Size"
click at [835, 255] on icon "edit" at bounding box center [839, 259] width 10 height 9
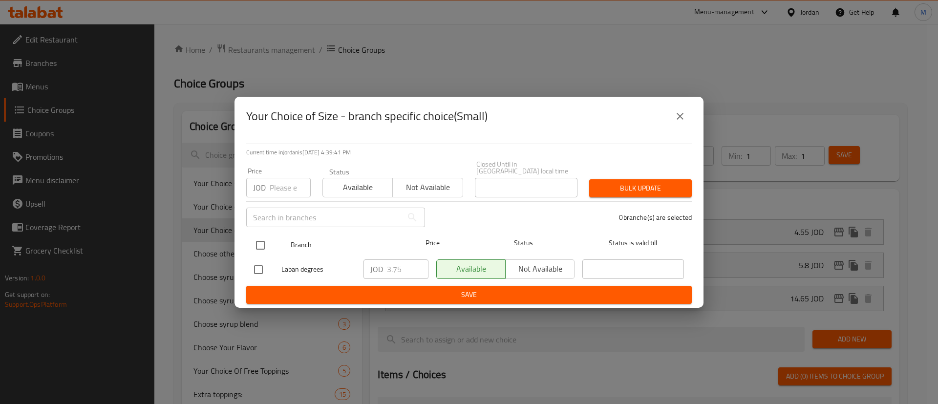
click at [264, 239] on input "checkbox" at bounding box center [260, 245] width 21 height 21
checkbox input "true"
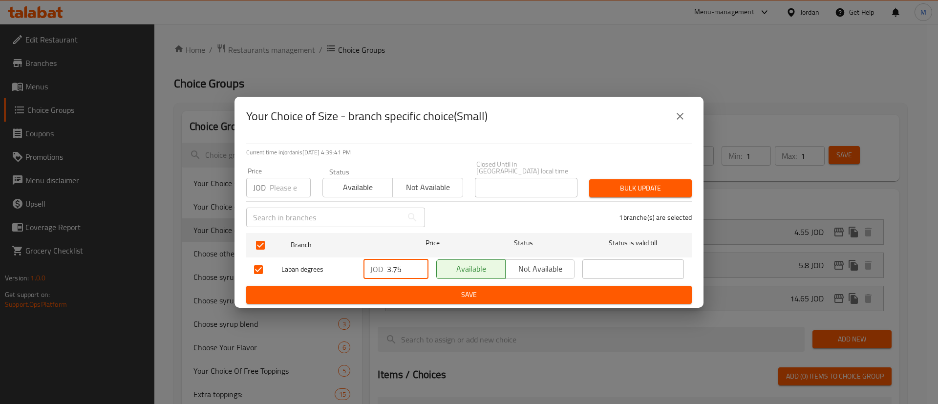
click at [399, 265] on input "3.75" at bounding box center [408, 269] width 42 height 20
click at [427, 289] on span "Save" at bounding box center [469, 295] width 430 height 12
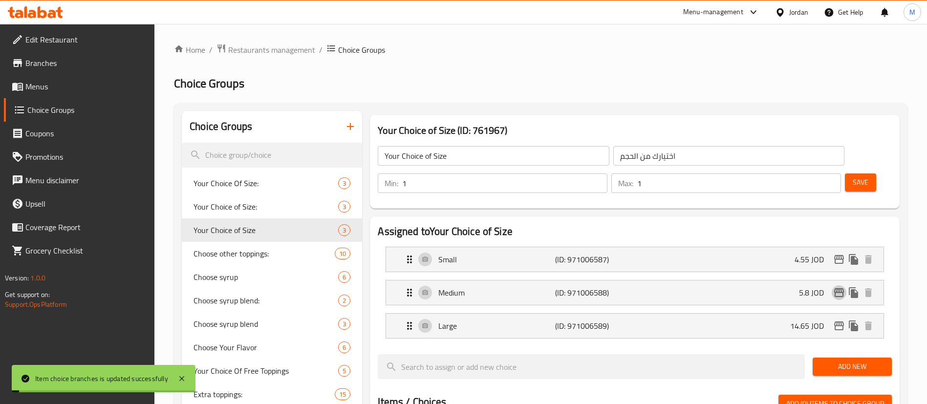
click at [836, 287] on icon "edit" at bounding box center [839, 293] width 12 height 12
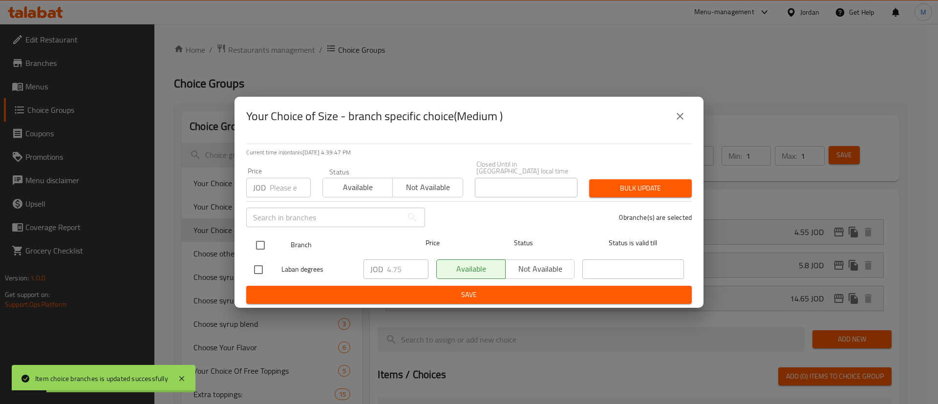
click at [263, 243] on input "checkbox" at bounding box center [260, 245] width 21 height 21
checkbox input "true"
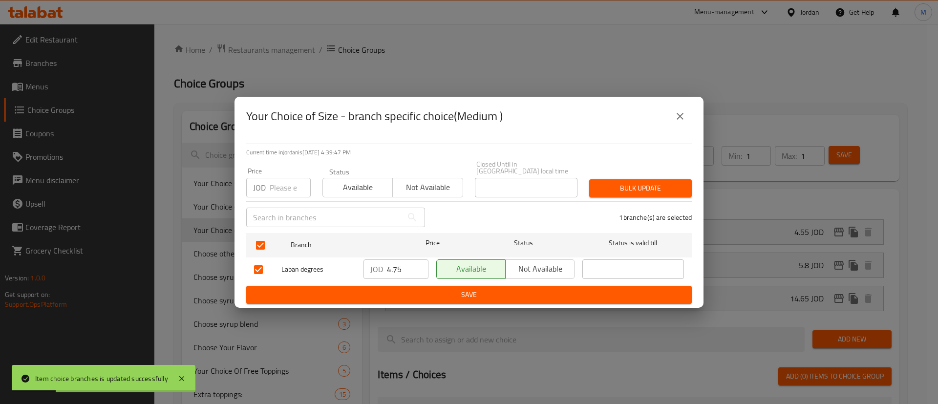
click at [397, 266] on input "4.75" at bounding box center [408, 269] width 42 height 20
click at [414, 286] on button "Save" at bounding box center [468, 295] width 445 height 18
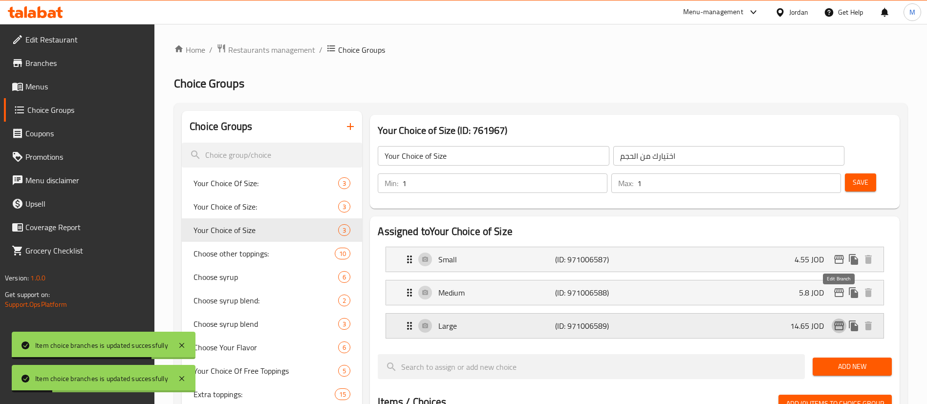
click at [834, 321] on icon "edit" at bounding box center [839, 325] width 10 height 9
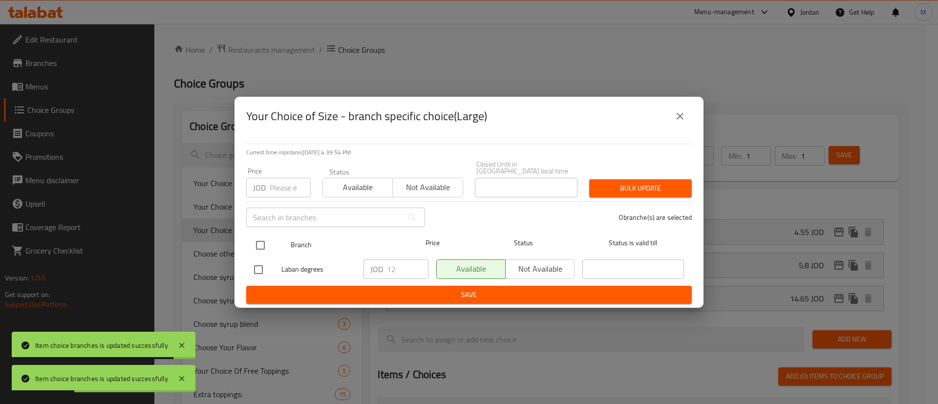
click at [265, 239] on input "checkbox" at bounding box center [260, 245] width 21 height 21
checkbox input "true"
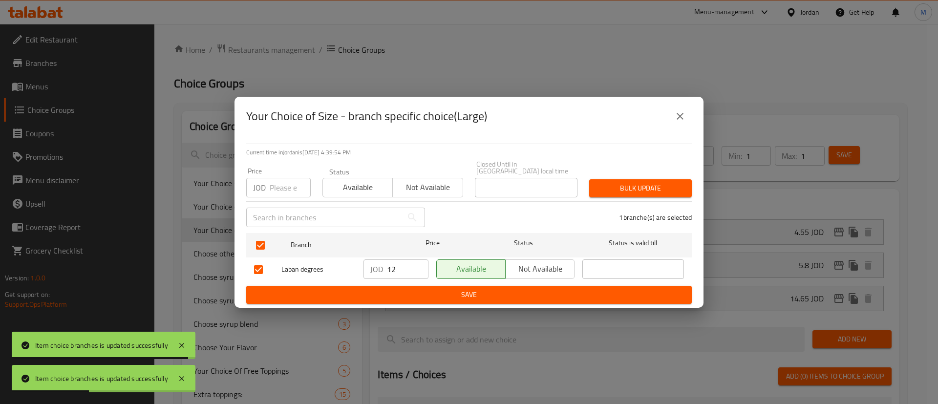
click at [385, 265] on div "JOD 12 ​" at bounding box center [395, 269] width 65 height 20
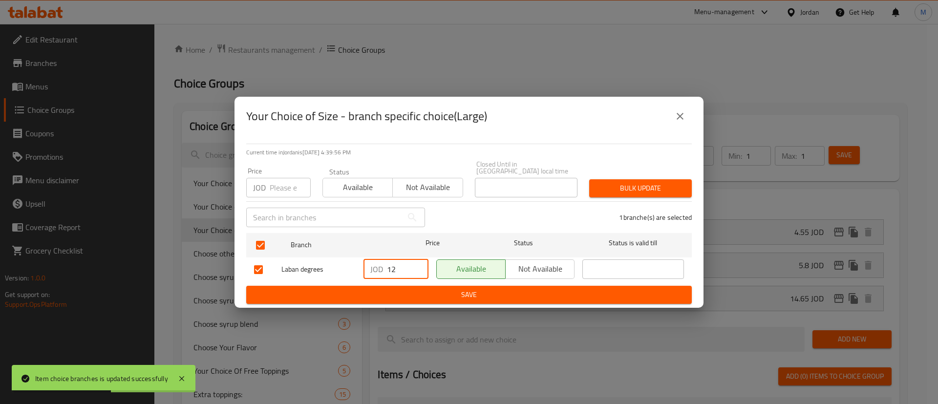
click at [388, 265] on input "12" at bounding box center [408, 269] width 42 height 20
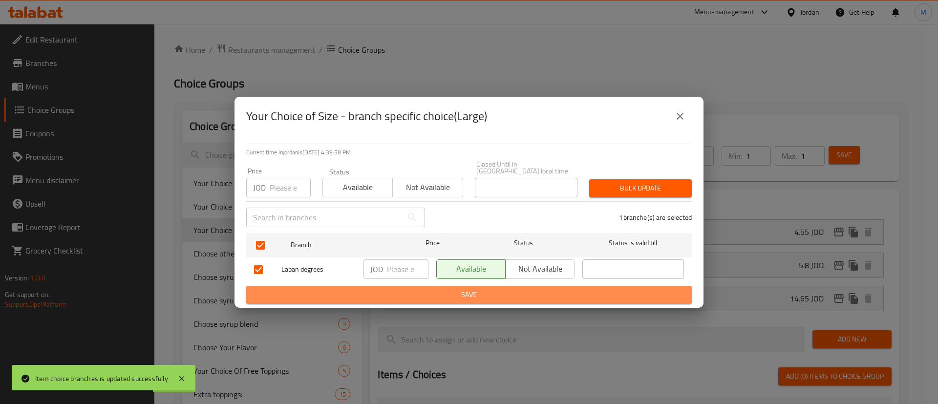
click at [430, 293] on span "Save" at bounding box center [469, 295] width 430 height 12
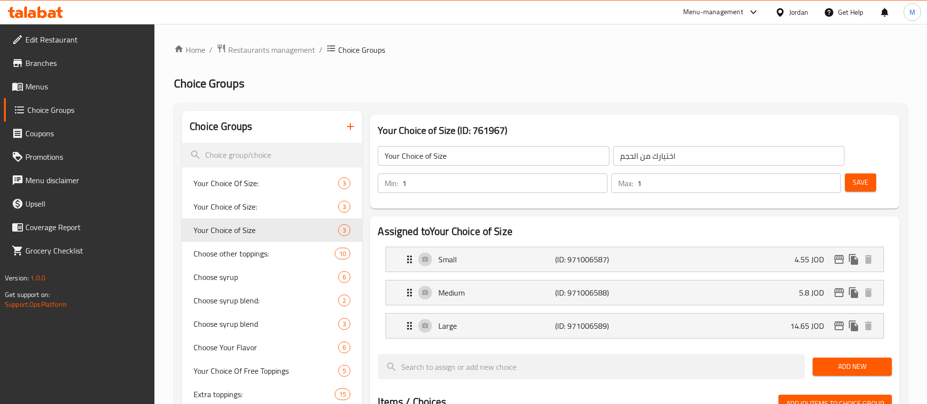
click at [856, 173] on button "Save" at bounding box center [859, 182] width 31 height 18
click at [262, 192] on div "Your Choice Of Size: 3" at bounding box center [272, 182] width 180 height 23
type input "Your Choice Of Size:"
type input "إختيارك من الحجم:"
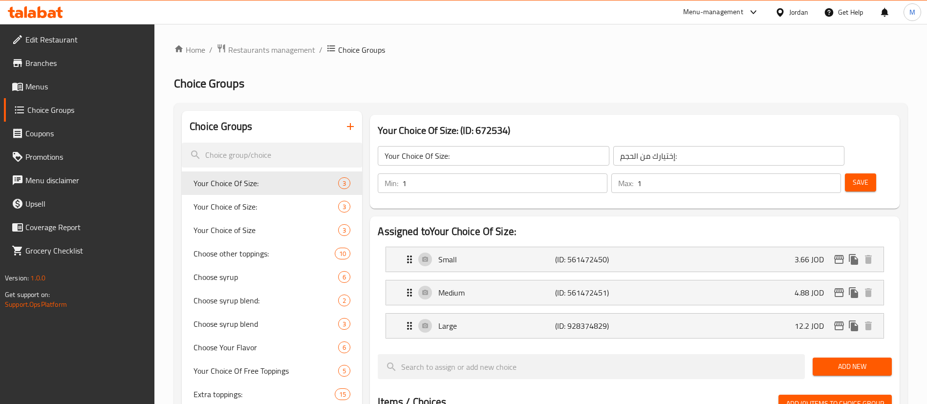
click at [105, 90] on span "Menus" at bounding box center [86, 87] width 122 height 12
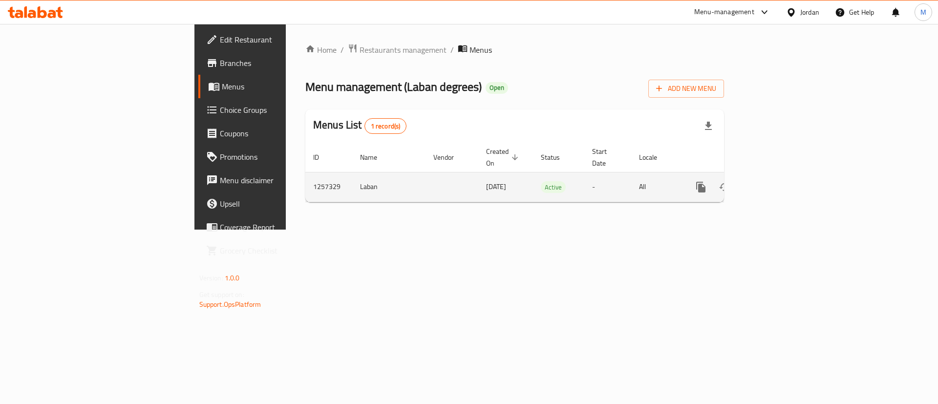
click at [776, 183] on icon "enhanced table" at bounding box center [771, 187] width 9 height 9
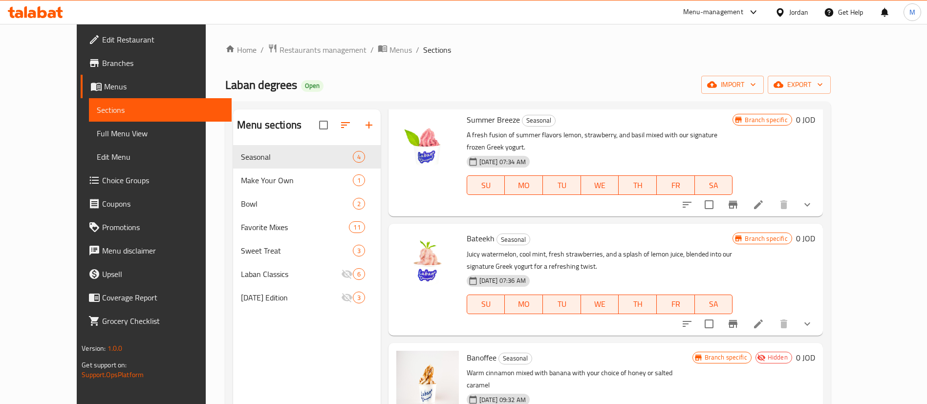
scroll to position [60, 0]
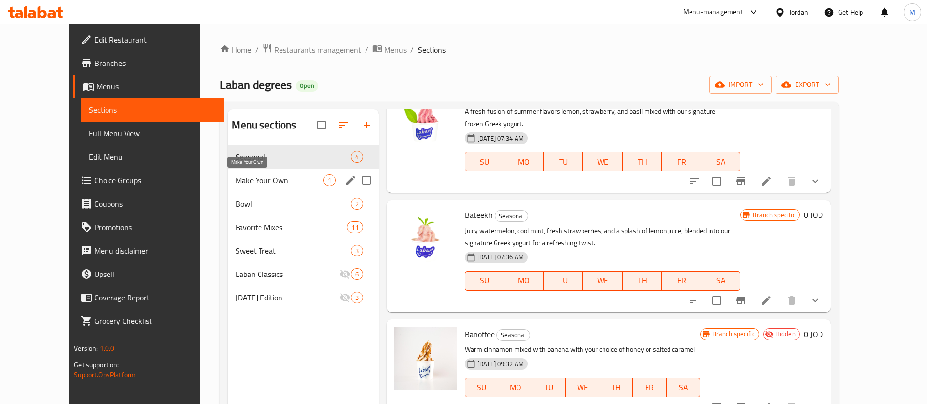
click at [256, 184] on span "Make Your Own" at bounding box center [278, 180] width 87 height 12
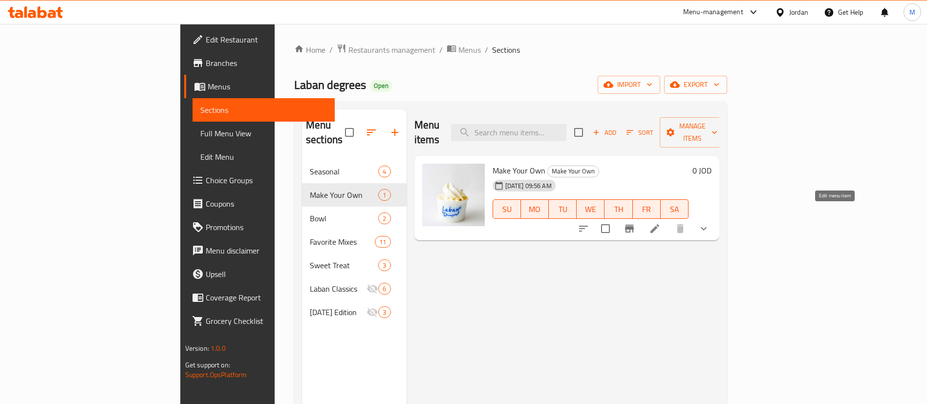
click at [660, 223] on icon at bounding box center [655, 229] width 12 height 12
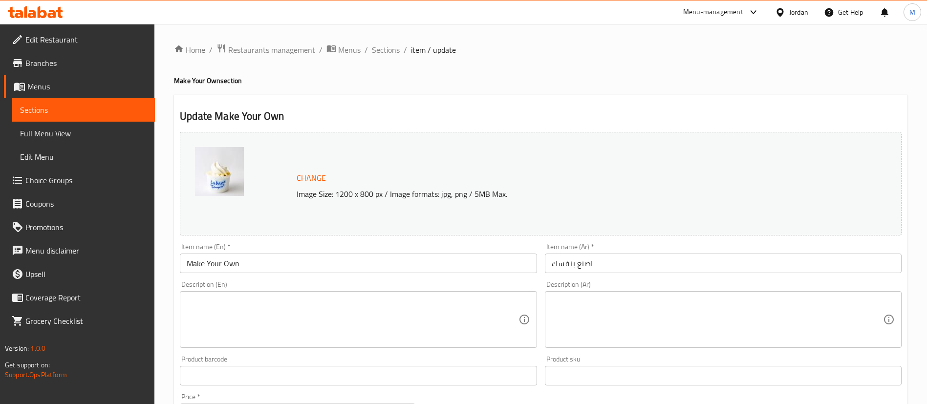
click at [376, 49] on span "Sections" at bounding box center [386, 50] width 28 height 12
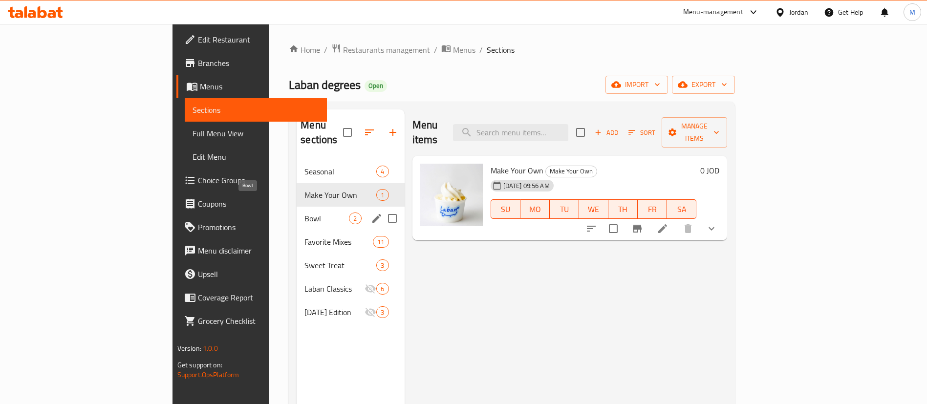
click at [304, 212] on span "Bowl" at bounding box center [326, 218] width 44 height 12
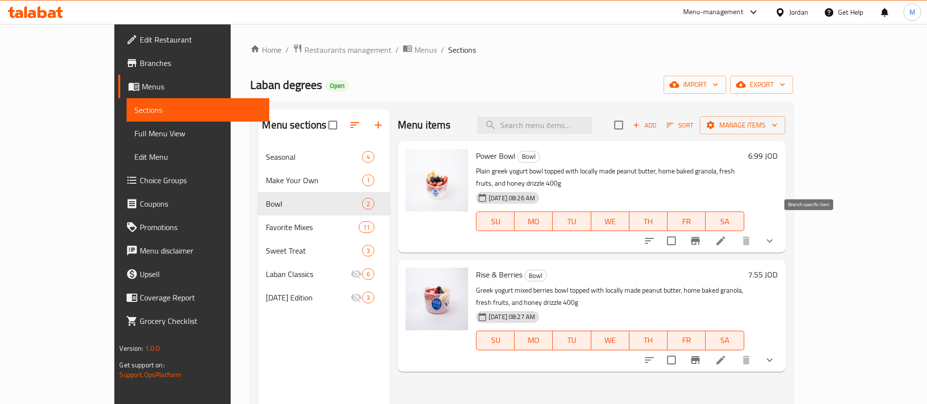
click at [699, 237] on icon "Branch-specific-item" at bounding box center [695, 241] width 9 height 8
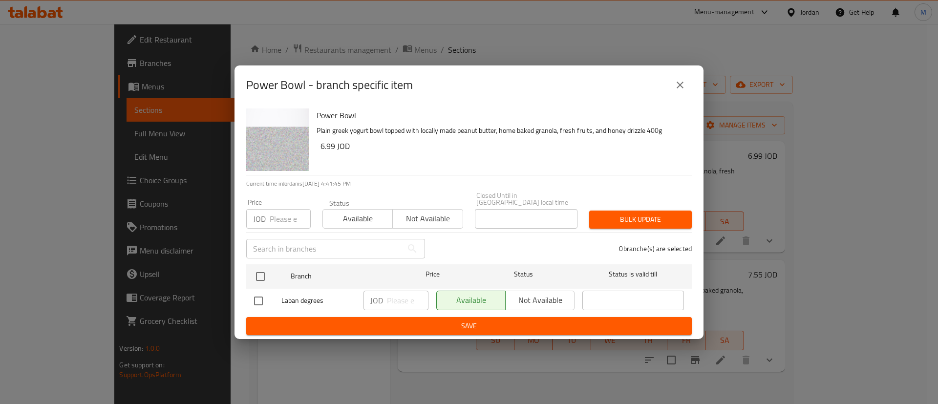
click at [680, 88] on icon "close" at bounding box center [679, 85] width 7 height 7
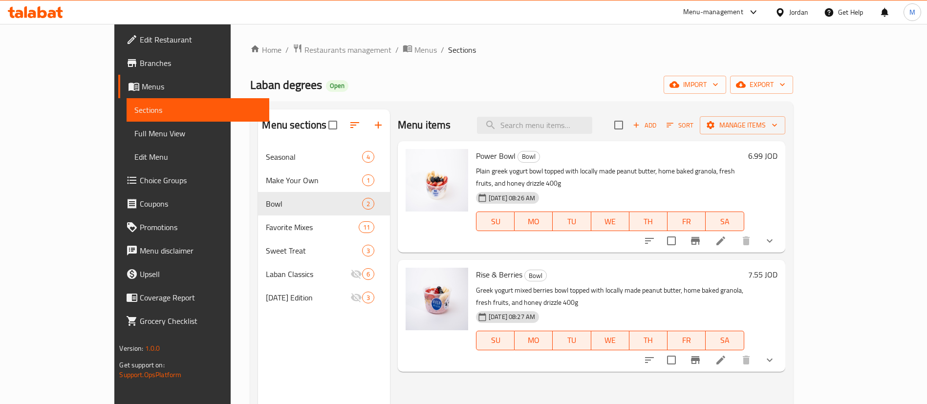
click at [701, 354] on icon "Branch-specific-item" at bounding box center [695, 360] width 12 height 12
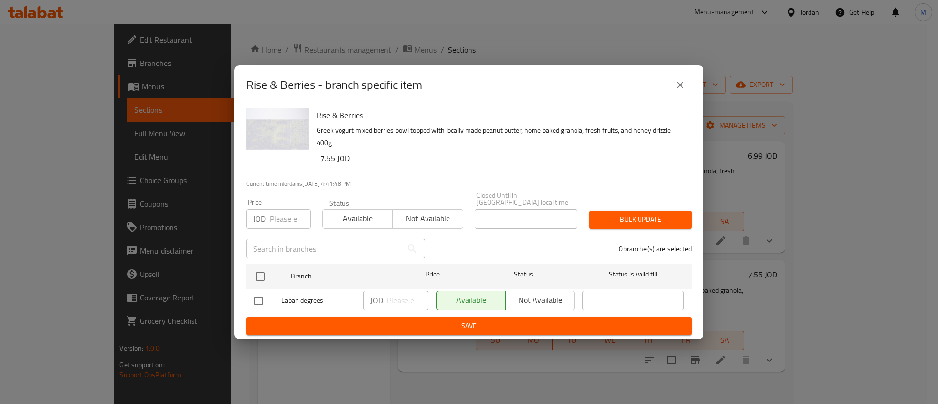
click at [680, 88] on icon "close" at bounding box center [679, 85] width 7 height 7
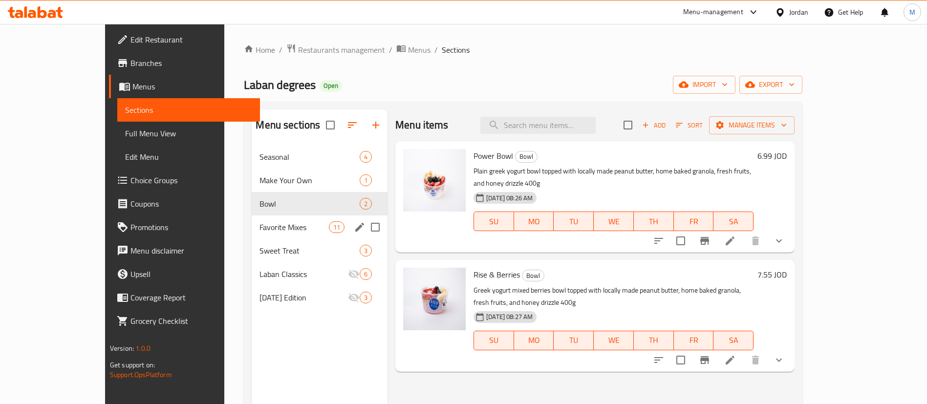
click at [259, 229] on span "Favorite Mixes" at bounding box center [293, 227] width 69 height 12
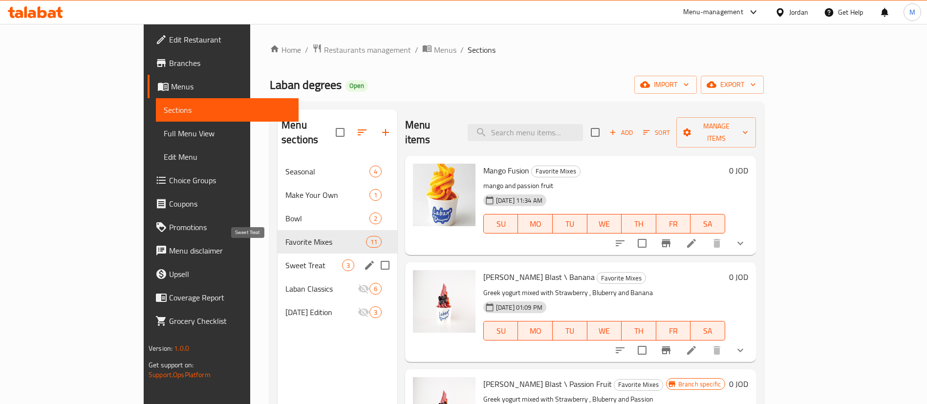
click at [285, 259] on span "Sweet Treat" at bounding box center [313, 265] width 57 height 12
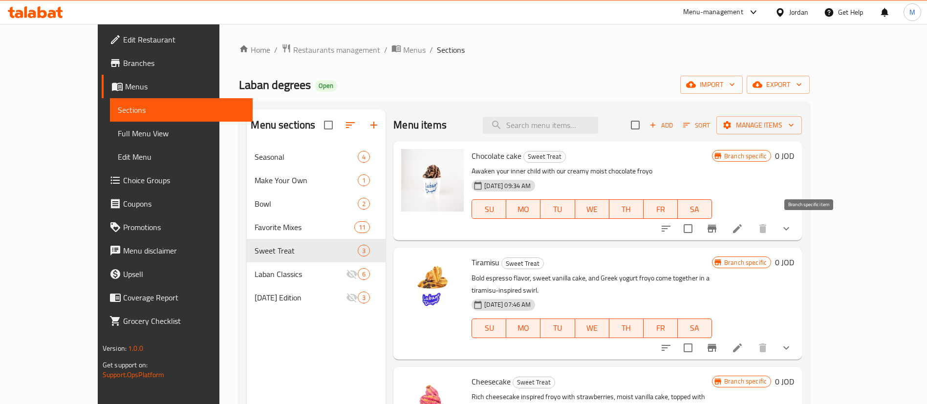
click at [717, 229] on icon "Branch-specific-item" at bounding box center [712, 229] width 12 height 12
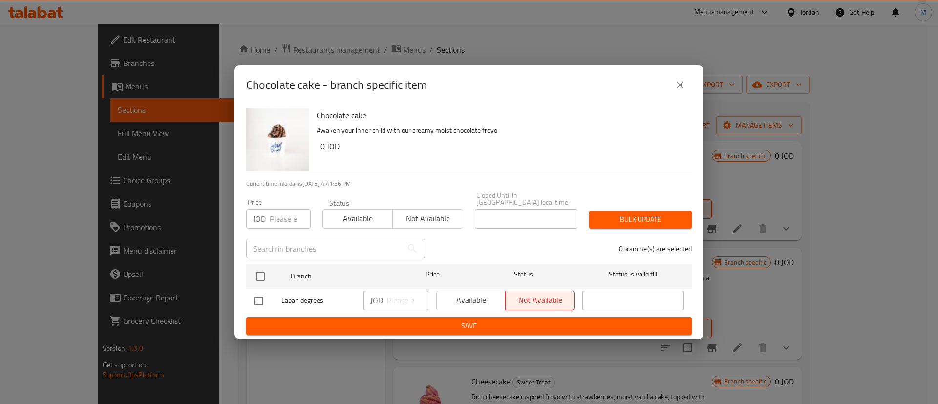
click at [678, 86] on icon "close" at bounding box center [679, 85] width 7 height 7
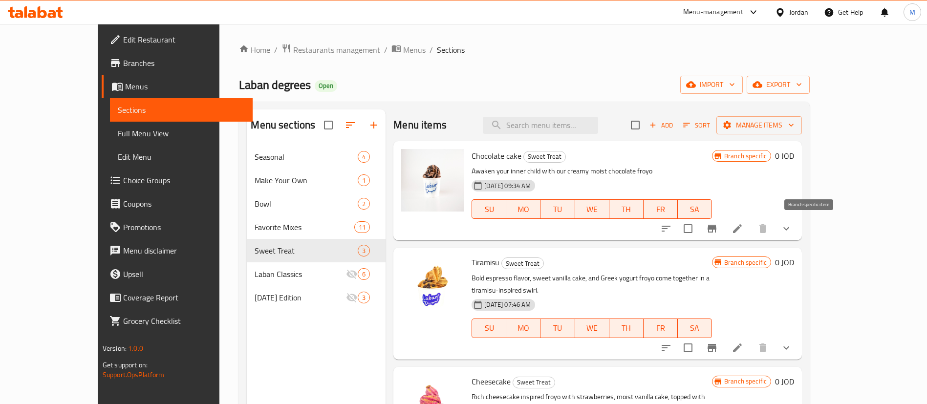
click at [717, 230] on icon "Branch-specific-item" at bounding box center [712, 229] width 12 height 12
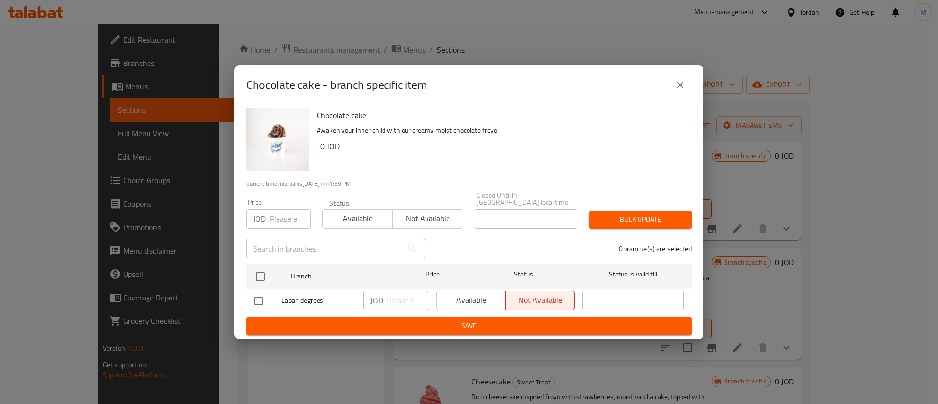
click at [676, 87] on icon "close" at bounding box center [680, 85] width 12 height 12
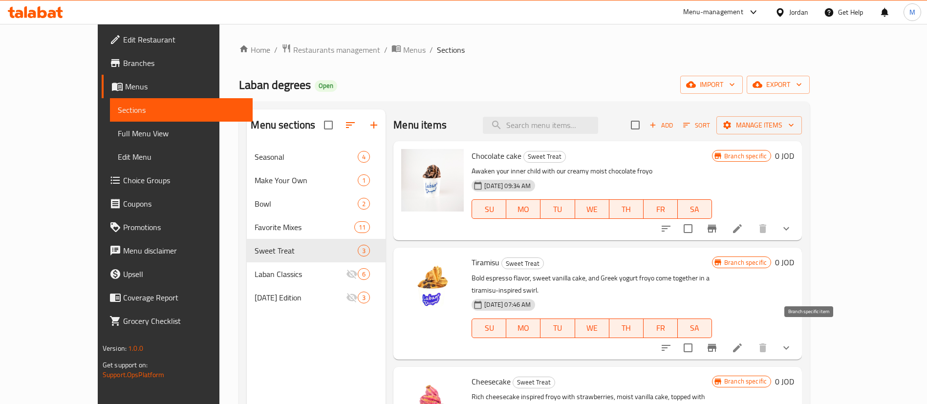
click at [717, 342] on icon "Branch-specific-item" at bounding box center [712, 348] width 12 height 12
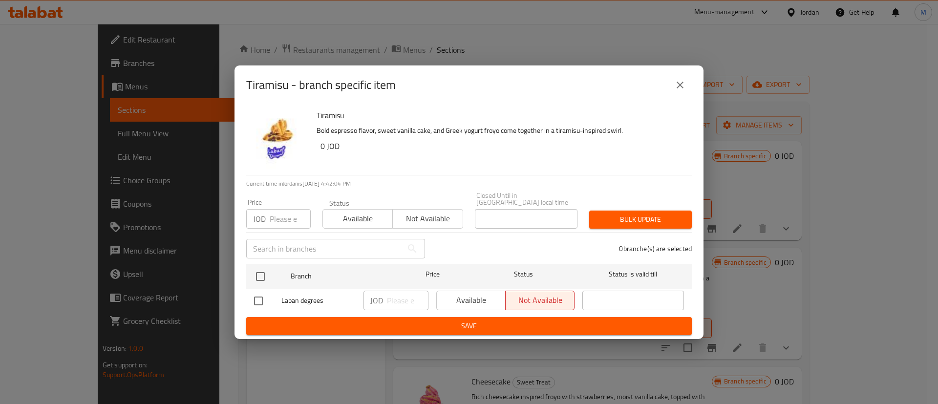
click at [676, 90] on icon "close" at bounding box center [680, 85] width 12 height 12
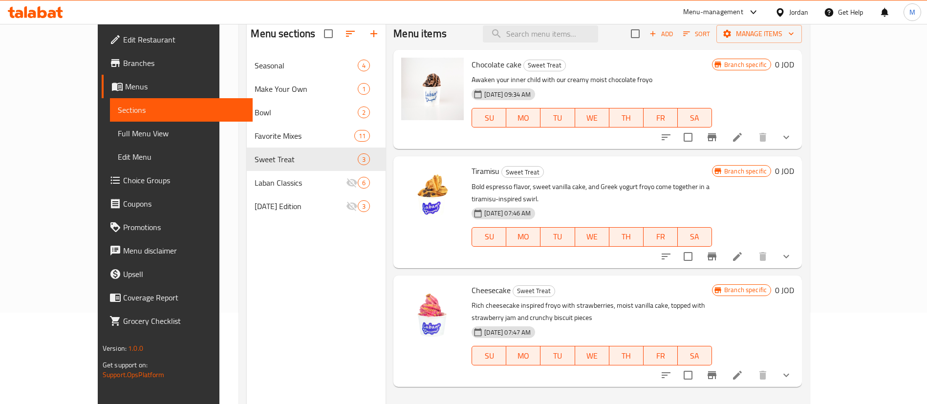
scroll to position [137, 0]
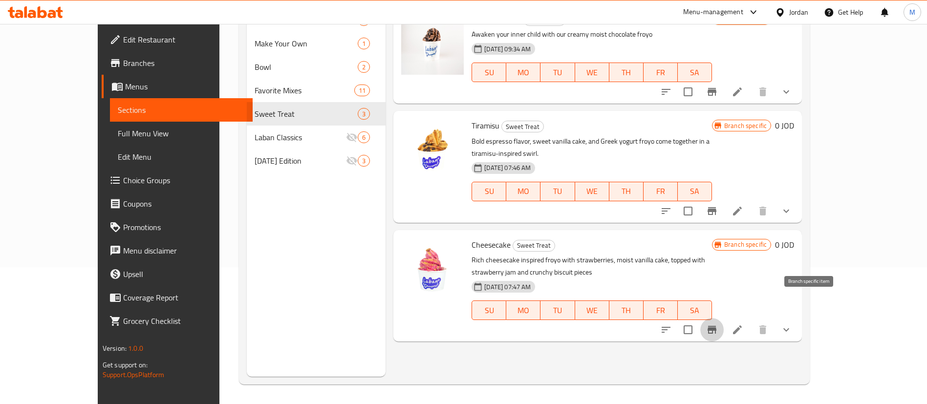
click at [723, 318] on button "Branch-specific-item" at bounding box center [711, 329] width 23 height 23
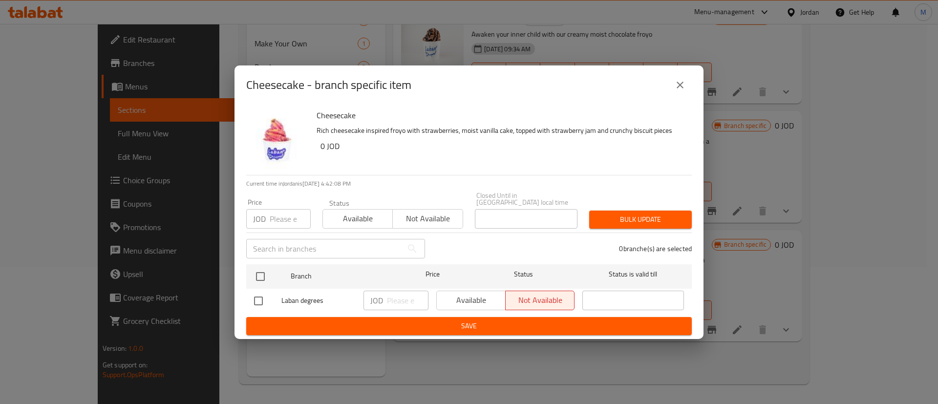
click at [682, 89] on icon "close" at bounding box center [680, 85] width 12 height 12
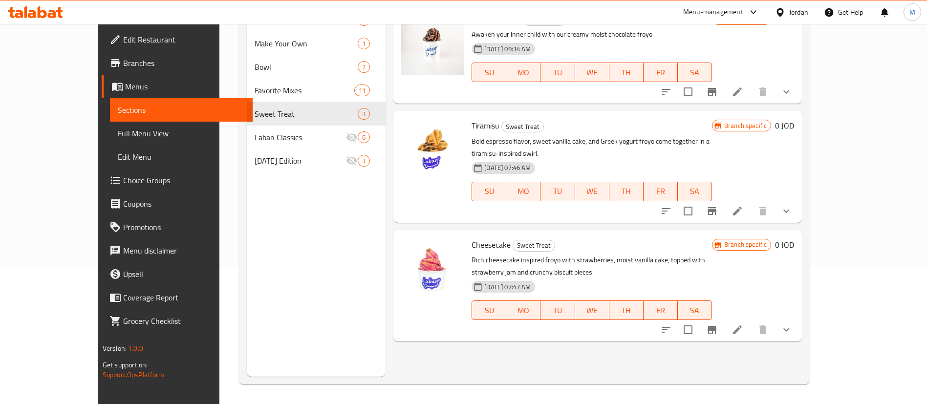
scroll to position [0, 0]
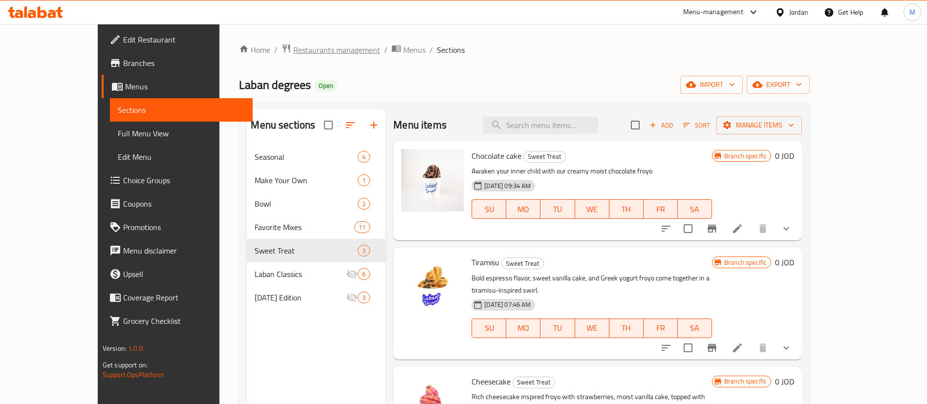
click at [295, 54] on span "Restaurants management" at bounding box center [336, 50] width 87 height 12
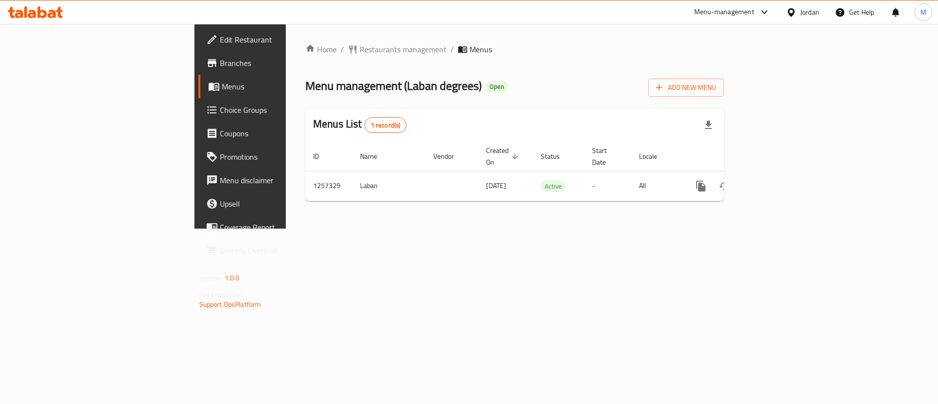
click at [743, 180] on div "Home / Restaurants management / Menus Menu management ( Laban degrees ) Open Ad…" at bounding box center [515, 126] width 458 height 205
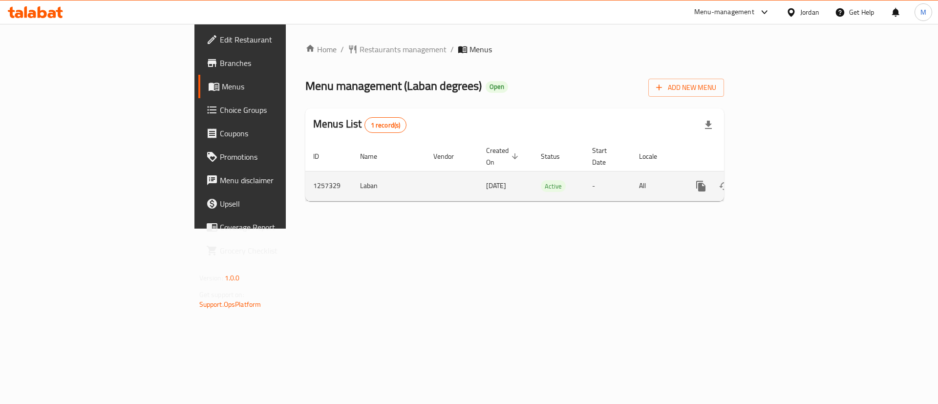
click at [783, 174] on link "enhanced table" at bounding box center [770, 185] width 23 height 23
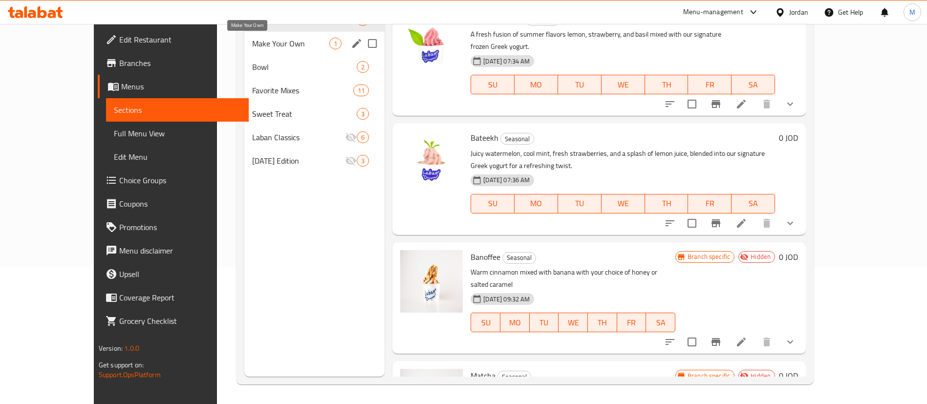
click at [252, 44] on span "Make Your Own" at bounding box center [290, 44] width 77 height 12
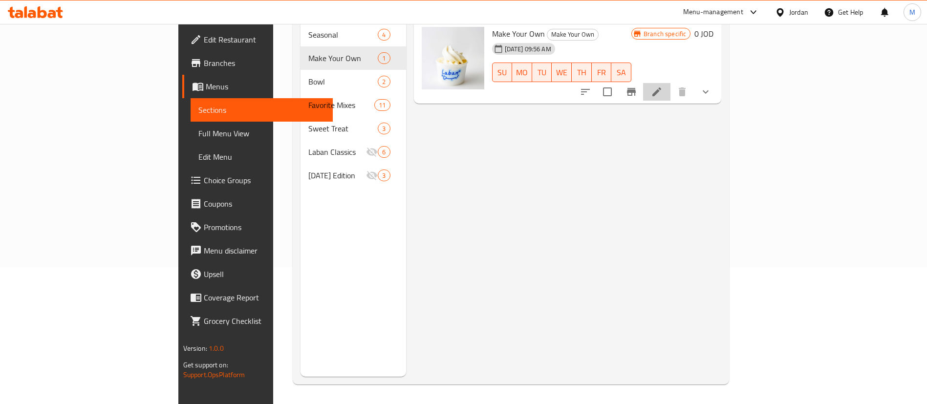
click at [670, 84] on li at bounding box center [656, 92] width 27 height 18
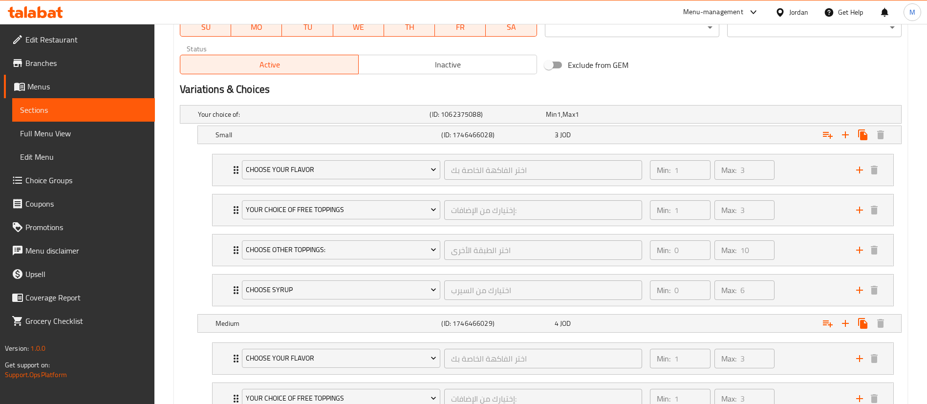
scroll to position [513, 0]
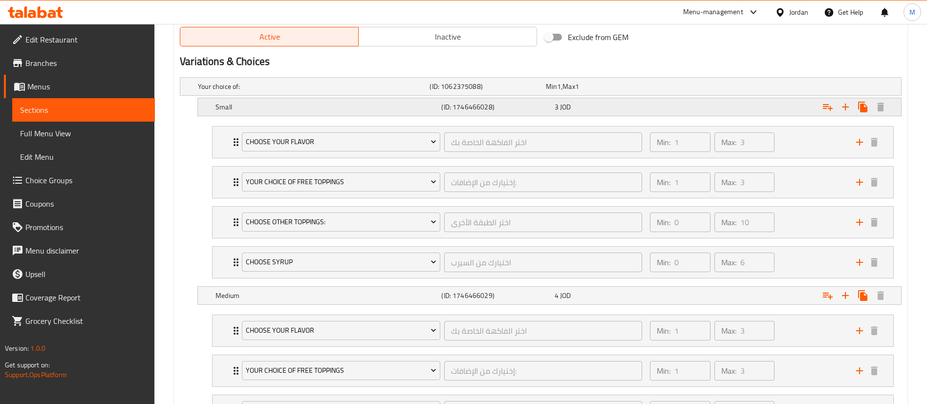
click at [623, 97] on div "Small (ID: 1746466028) 3 JOD" at bounding box center [543, 86] width 695 height 21
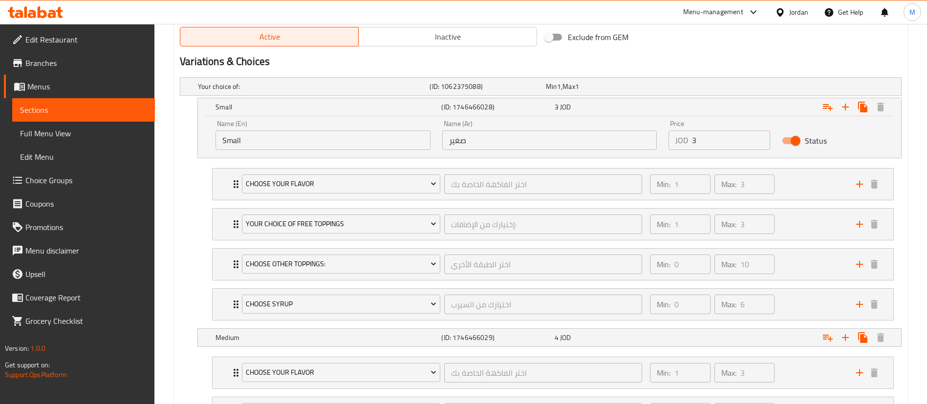
click at [700, 138] on input "3" at bounding box center [731, 140] width 78 height 20
paste input ".66"
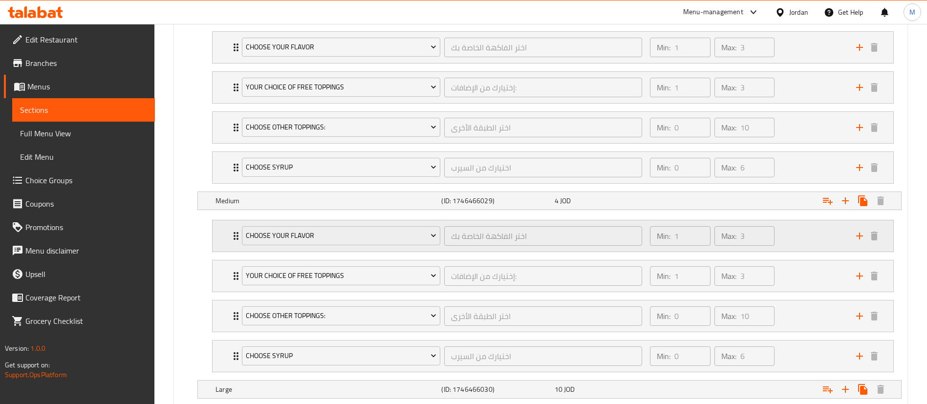
scroll to position [659, 0]
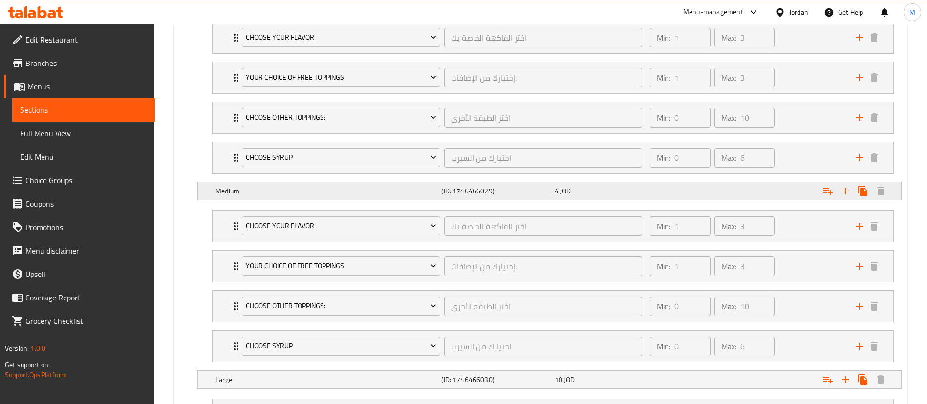
type input "3.66"
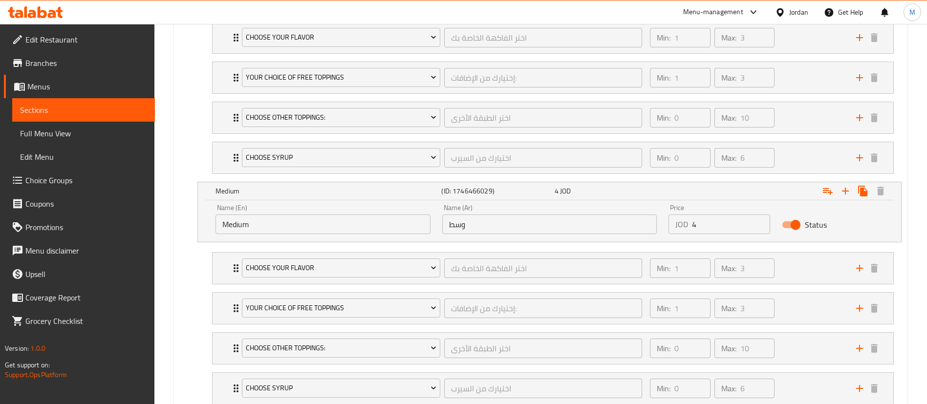
click at [724, 221] on input "4" at bounding box center [731, 224] width 78 height 20
paste input ".88"
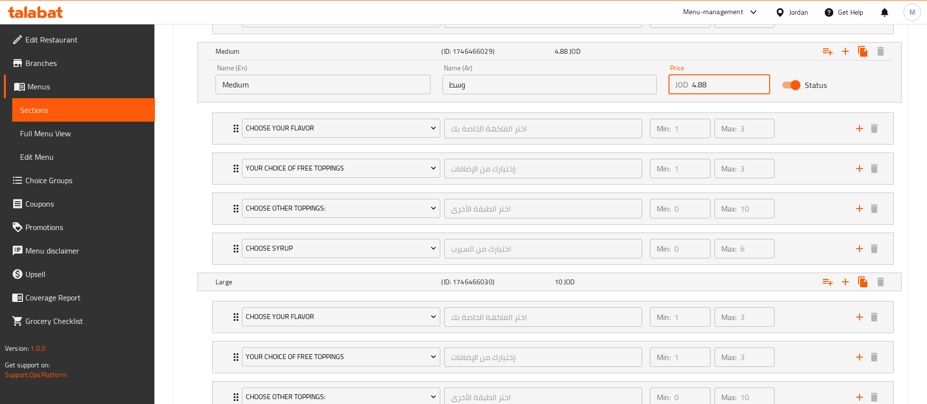
scroll to position [806, 0]
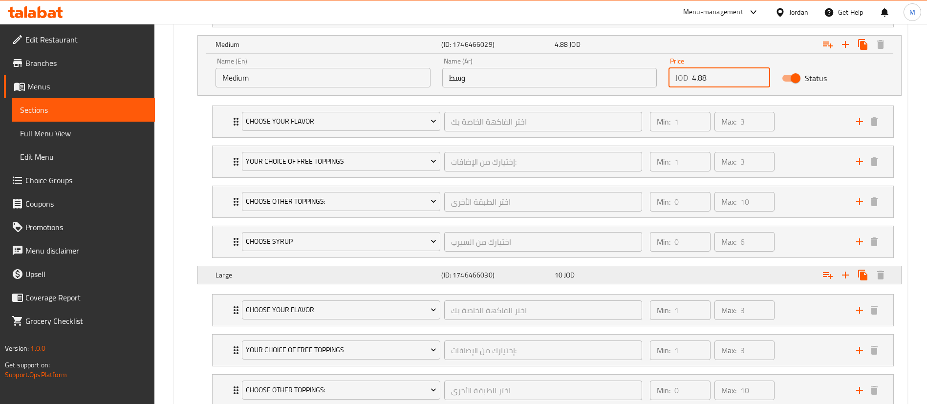
type input "4.88"
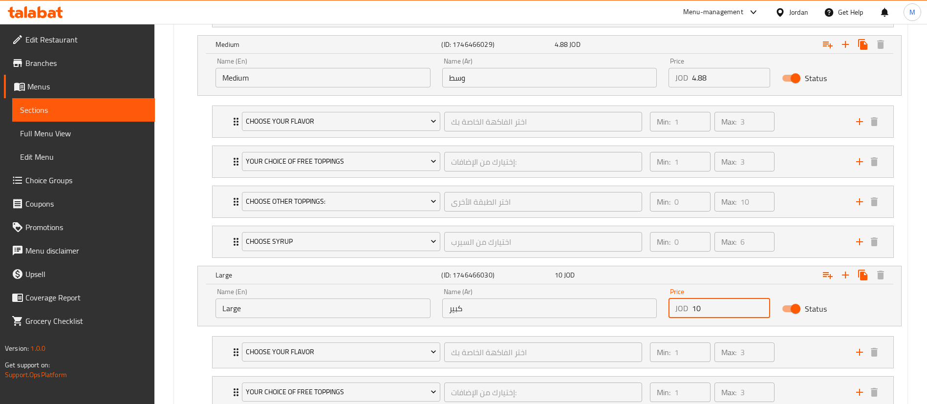
click at [728, 303] on input "10" at bounding box center [731, 308] width 78 height 20
paste input "2.2"
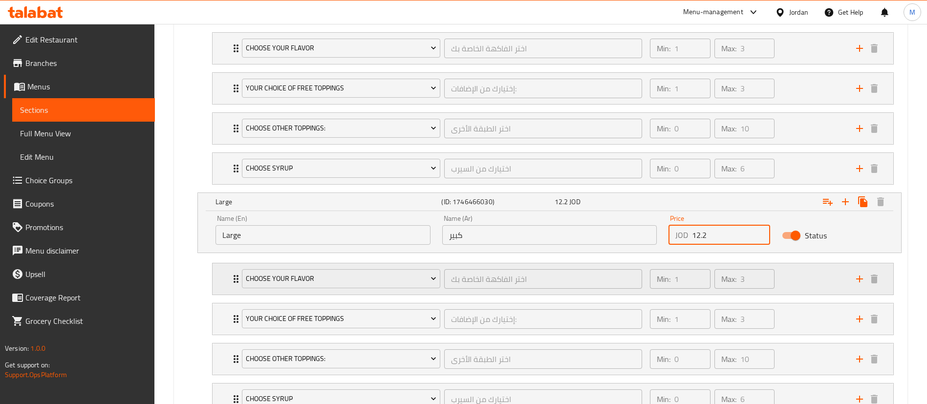
scroll to position [957, 0]
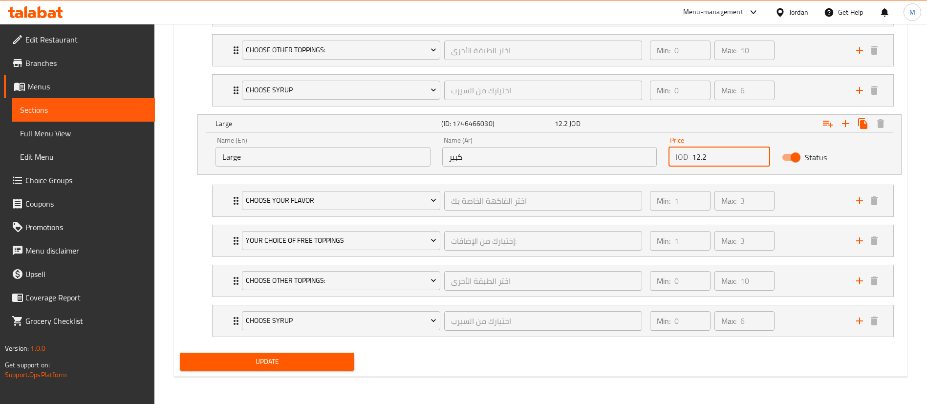
type input "12.2"
click at [317, 363] on span "Update" at bounding box center [267, 362] width 159 height 12
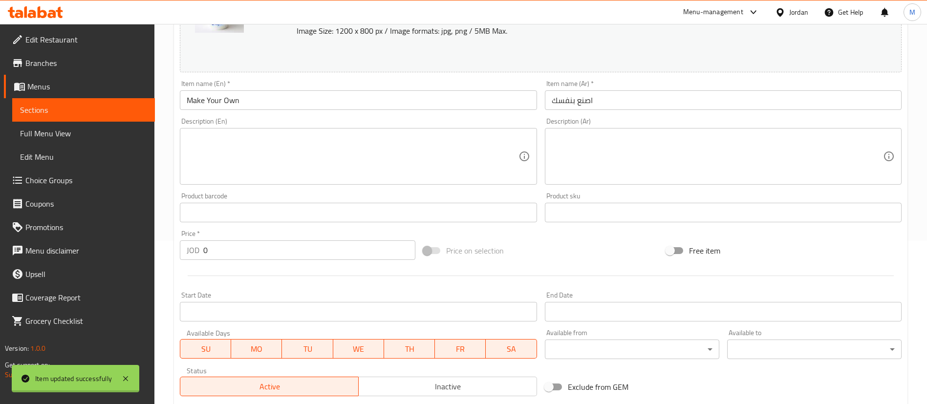
scroll to position [0, 0]
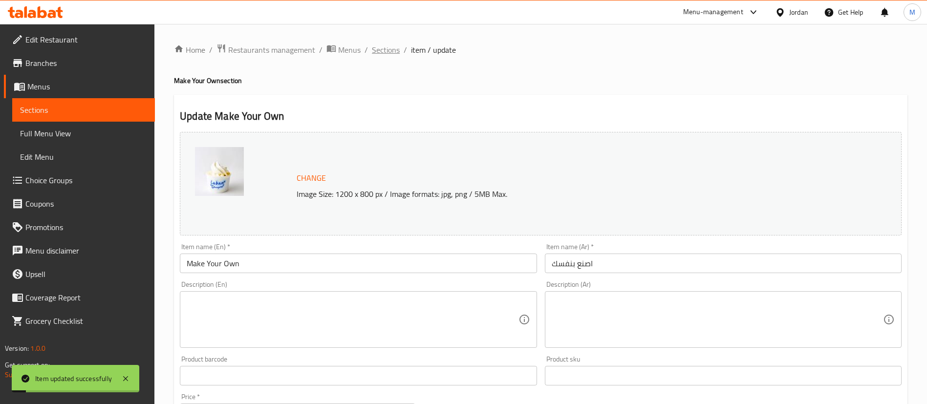
click at [379, 49] on span "Sections" at bounding box center [386, 50] width 28 height 12
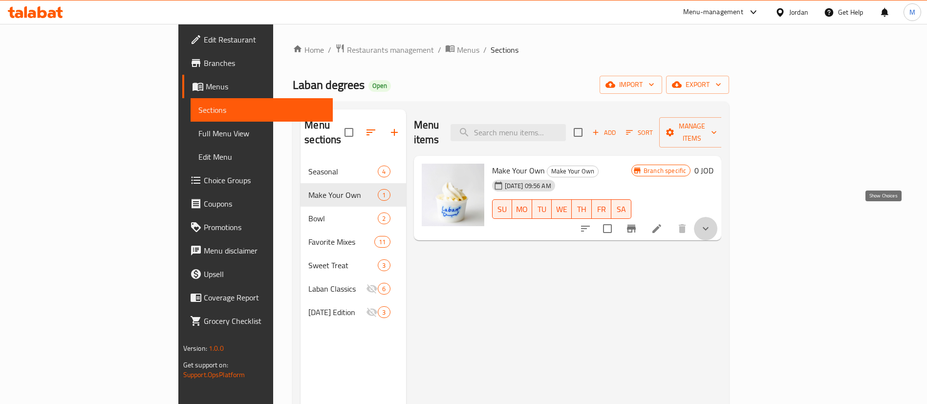
click at [711, 223] on icon "show more" at bounding box center [705, 229] width 12 height 12
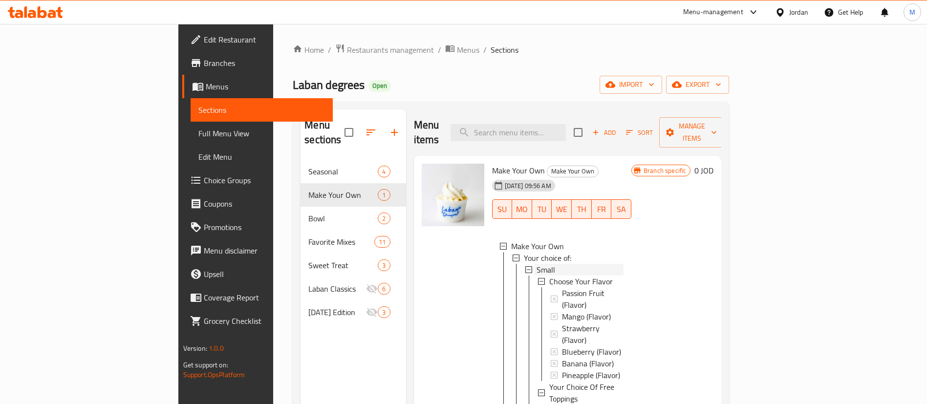
click at [624, 264] on div "Small" at bounding box center [579, 270] width 87 height 12
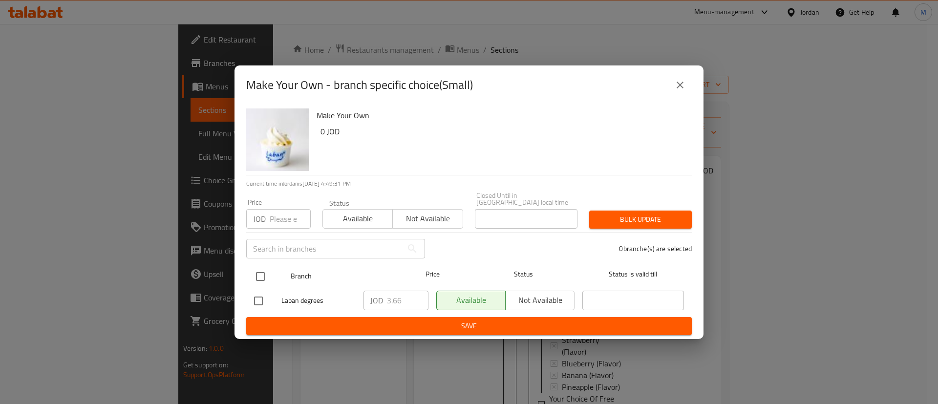
click at [263, 272] on input "checkbox" at bounding box center [260, 276] width 21 height 21
checkbox input "true"
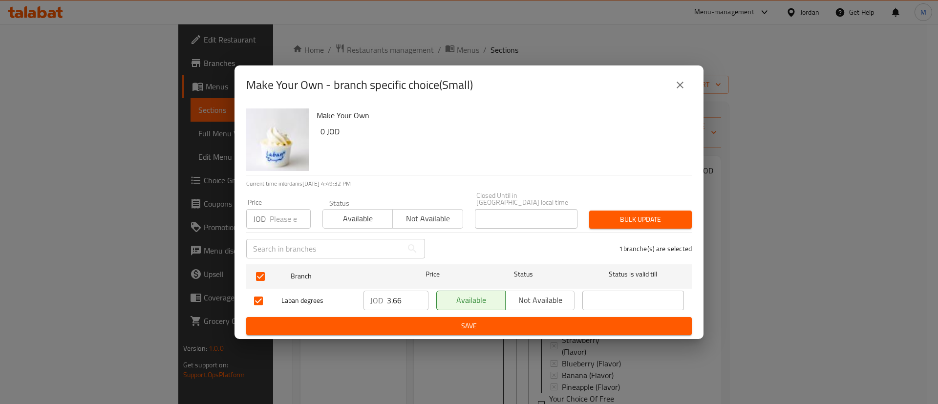
click at [389, 298] on input "3.66" at bounding box center [408, 301] width 42 height 20
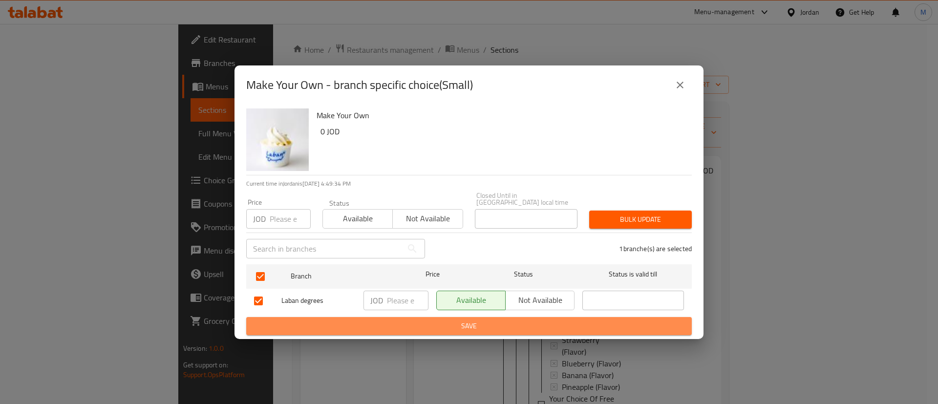
click at [408, 324] on span "Save" at bounding box center [469, 326] width 430 height 12
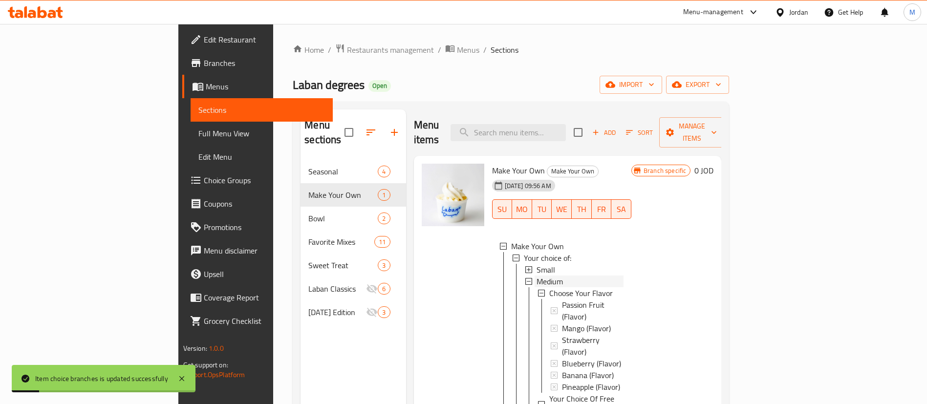
click at [536, 275] on span "Medium" at bounding box center [549, 281] width 26 height 12
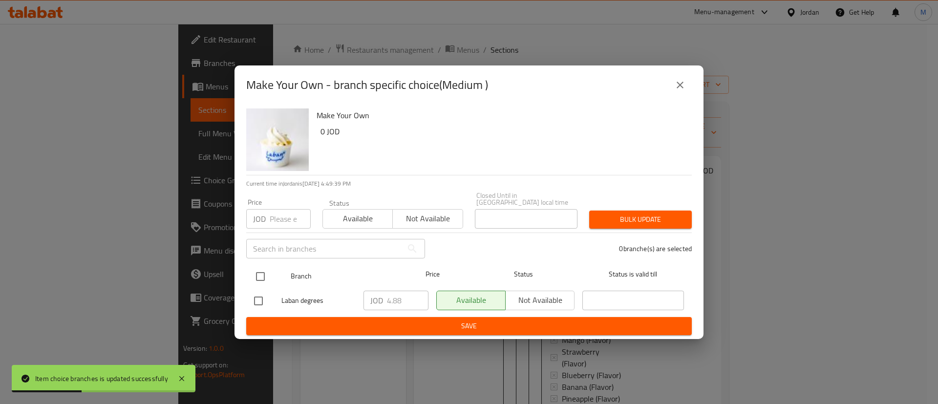
click at [264, 268] on input "checkbox" at bounding box center [260, 276] width 21 height 21
checkbox input "true"
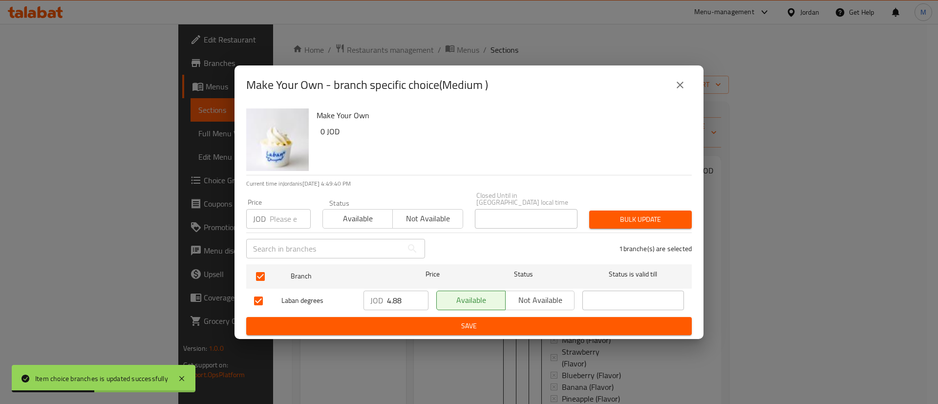
click at [395, 299] on input "4.88" at bounding box center [408, 301] width 42 height 20
click at [403, 320] on span "Save" at bounding box center [469, 326] width 430 height 12
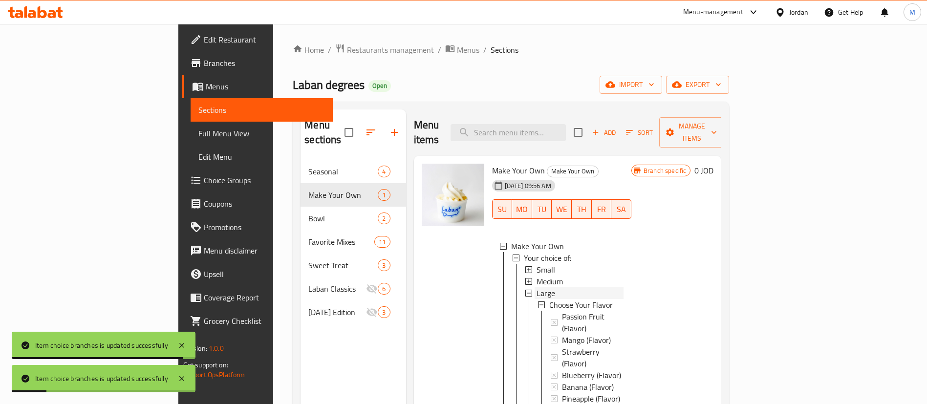
click at [624, 287] on div "Large" at bounding box center [579, 293] width 87 height 12
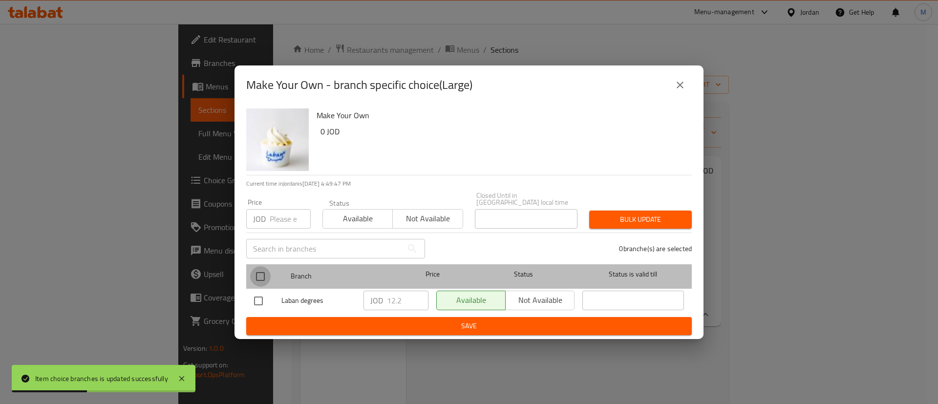
click at [263, 270] on input "checkbox" at bounding box center [260, 276] width 21 height 21
checkbox input "true"
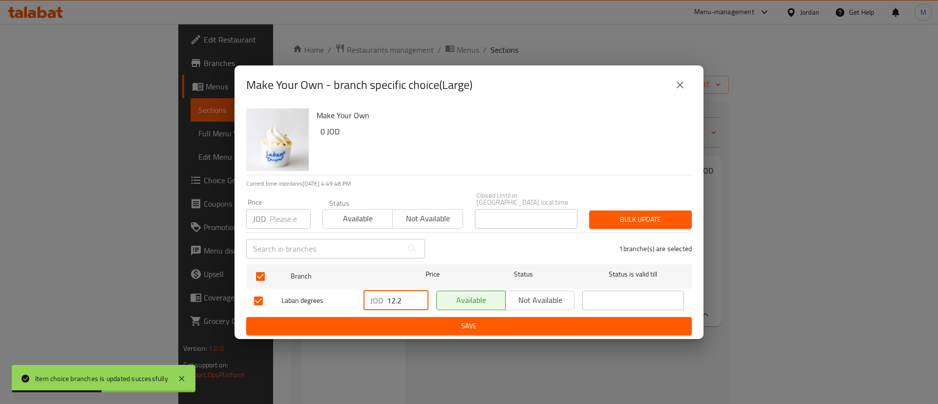
click at [394, 300] on input "12.2" at bounding box center [408, 301] width 42 height 20
click at [401, 313] on ul "Branch Price Status Status is valid till Laban degrees JOD ​ Available Not avai…" at bounding box center [468, 288] width 445 height 57
click at [403, 320] on span "Save" at bounding box center [469, 326] width 430 height 12
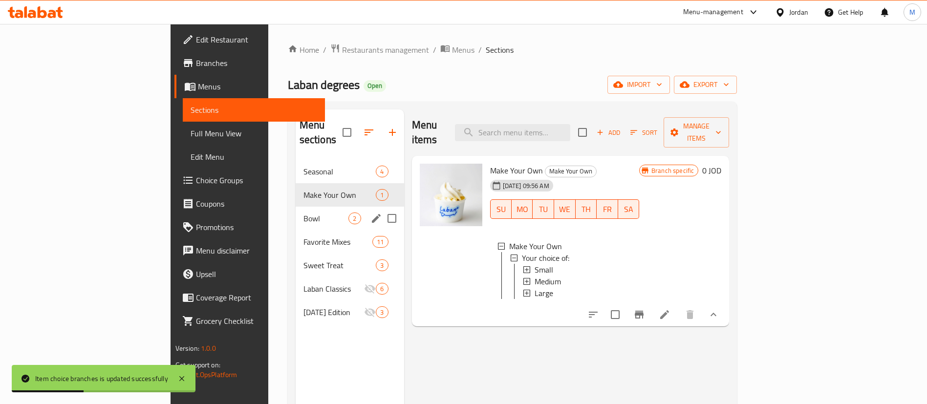
click at [295, 207] on div "Bowl 2" at bounding box center [349, 218] width 108 height 23
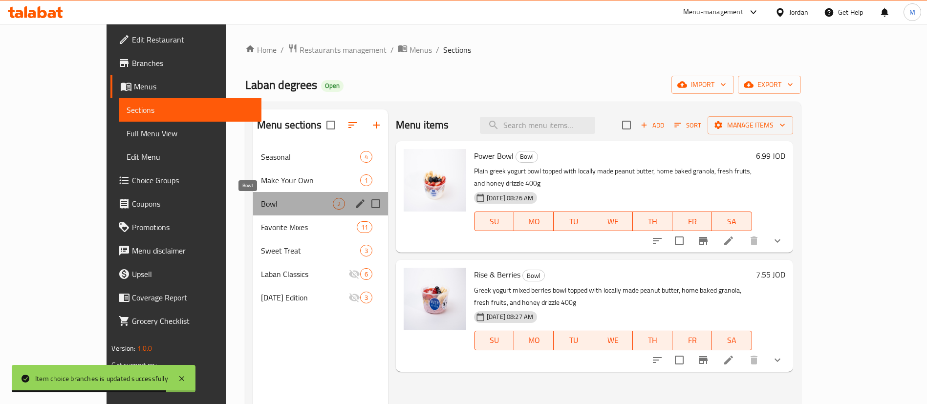
click at [261, 204] on span "Bowl" at bounding box center [297, 204] width 72 height 12
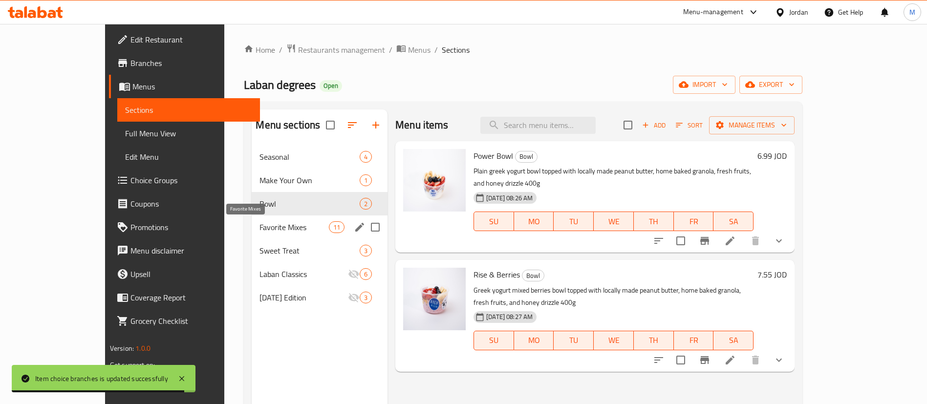
click at [259, 223] on span "Favorite Mixes" at bounding box center [293, 227] width 69 height 12
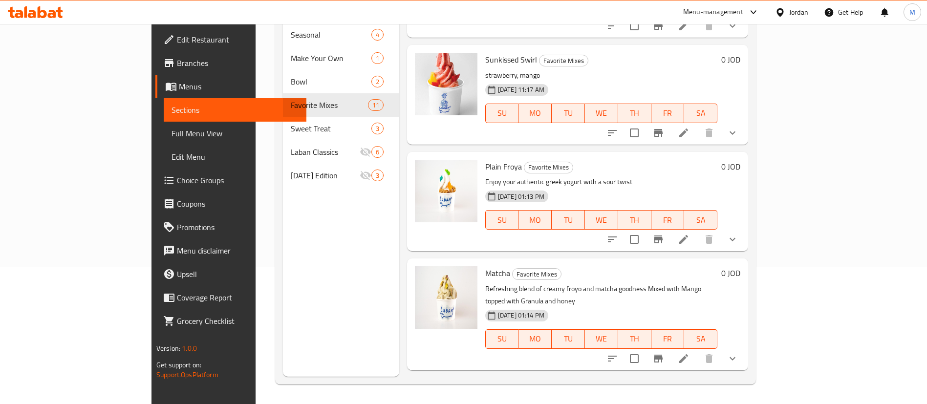
scroll to position [794, 0]
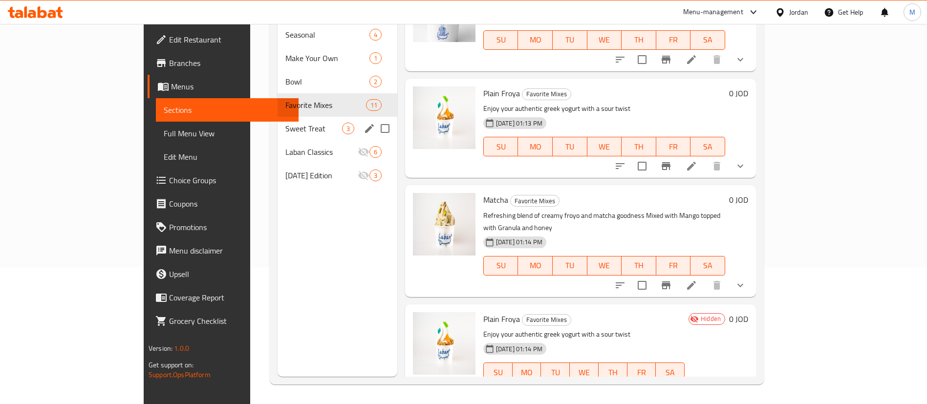
click at [285, 123] on span "Sweet Treat" at bounding box center [313, 129] width 57 height 12
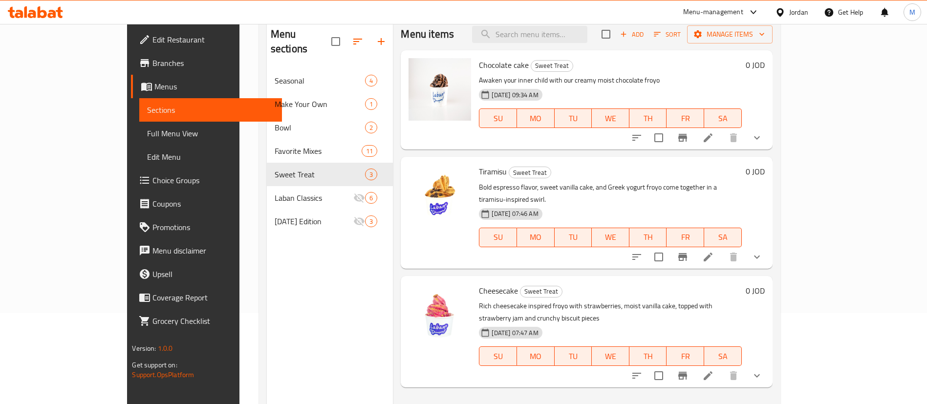
scroll to position [63, 0]
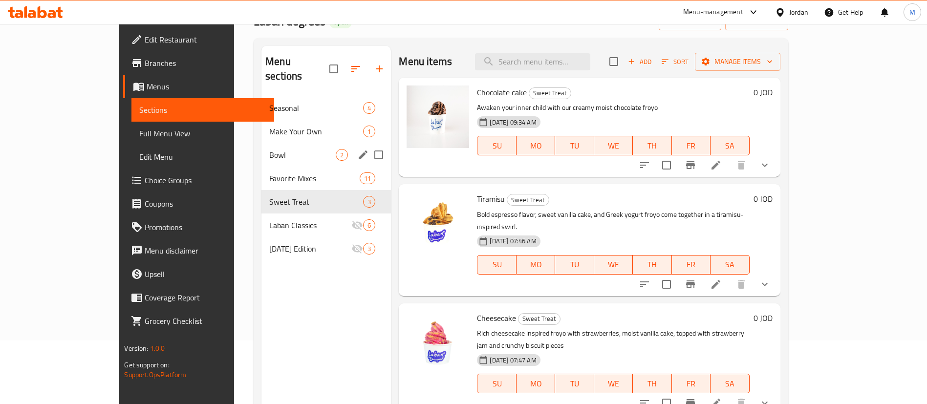
click at [261, 143] on div "Bowl 2" at bounding box center [325, 154] width 129 height 23
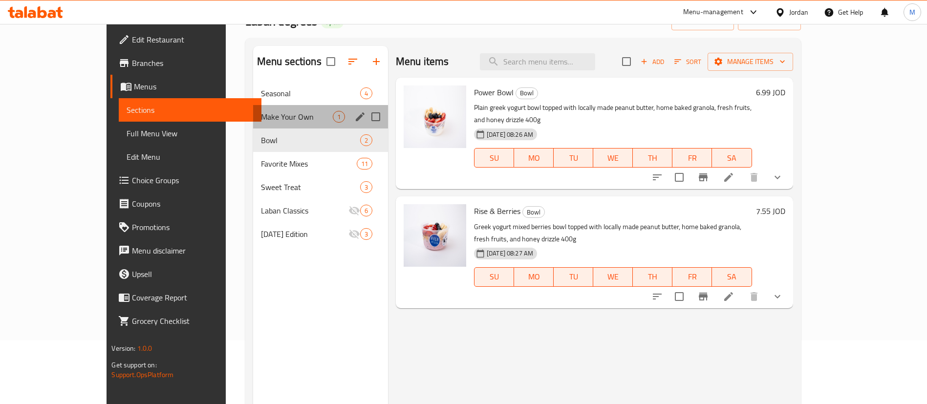
click at [253, 109] on div "Make Your Own 1" at bounding box center [320, 116] width 135 height 23
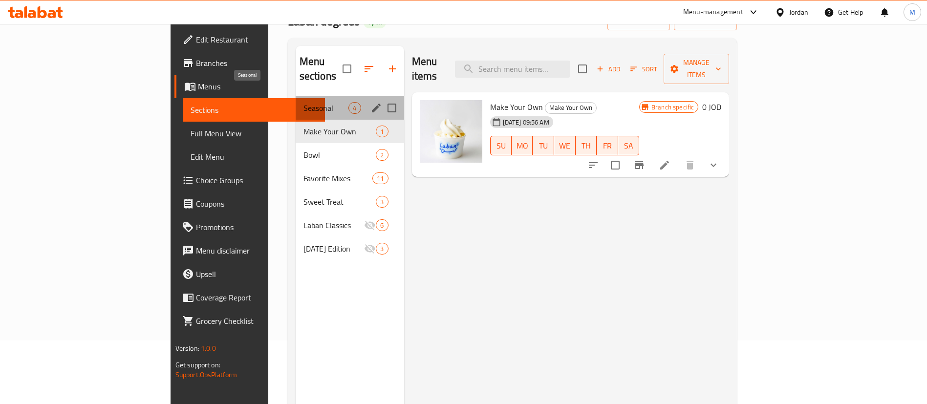
click at [303, 102] on span "Seasonal" at bounding box center [325, 108] width 45 height 12
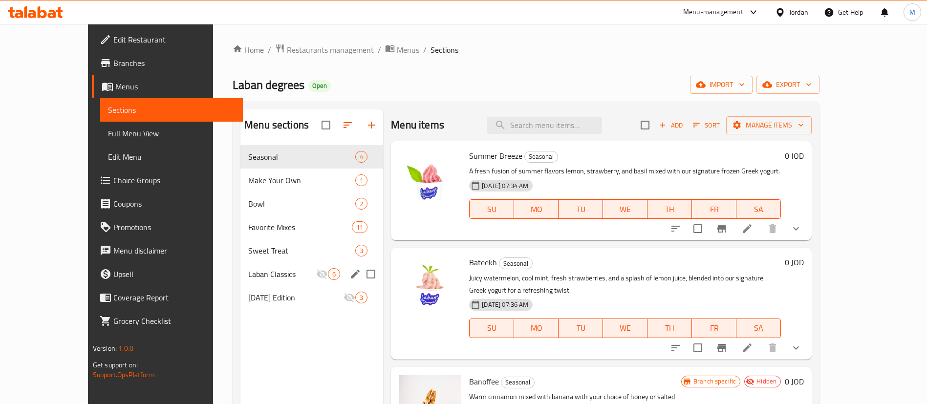
click at [266, 274] on span "Laban Classics" at bounding box center [282, 274] width 68 height 12
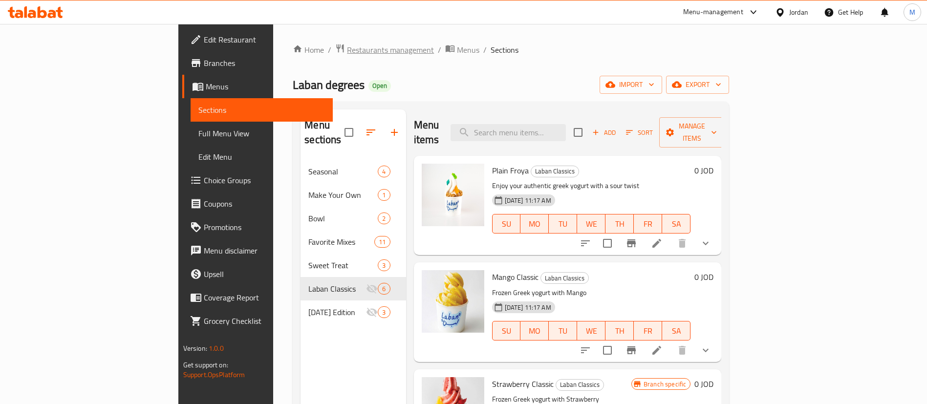
click at [347, 50] on span "Restaurants management" at bounding box center [390, 50] width 87 height 12
